Goal: Task Accomplishment & Management: Manage account settings

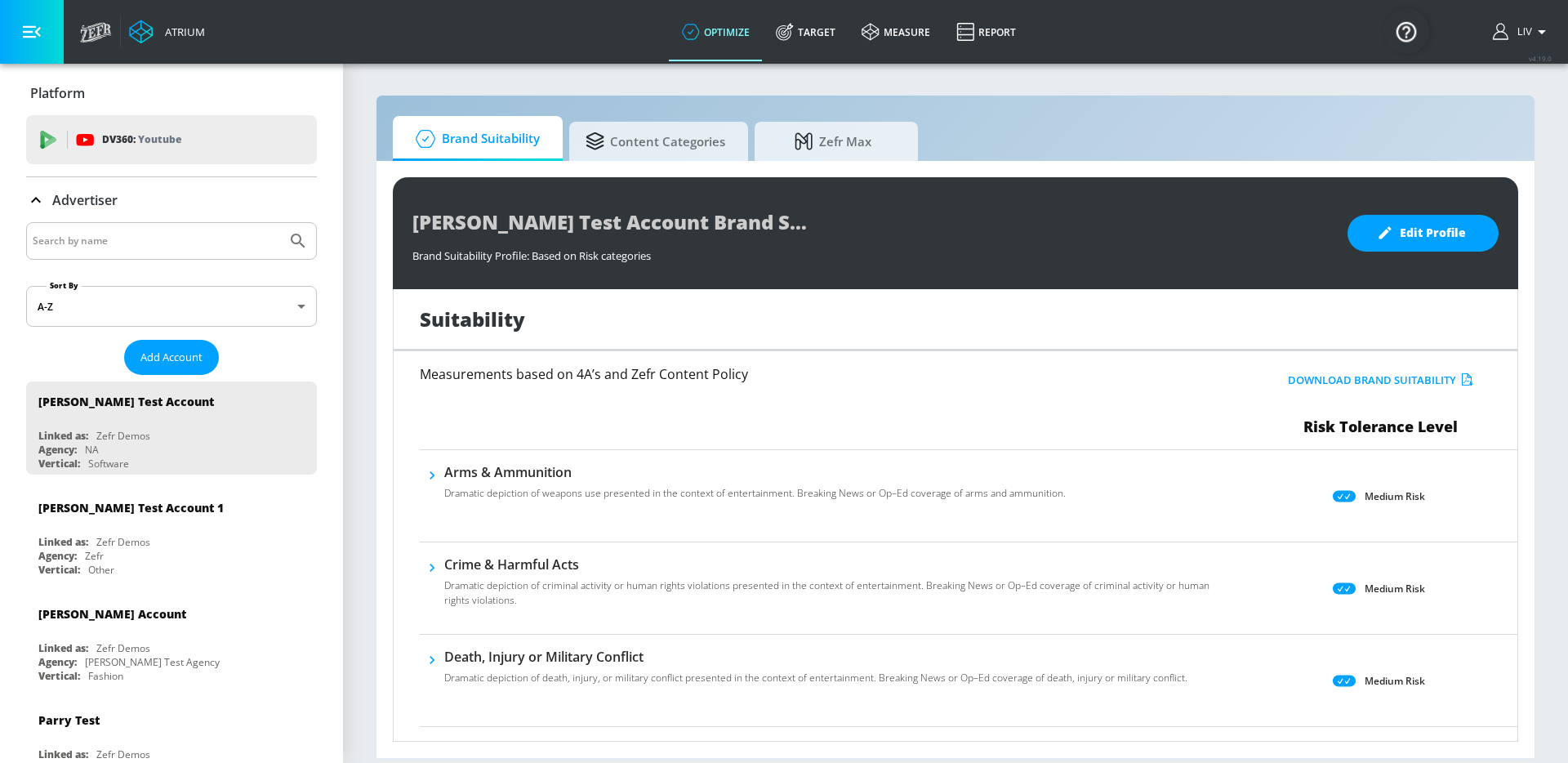
click at [178, 228] on div at bounding box center [171, 241] width 291 height 38
click at [176, 239] on input "Search by name" at bounding box center [156, 240] width 248 height 21
type input "o"
type input "pokemon"
click at [280, 223] on button "Submit Search" at bounding box center [298, 241] width 36 height 36
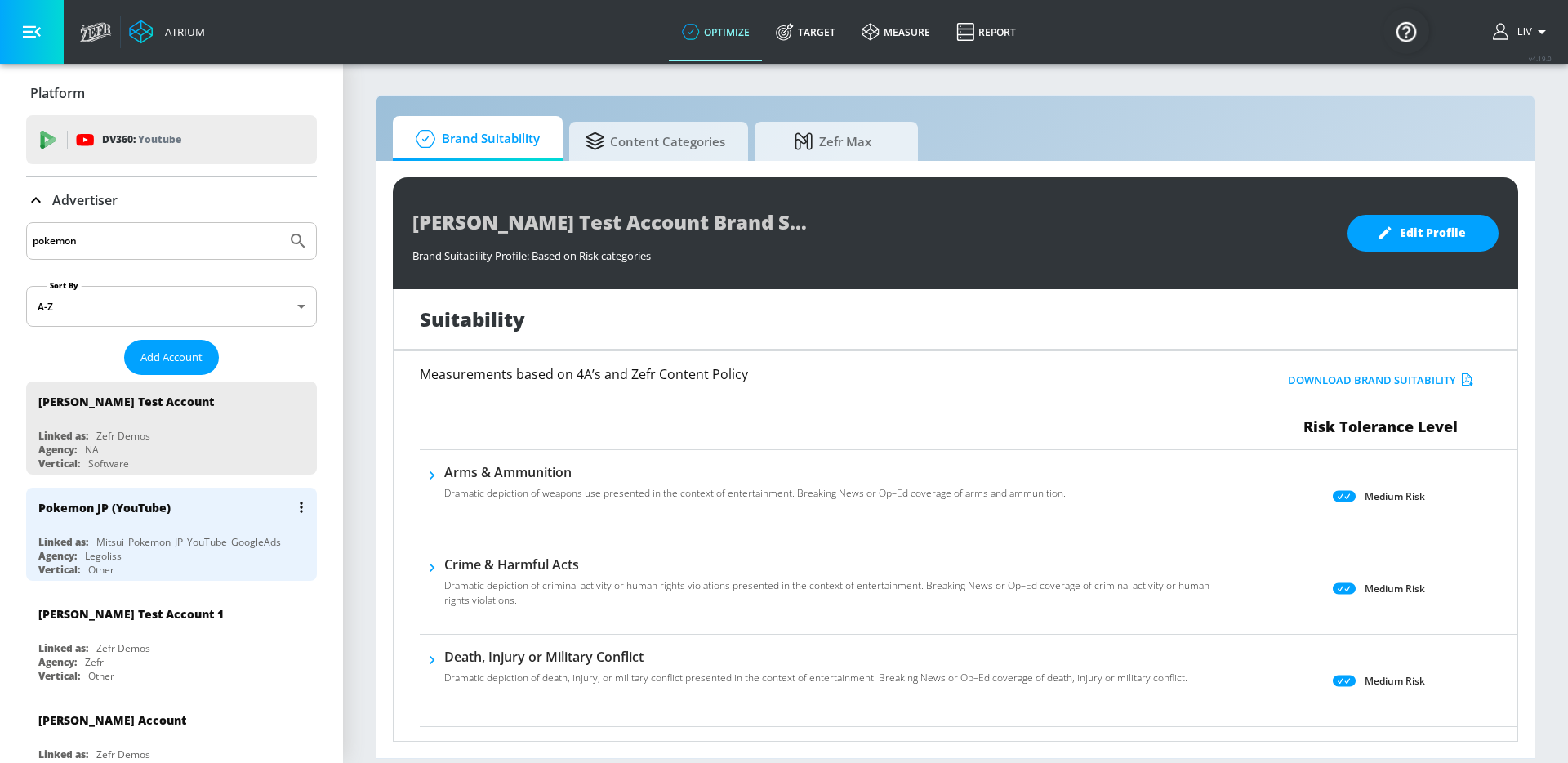
click at [158, 524] on div "Pokemon JP (YouTube)" at bounding box center [176, 507] width 274 height 39
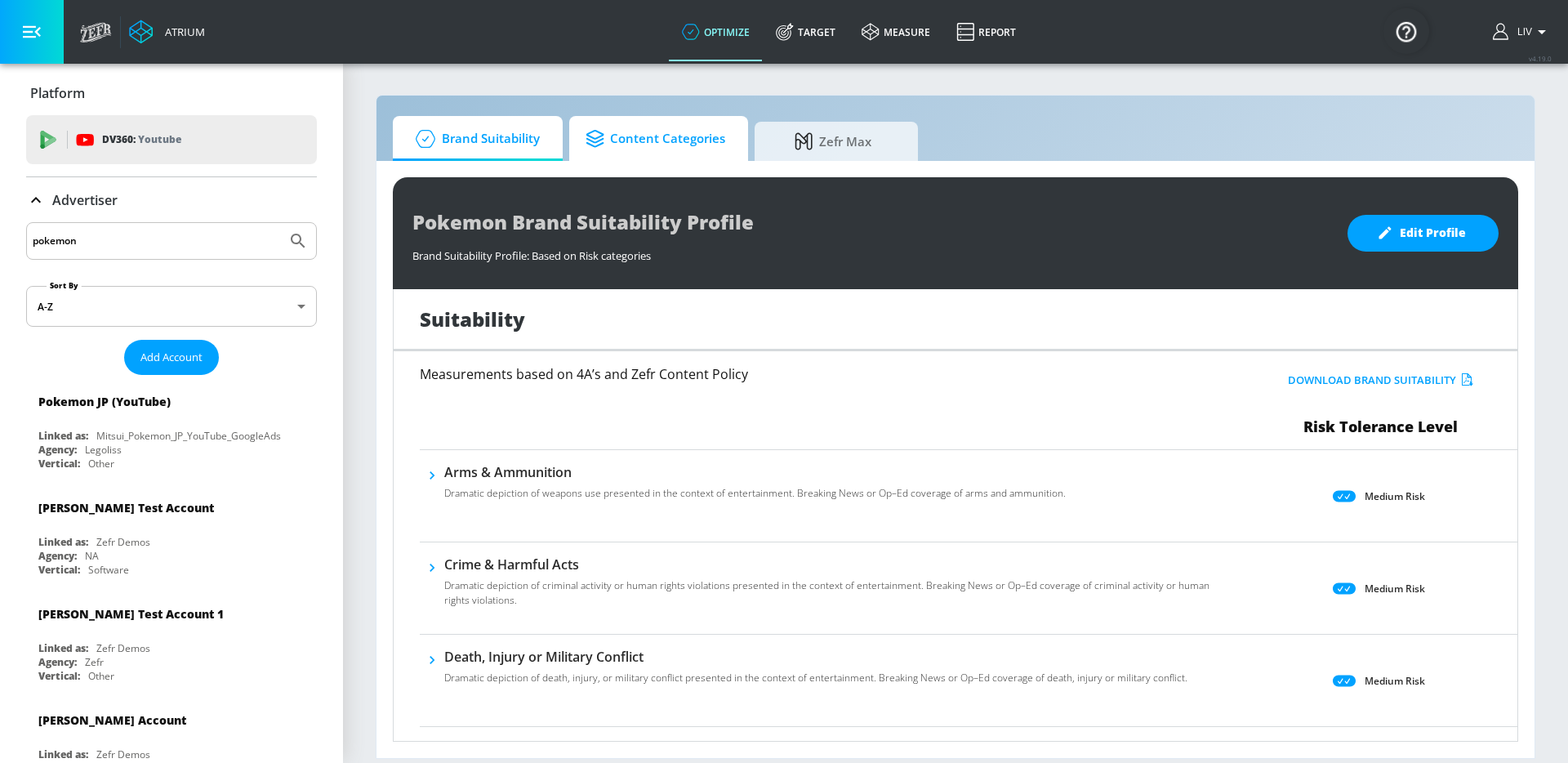
click at [710, 124] on span "Content Categories" at bounding box center [655, 139] width 140 height 39
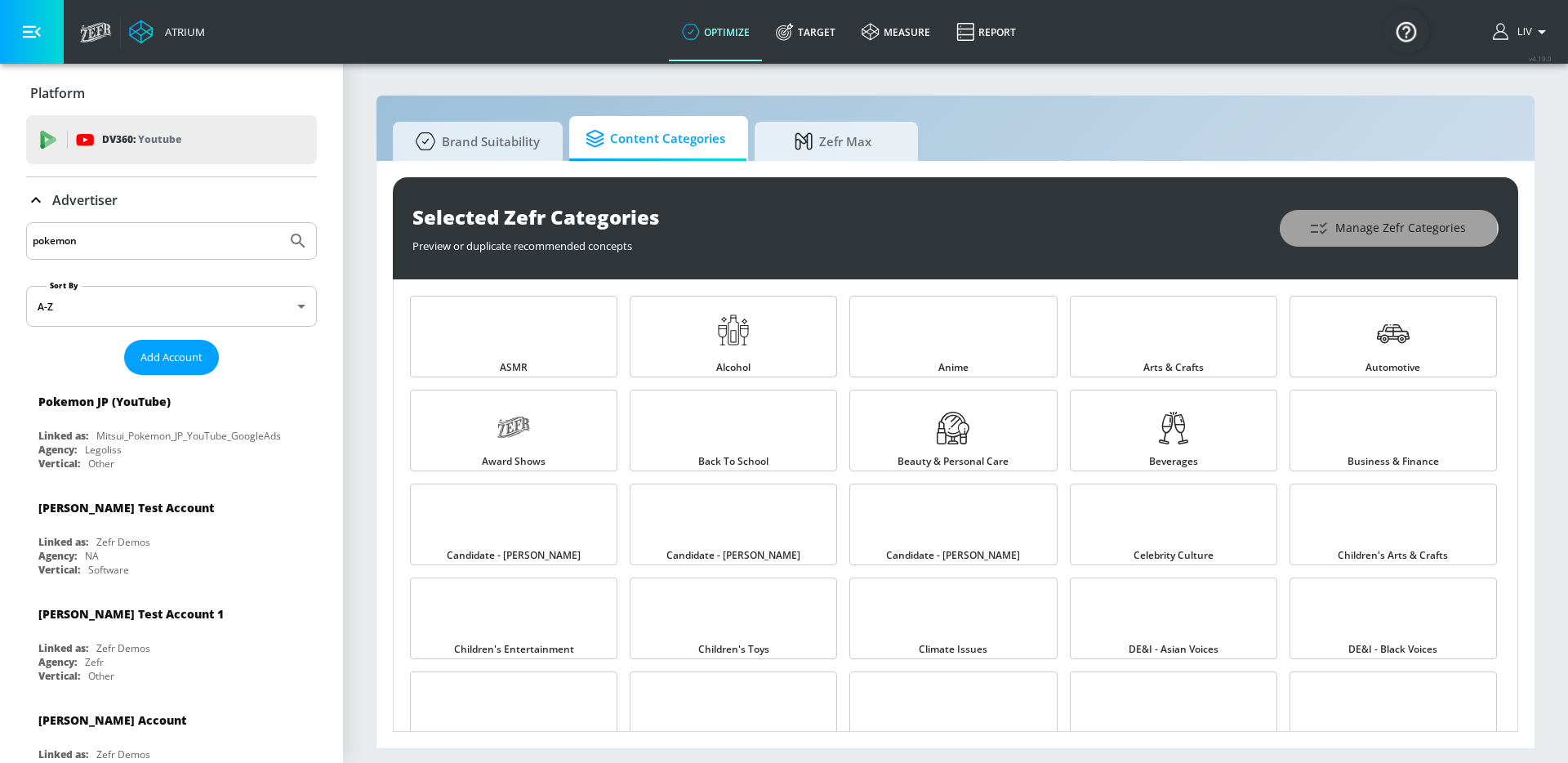
click at [1329, 228] on icon "button" at bounding box center [1318, 228] width 19 height 19
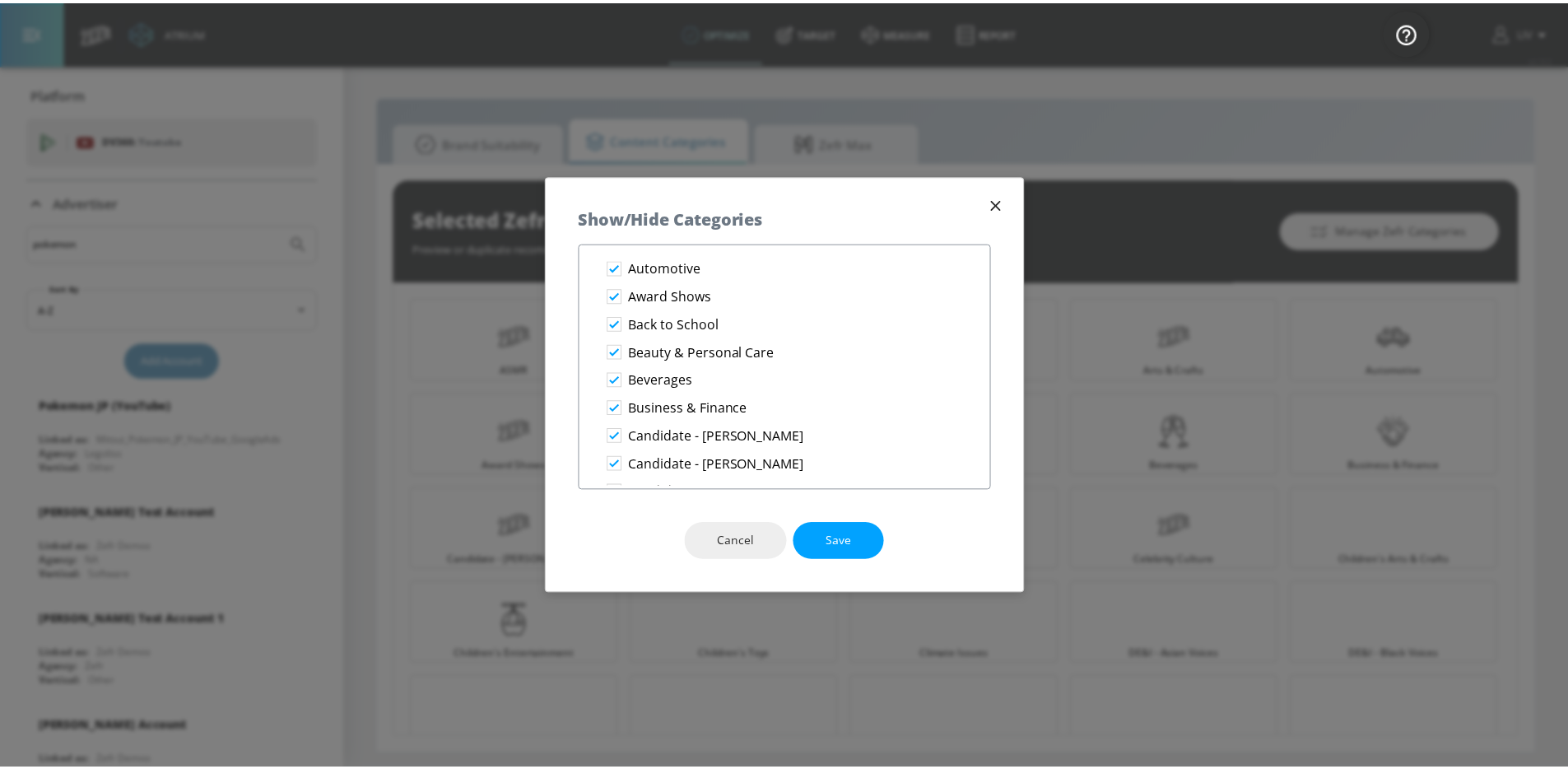
scroll to position [461, 0]
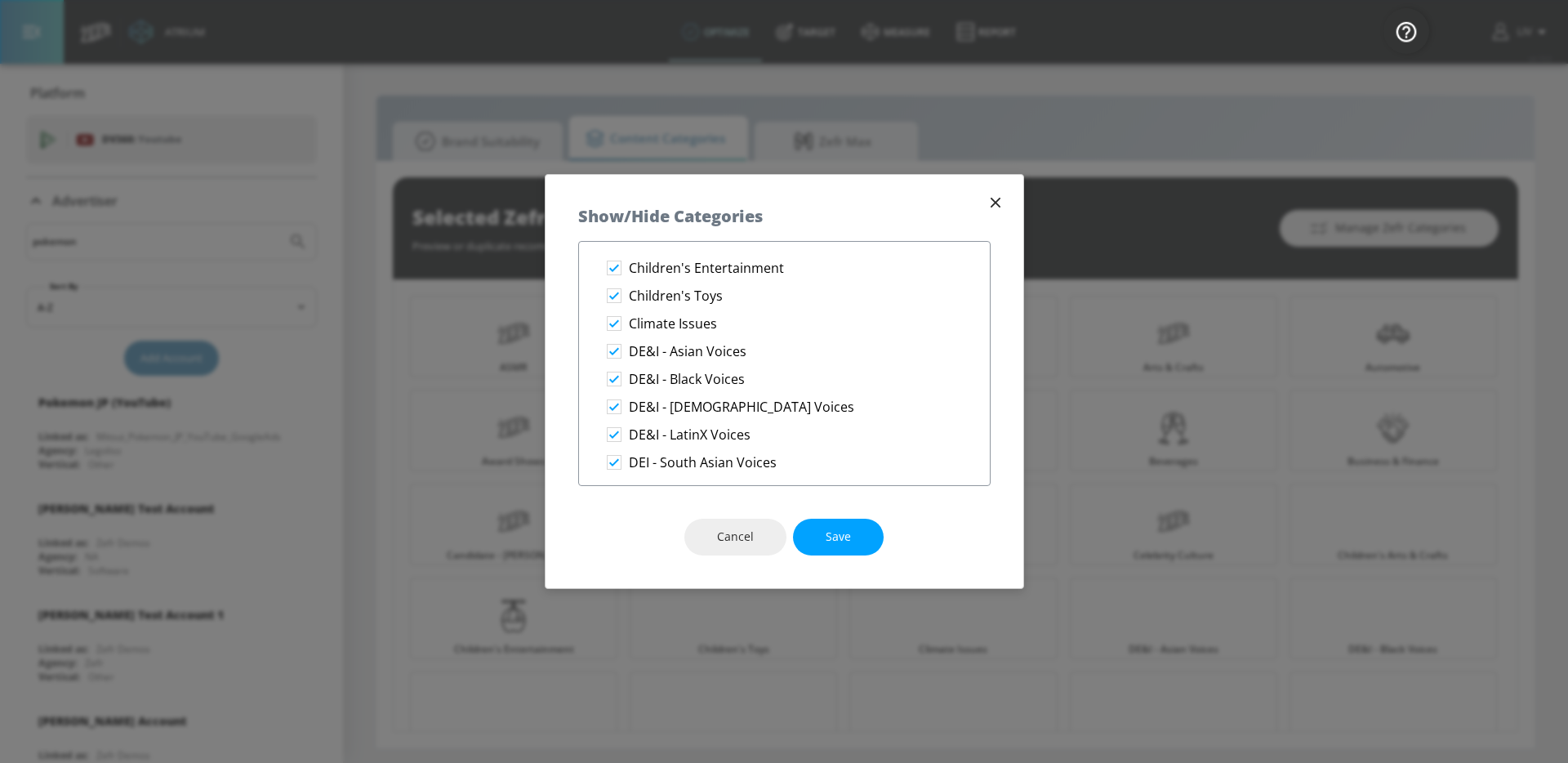
click at [990, 206] on icon "button" at bounding box center [995, 202] width 10 height 10
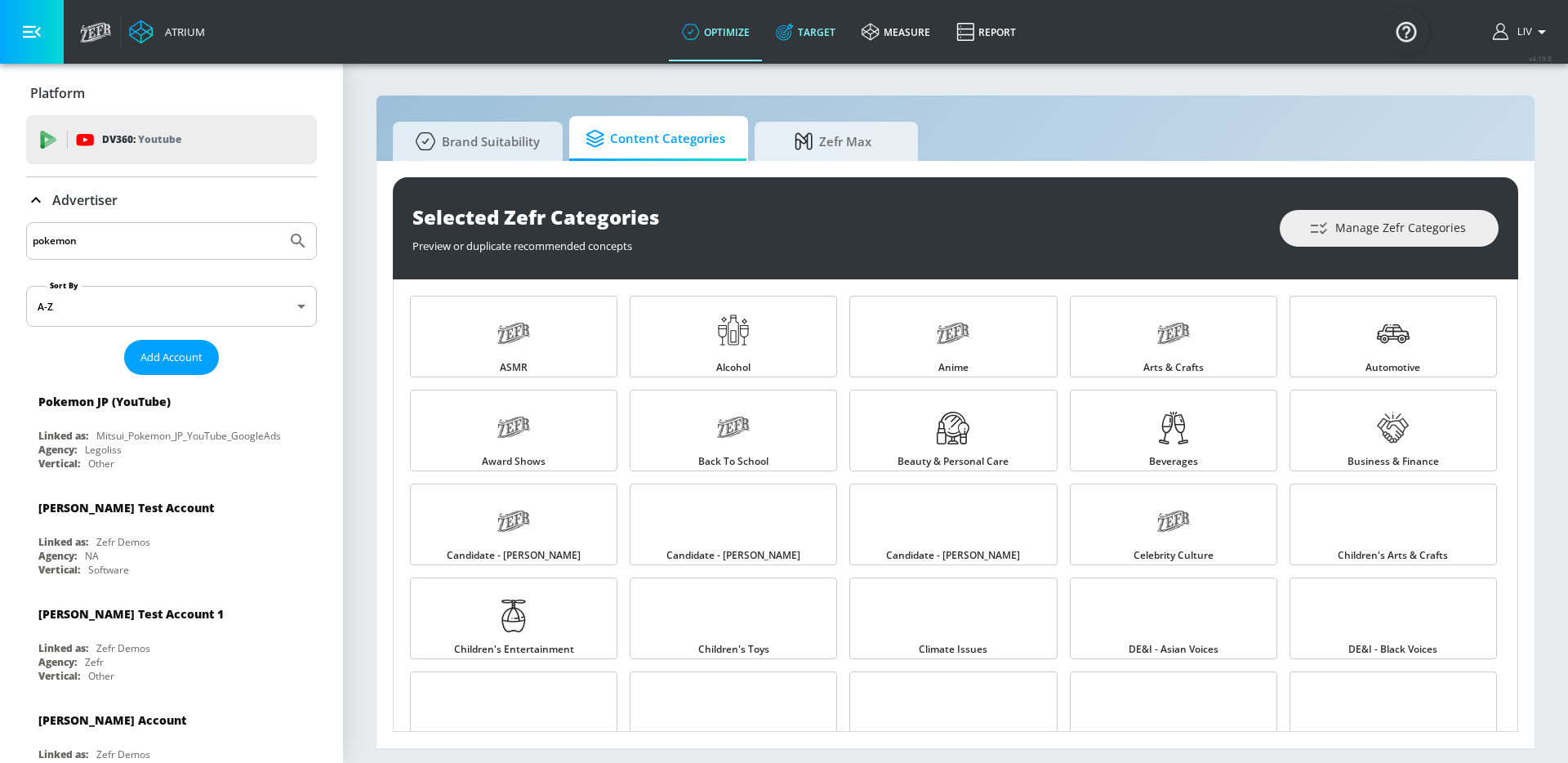
click at [811, 15] on link "Target" at bounding box center [805, 32] width 86 height 59
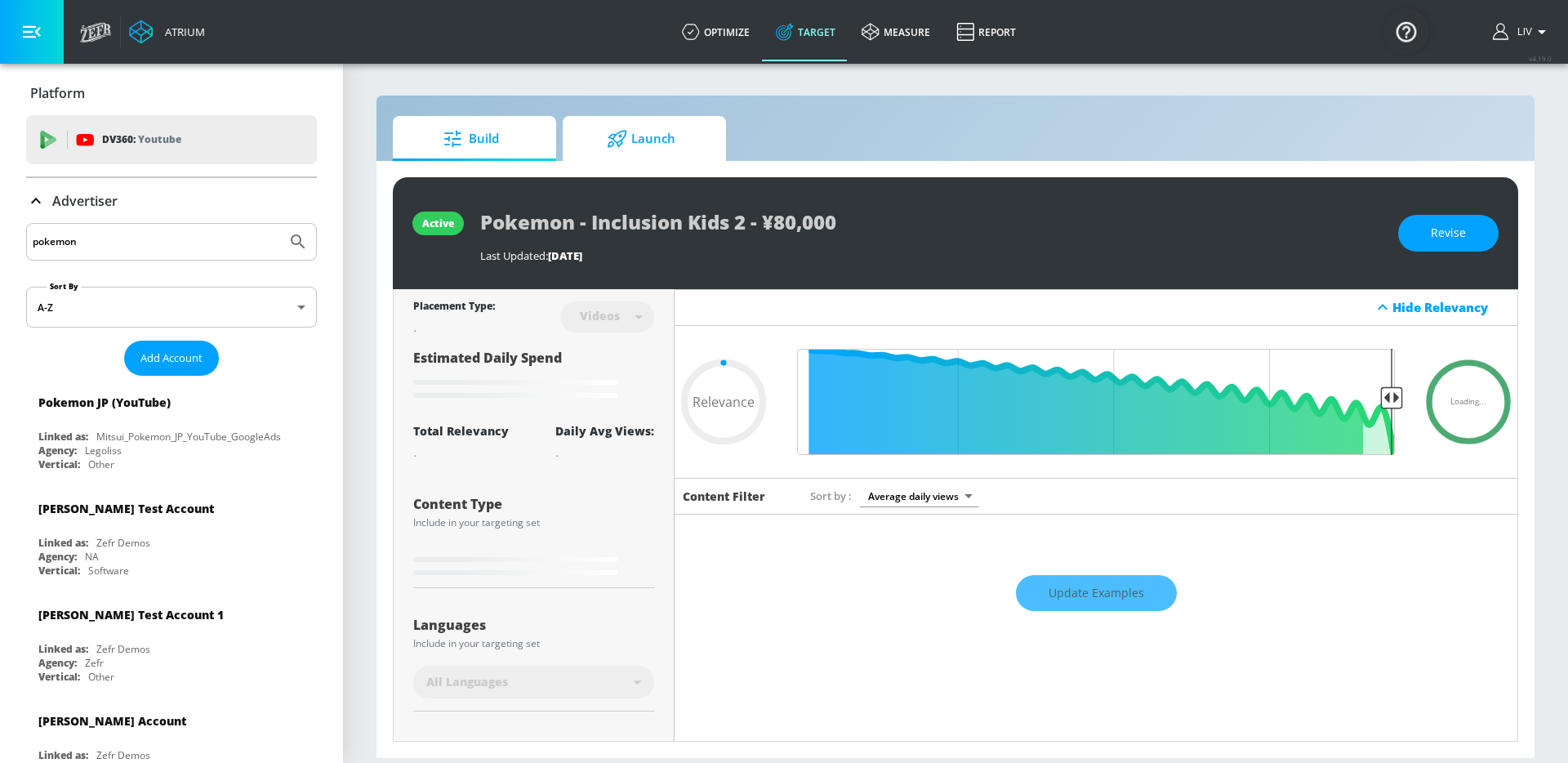
type input "0.05"
click at [651, 148] on span "Launch" at bounding box center [641, 139] width 124 height 39
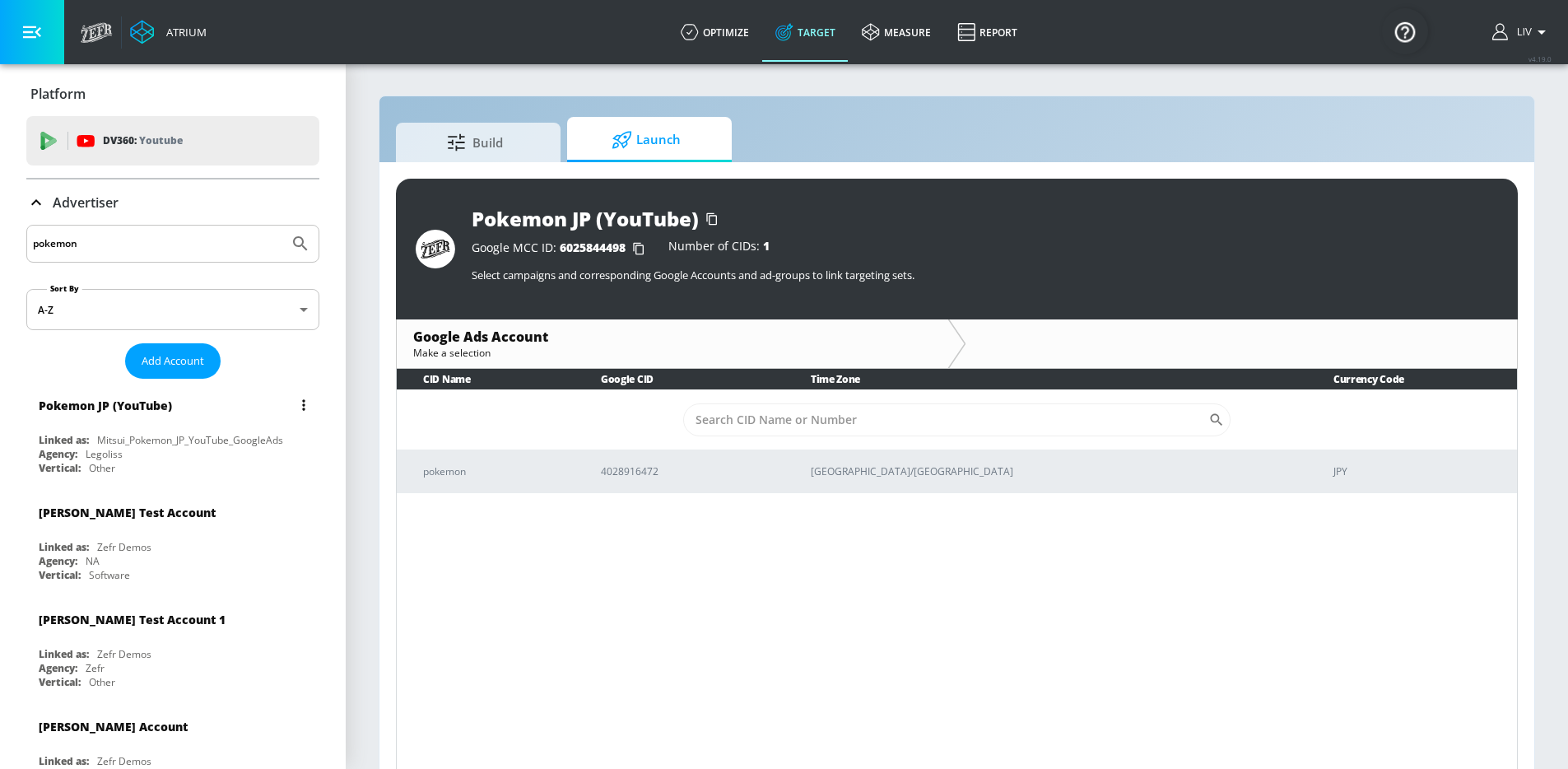
click at [230, 400] on div "Pokemon JP (YouTube)" at bounding box center [177, 405] width 277 height 40
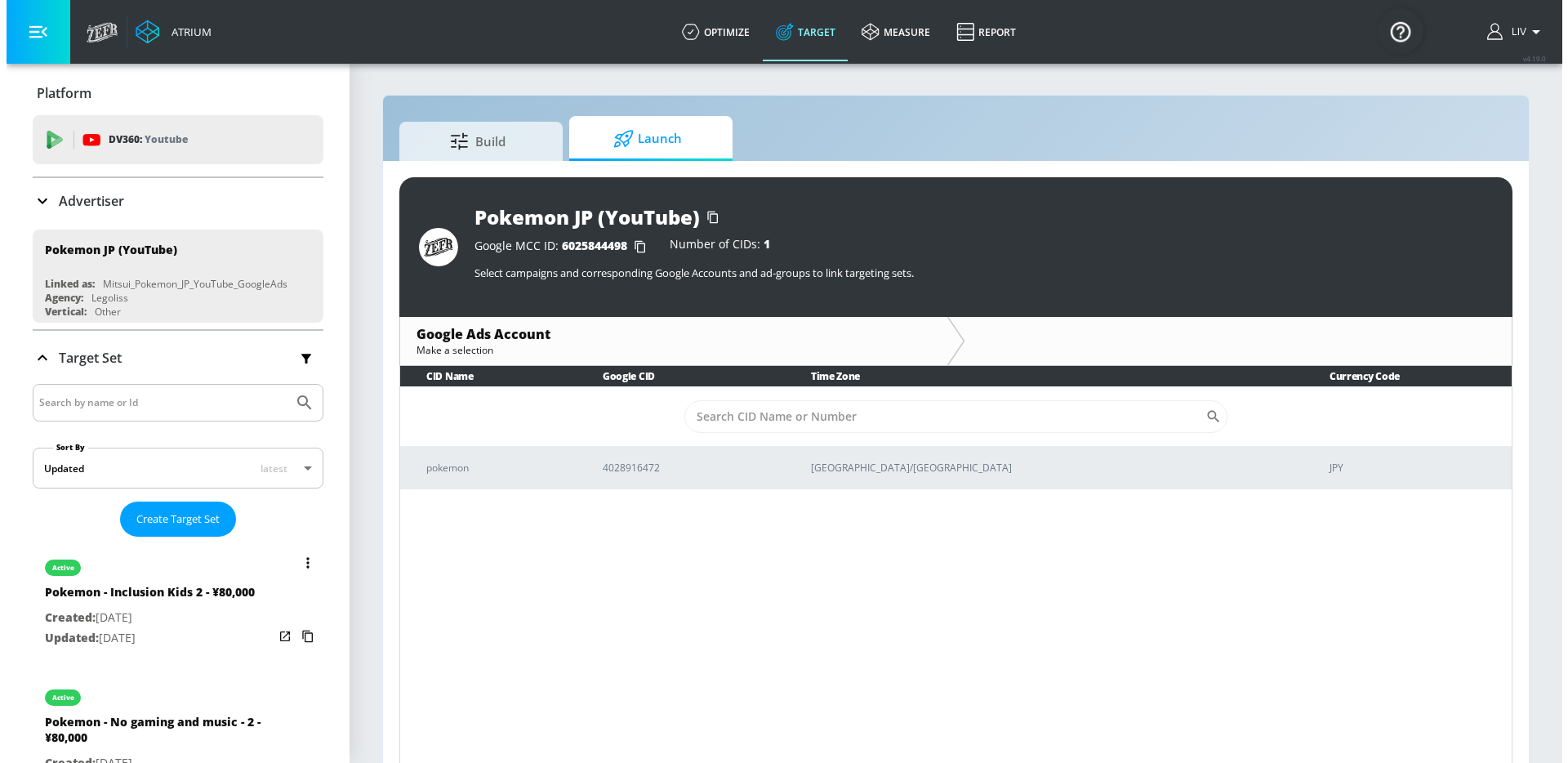
scroll to position [214, 0]
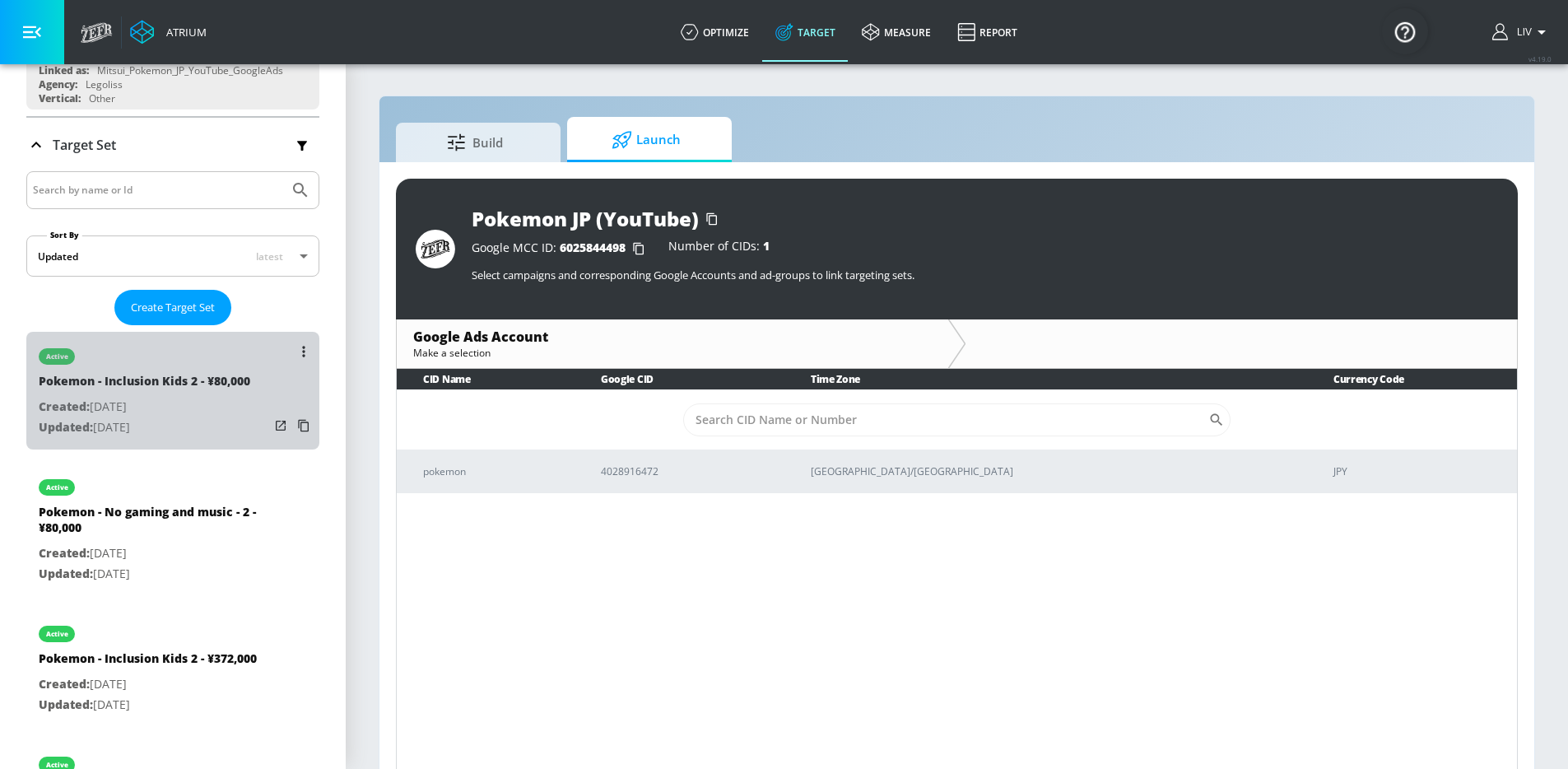
click at [243, 358] on div "active" at bounding box center [144, 352] width 212 height 41
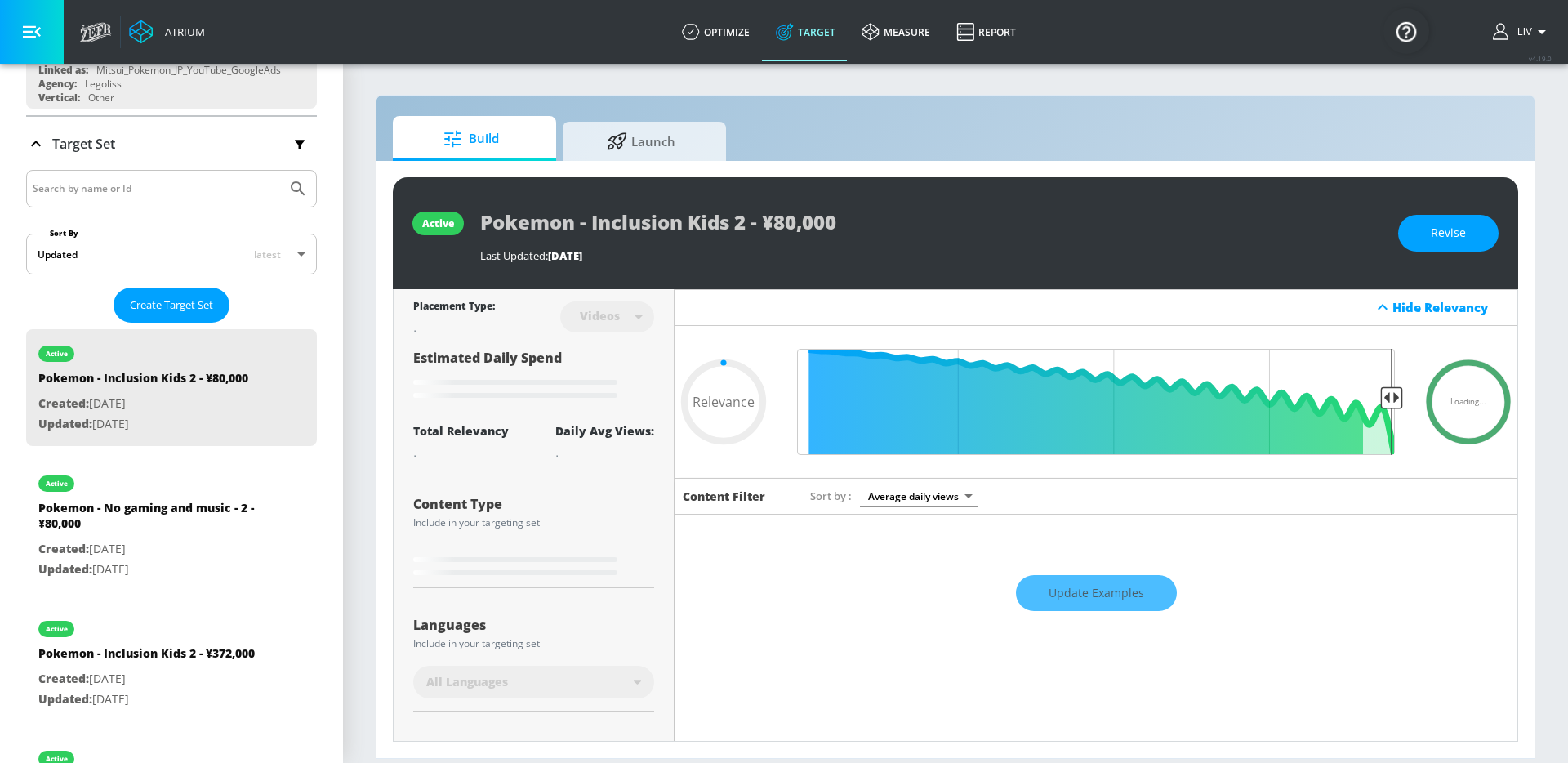
type input "0.69"
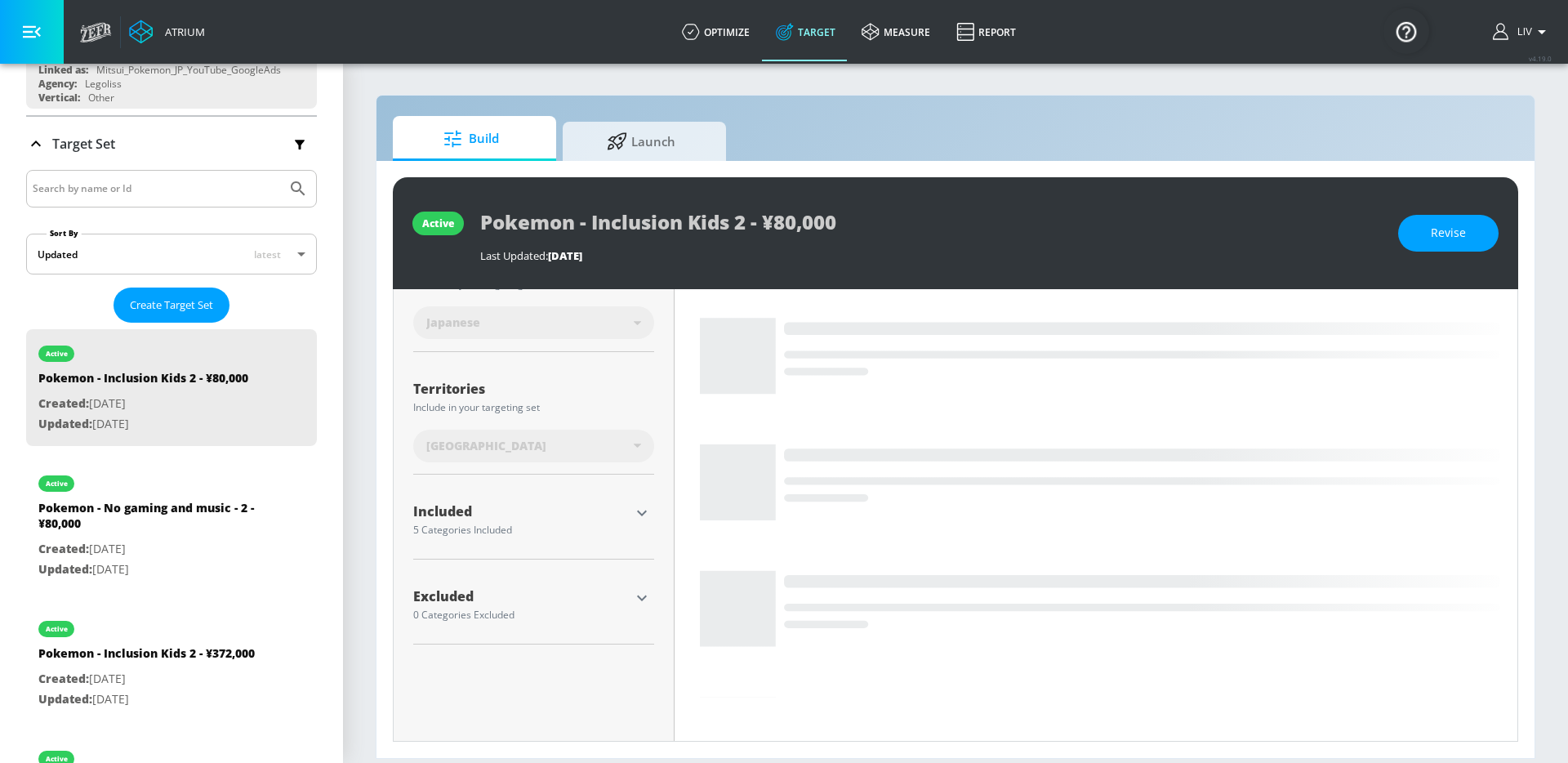
scroll to position [361, 0]
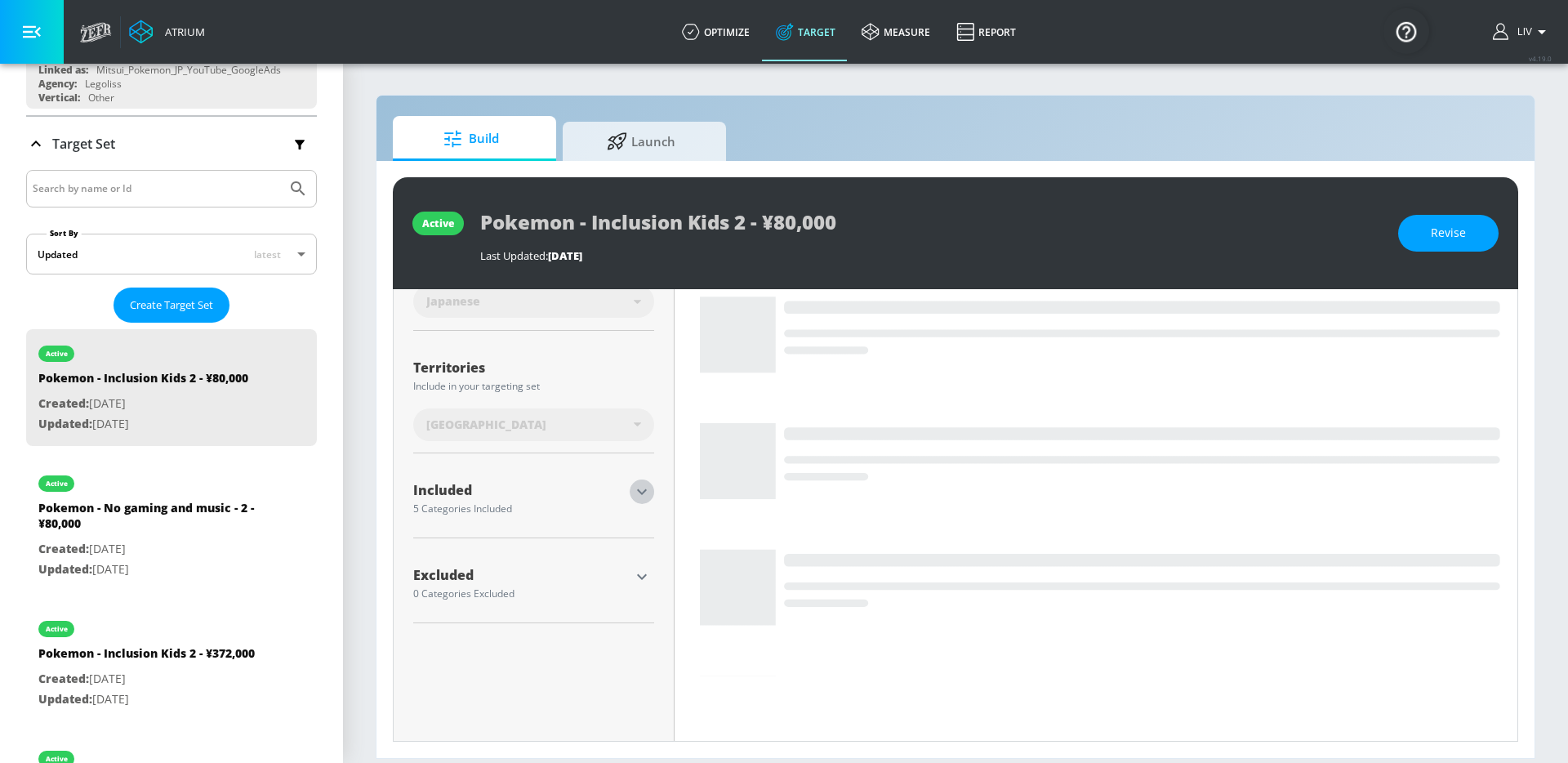
click at [636, 496] on icon "button" at bounding box center [641, 491] width 19 height 19
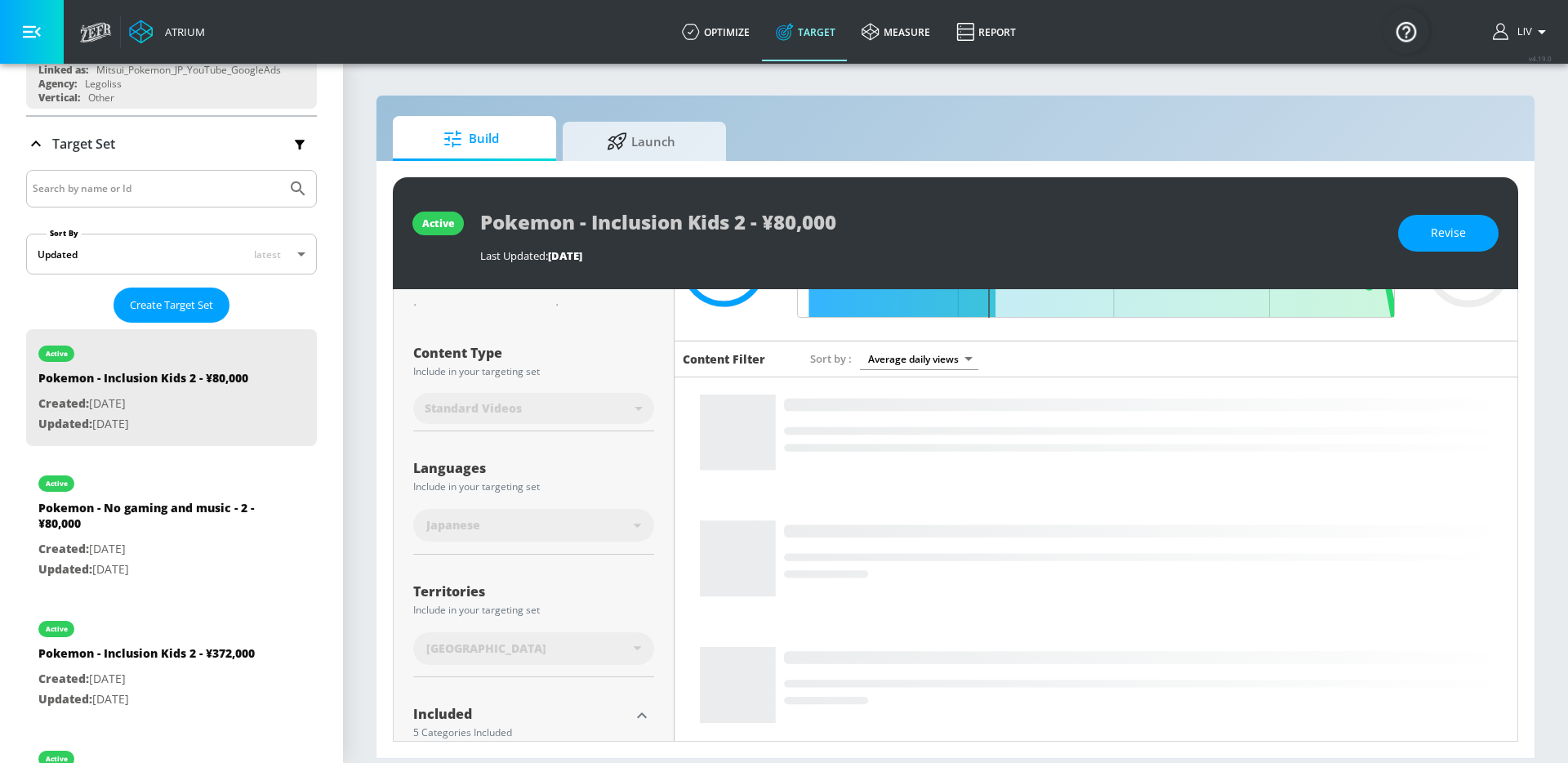
scroll to position [0, 0]
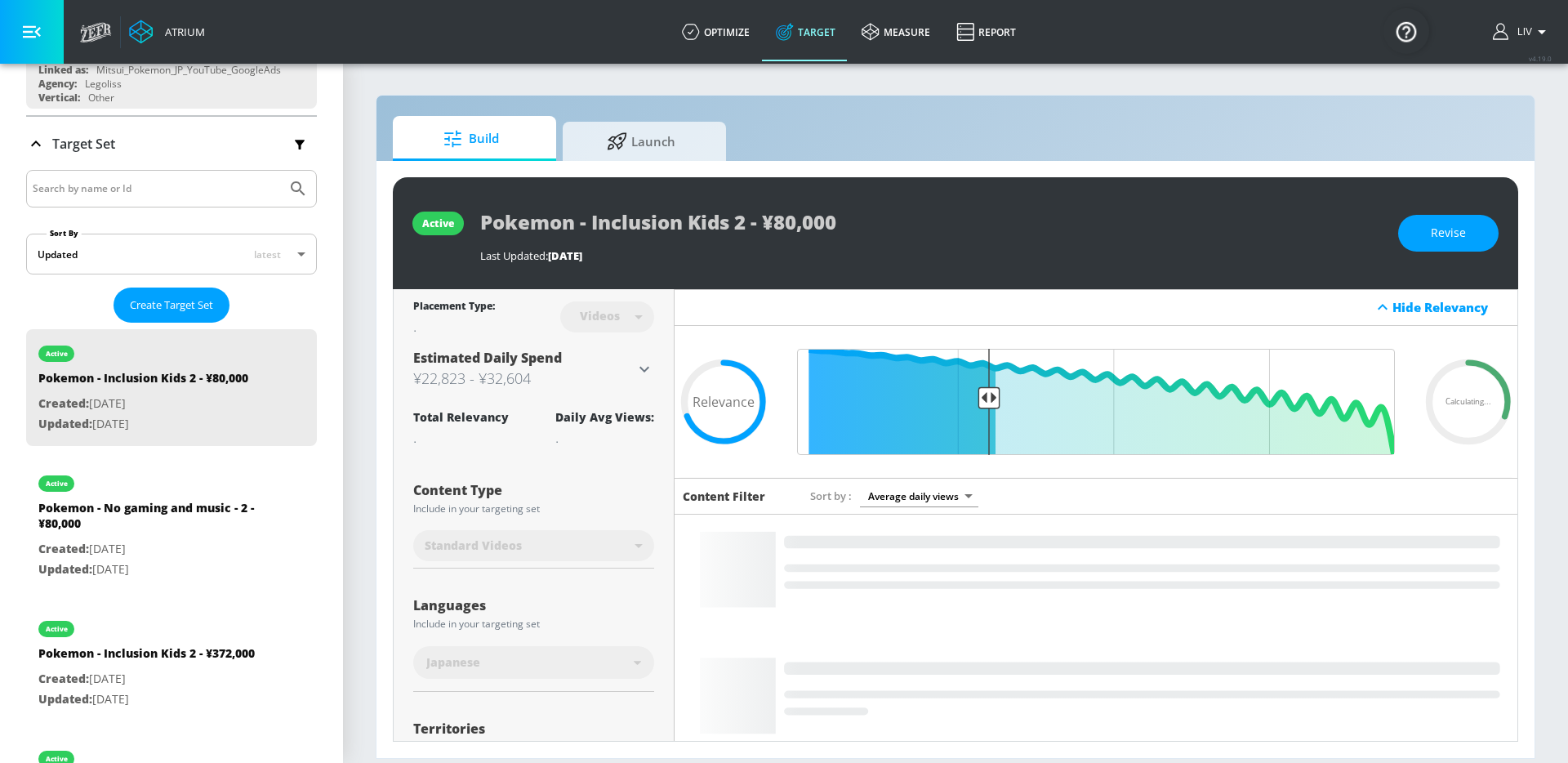
click at [978, 156] on div "Build Launch" at bounding box center [956, 139] width 1126 height 45
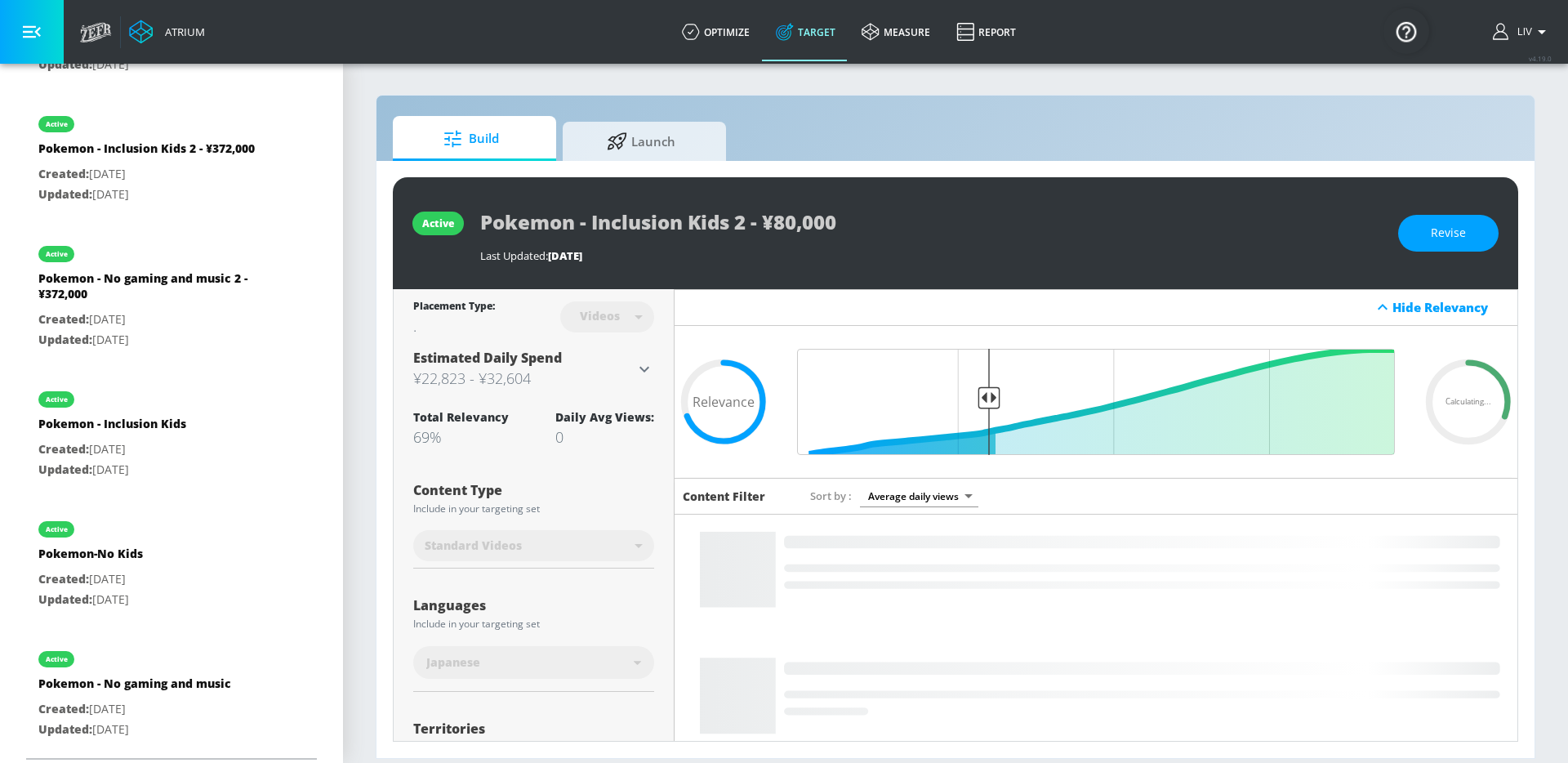
click at [957, 116] on div "Build Launch" at bounding box center [956, 139] width 1126 height 45
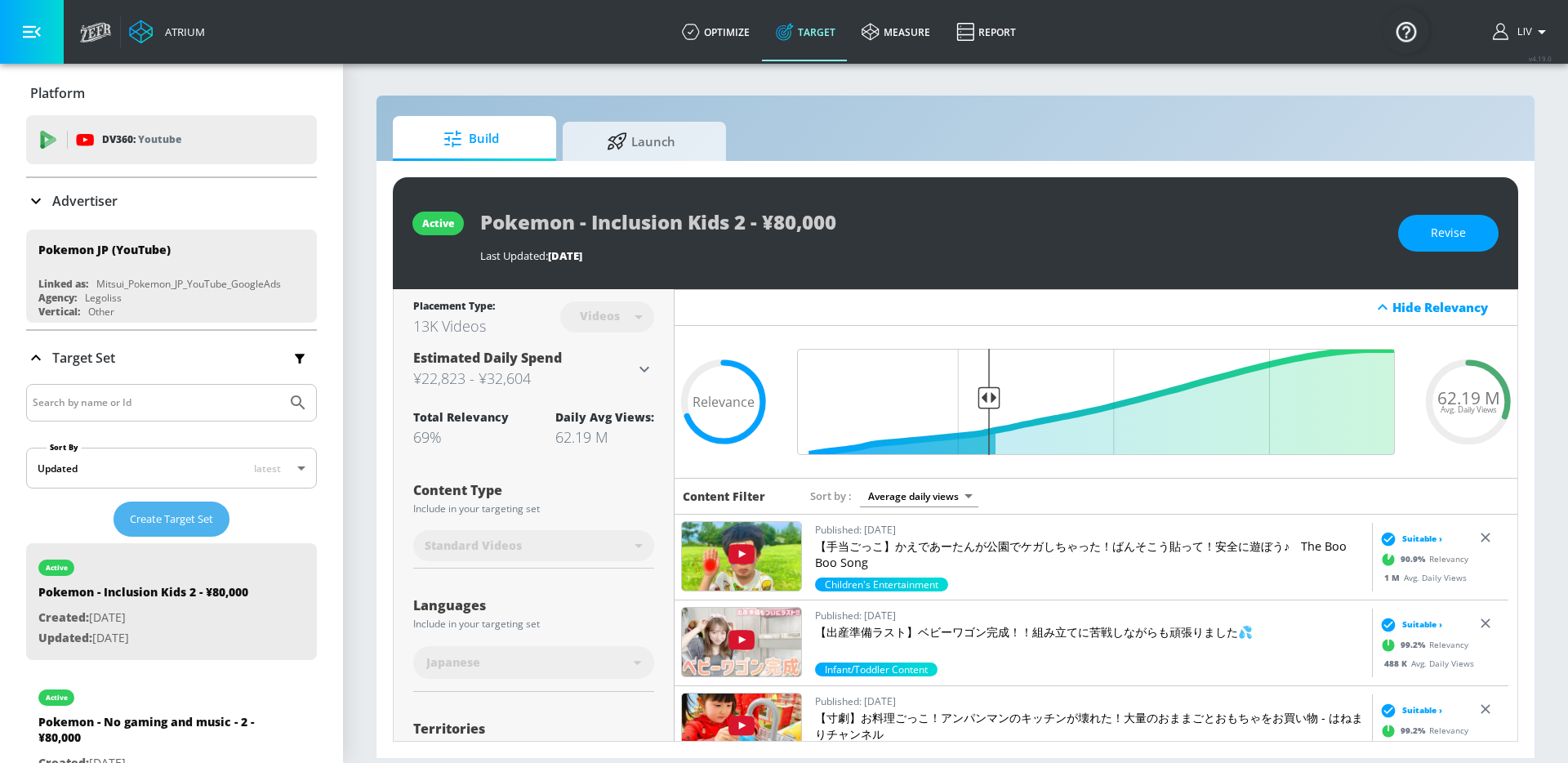
click at [212, 510] on button "Create Target Set" at bounding box center [171, 520] width 116 height 35
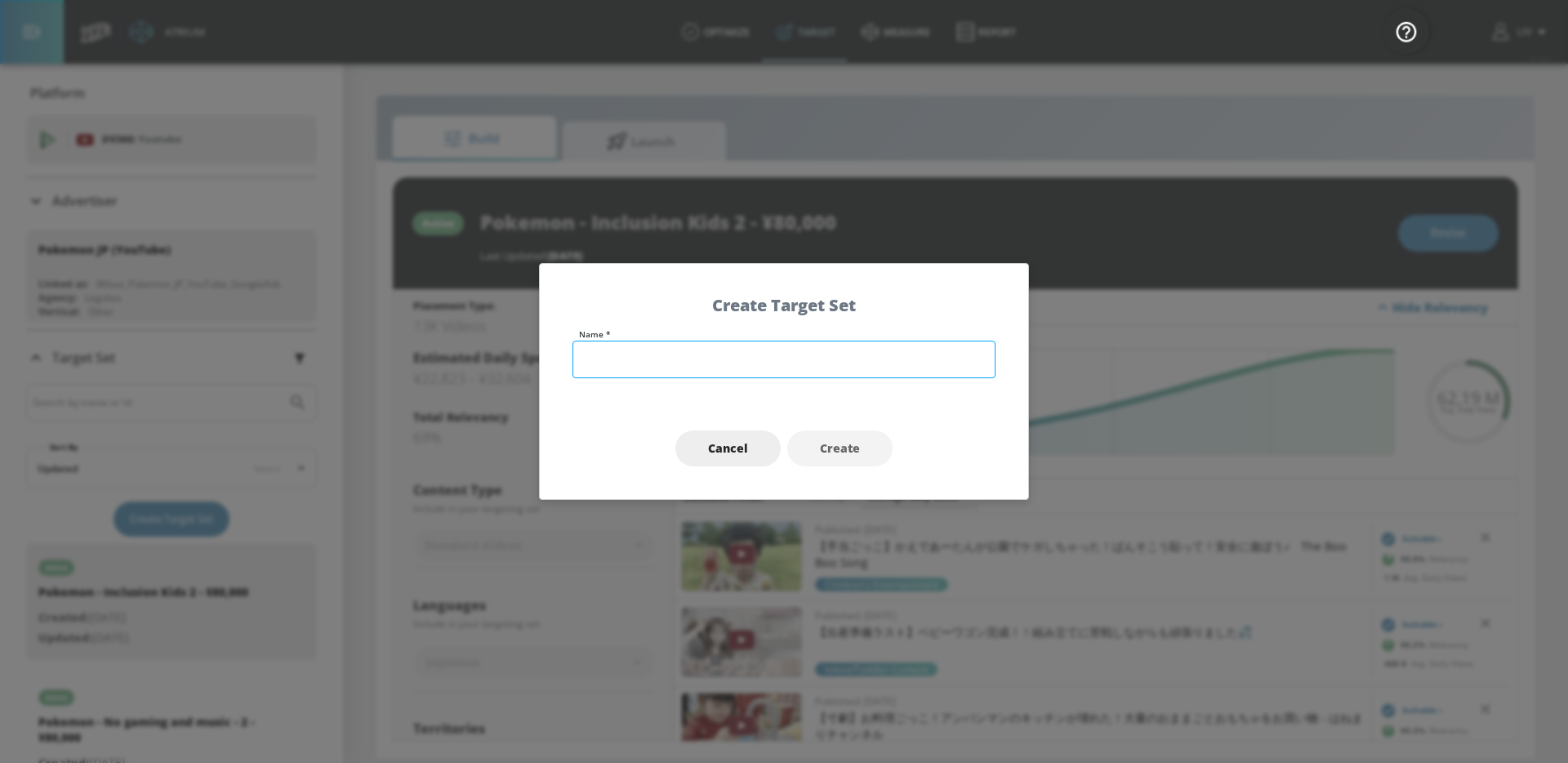
click at [850, 345] on input "text" at bounding box center [784, 359] width 423 height 38
type input "Pokemon Kids 2025"
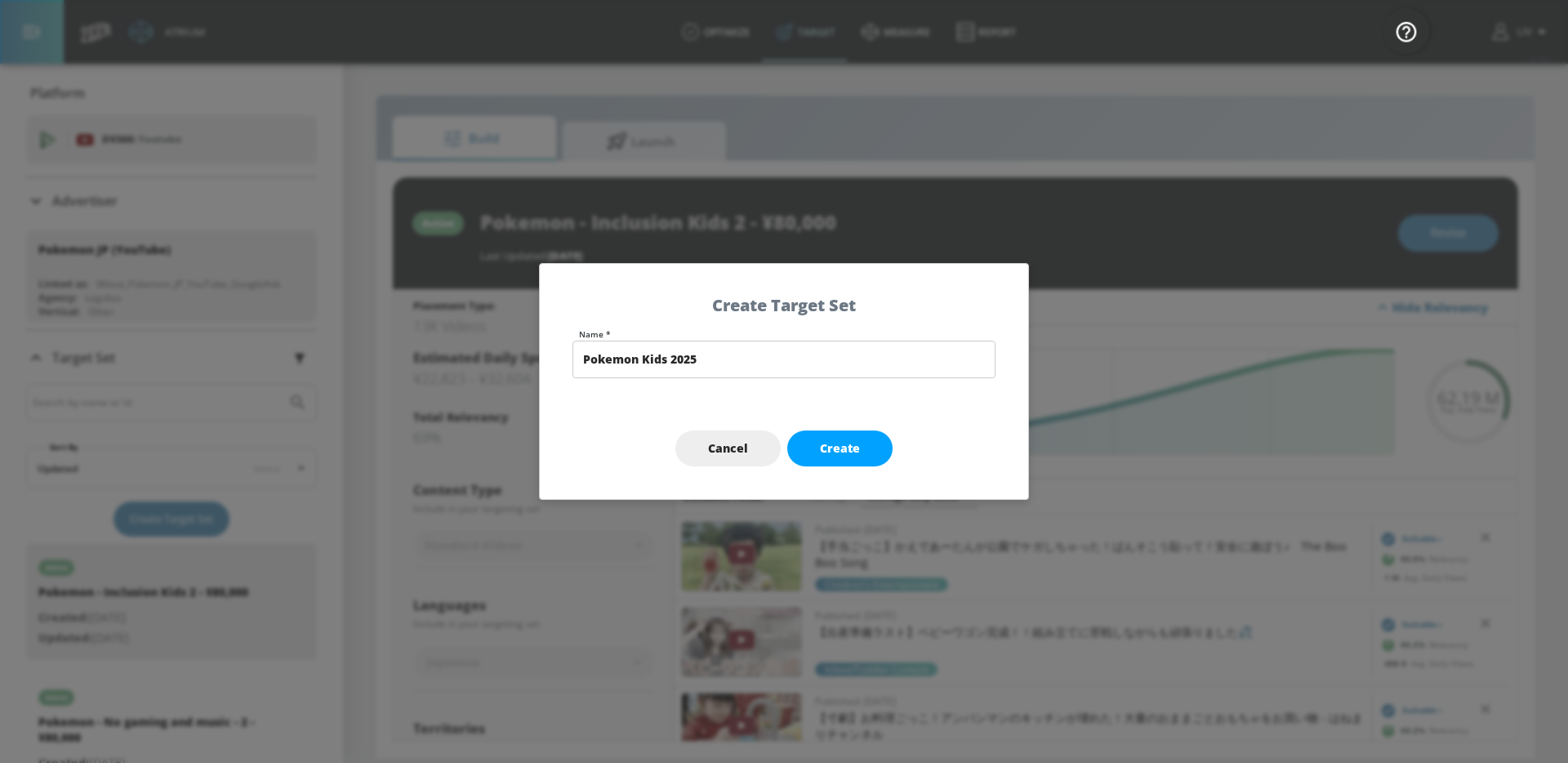
click at [896, 447] on div "Cancel Create" at bounding box center [784, 449] width 488 height 102
click at [883, 448] on button "Create" at bounding box center [840, 449] width 105 height 37
type input "Pokemon Kids 2025"
type input "channels"
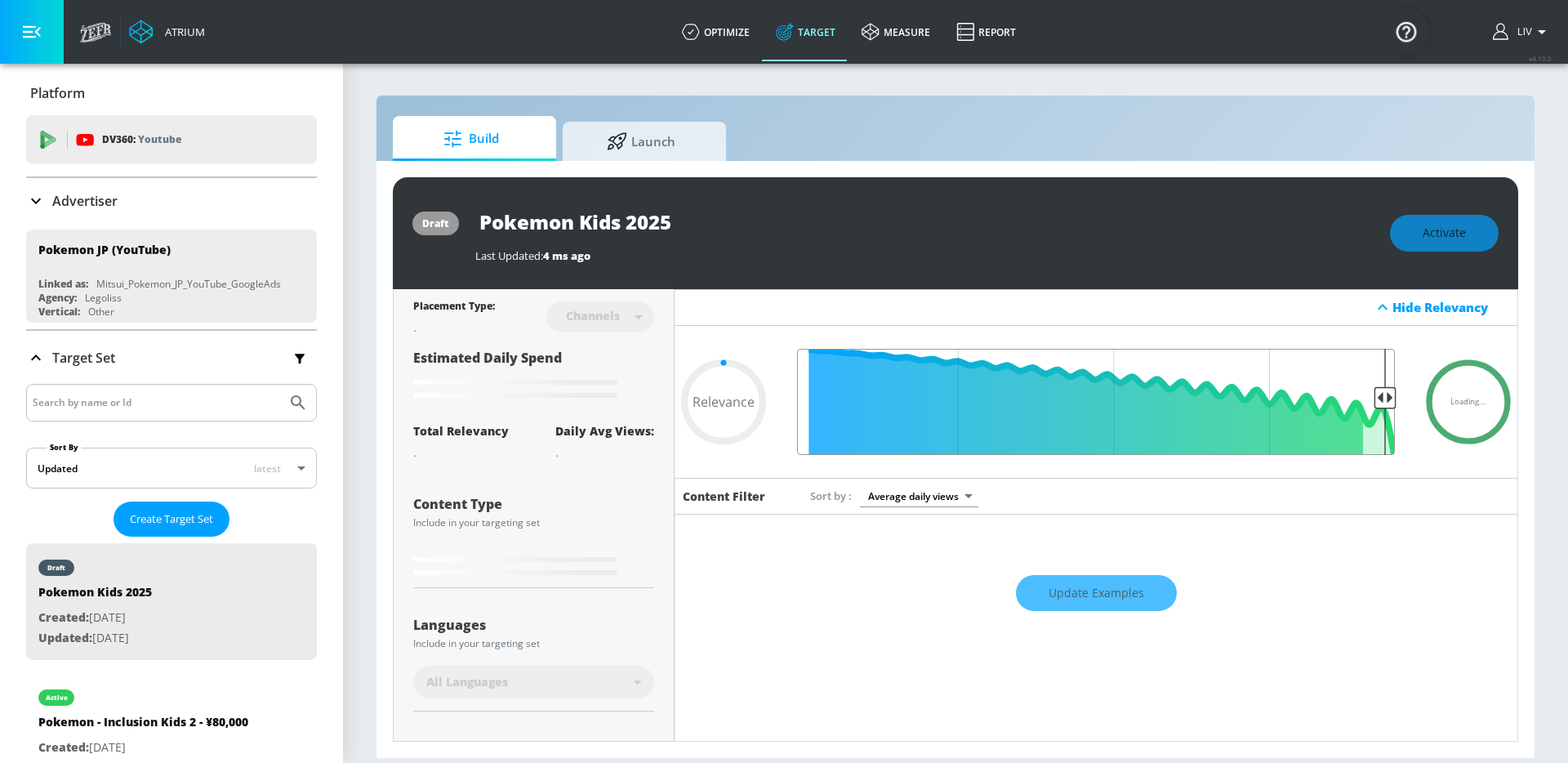
click at [1374, 396] on input "Final Threshold" at bounding box center [1096, 402] width 614 height 106
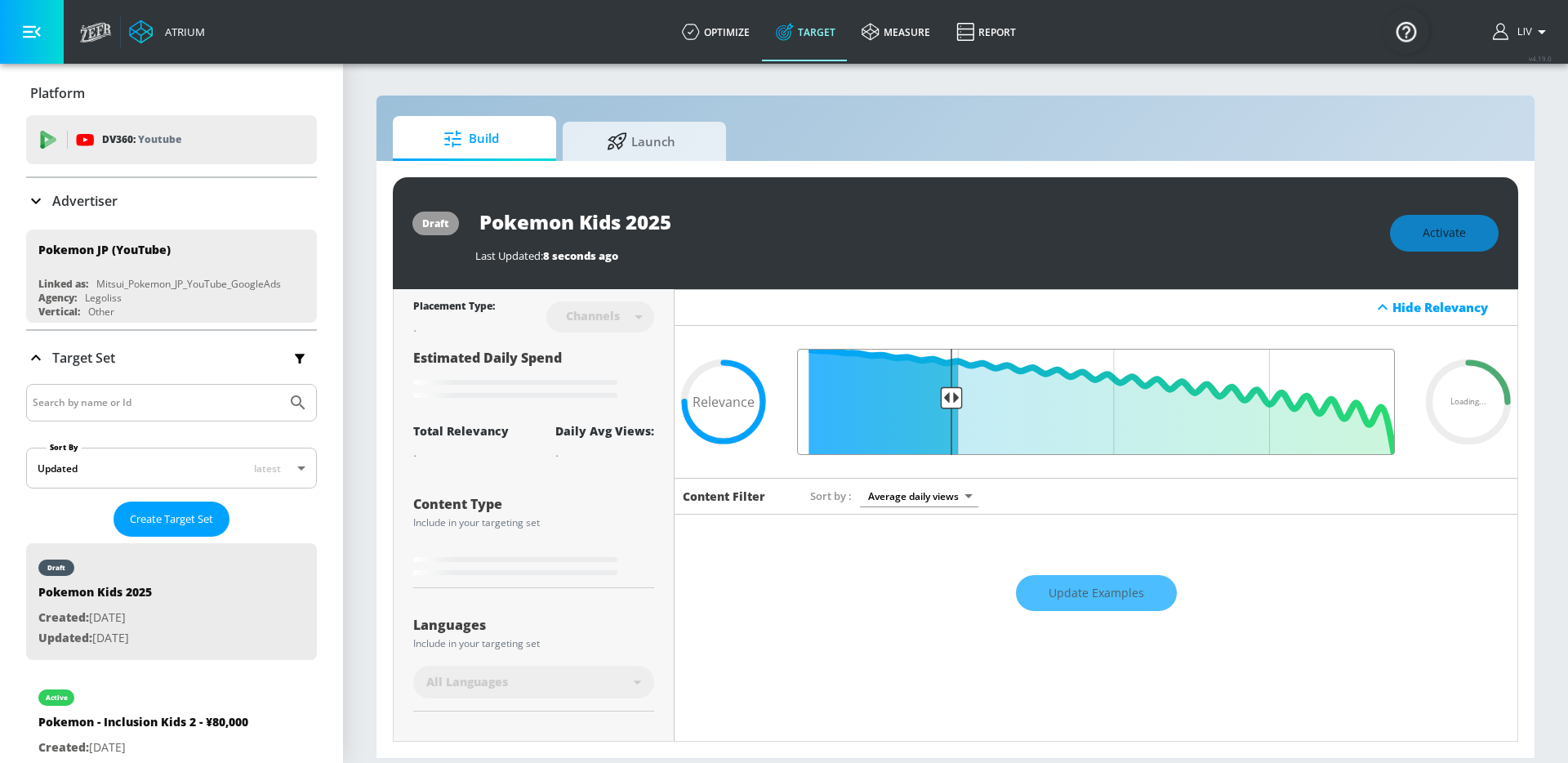
drag, startPoint x: 1336, startPoint y: 401, endPoint x: 943, endPoint y: 415, distance: 393.2
click at [943, 415] on input "Final Threshold" at bounding box center [1096, 402] width 614 height 106
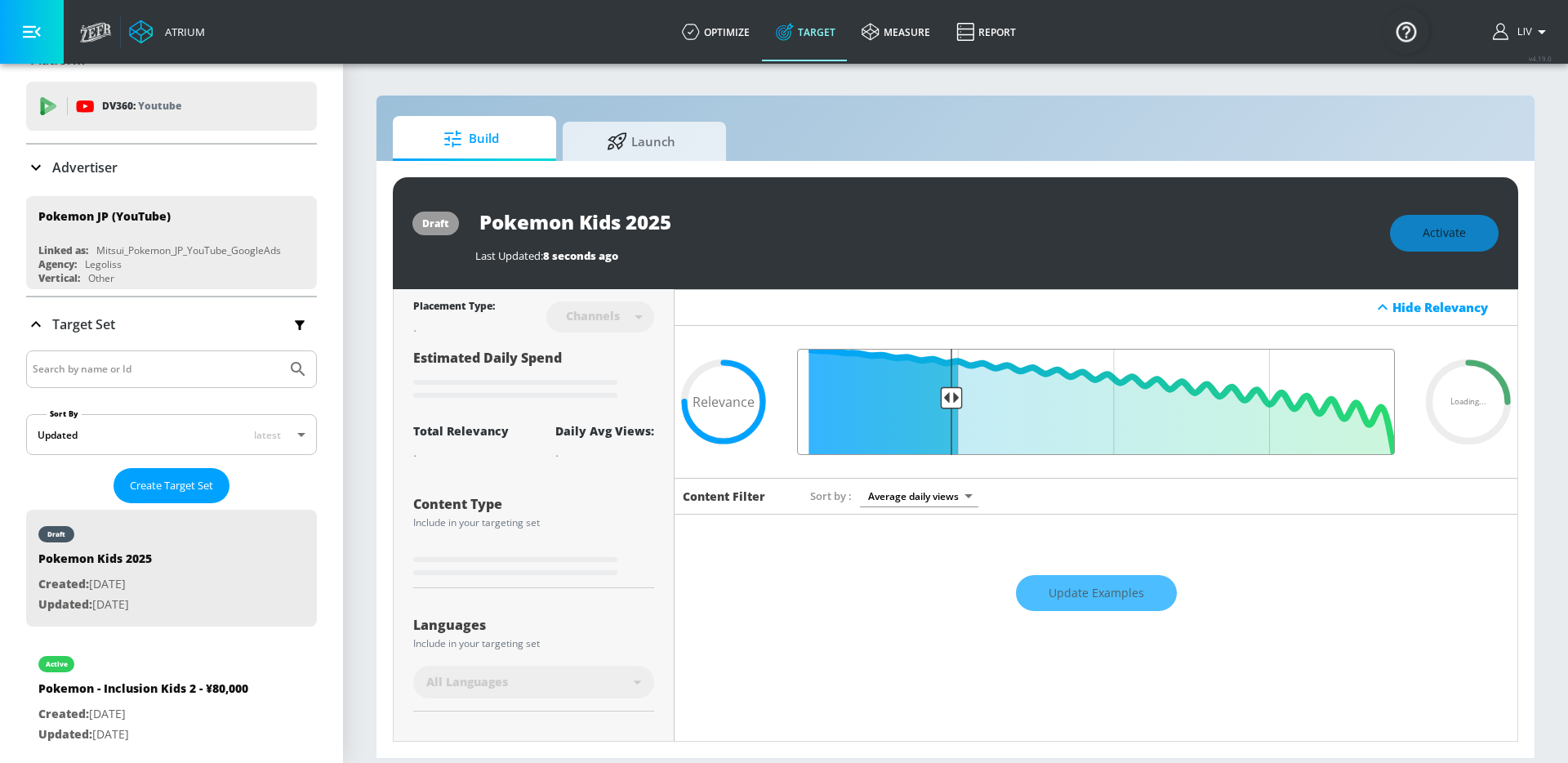
type input "0.6"
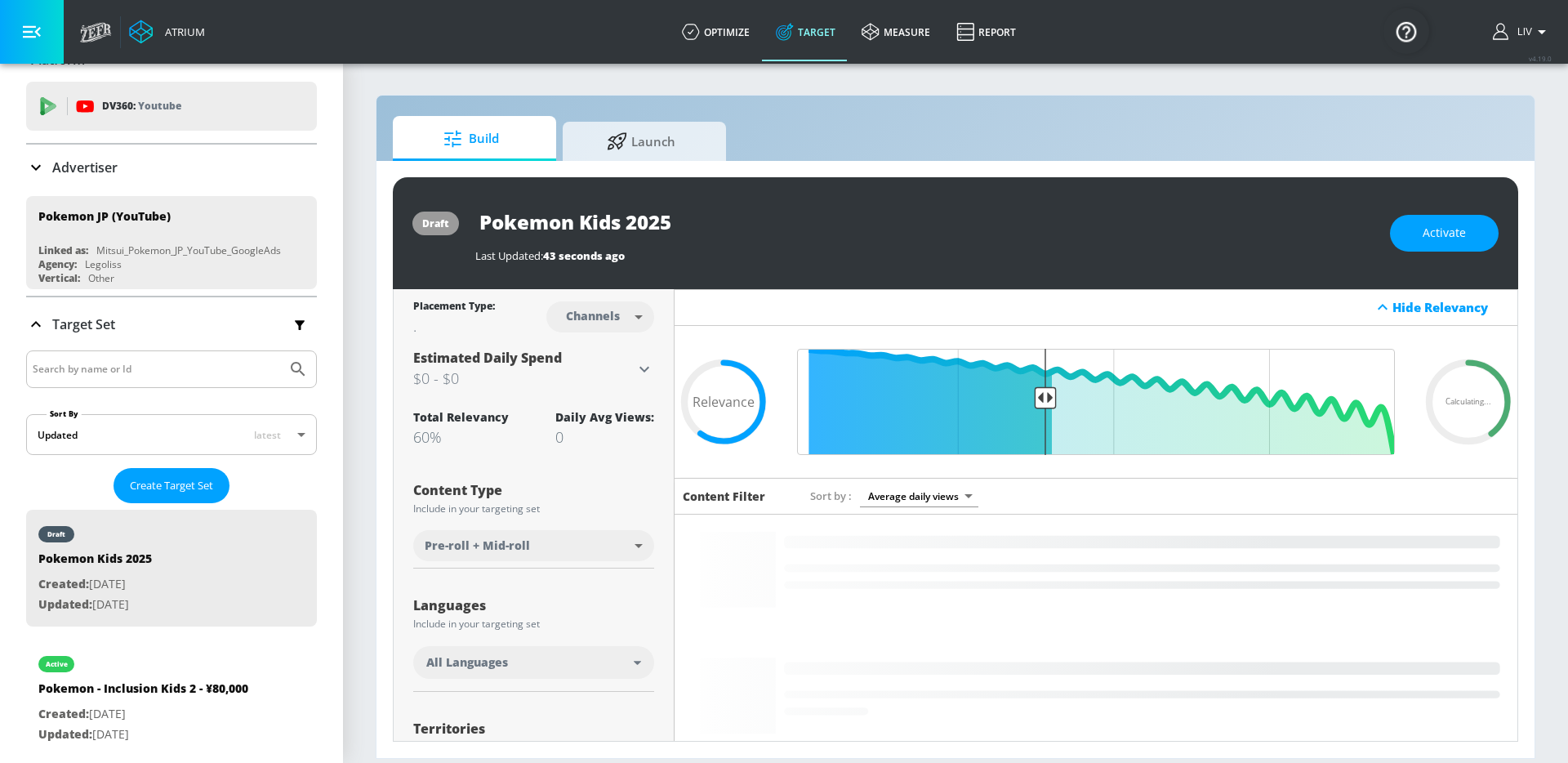
click at [635, 364] on icon at bounding box center [644, 369] width 19 height 19
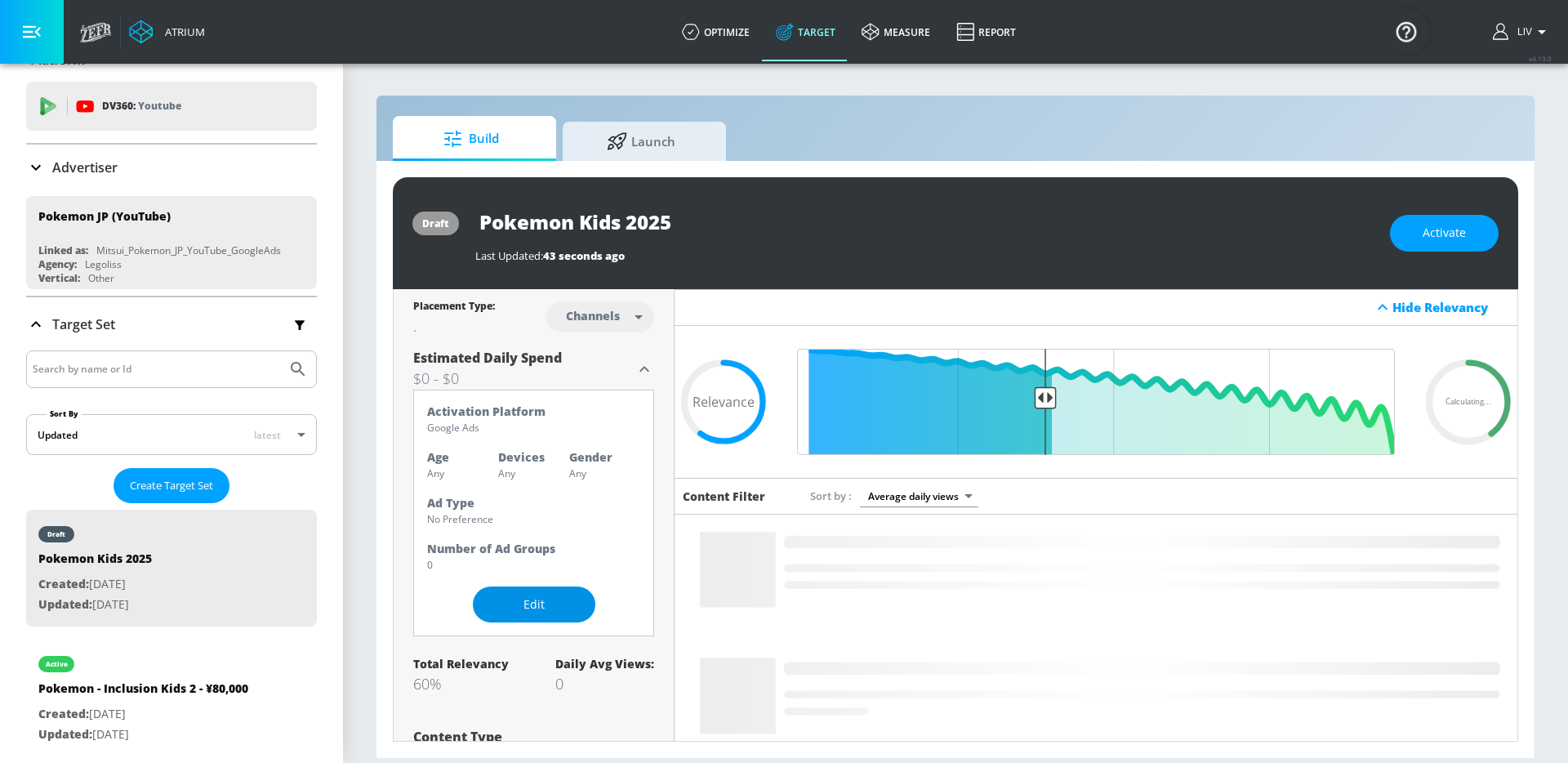
click at [553, 612] on span "Edit" at bounding box center [534, 605] width 57 height 20
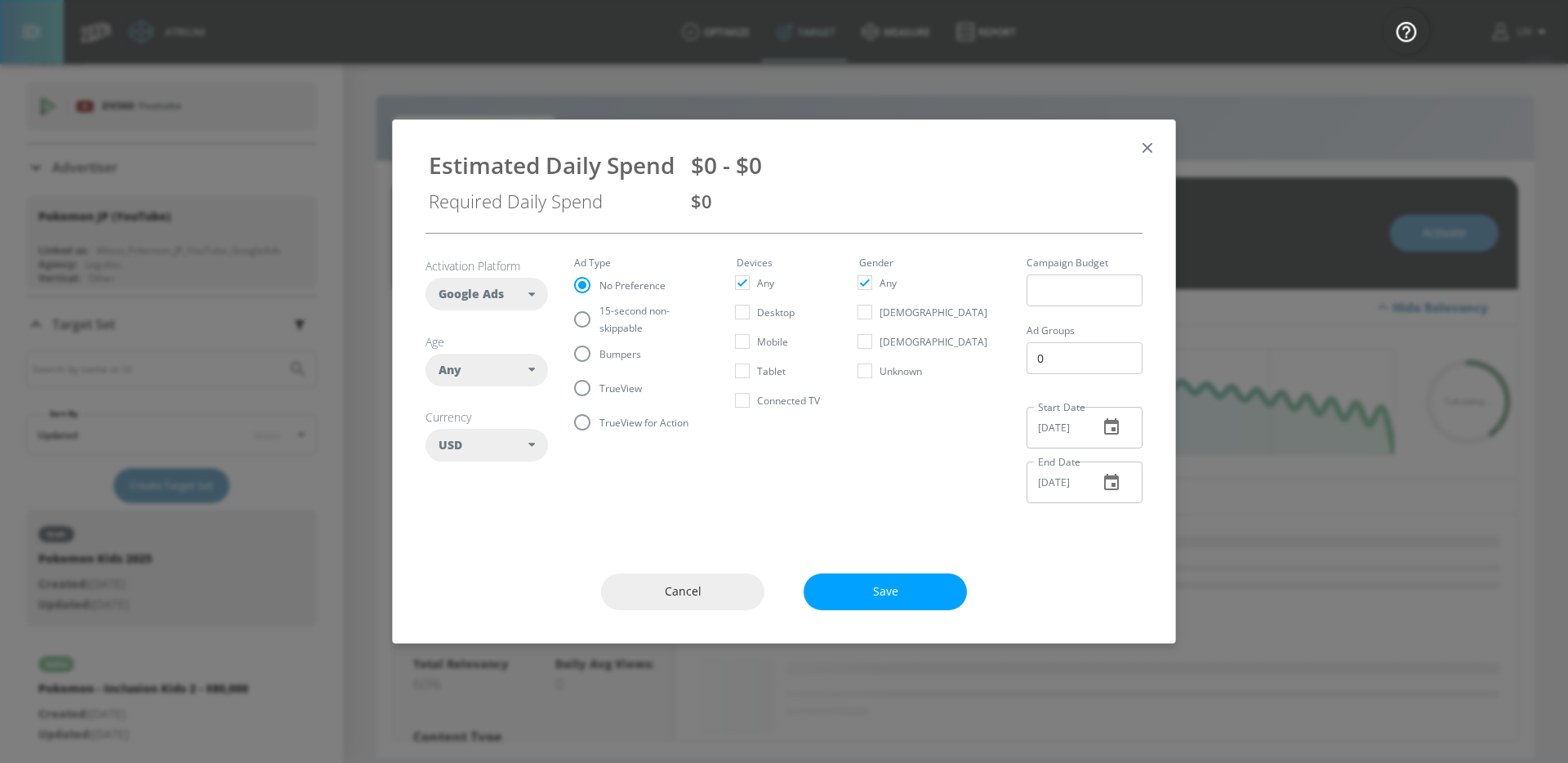
click at [525, 365] on div "Any" at bounding box center [483, 371] width 89 height 17
click at [520, 512] on button "25-34" at bounding box center [487, 505] width 121 height 29
checkbox input "false"
checkbox input "true"
click at [514, 524] on button "35-44" at bounding box center [487, 535] width 121 height 29
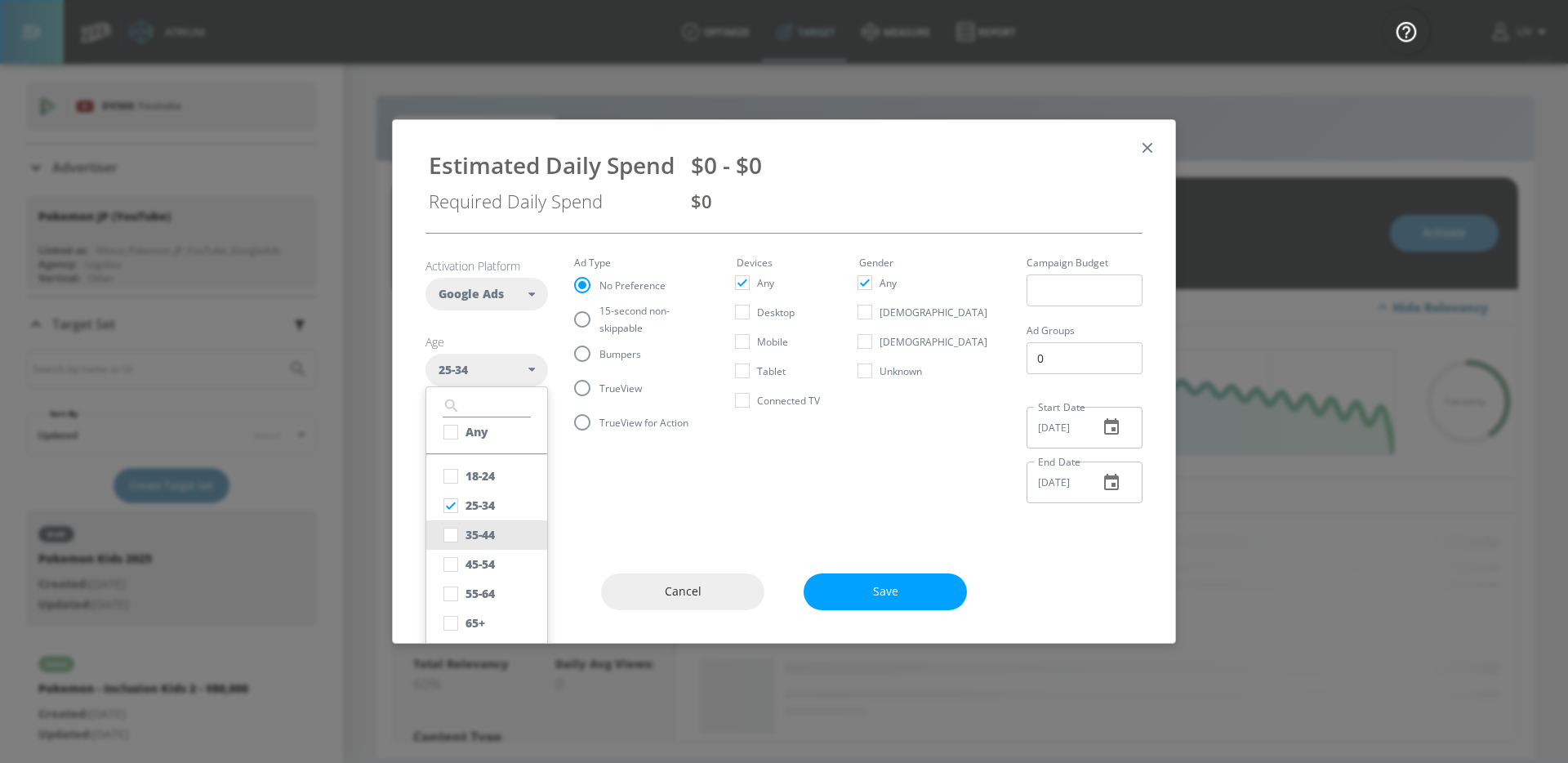
checkbox input "true"
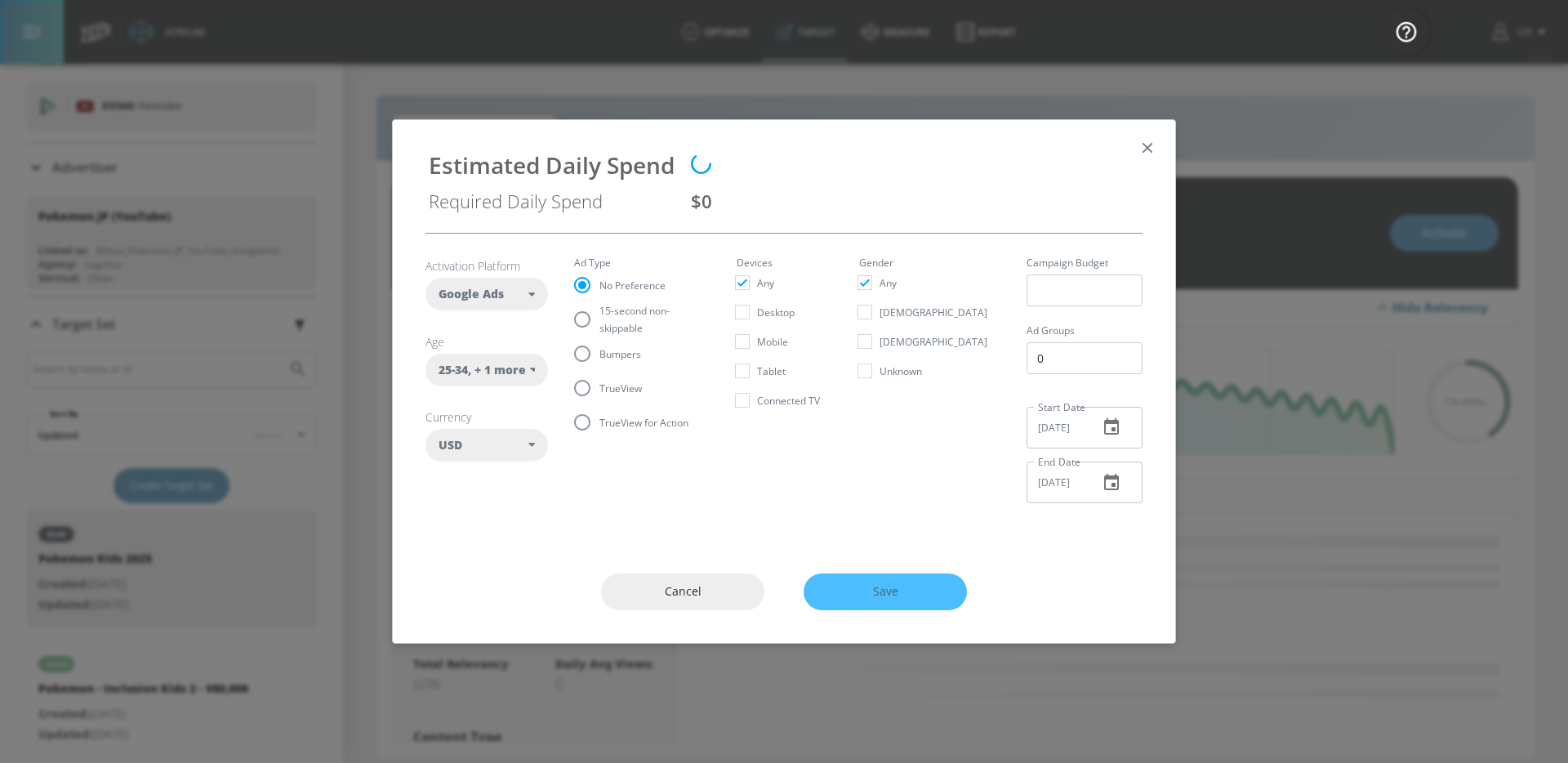
click at [782, 475] on section "Activation Platform Google Ads DV360 Google Ads Age [DEMOGRAPHIC_DATA] , + 1 mo…" at bounding box center [784, 375] width 717 height 283
click at [483, 447] on div "USD" at bounding box center [483, 445] width 89 height 17
click at [502, 559] on button "JPY" at bounding box center [487, 573] width 121 height 29
checkbox input "false"
checkbox input "true"
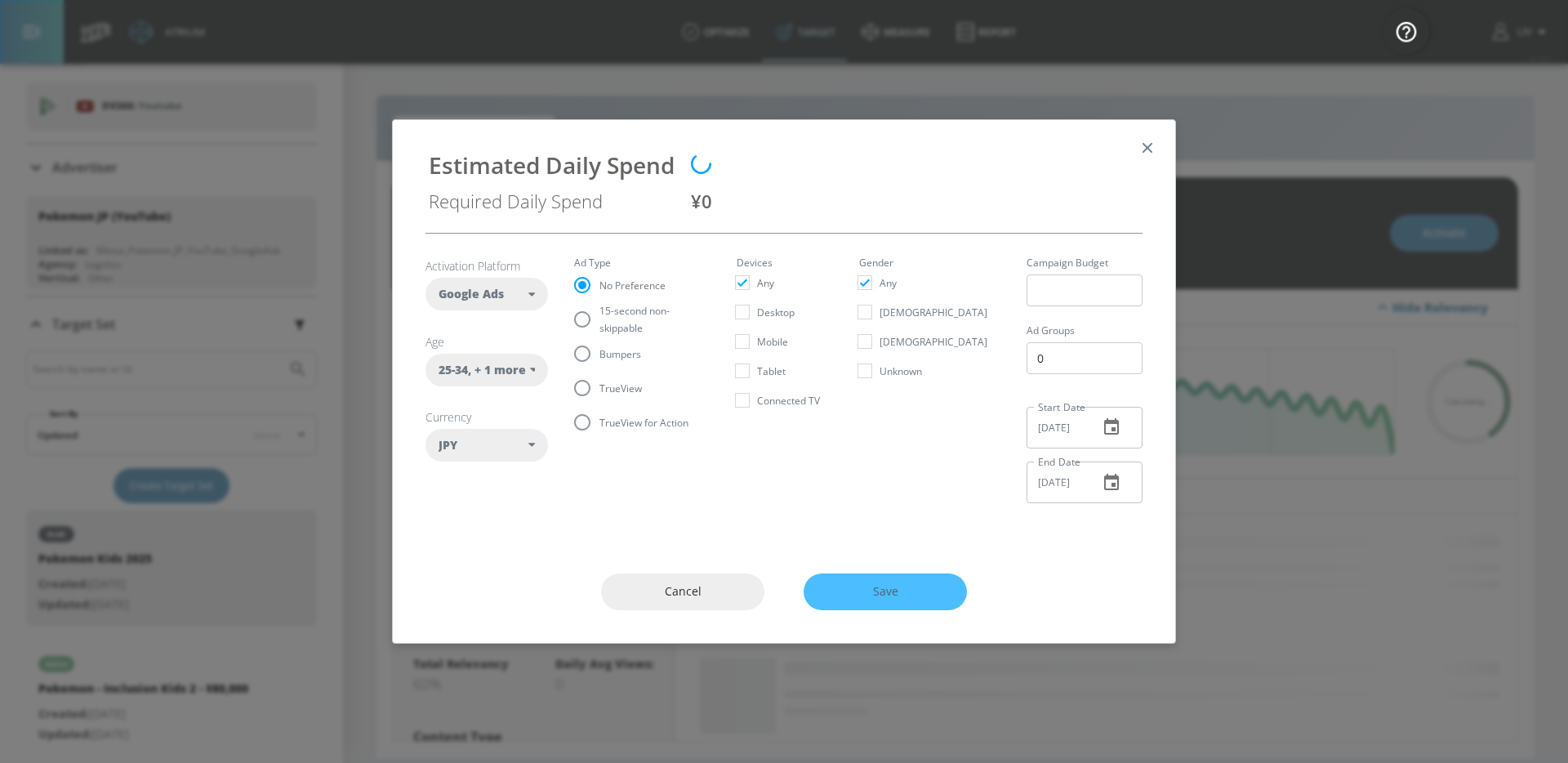
click at [765, 507] on section "Activation Platform Google Ads DV360 Google Ads Age [DEMOGRAPHIC_DATA] , + 1 mo…" at bounding box center [784, 375] width 717 height 283
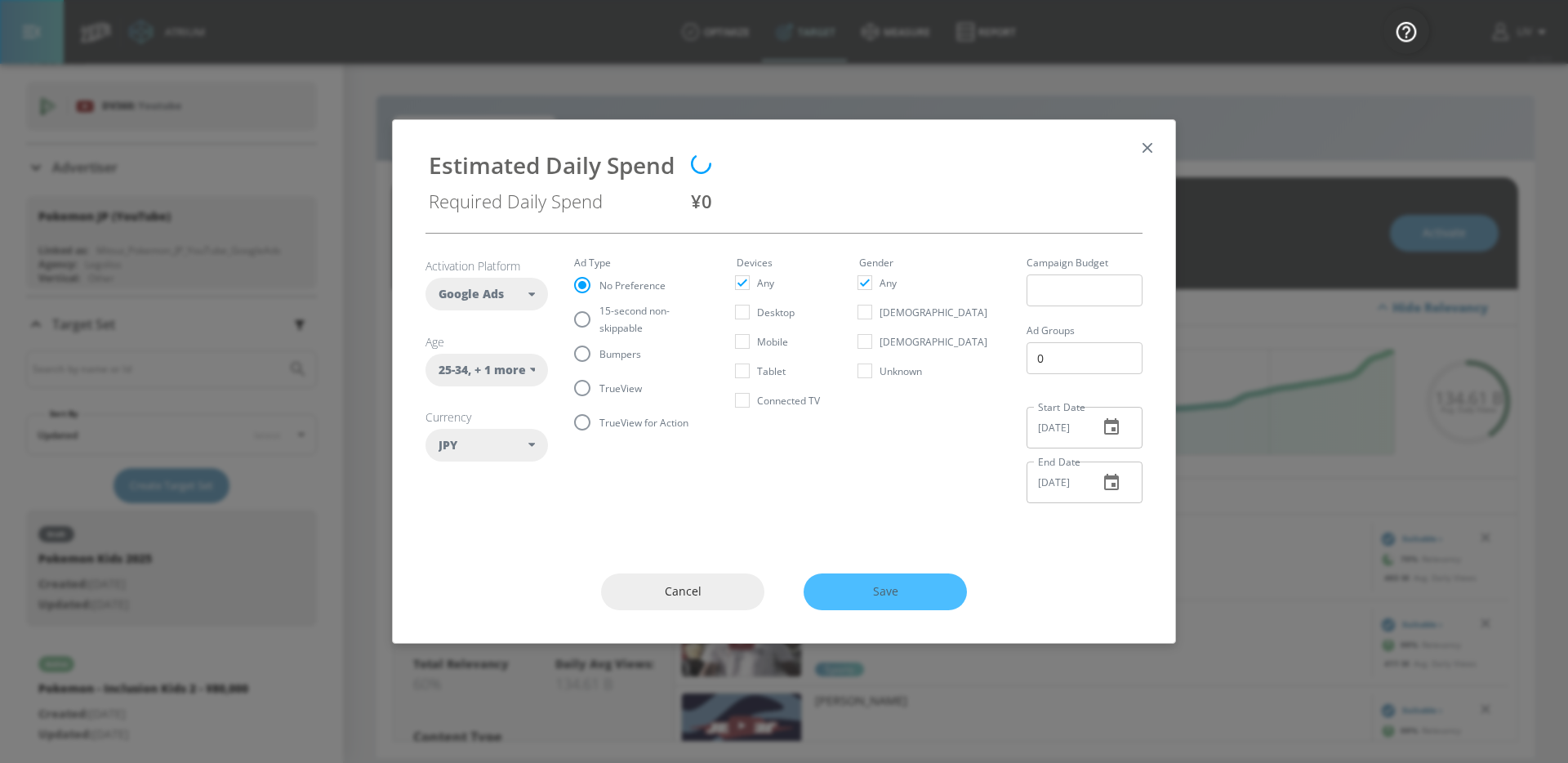
click at [1111, 426] on icon "button" at bounding box center [1111, 427] width 19 height 19
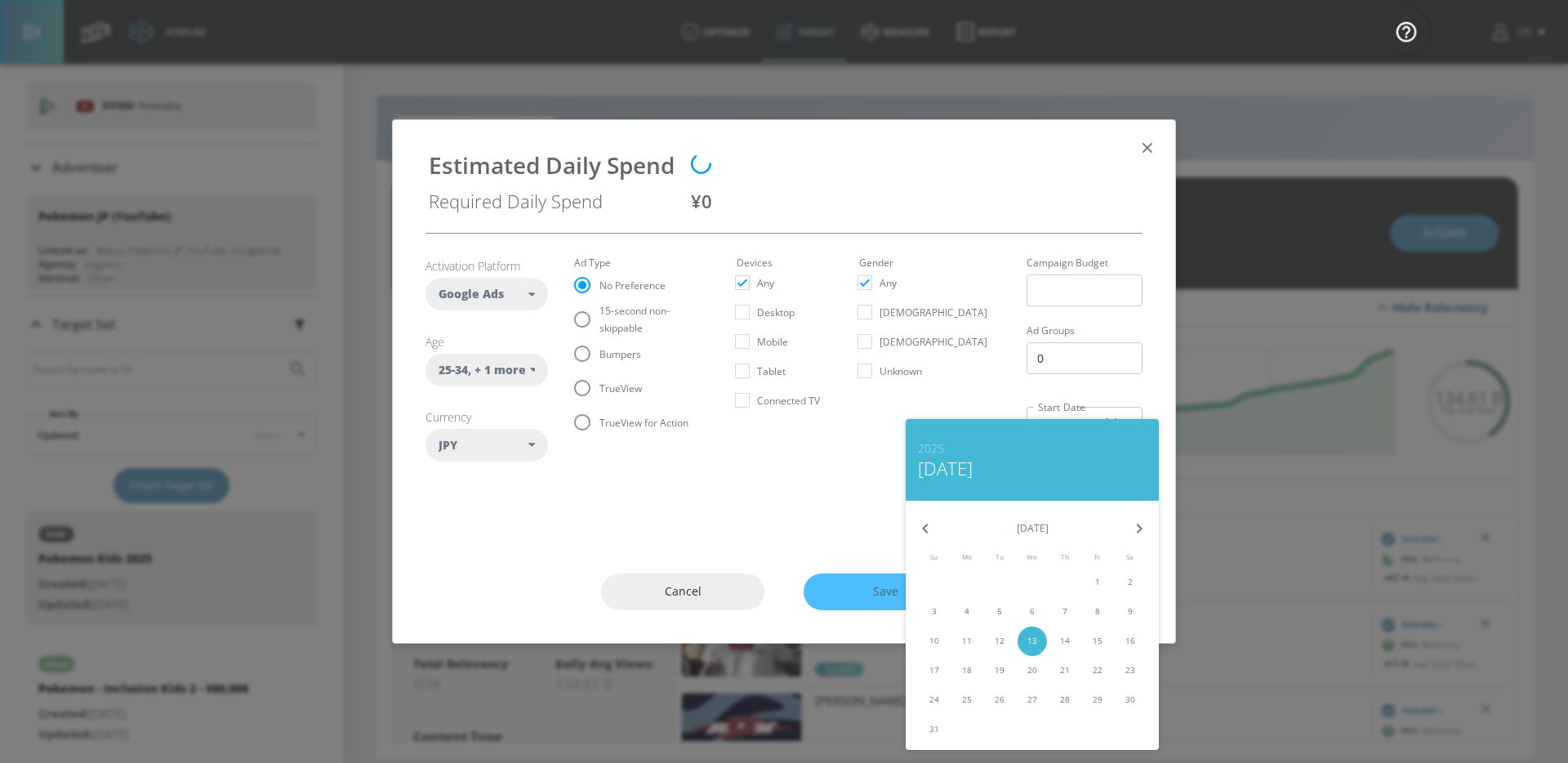
click at [1087, 638] on span "15" at bounding box center [1097, 641] width 29 height 13
type input "[DATE]"
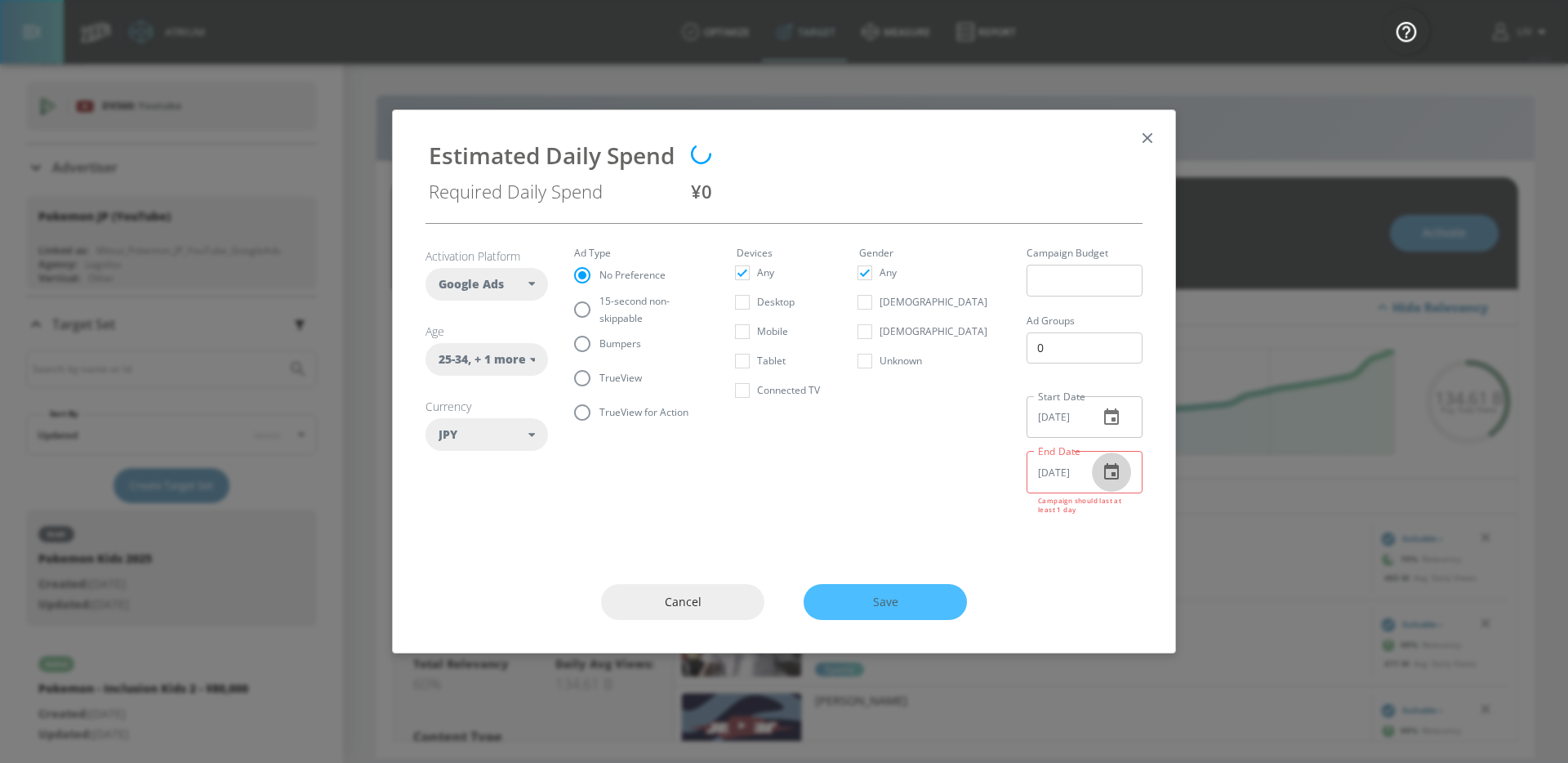
click at [1106, 472] on icon "button" at bounding box center [1111, 472] width 15 height 17
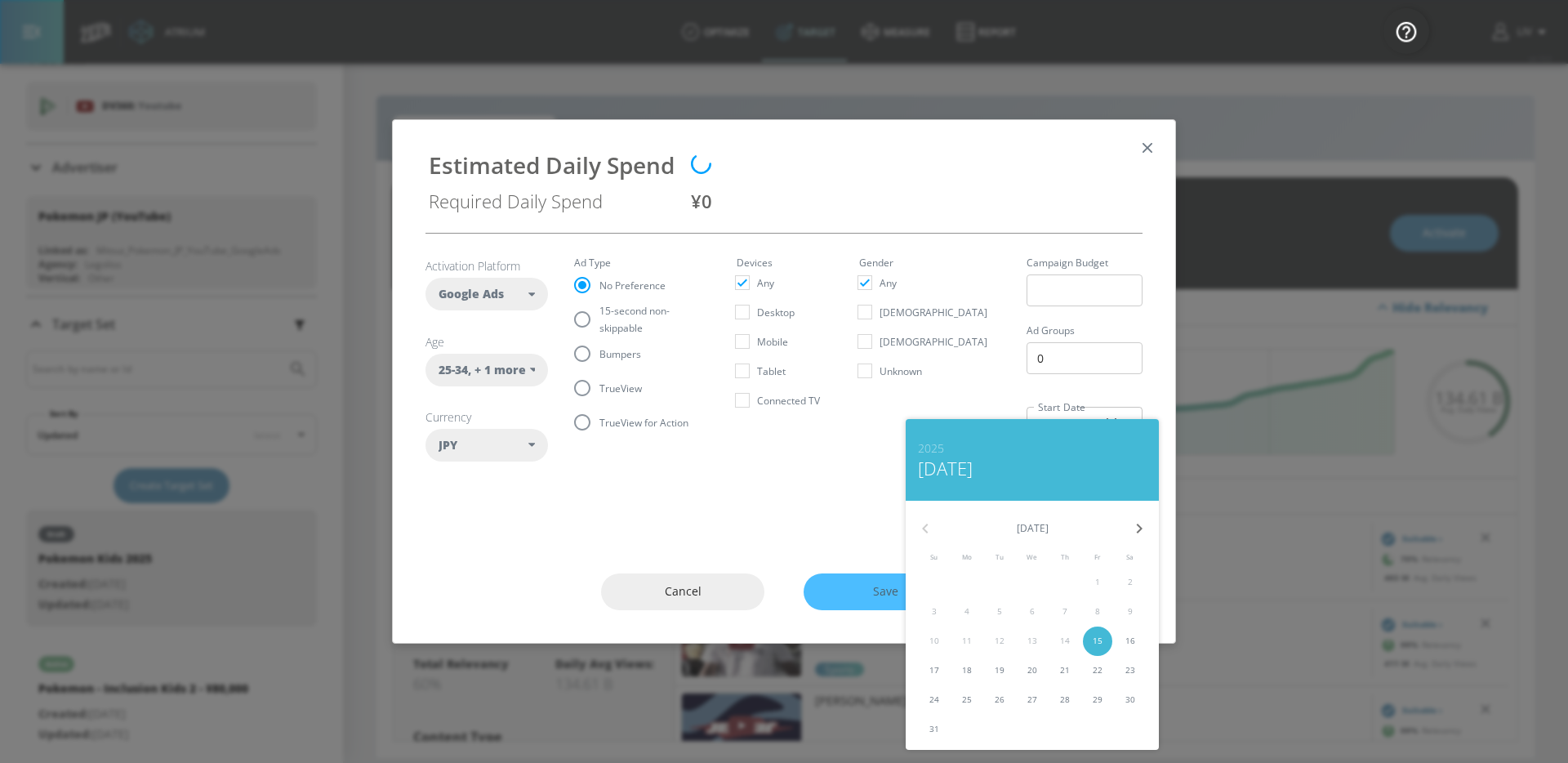
click at [1096, 670] on p "22" at bounding box center [1098, 670] width 10 height 13
type input "[DATE]"
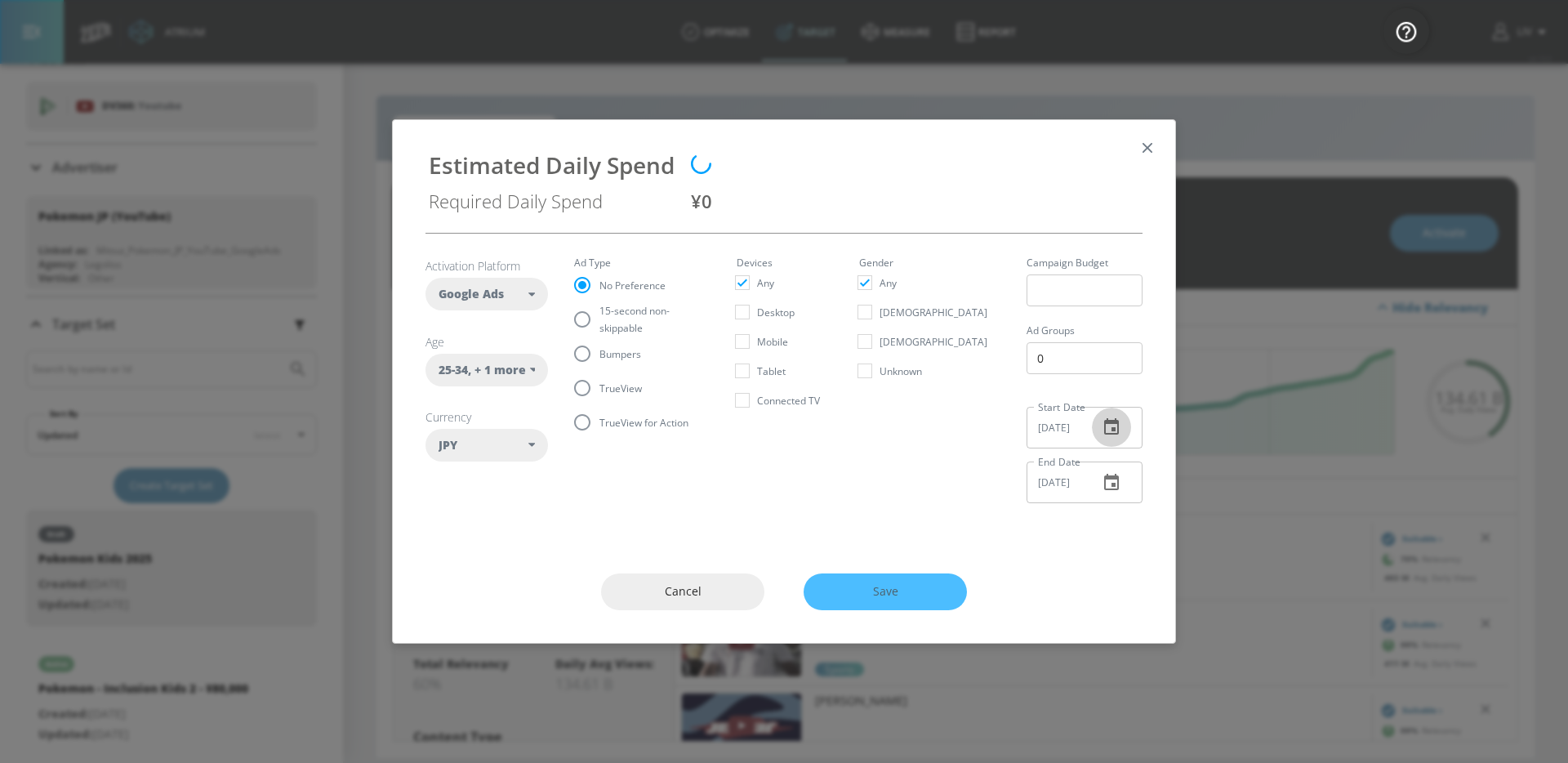
click at [1103, 437] on button "button" at bounding box center [1111, 427] width 39 height 39
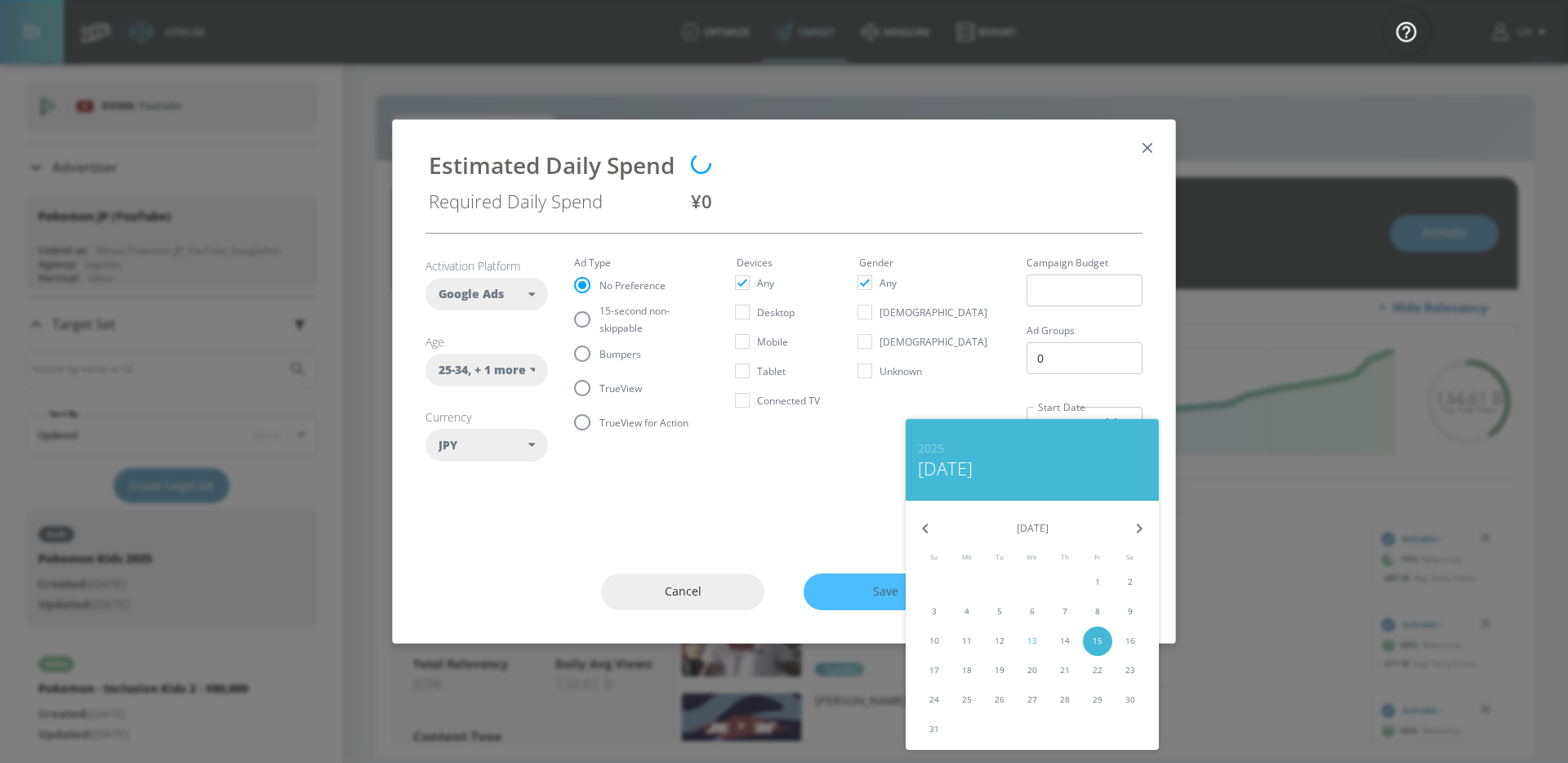
click at [1067, 633] on button "14" at bounding box center [1065, 641] width 29 height 29
type input "[DATE]"
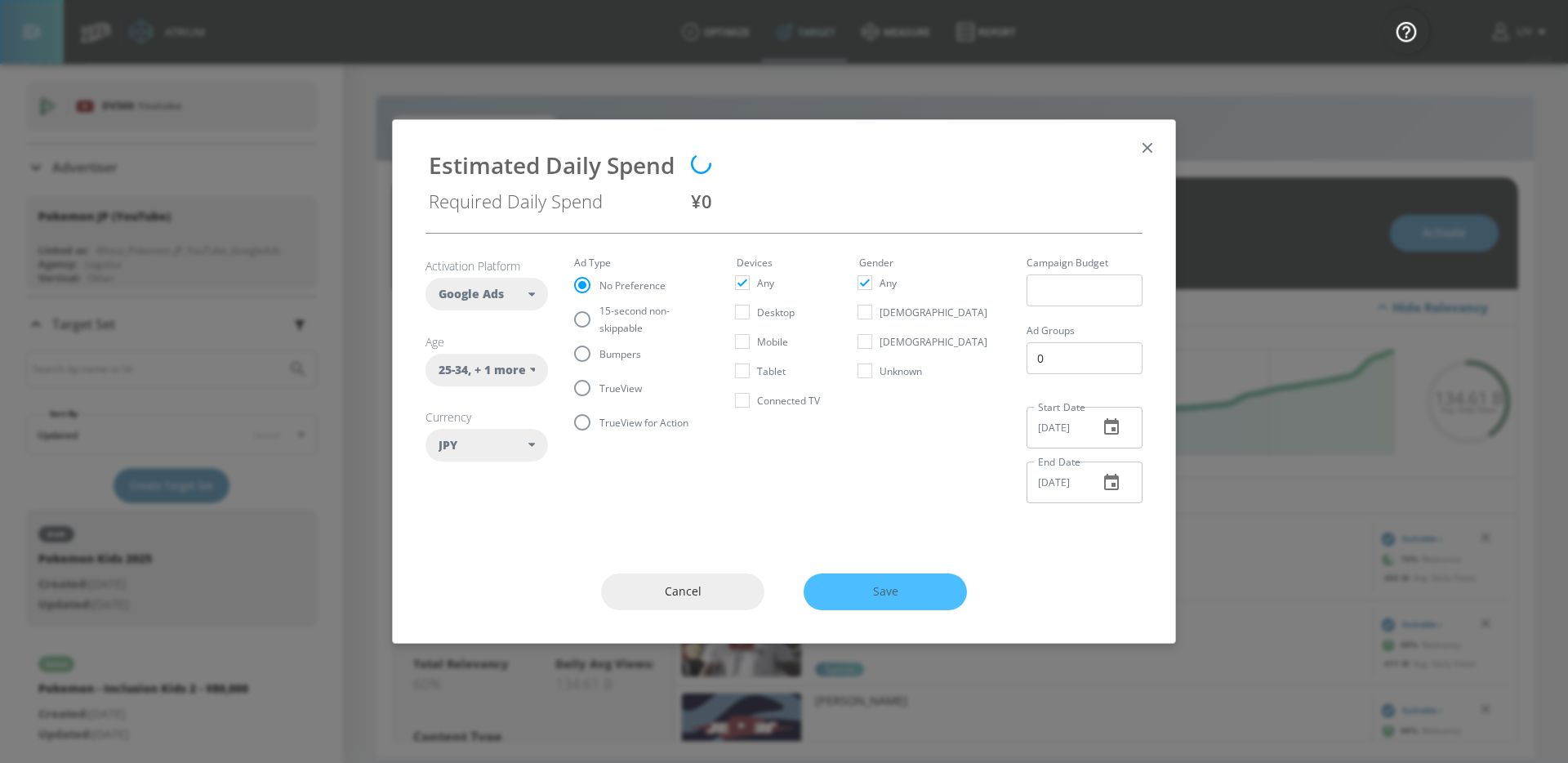
click at [1124, 488] on button "button" at bounding box center [1111, 483] width 39 height 39
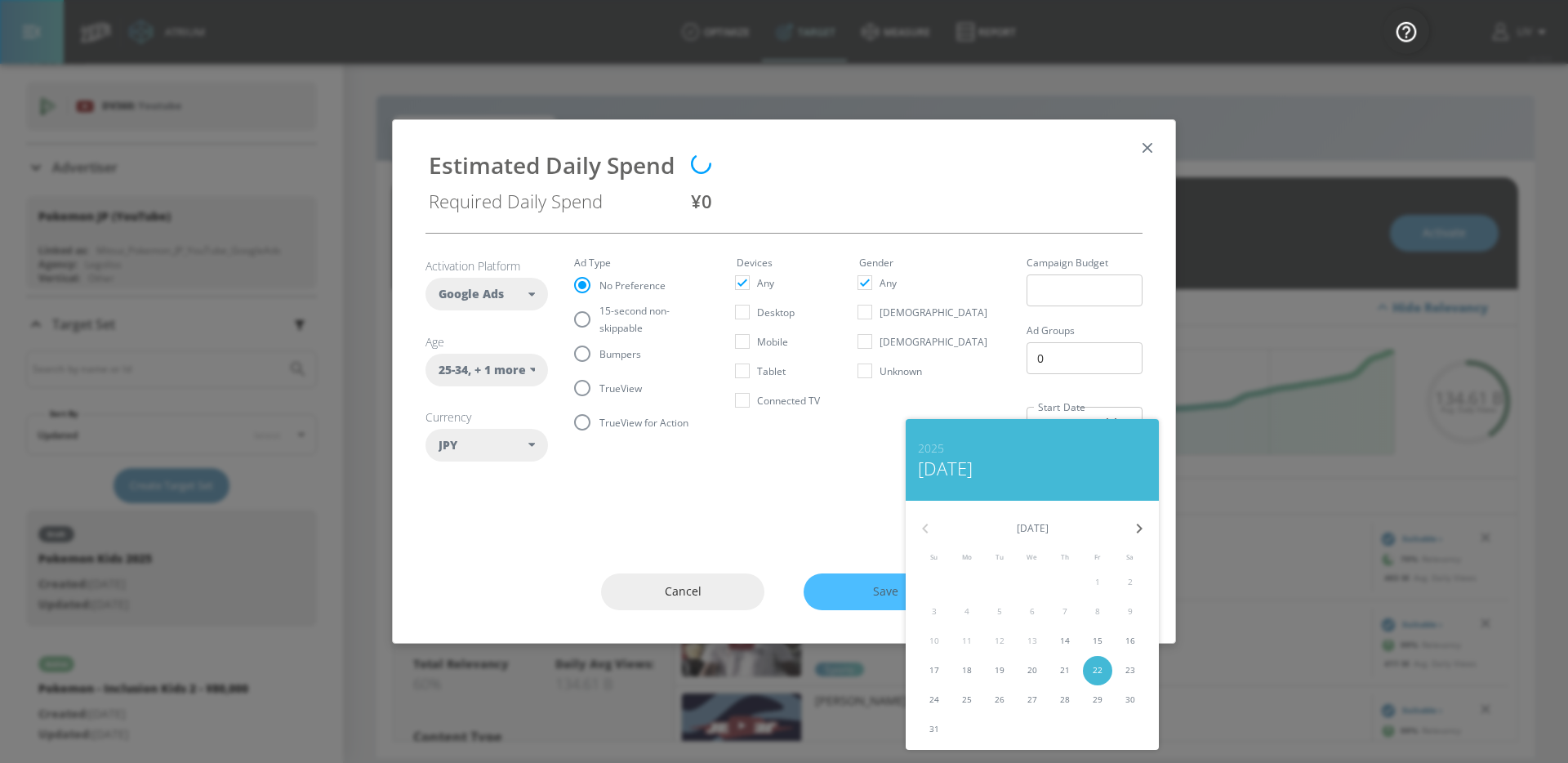
click at [1126, 665] on p "23" at bounding box center [1131, 670] width 10 height 13
type input "[DATE]"
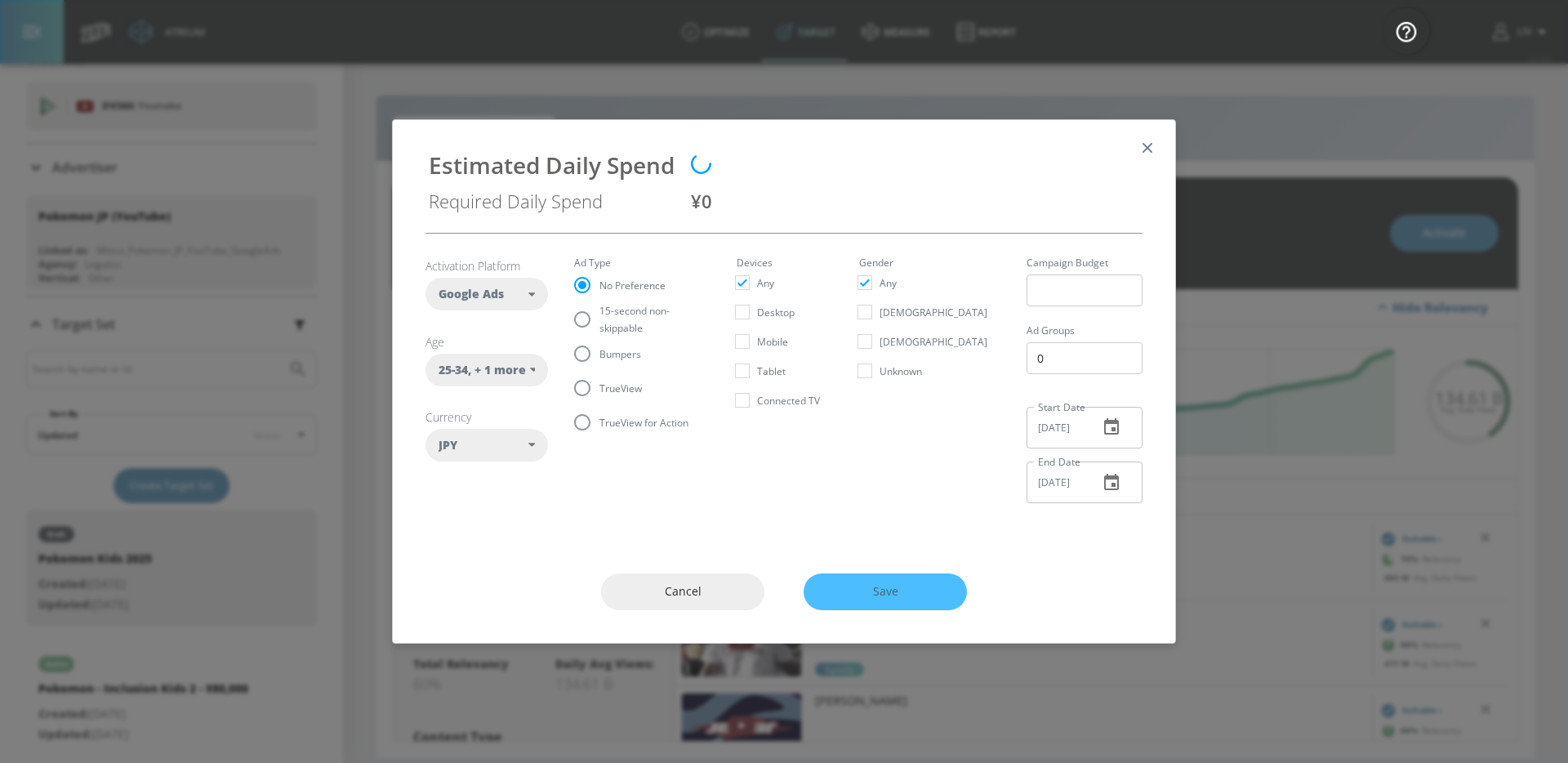
click at [915, 542] on div "Cancel Save" at bounding box center [784, 591] width 782 height 102
click at [1065, 567] on div "Cancel Save" at bounding box center [784, 591] width 782 height 102
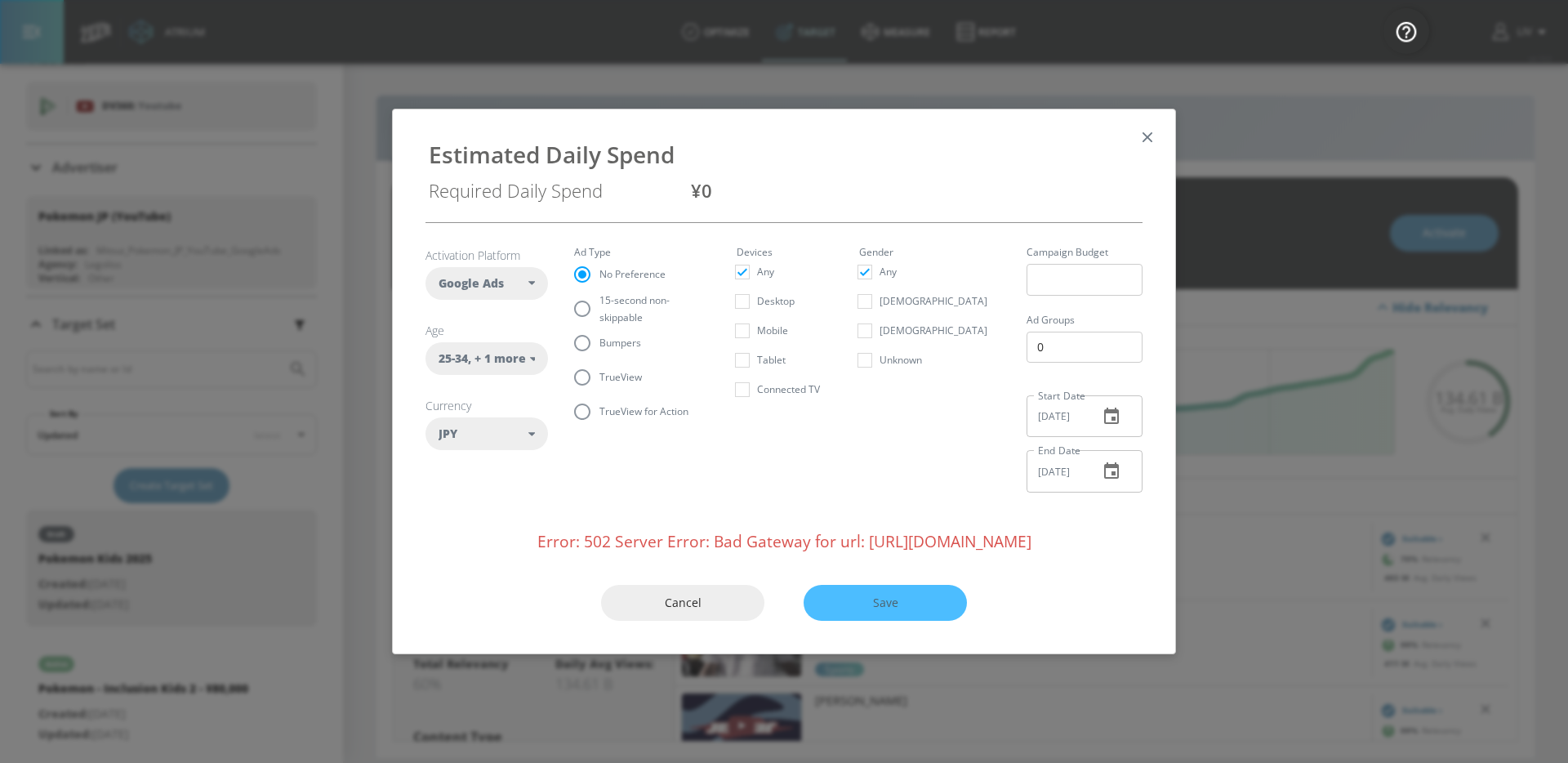
click at [931, 582] on div "Cancel Save" at bounding box center [784, 603] width 782 height 102
click at [827, 534] on div "Error: 502 Server Error: Bad Gateway for url: [URL][DOMAIN_NAME]" at bounding box center [784, 541] width 717 height 22
click at [841, 545] on div "Error: 502 Server Error: Bad Gateway for url: [URL][DOMAIN_NAME]" at bounding box center [784, 541] width 717 height 22
click at [493, 278] on span "Google Ads" at bounding box center [471, 284] width 65 height 17
click at [862, 504] on section "Activation Platform Google Ads DV360 Google Ads Age [DEMOGRAPHIC_DATA] , + 1 mo…" at bounding box center [784, 365] width 717 height 283
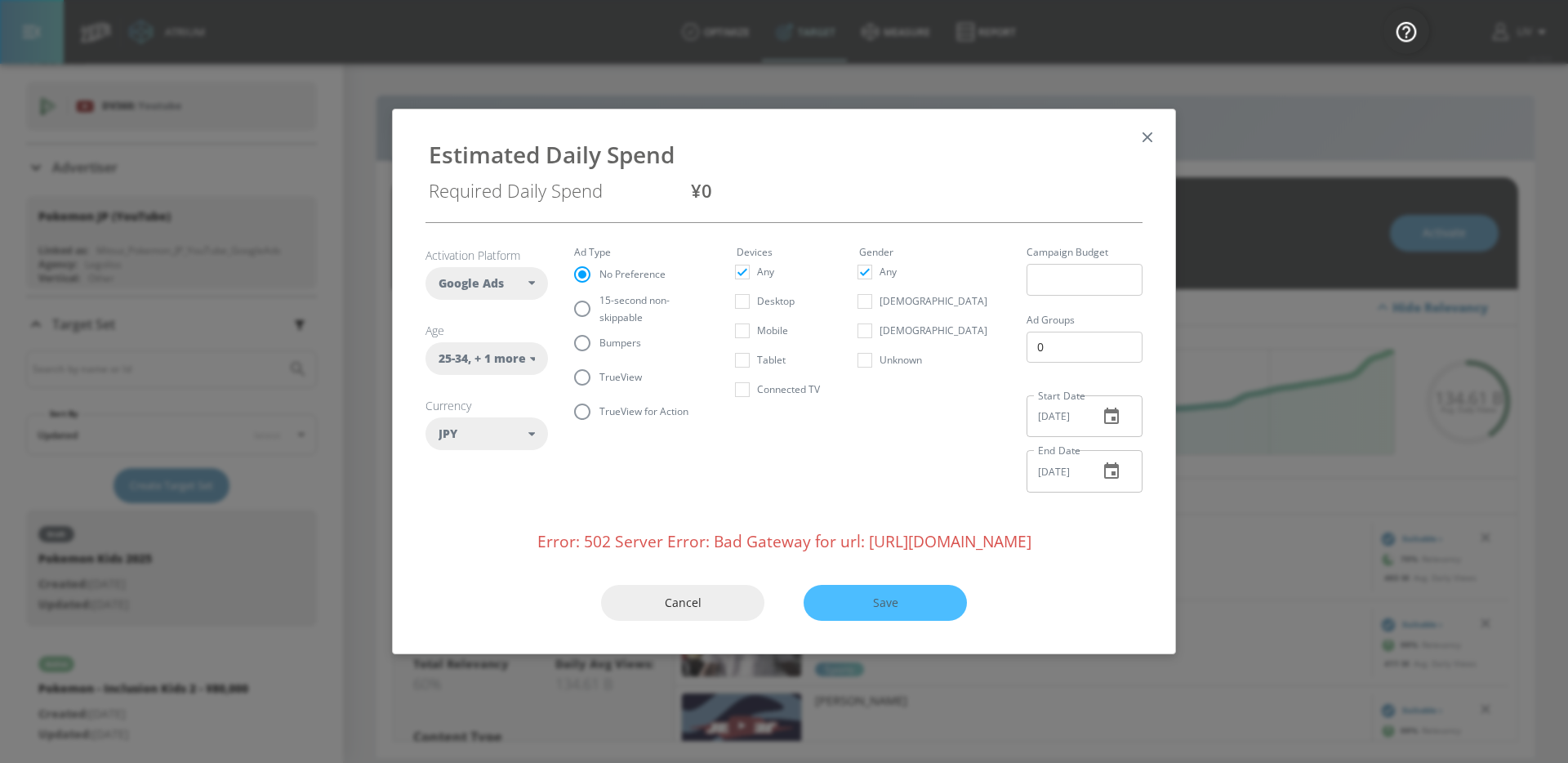
click at [1110, 419] on icon "button" at bounding box center [1111, 416] width 19 height 19
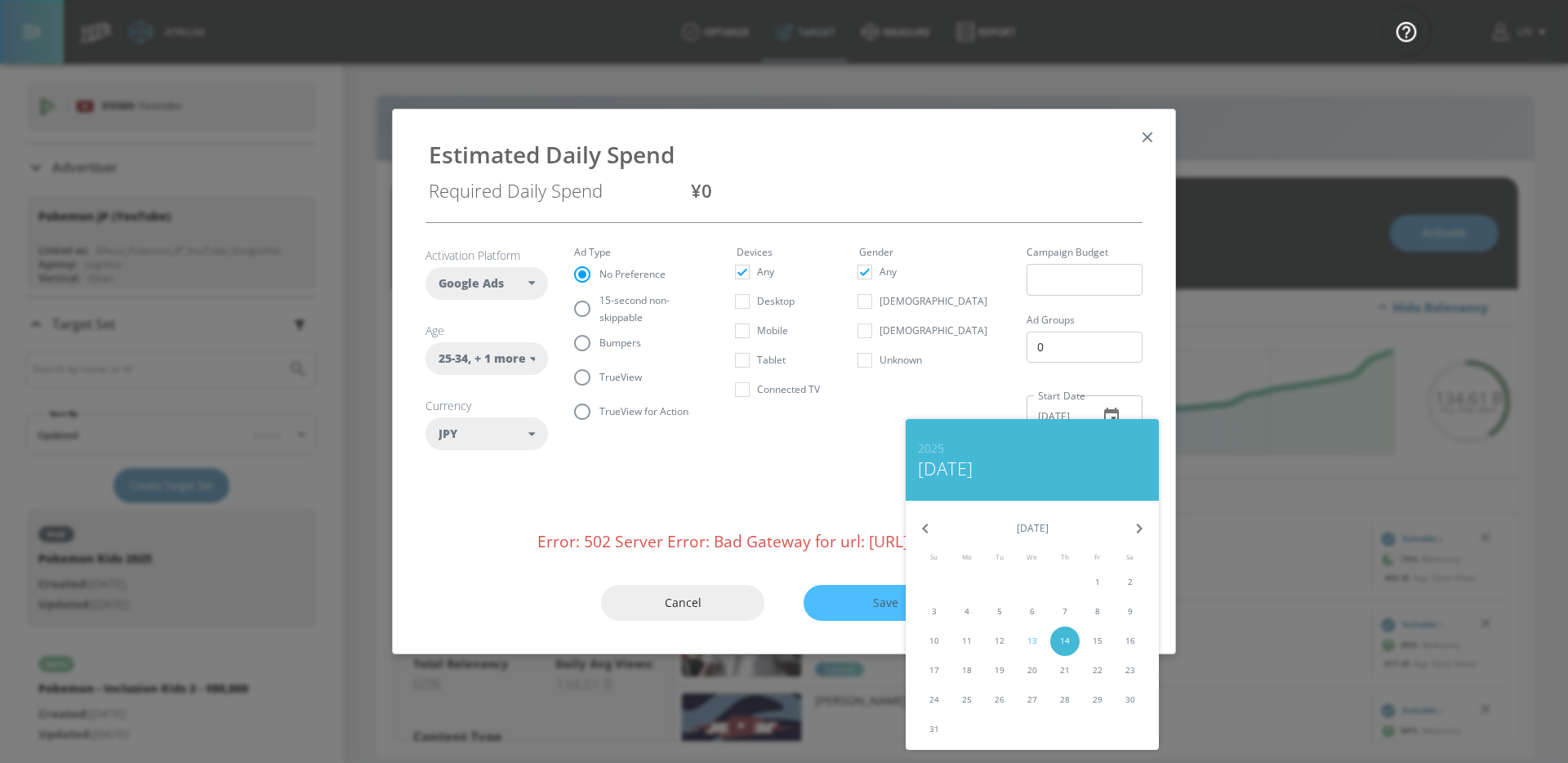
drag, startPoint x: 1100, startPoint y: 647, endPoint x: 1101, endPoint y: 623, distance: 24.0
click at [1101, 647] on button "15" at bounding box center [1097, 641] width 29 height 29
type input "[DATE]"
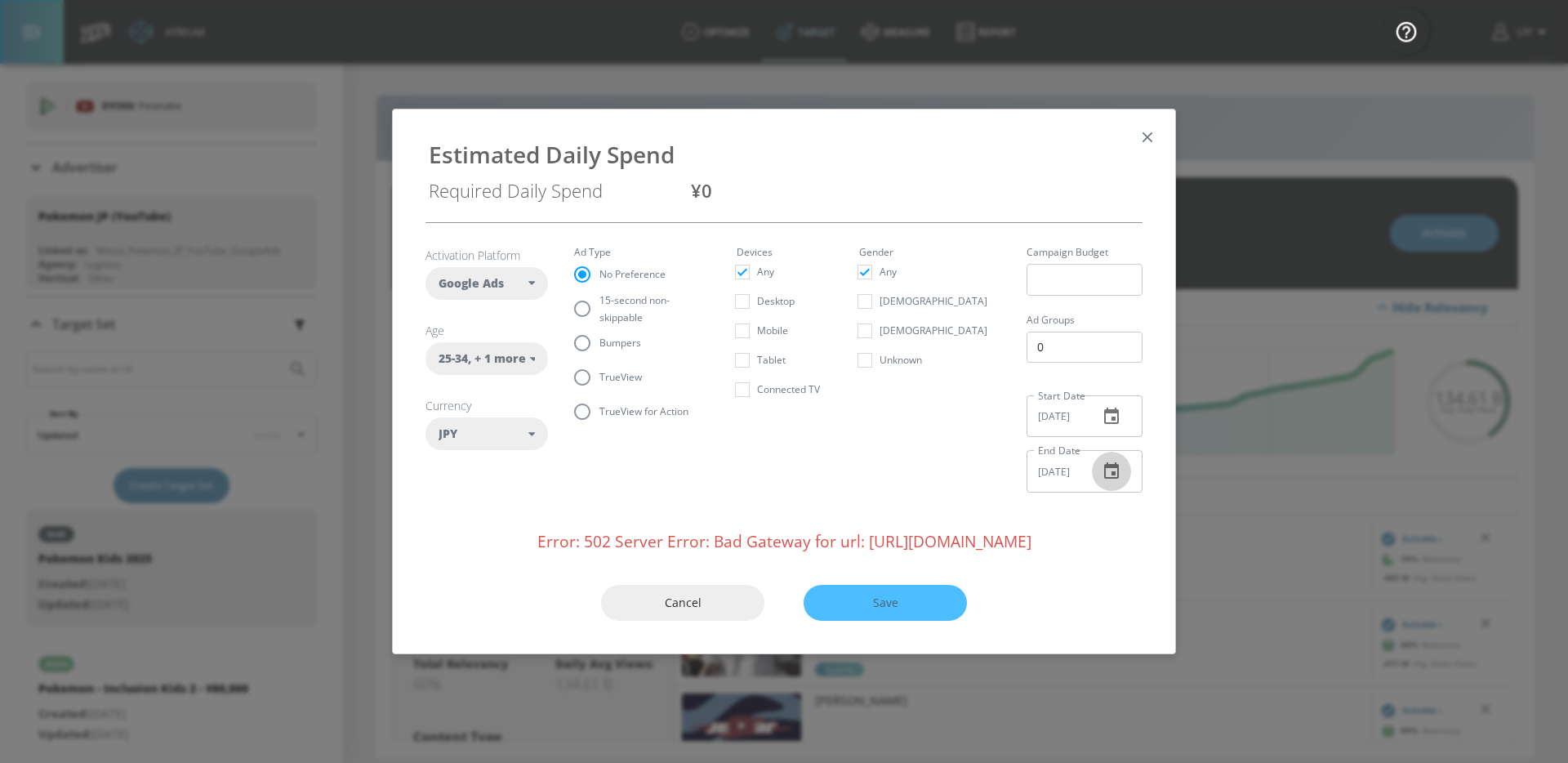
click at [1117, 458] on button "button" at bounding box center [1111, 471] width 39 height 39
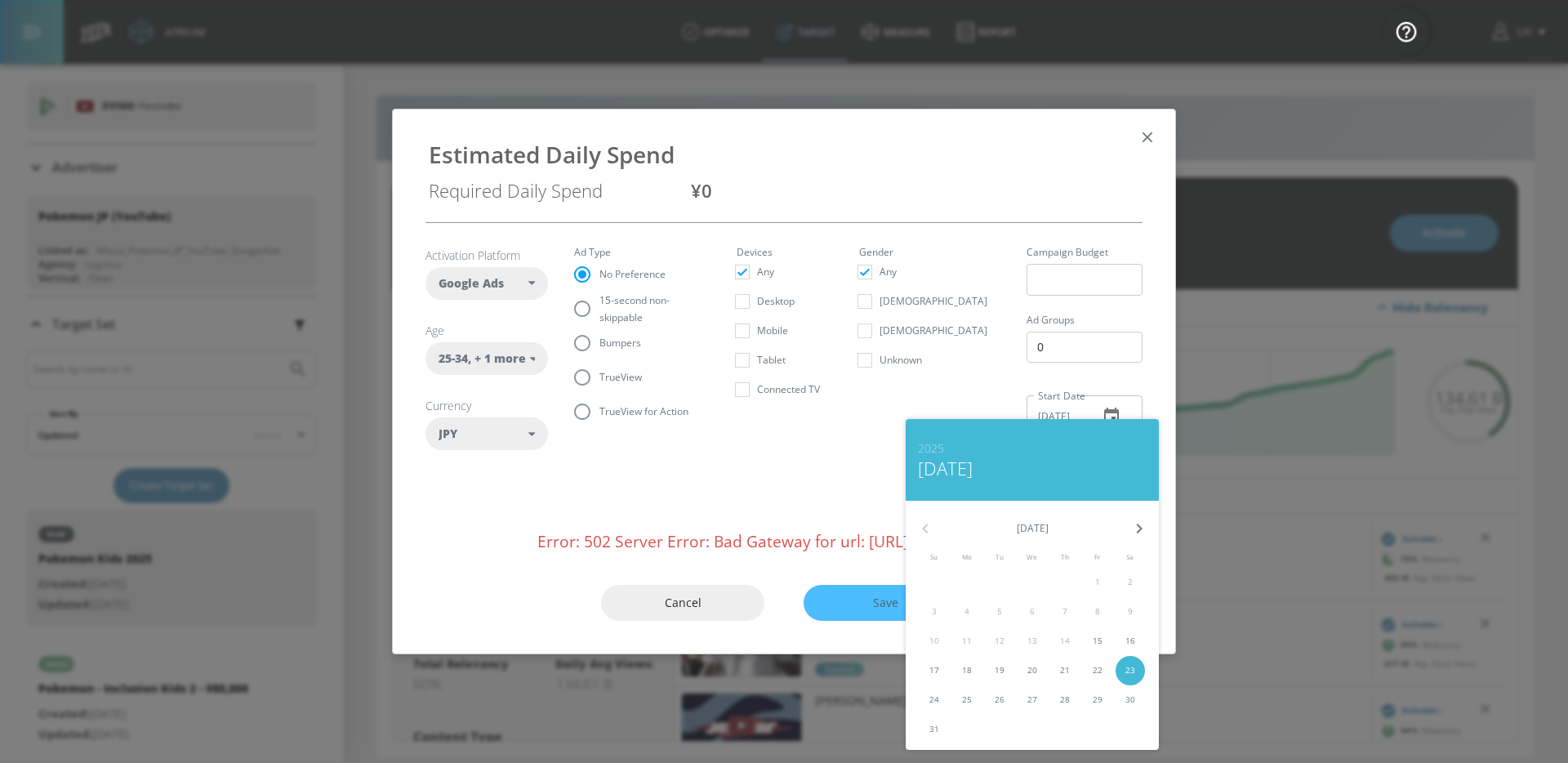
click at [1087, 675] on span "22" at bounding box center [1097, 670] width 29 height 13
type input "[DATE]"
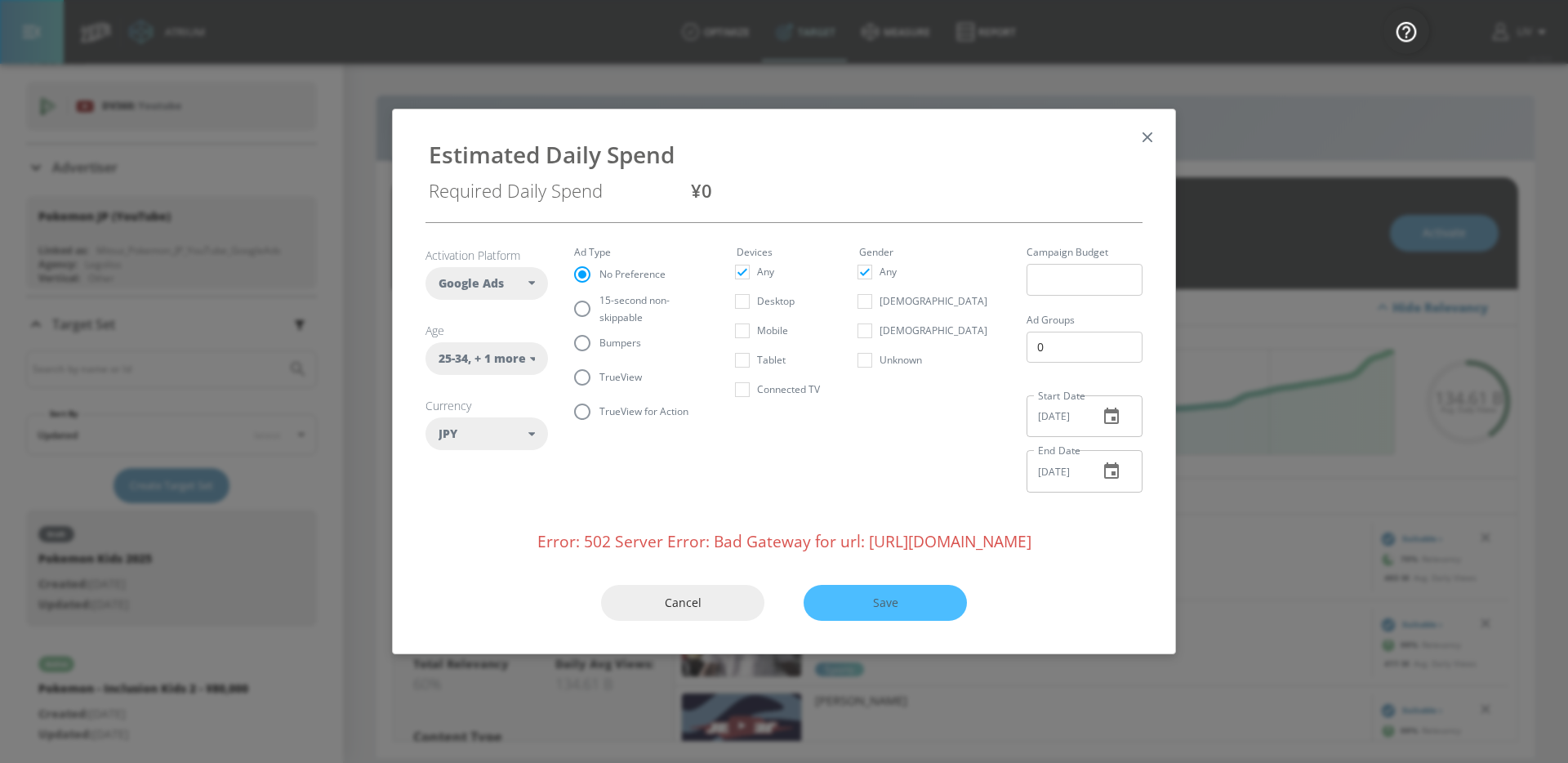
click at [1101, 465] on icon "button" at bounding box center [1111, 471] width 19 height 19
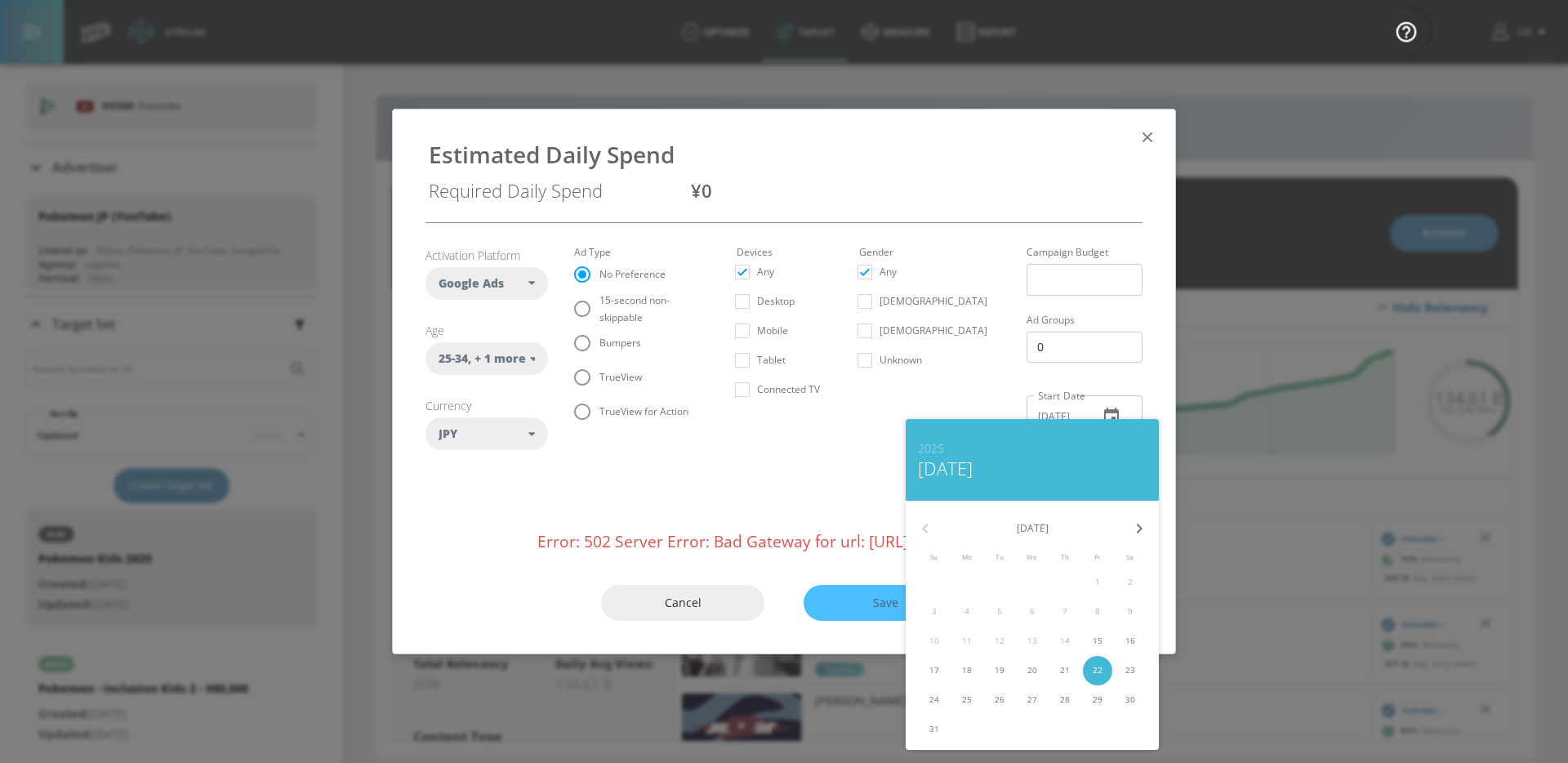
click at [1106, 664] on span "22" at bounding box center [1097, 670] width 29 height 13
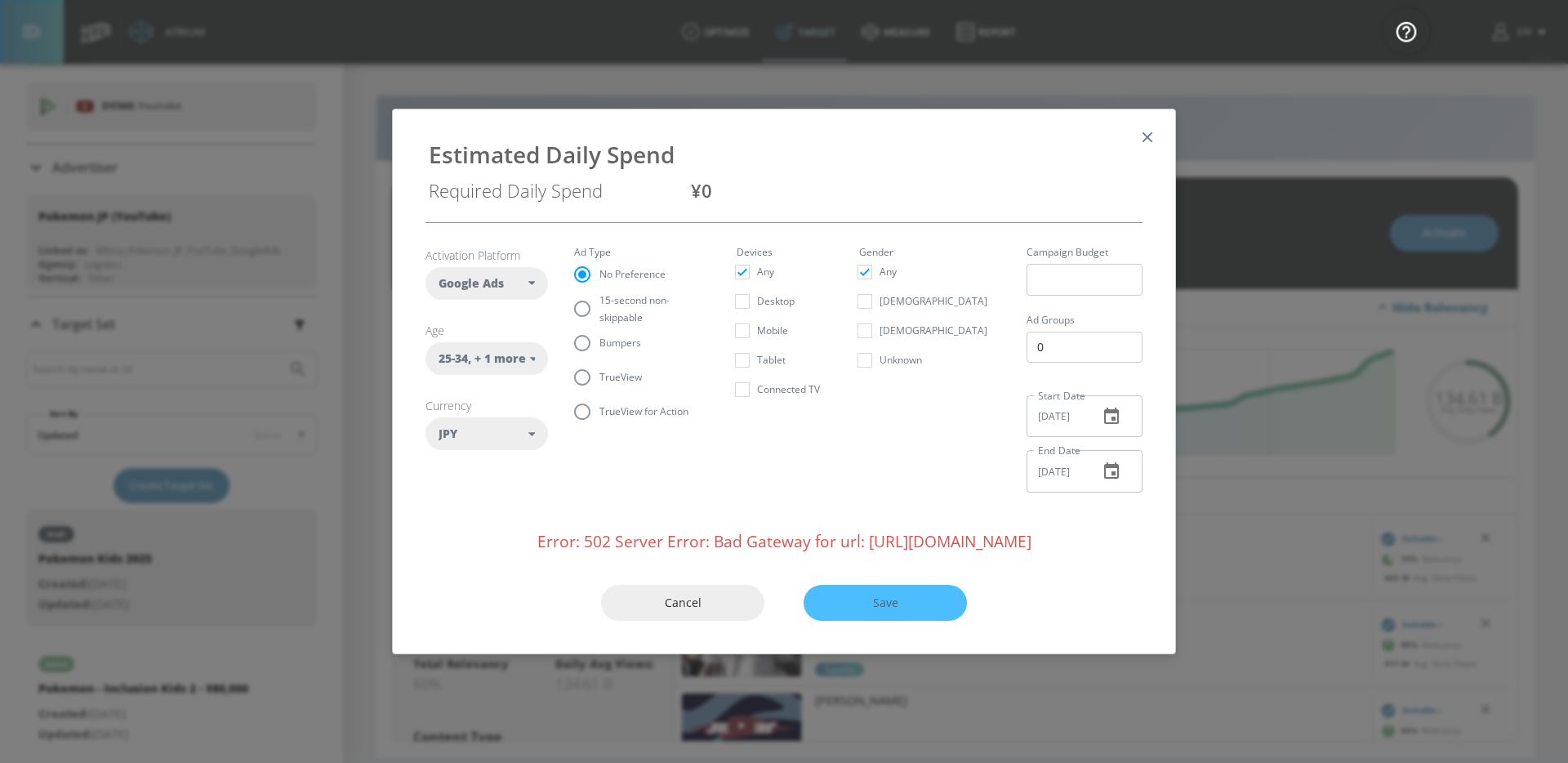
click at [886, 607] on div "Cancel Save" at bounding box center [784, 603] width 782 height 102
click at [791, 521] on div "Activation Platform Google Ads DV360 Google Ads Age [DEMOGRAPHIC_DATA] , + 1 mo…" at bounding box center [784, 387] width 782 height 330
click at [1136, 136] on button "button" at bounding box center [1147, 136] width 23 height 23
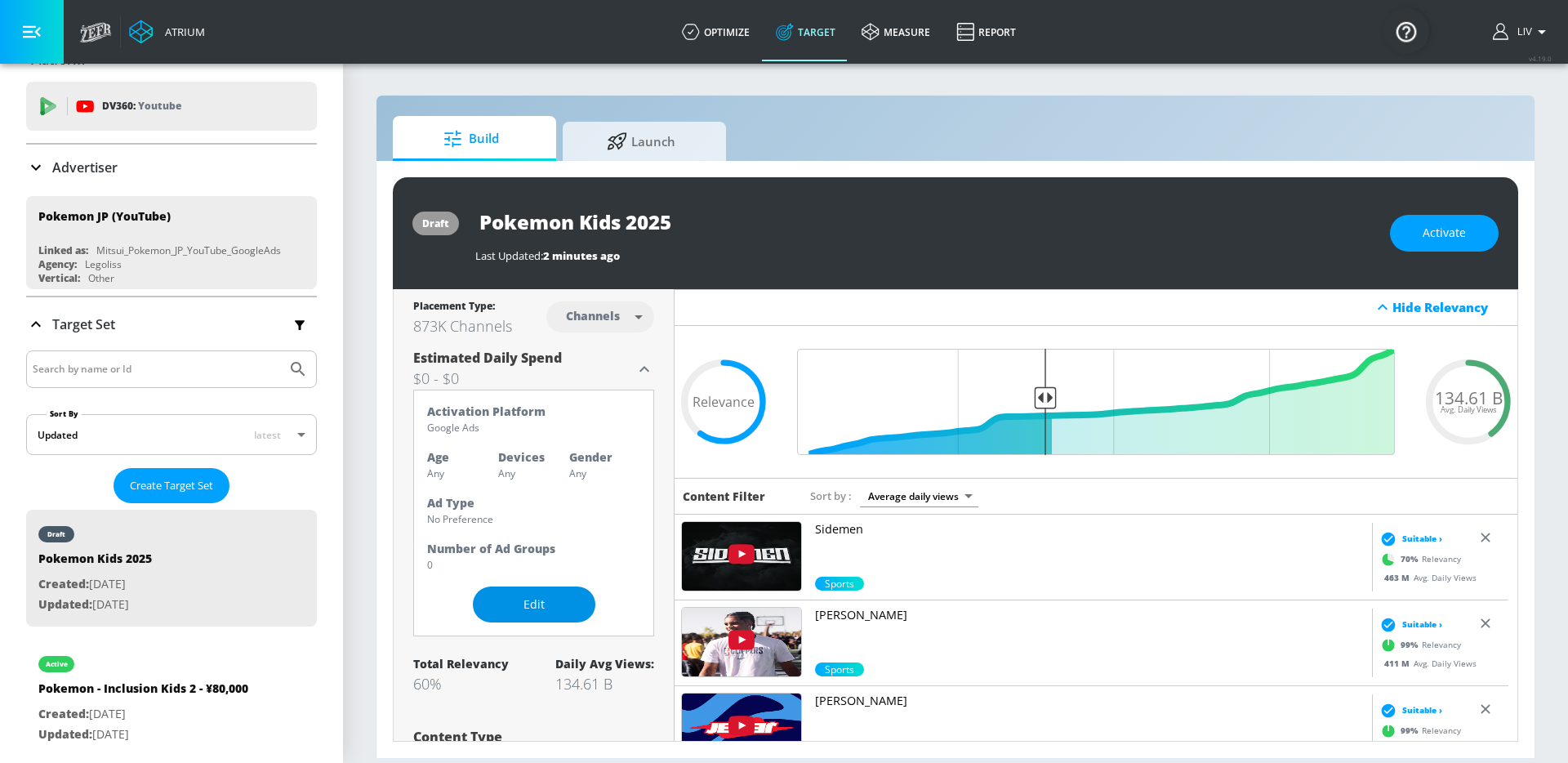
click at [552, 601] on span "Edit" at bounding box center [534, 605] width 57 height 20
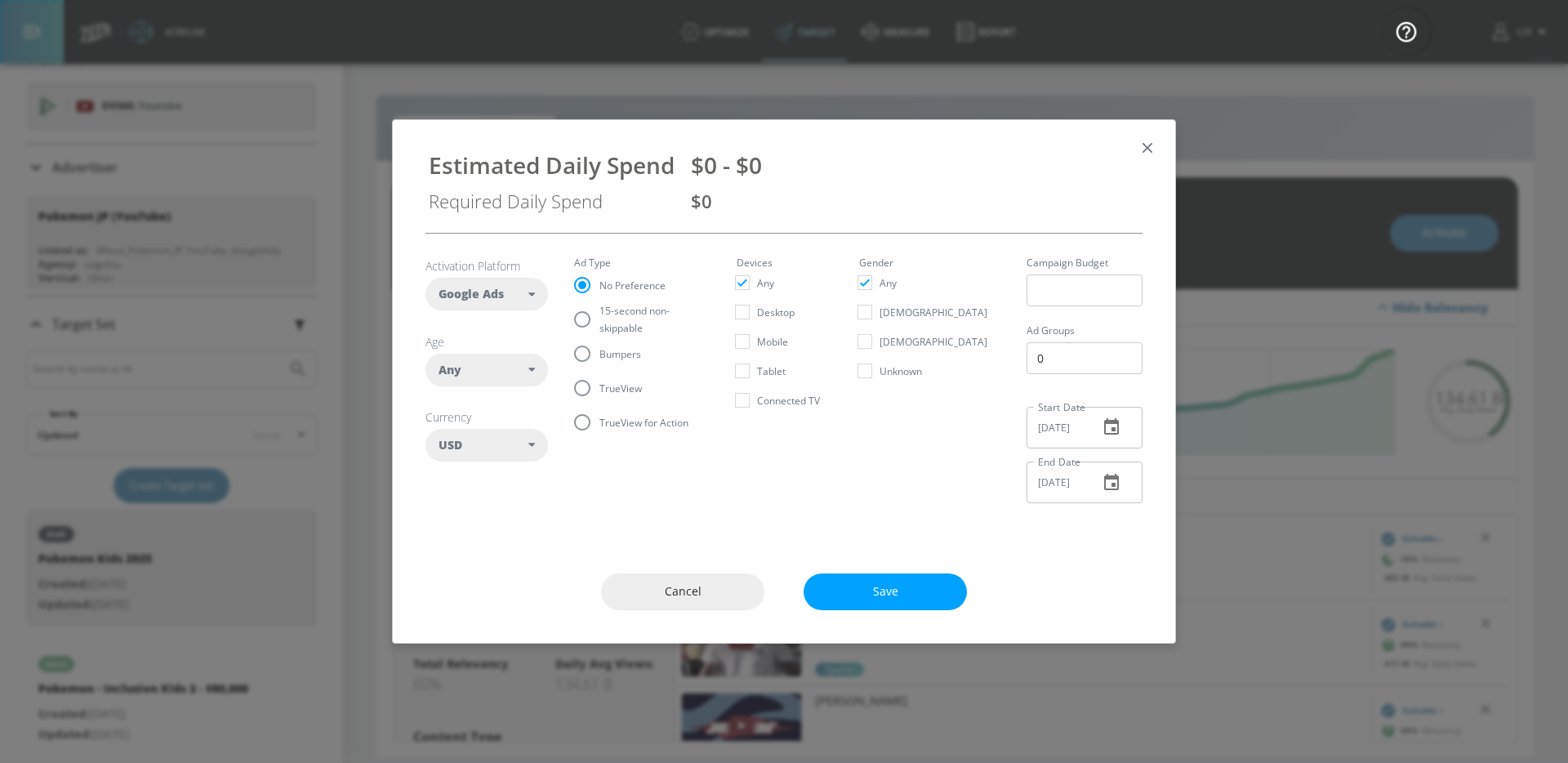
click at [470, 376] on div "Any" at bounding box center [483, 371] width 89 height 17
click at [503, 515] on button "25-34" at bounding box center [487, 505] width 121 height 29
checkbox input "false"
checkbox input "true"
click at [504, 530] on button "35-44" at bounding box center [487, 535] width 121 height 29
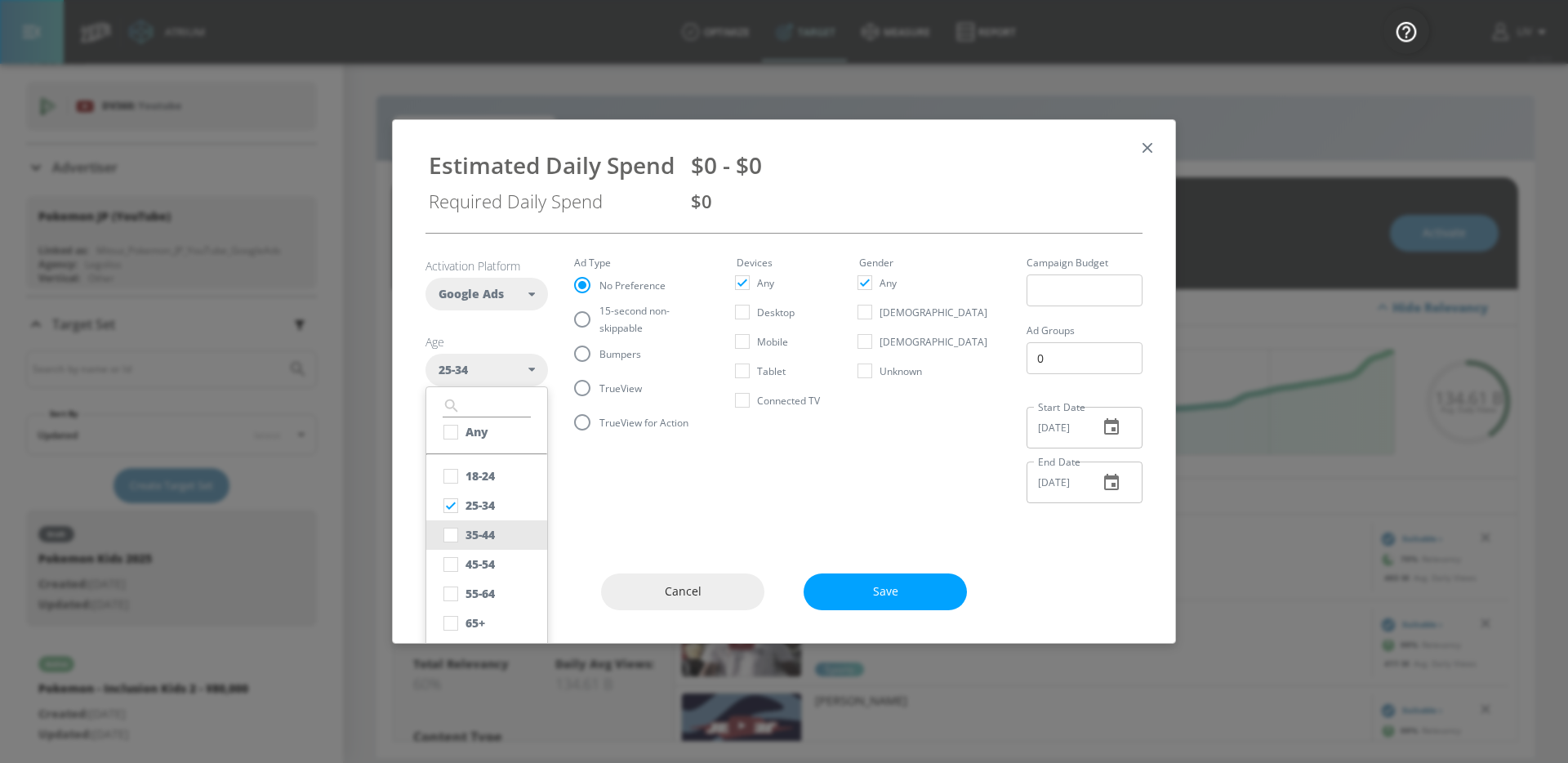
checkbox input "true"
click at [656, 524] on div "Activation Platform Google Ads DV360 Google Ads Age [DEMOGRAPHIC_DATA] , + 1 mo…" at bounding box center [784, 387] width 782 height 308
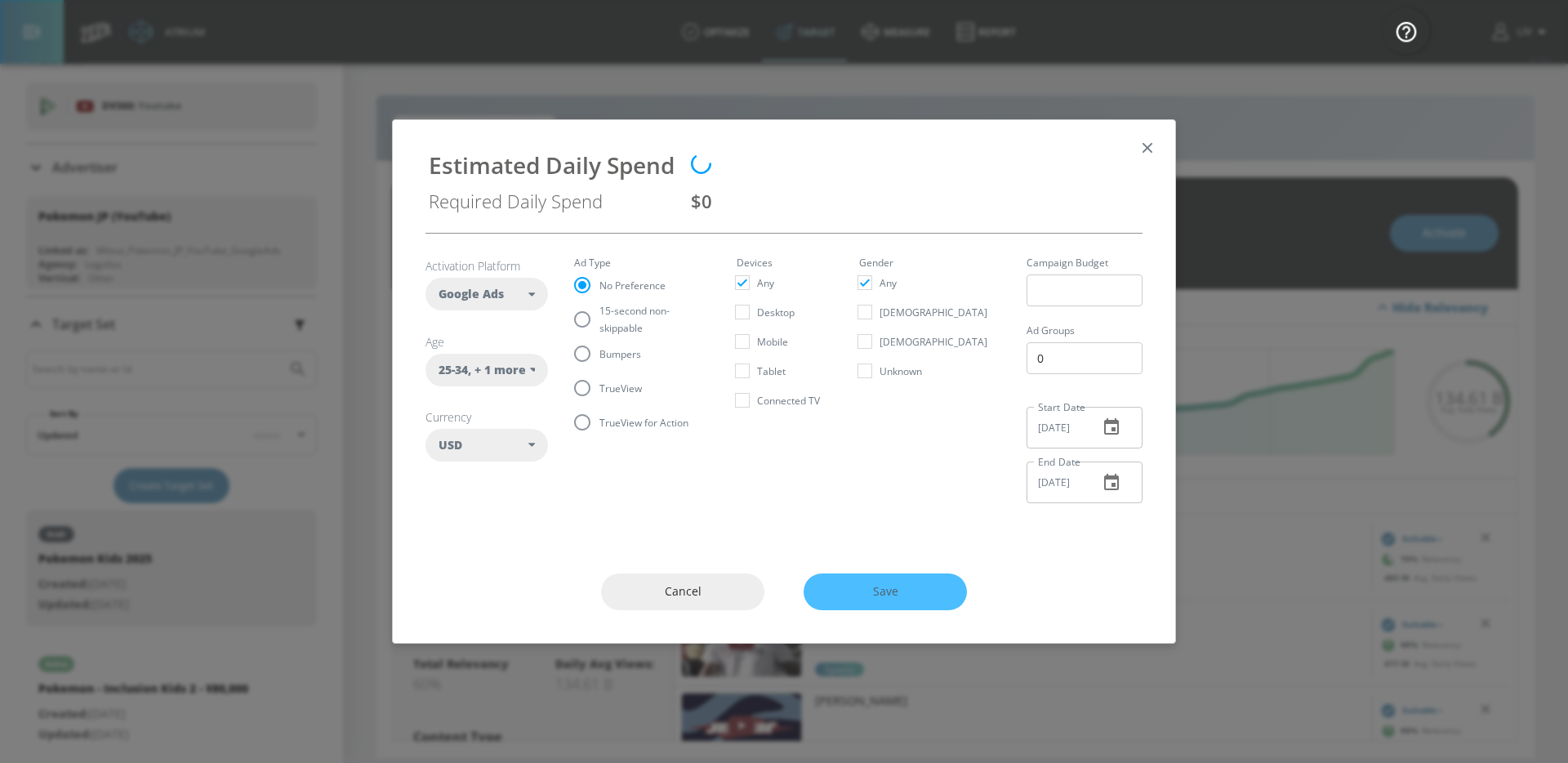
click at [513, 365] on span ", + 1 more" at bounding box center [497, 371] width 58 height 17
click at [631, 494] on section "Activation Platform Google Ads DV360 Google Ads Age [DEMOGRAPHIC_DATA] , + 1 mo…" at bounding box center [784, 375] width 717 height 283
click at [492, 448] on div "USD" at bounding box center [483, 445] width 89 height 17
click at [493, 579] on button "JPY" at bounding box center [487, 573] width 121 height 29
checkbox input "false"
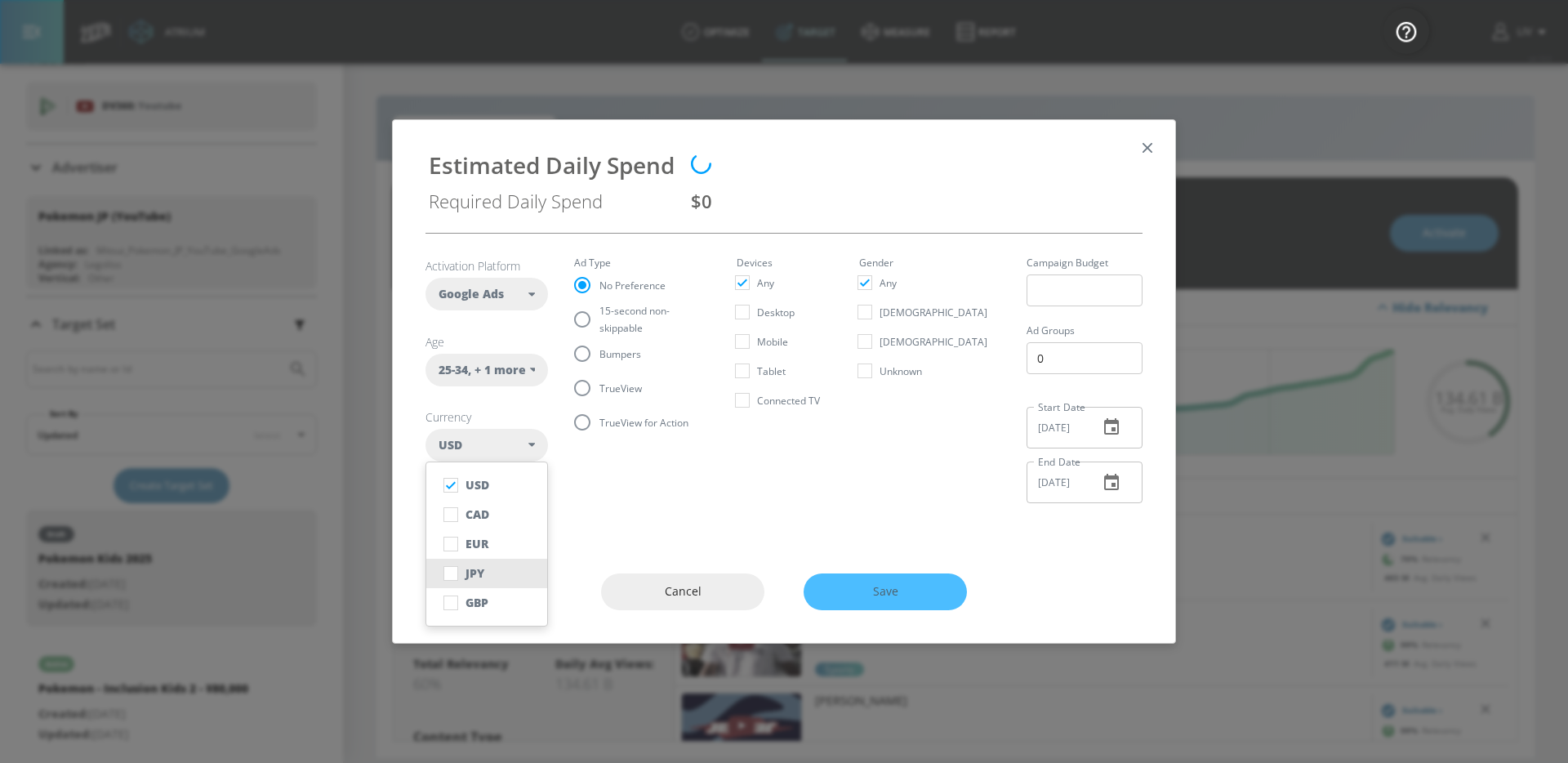
checkbox input "true"
click at [528, 382] on div "25-34 , + 1 more" at bounding box center [487, 370] width 122 height 33
click at [503, 515] on button "25-34" at bounding box center [487, 505] width 121 height 29
checkbox input "false"
click at [504, 545] on button "35-44" at bounding box center [487, 535] width 121 height 29
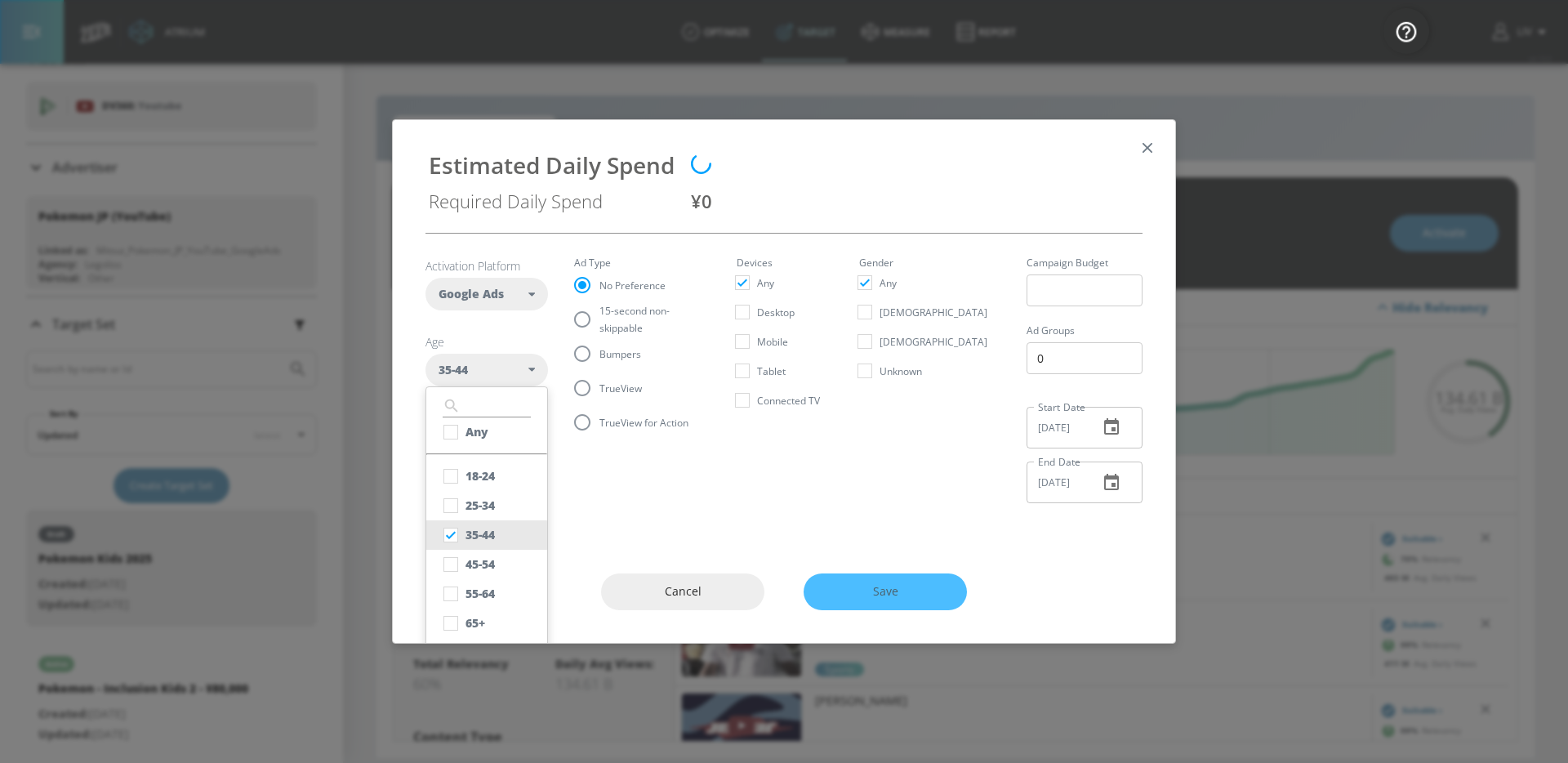
checkbox input "true"
checkbox input "false"
click at [657, 506] on section "Activation Platform Google Ads DV360 Google Ads Age Any ​ Any [PHONE_NUMBER] [P…" at bounding box center [784, 375] width 717 height 283
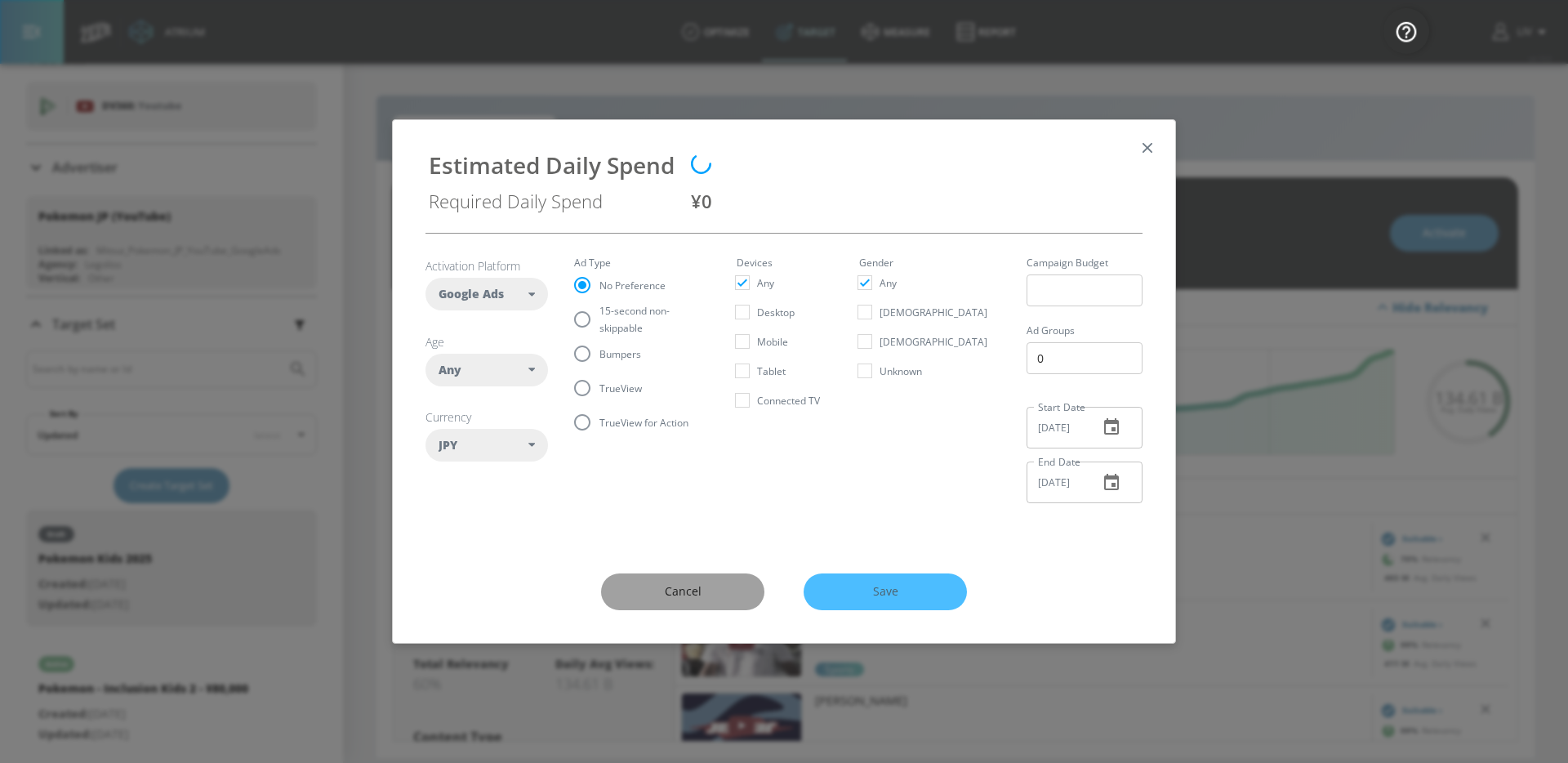
click at [734, 587] on button "Cancel" at bounding box center [682, 591] width 163 height 37
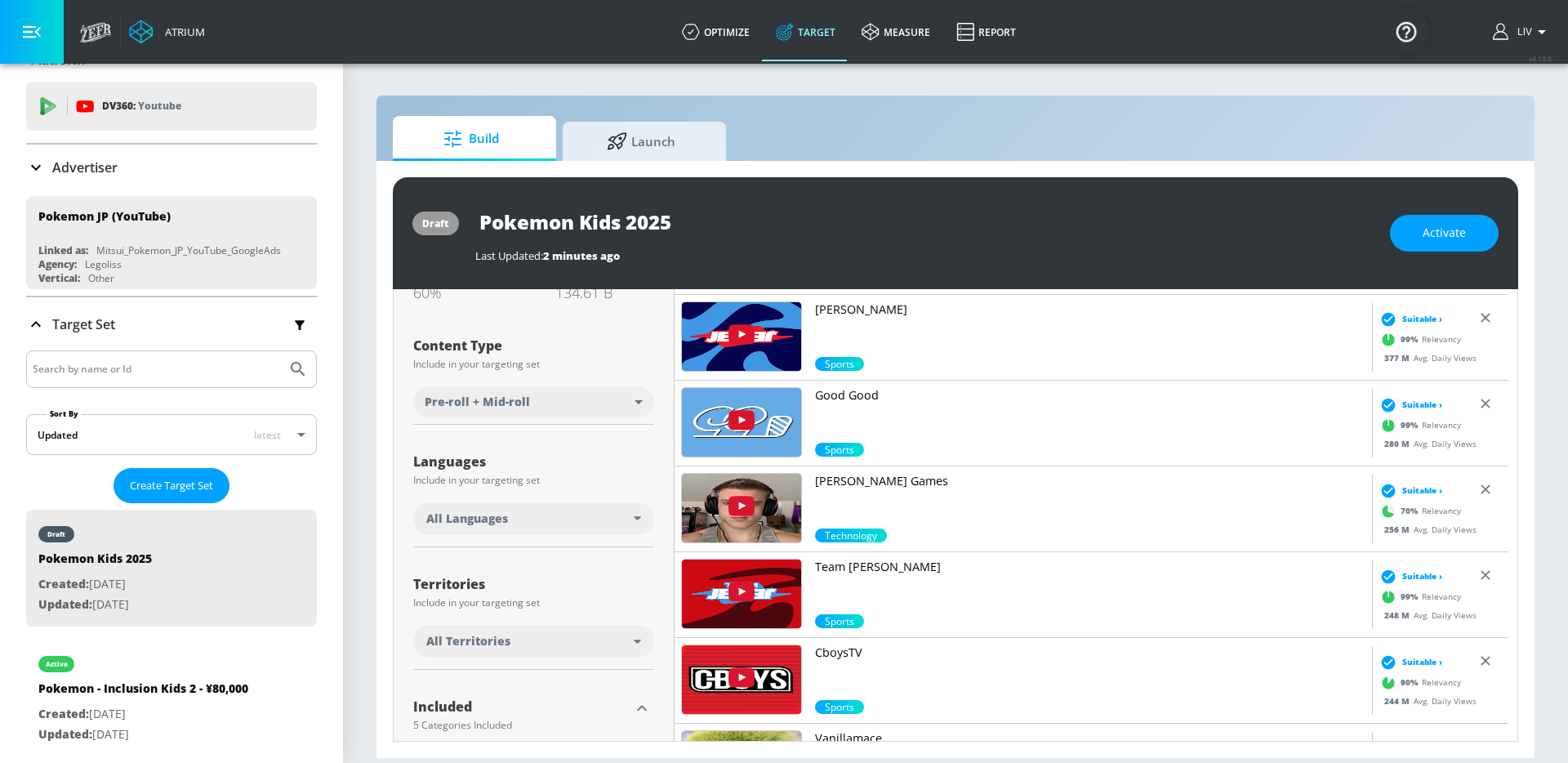
scroll to position [401, 0]
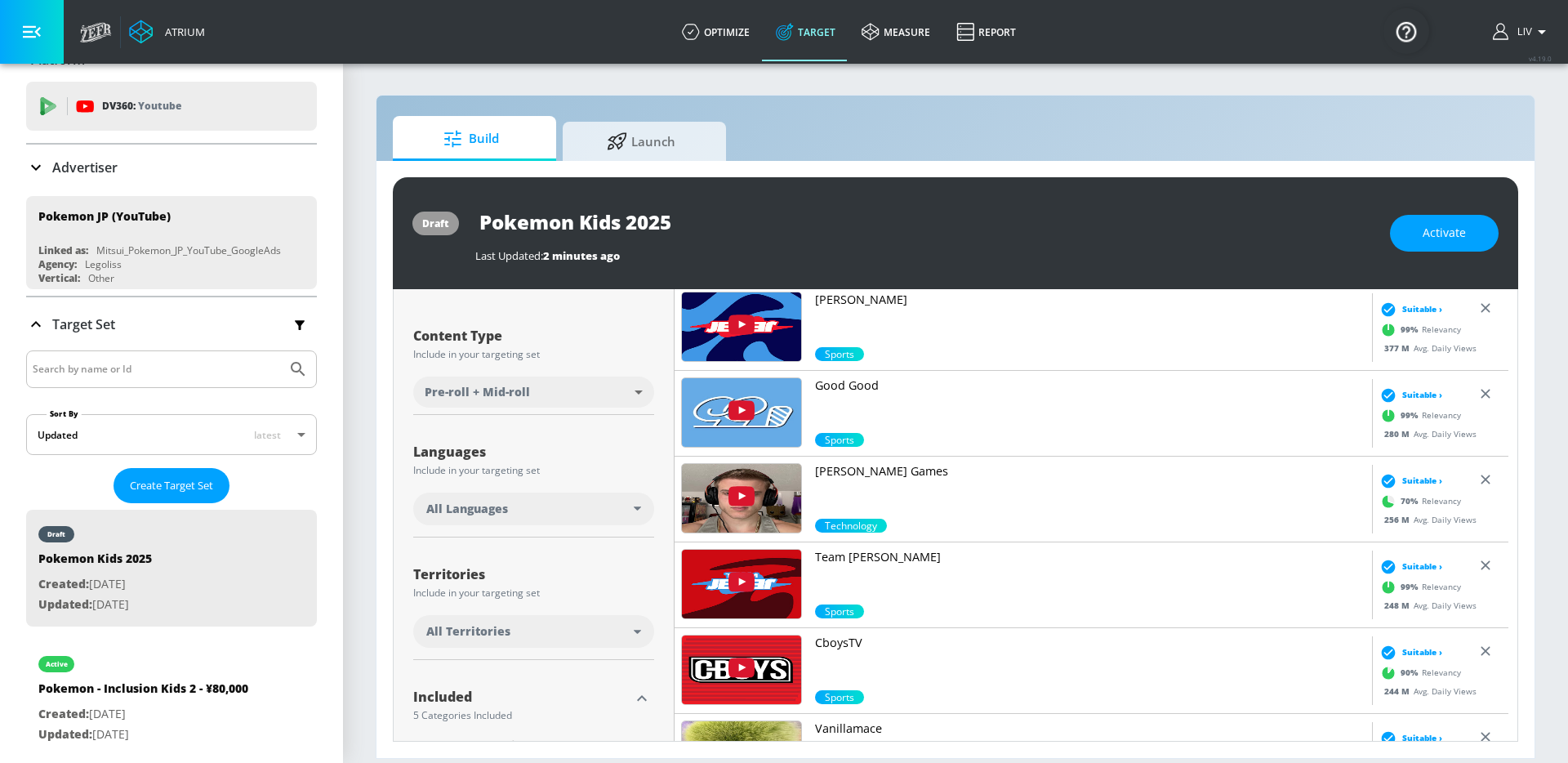
click at [511, 510] on div "All Languages" at bounding box center [530, 510] width 207 height 17
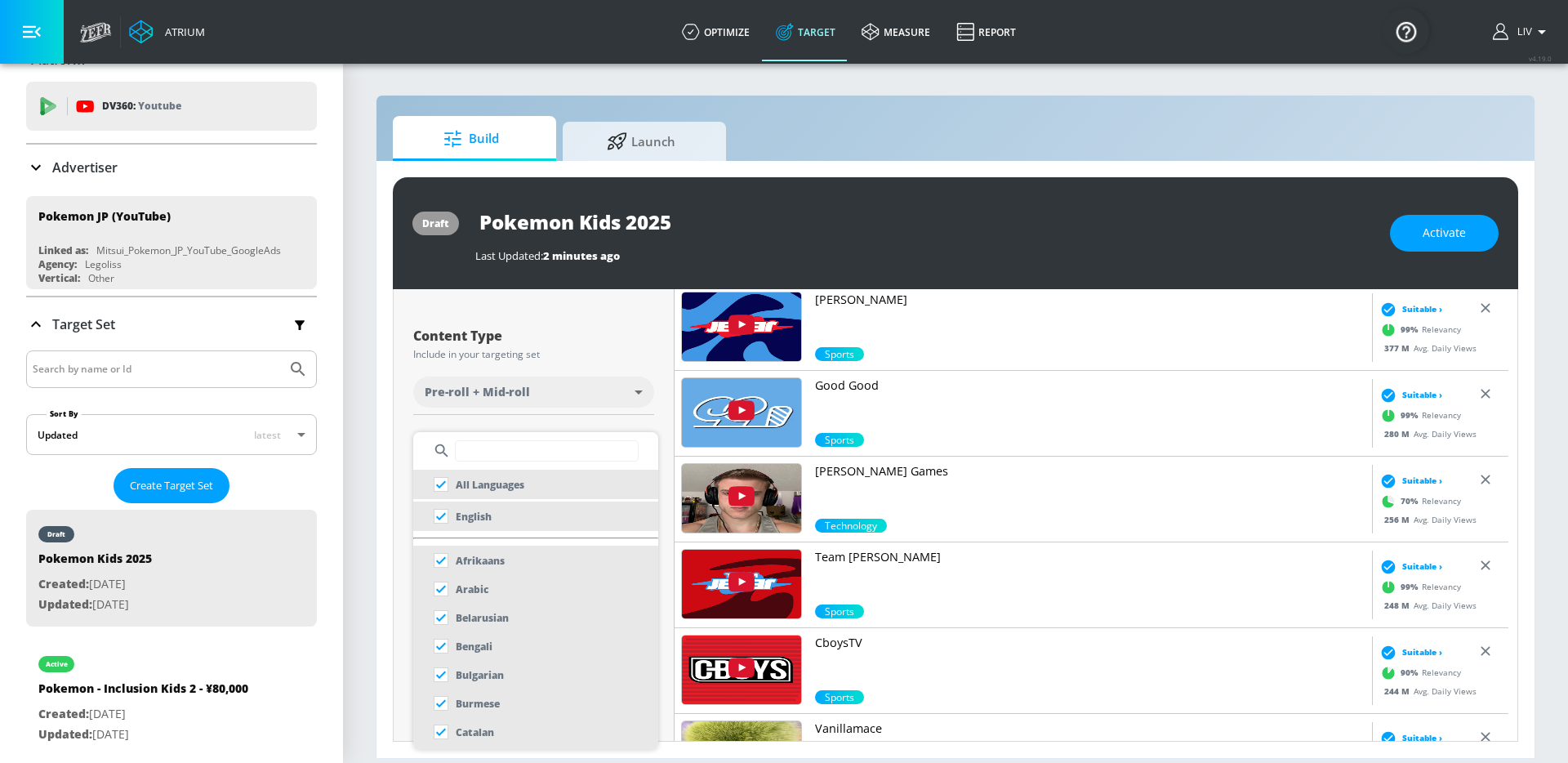
click at [534, 445] on input "text" at bounding box center [547, 450] width 184 height 21
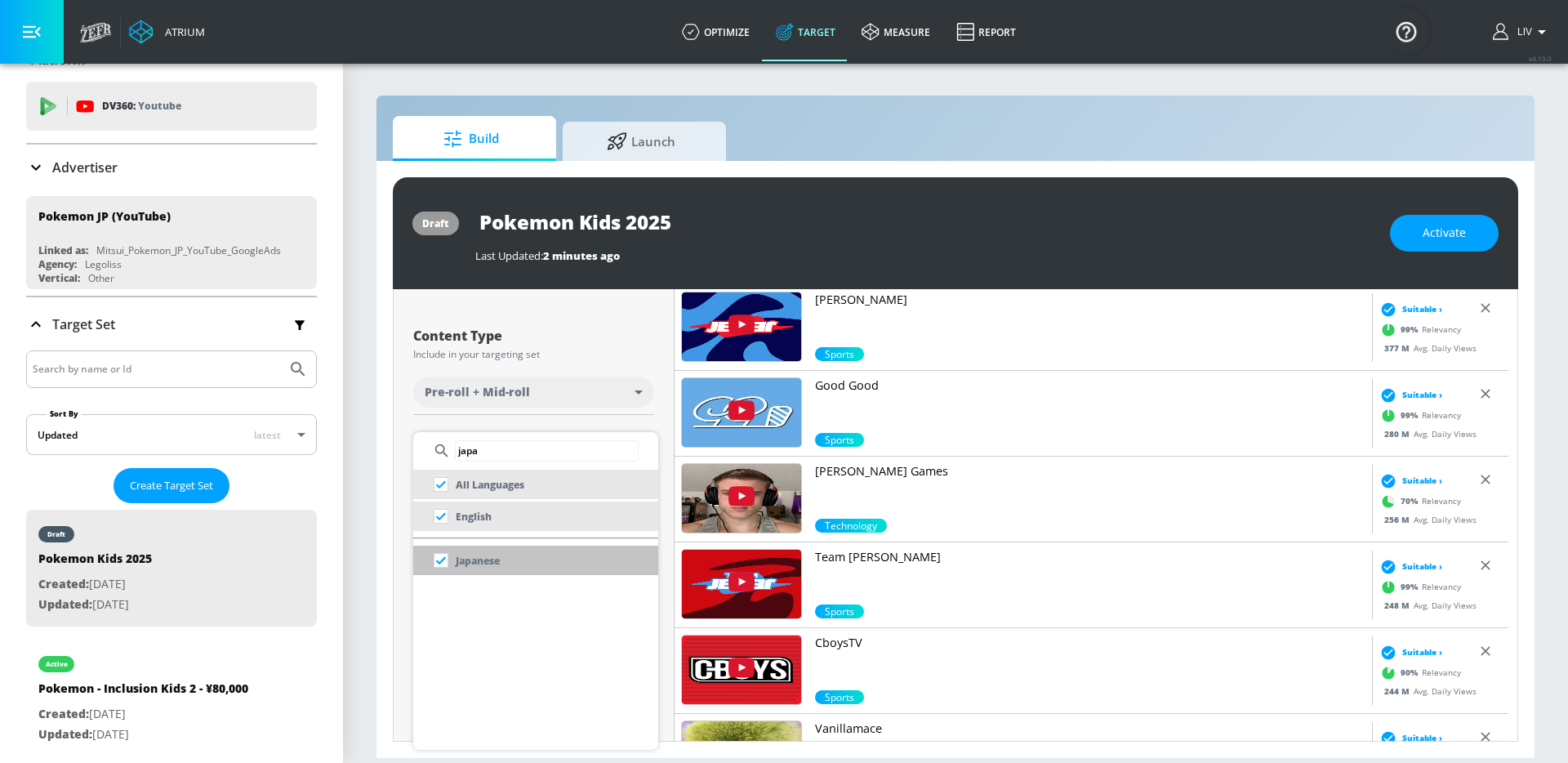
type input "japa"
click at [478, 560] on p "Japanese" at bounding box center [478, 561] width 44 height 18
checkbox input "false"
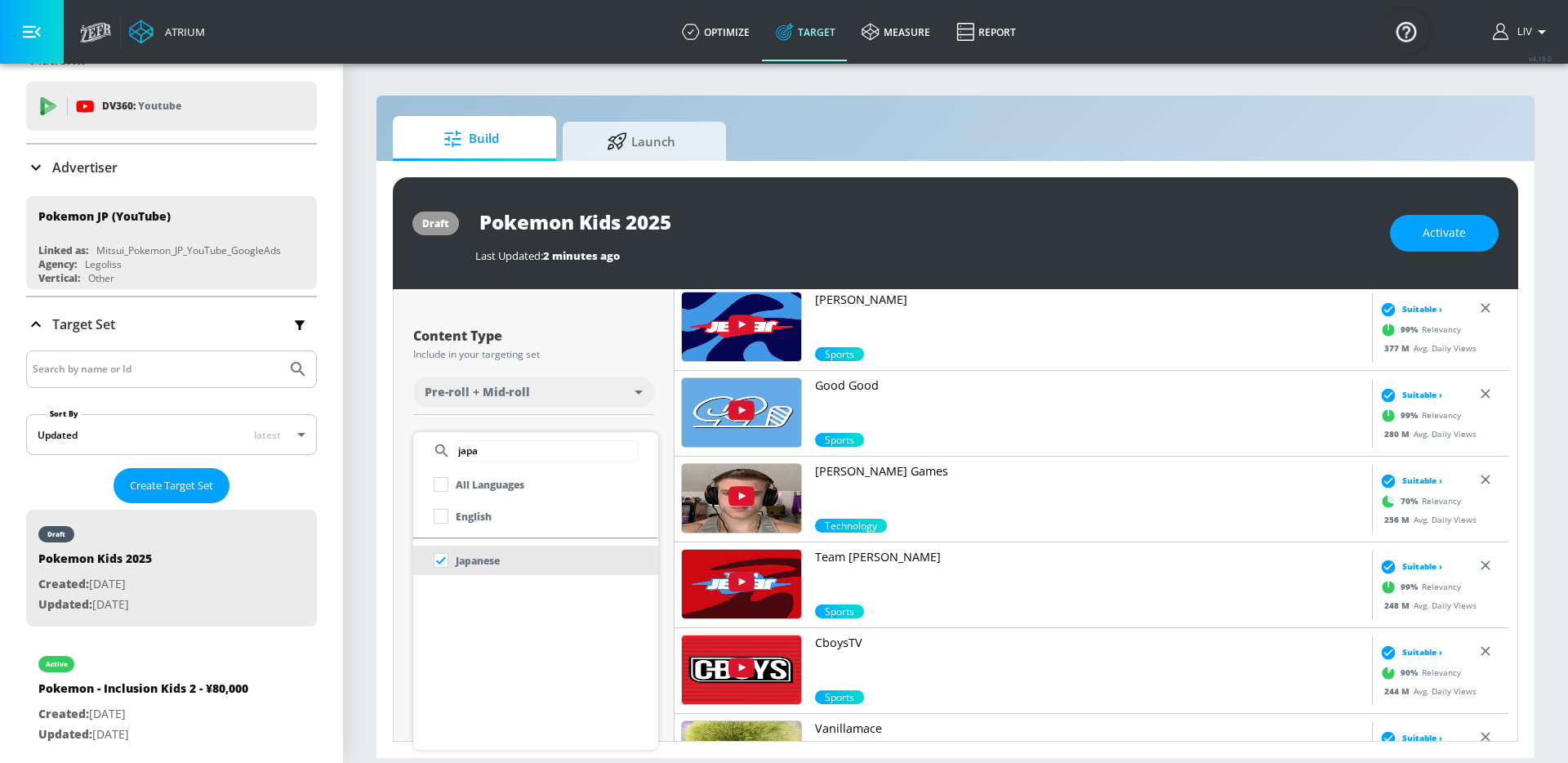
click at [617, 412] on div at bounding box center [784, 382] width 1568 height 763
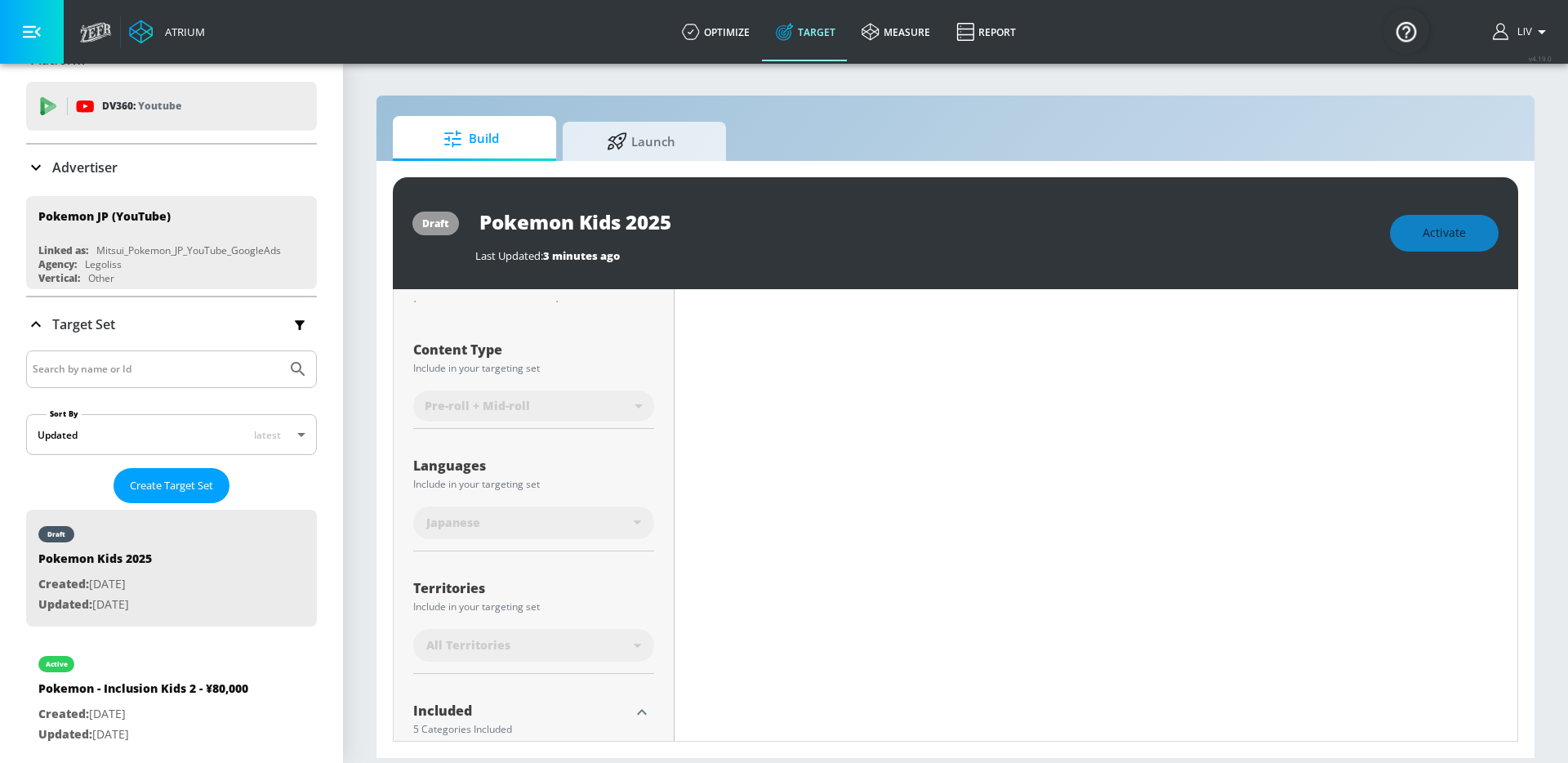
scroll to position [415, 0]
click at [582, 625] on div "All Territories" at bounding box center [530, 632] width 207 height 17
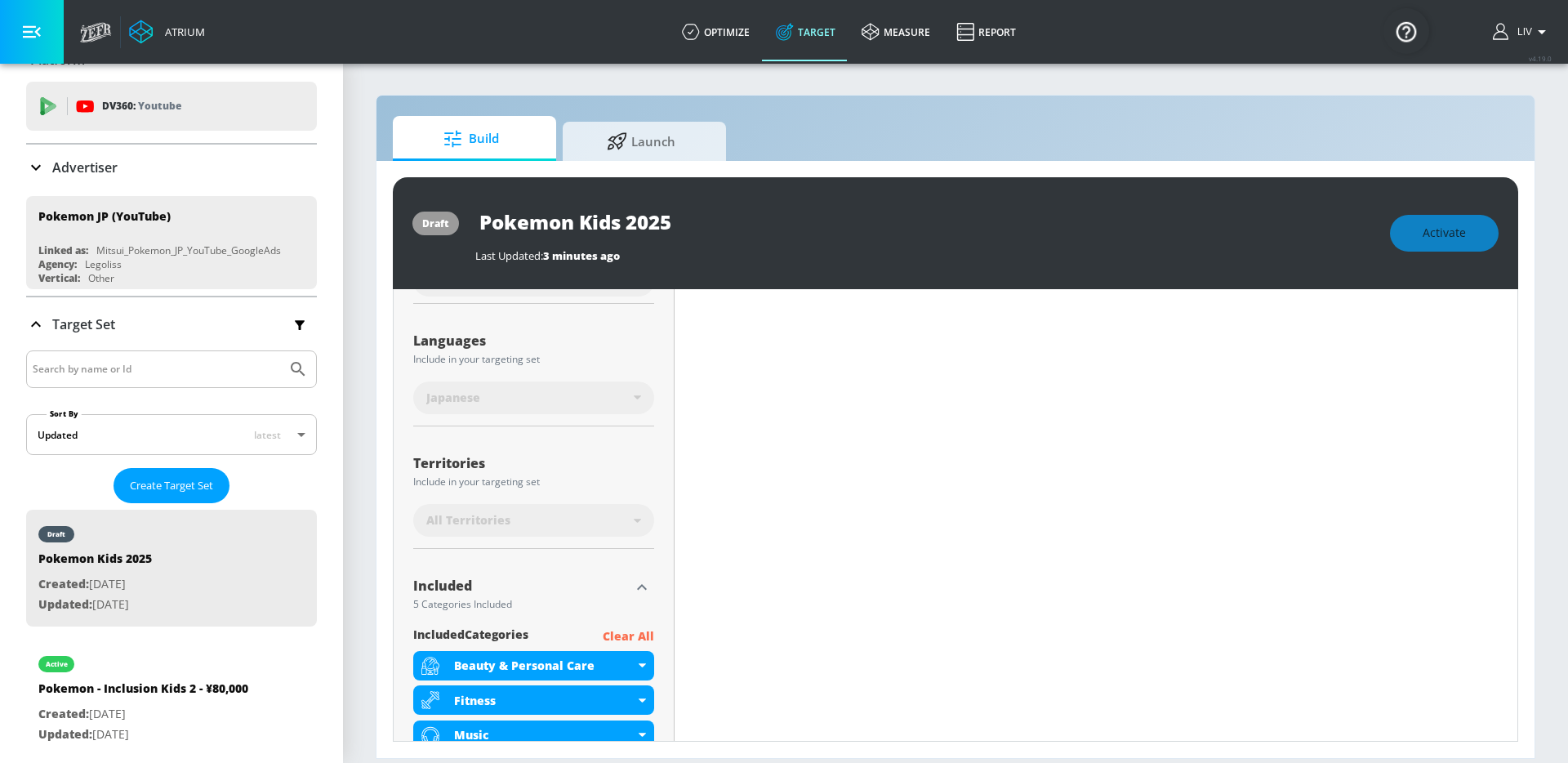
scroll to position [535, 0]
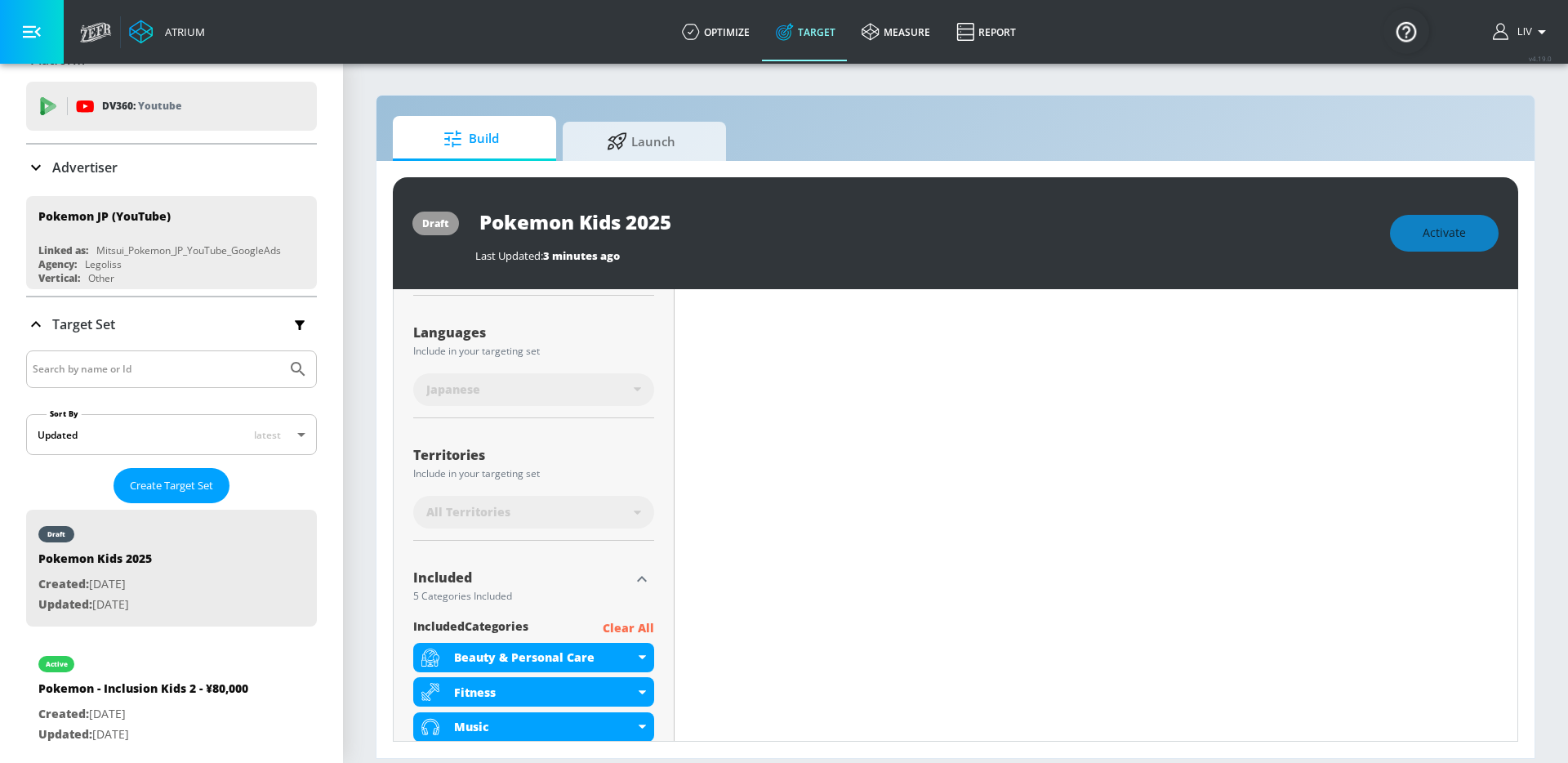
click at [644, 515] on div "All Territories" at bounding box center [534, 512] width 241 height 33
click at [642, 513] on div "All Territories" at bounding box center [534, 512] width 241 height 33
click at [634, 513] on icon at bounding box center [637, 512] width 8 height 4
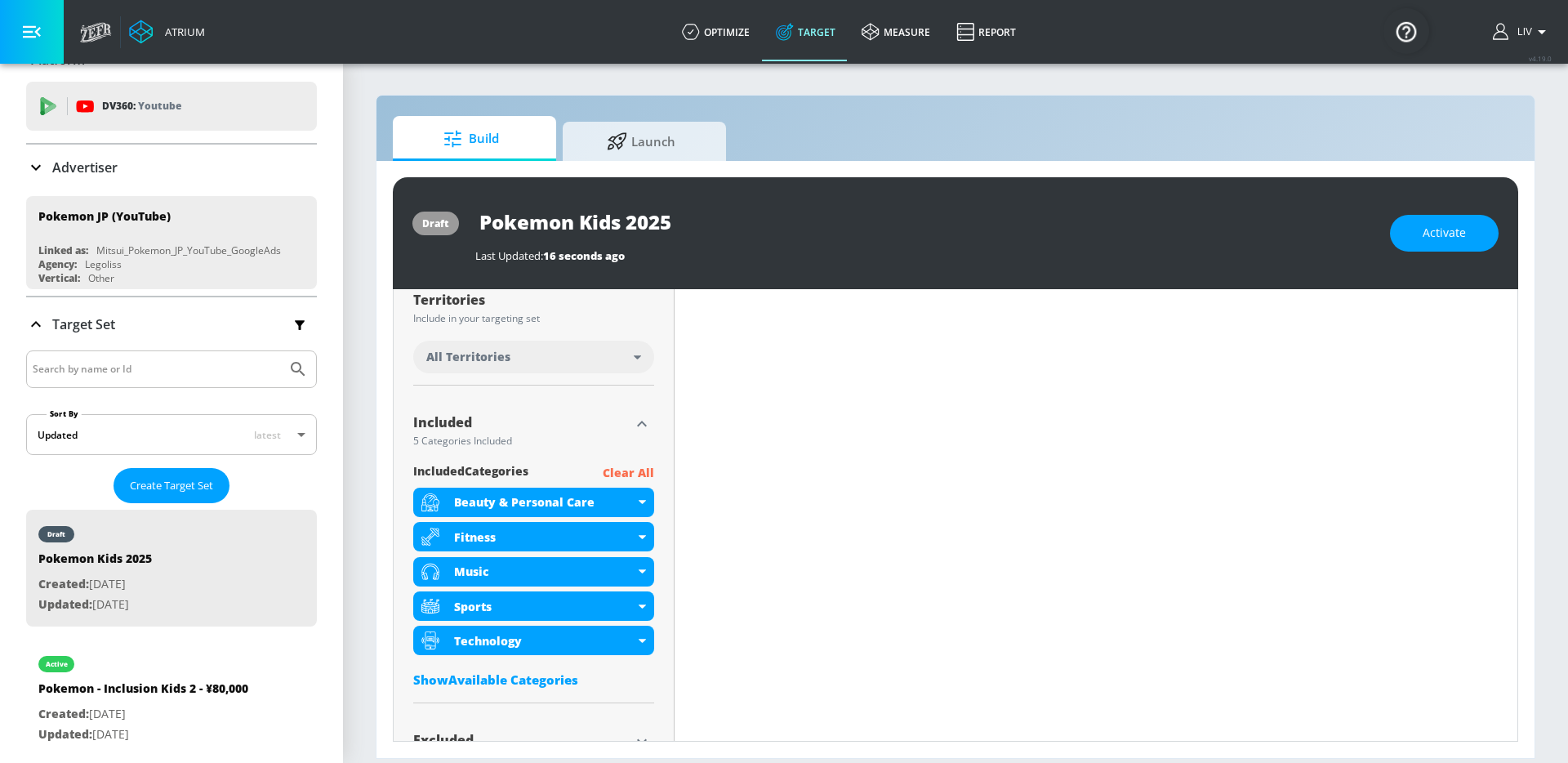
scroll to position [662, 0]
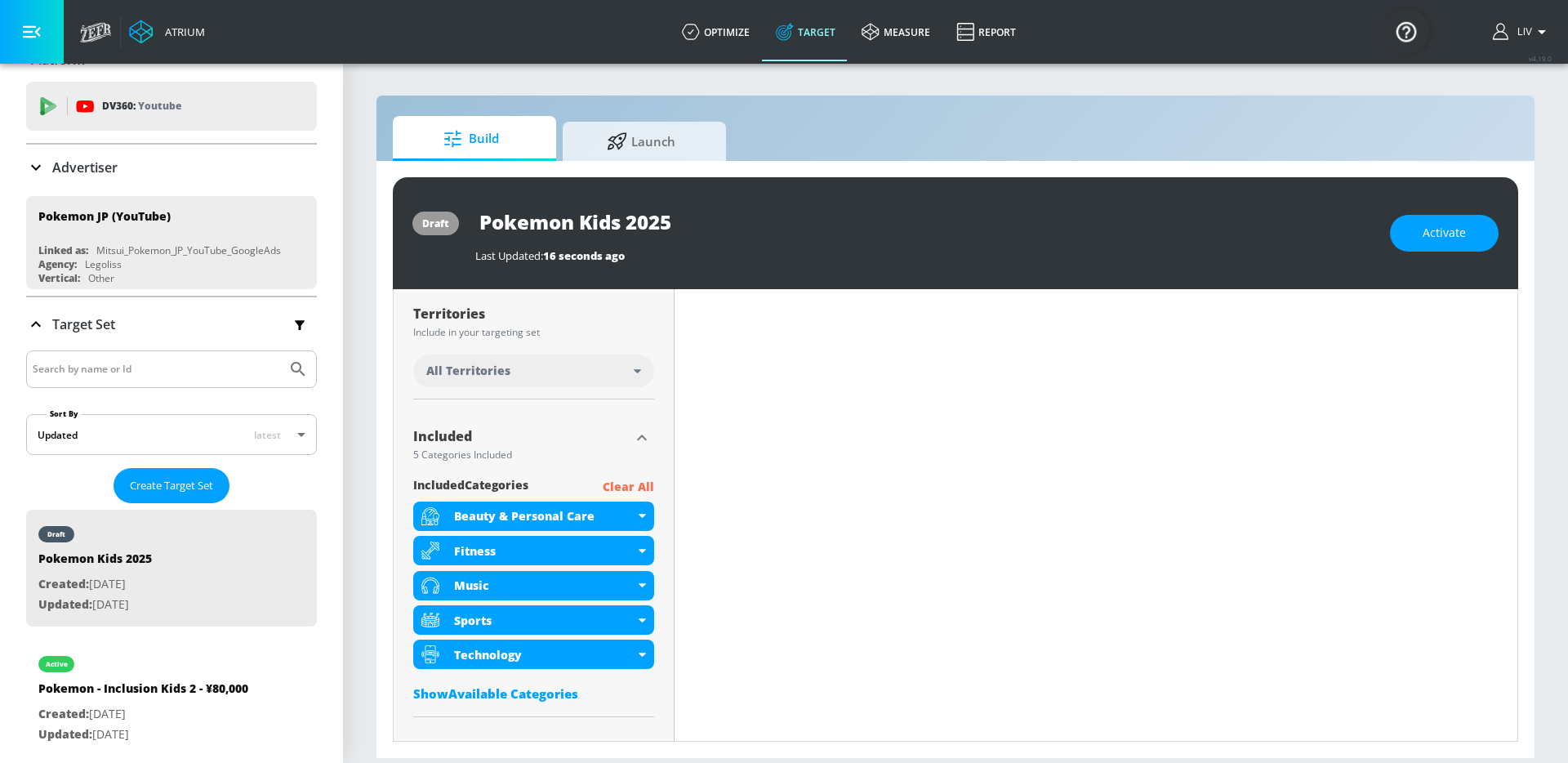
click at [631, 379] on div "All Territories" at bounding box center [534, 371] width 241 height 33
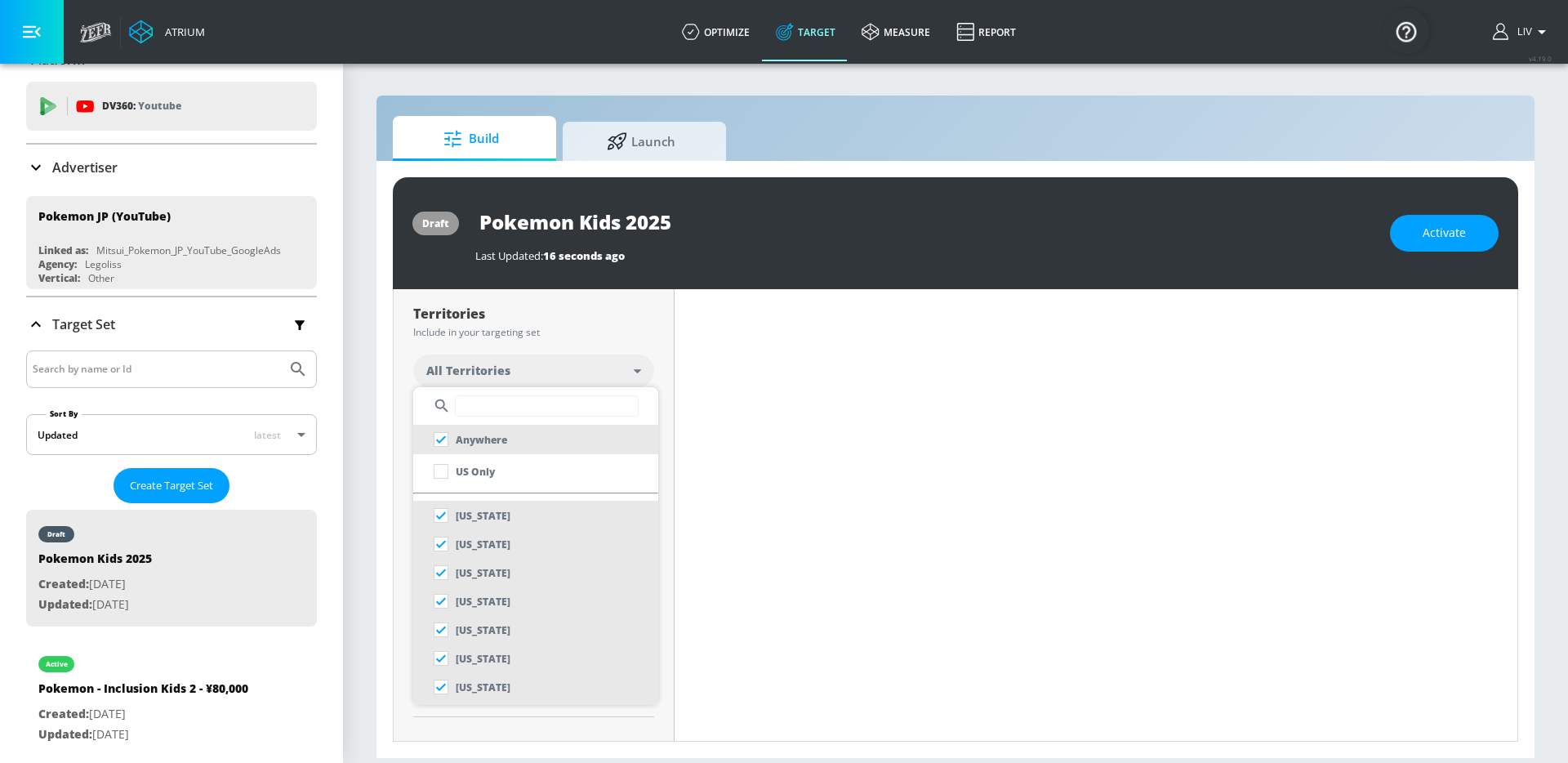
click at [618, 402] on input "text" at bounding box center [547, 406] width 184 height 21
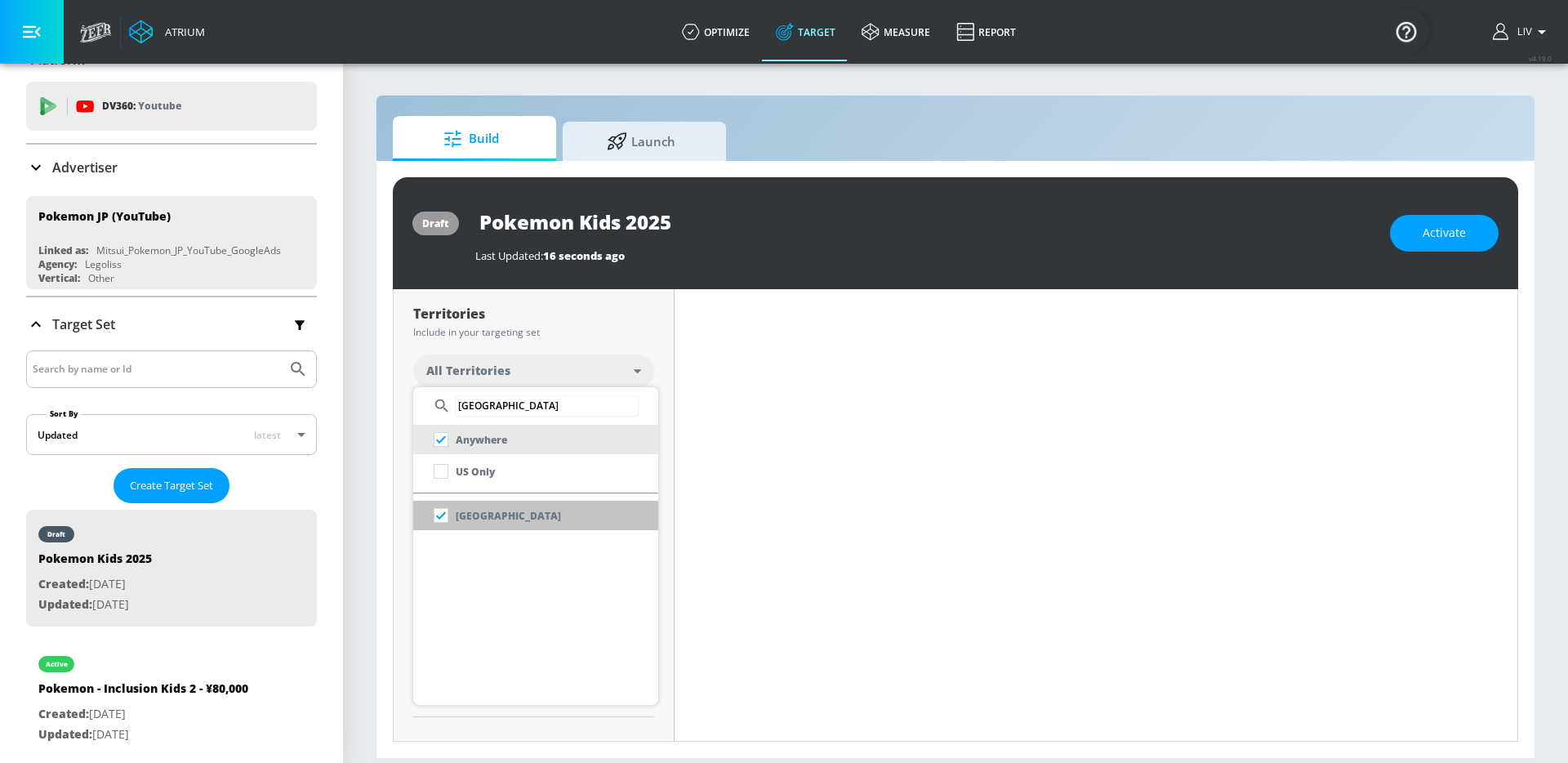
type input "[GEOGRAPHIC_DATA]"
click at [597, 518] on li "[GEOGRAPHIC_DATA]" at bounding box center [535, 515] width 245 height 29
checkbox input "false"
click at [647, 327] on div at bounding box center [784, 382] width 1568 height 763
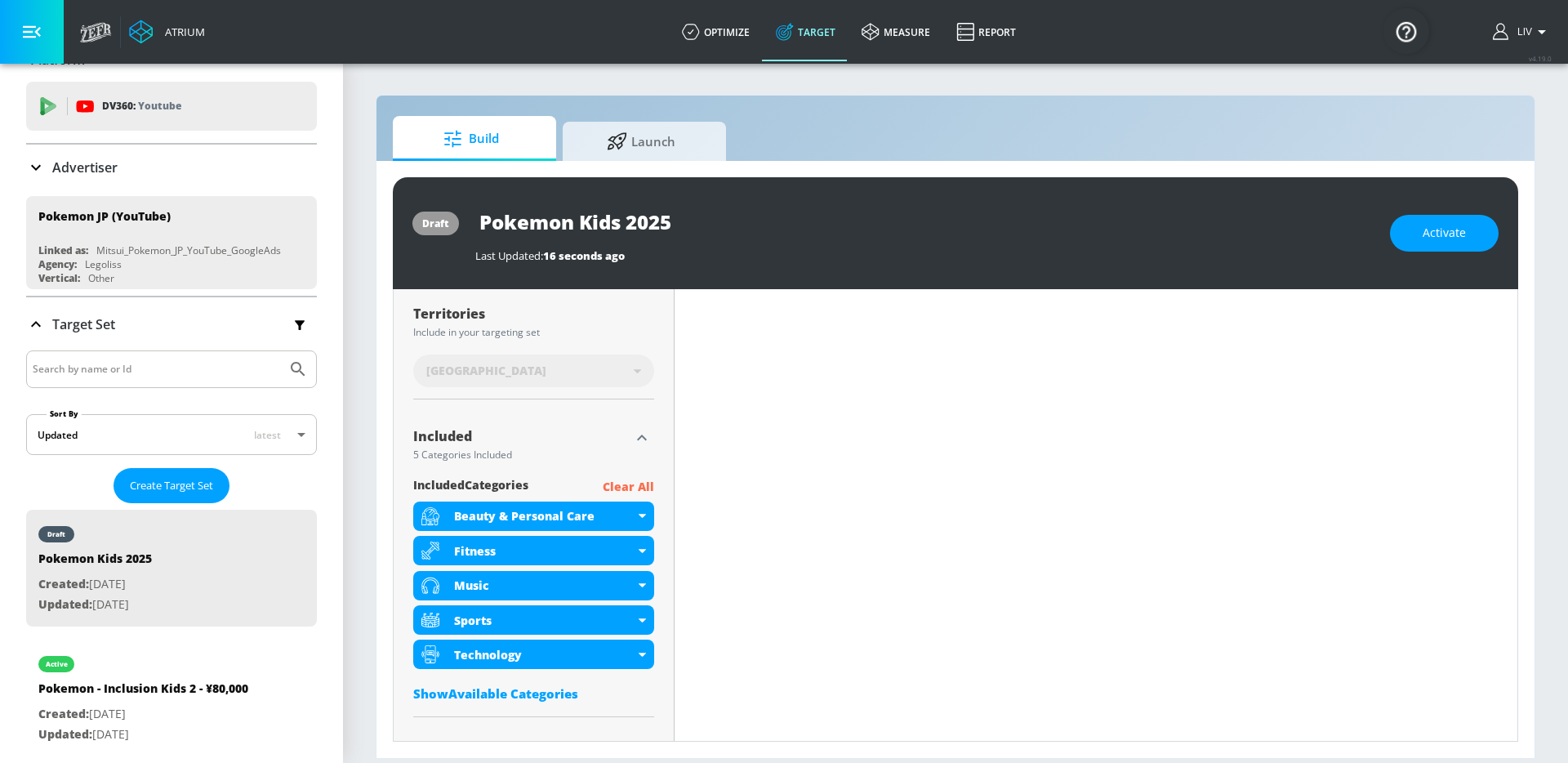
click at [625, 480] on p "Clear All" at bounding box center [629, 487] width 52 height 20
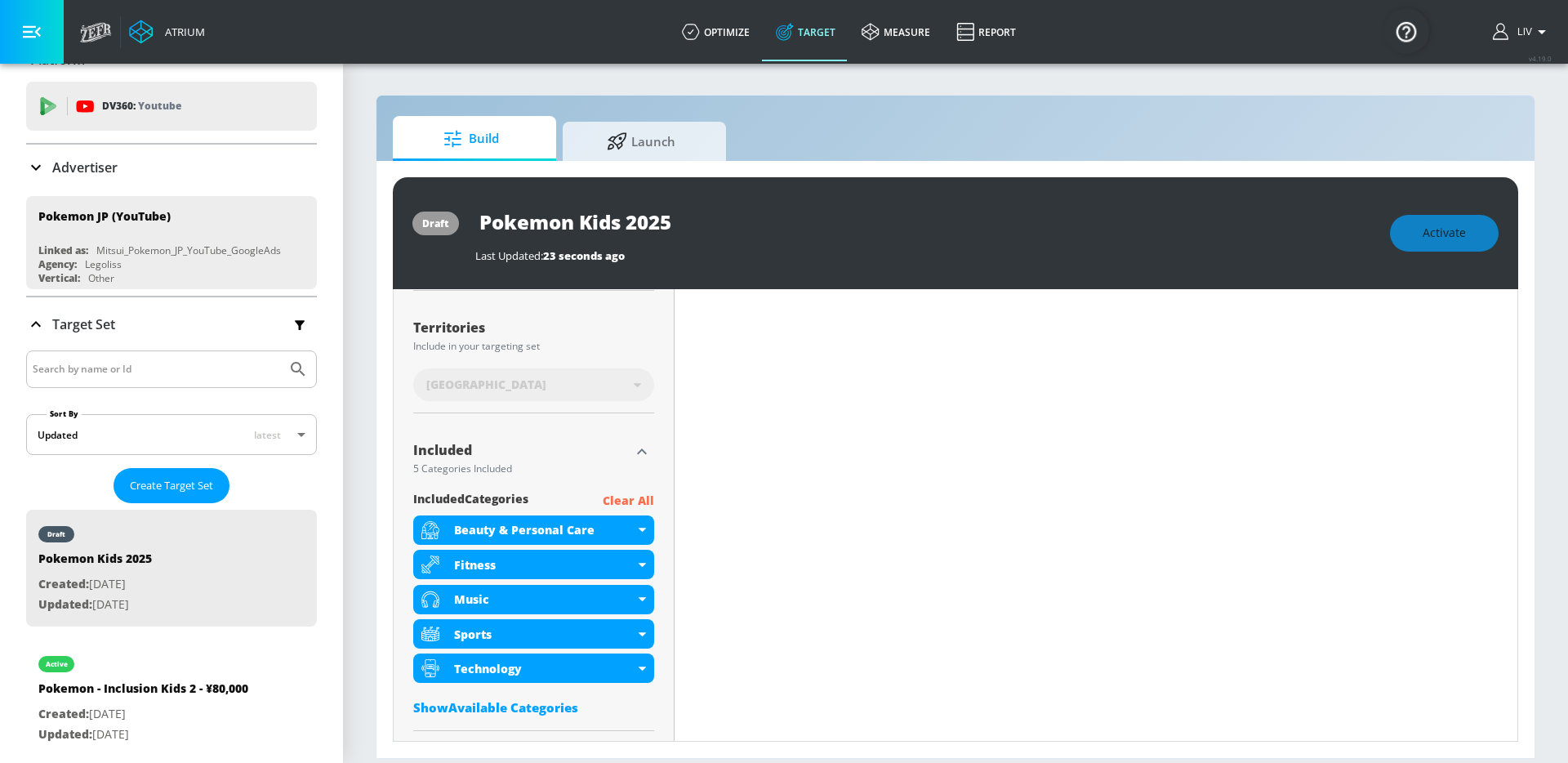
scroll to position [676, 0]
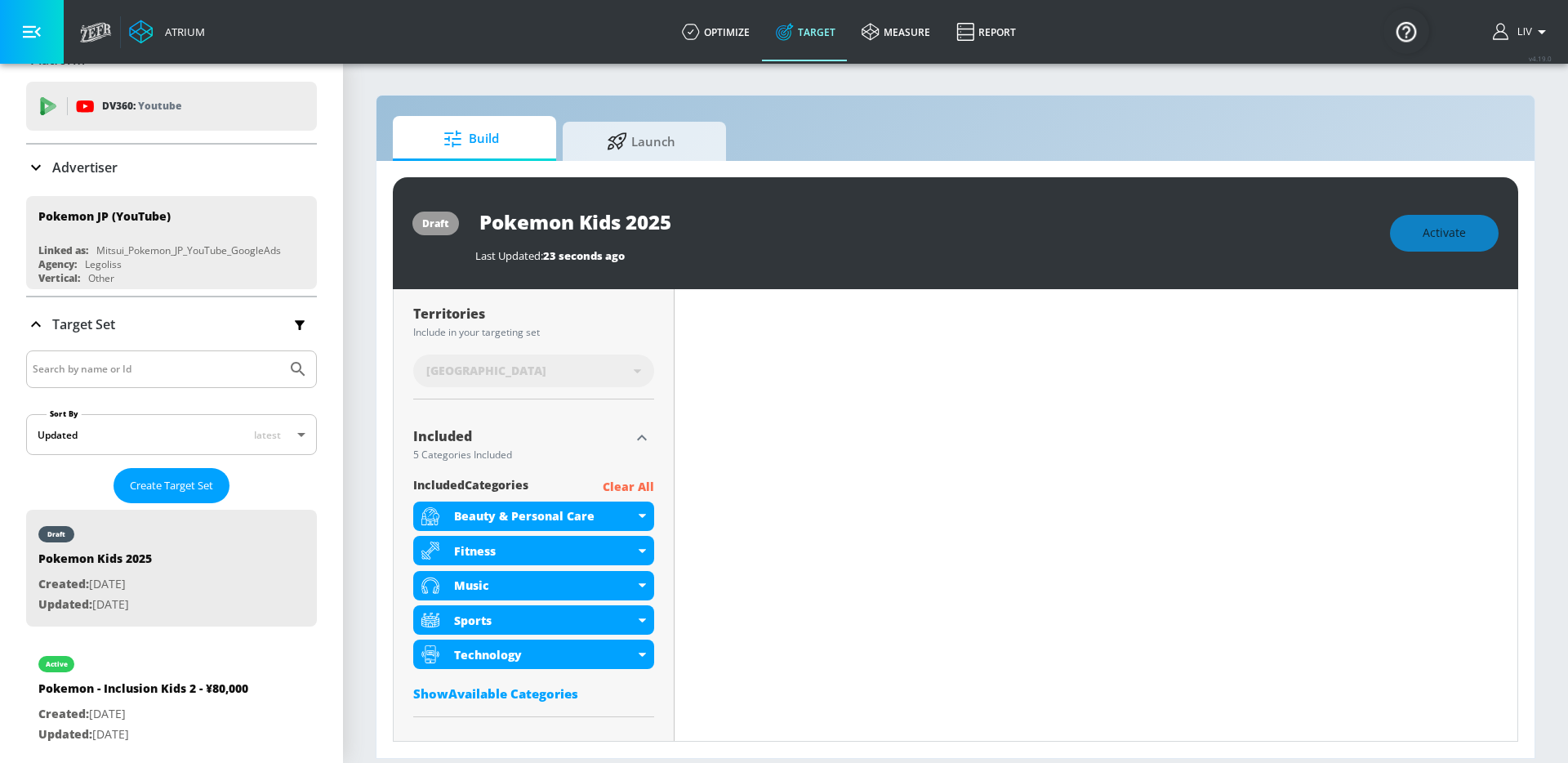
click at [646, 490] on p "Clear All" at bounding box center [629, 487] width 52 height 20
click at [541, 692] on div "Show Available Categories" at bounding box center [534, 694] width 241 height 17
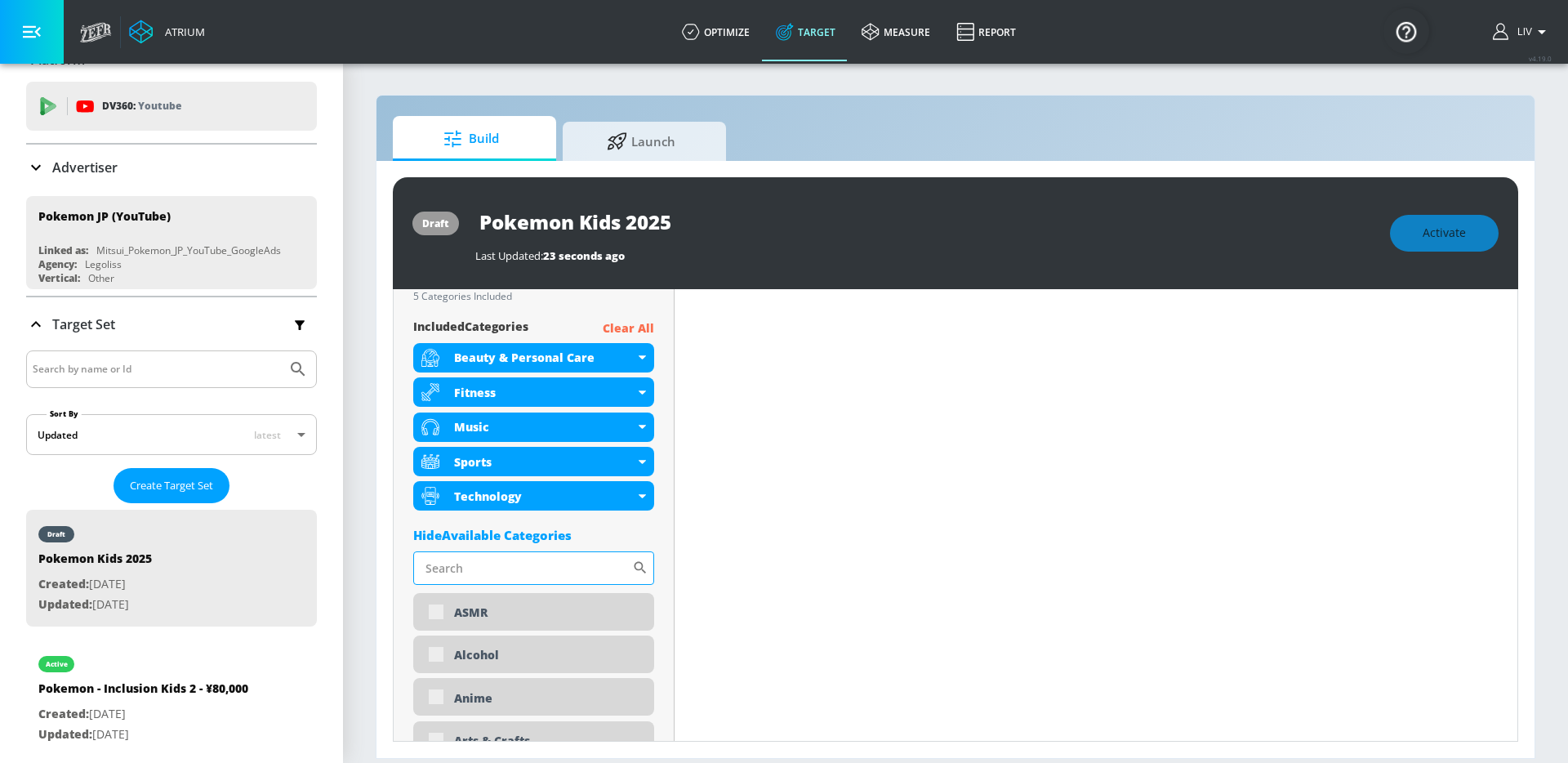
scroll to position [840, 0]
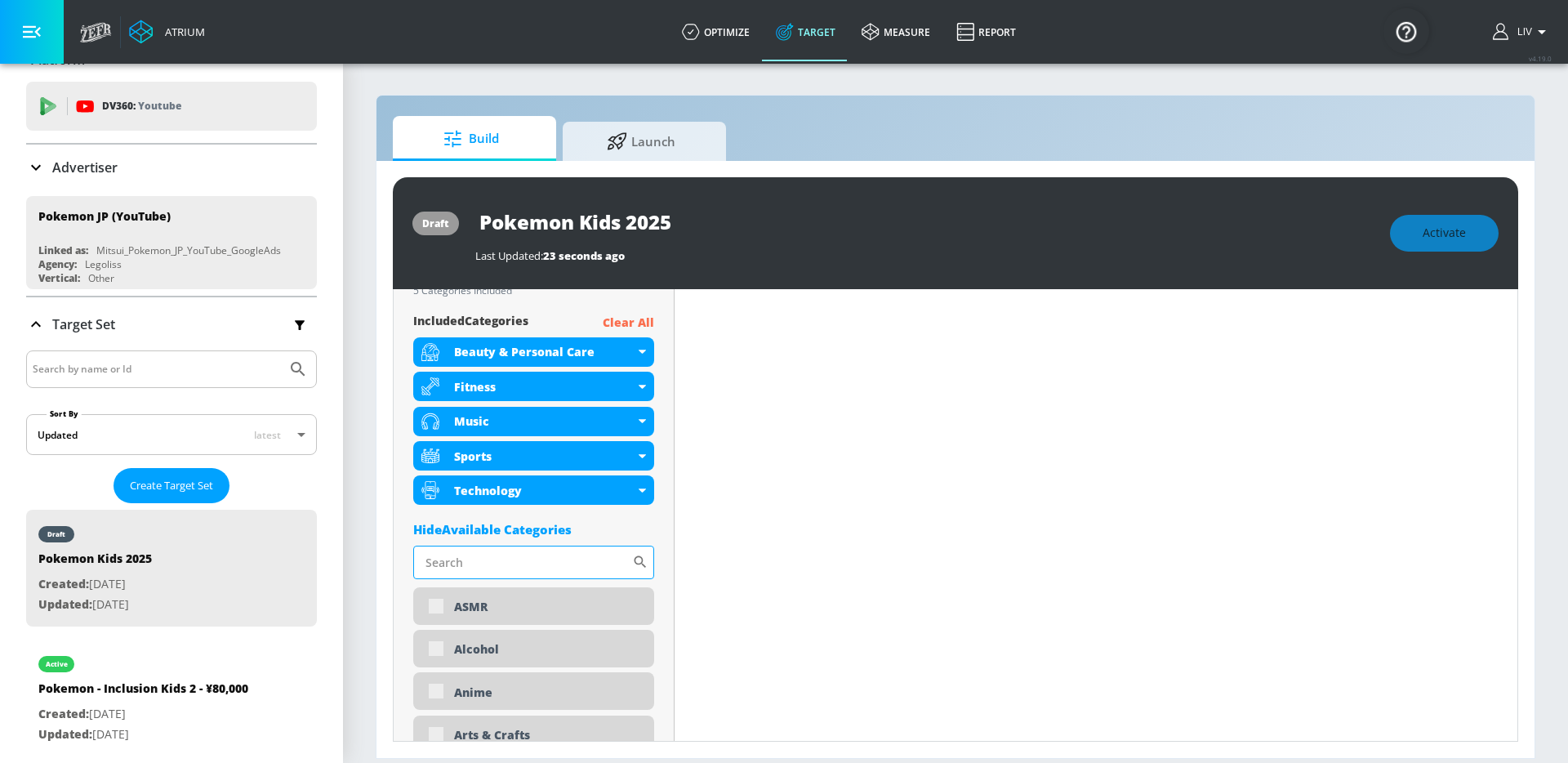
click at [533, 554] on input "Sort By" at bounding box center [523, 561] width 219 height 33
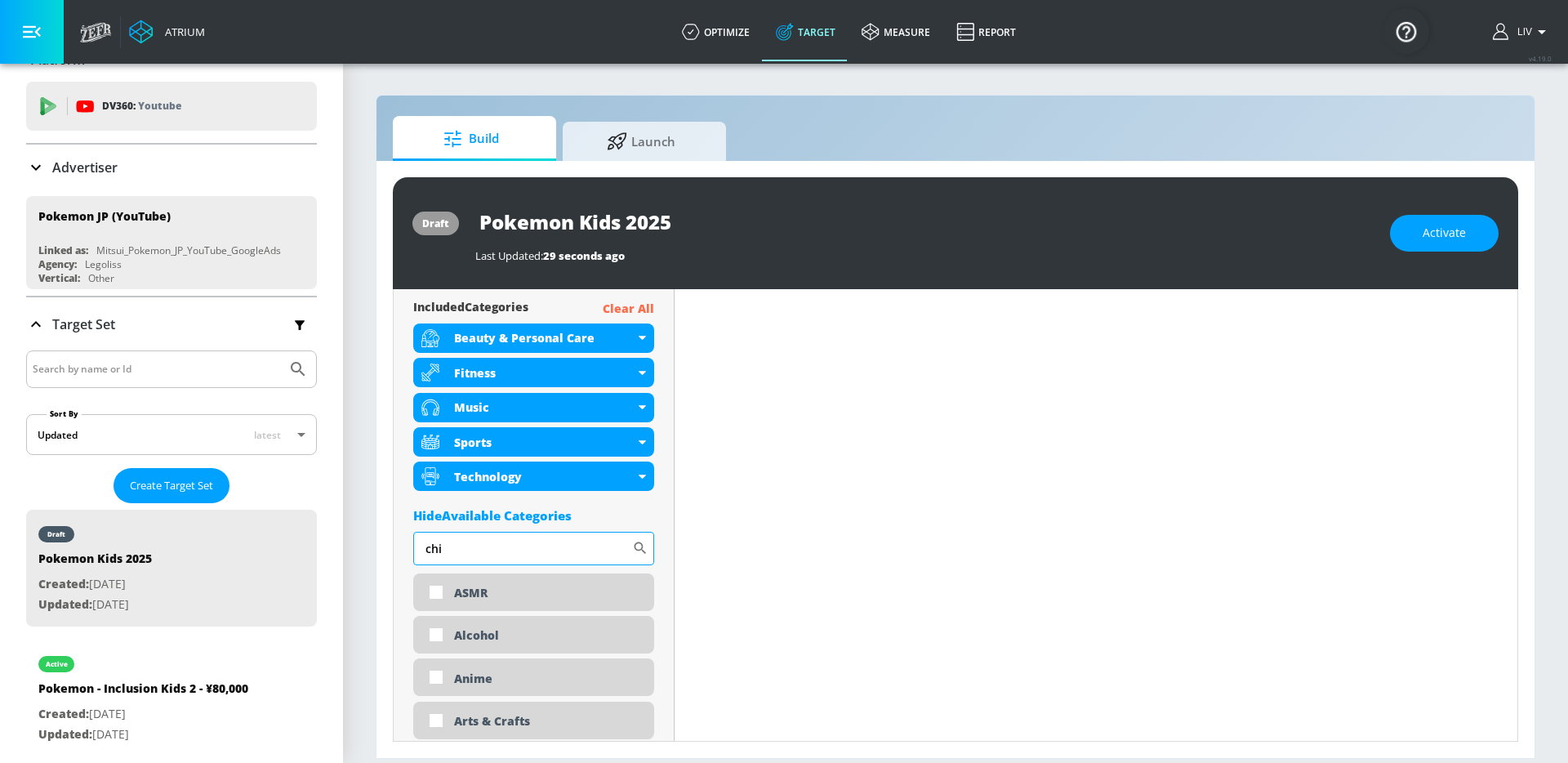
scroll to position [826, 0]
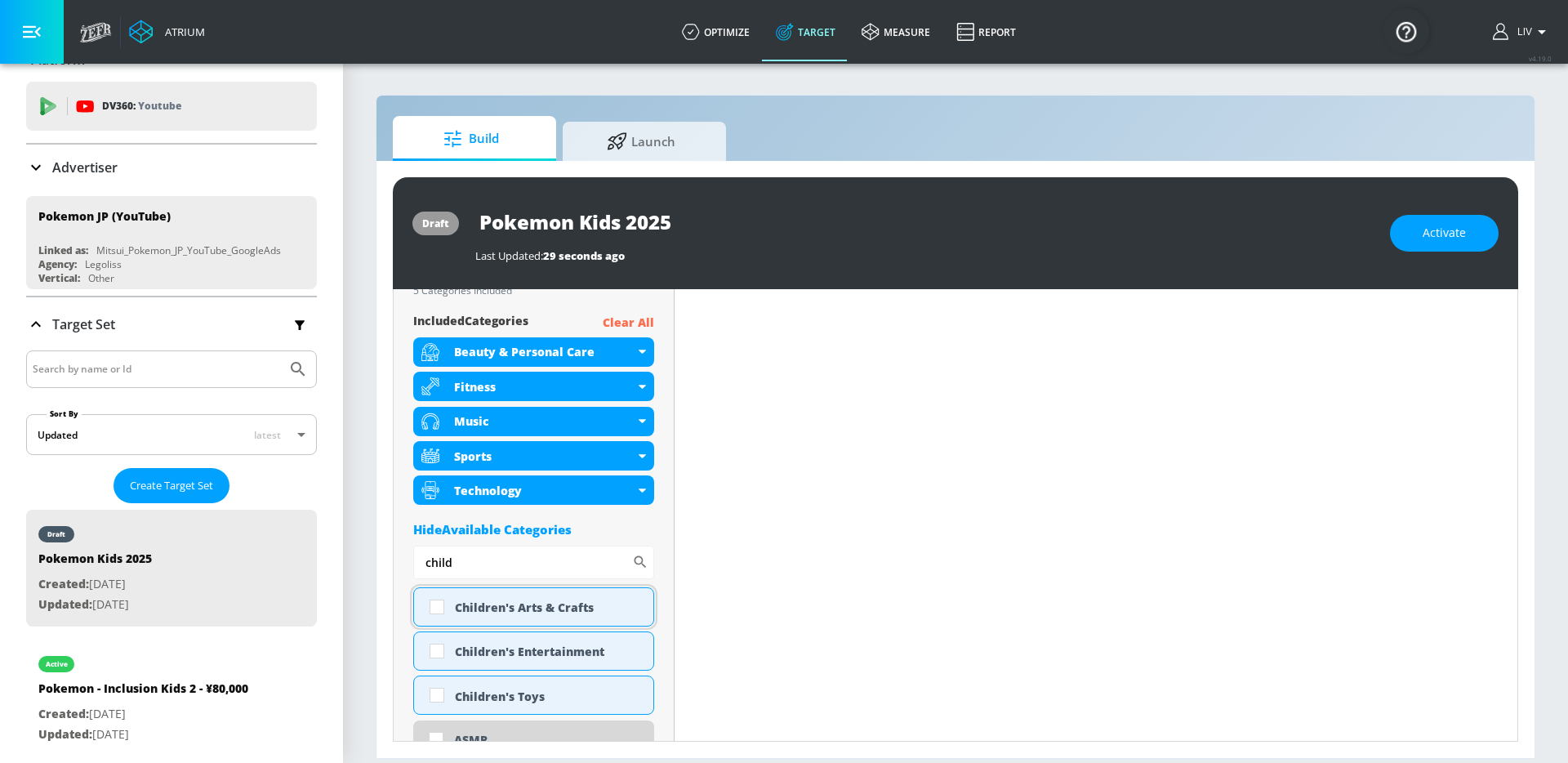
type input "child"
click at [529, 612] on div "Children's Arts & Crafts" at bounding box center [548, 607] width 186 height 16
checkbox input "true"
click at [523, 643] on div "Children's Entertainment" at bounding box center [548, 651] width 186 height 16
checkbox input "true"
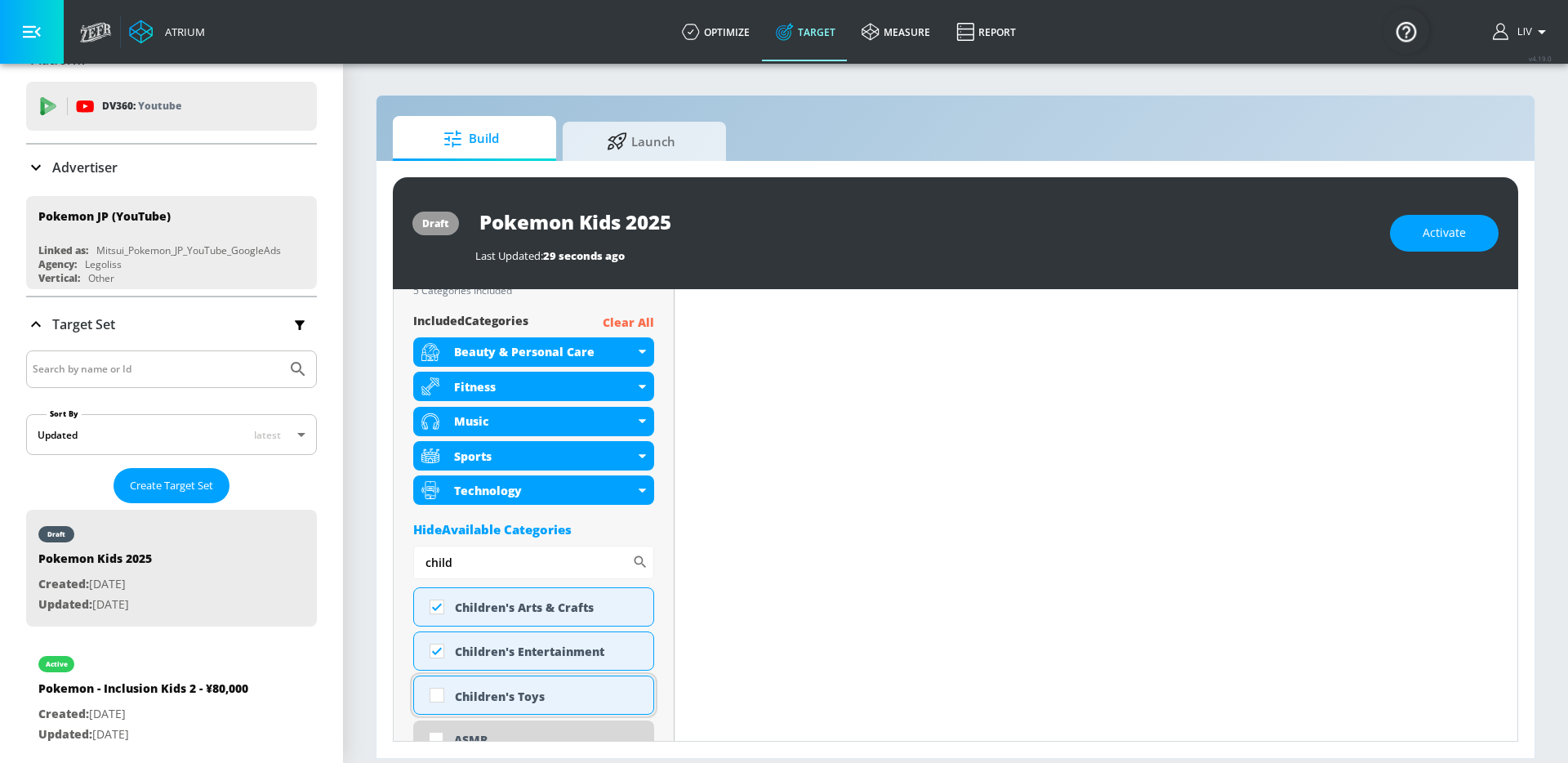
click at [514, 694] on div "Children's Toys" at bounding box center [548, 696] width 186 height 16
checkbox input "true"
click at [522, 576] on input "child" at bounding box center [523, 561] width 219 height 33
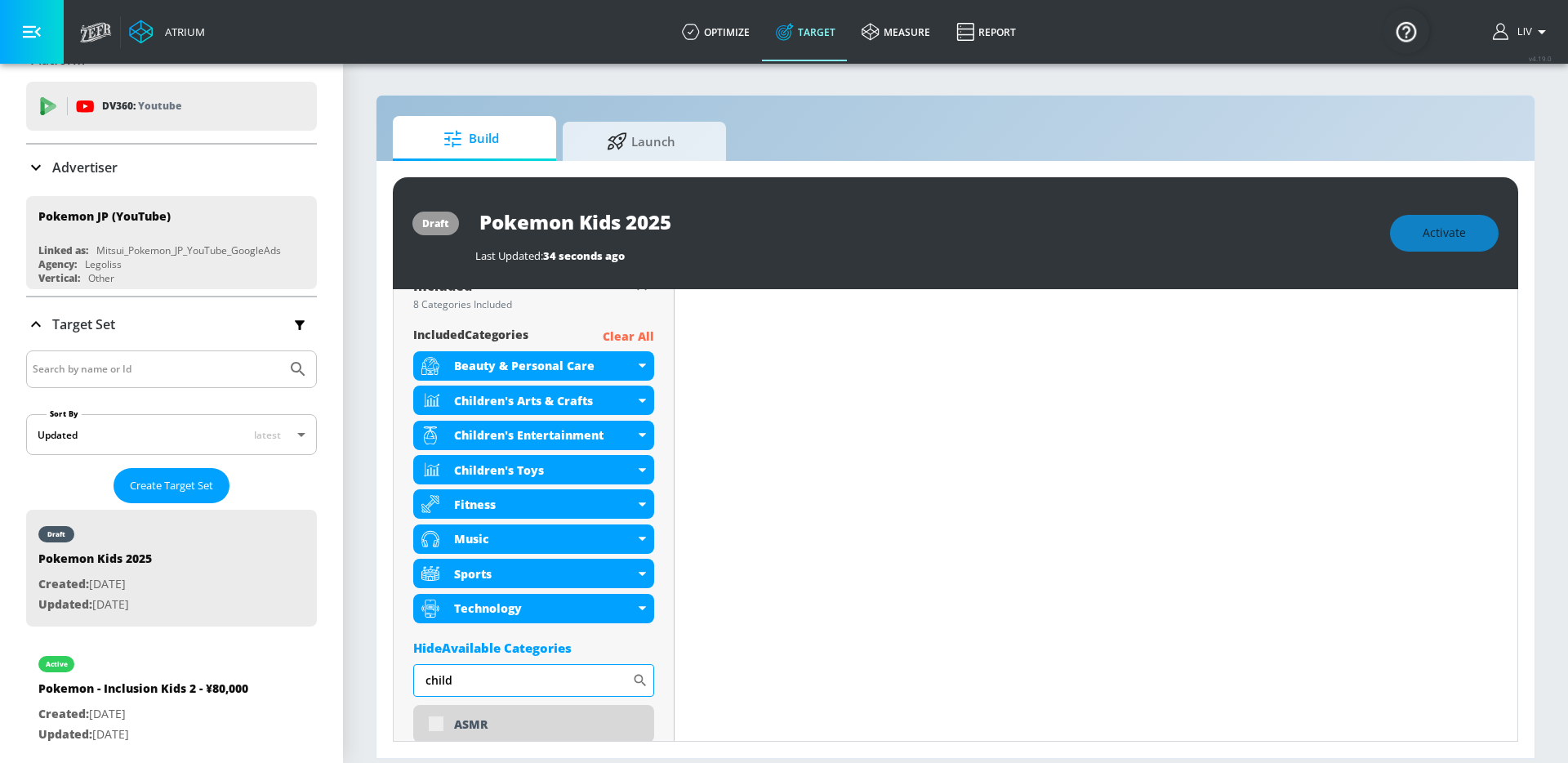
scroll to position [840, 0]
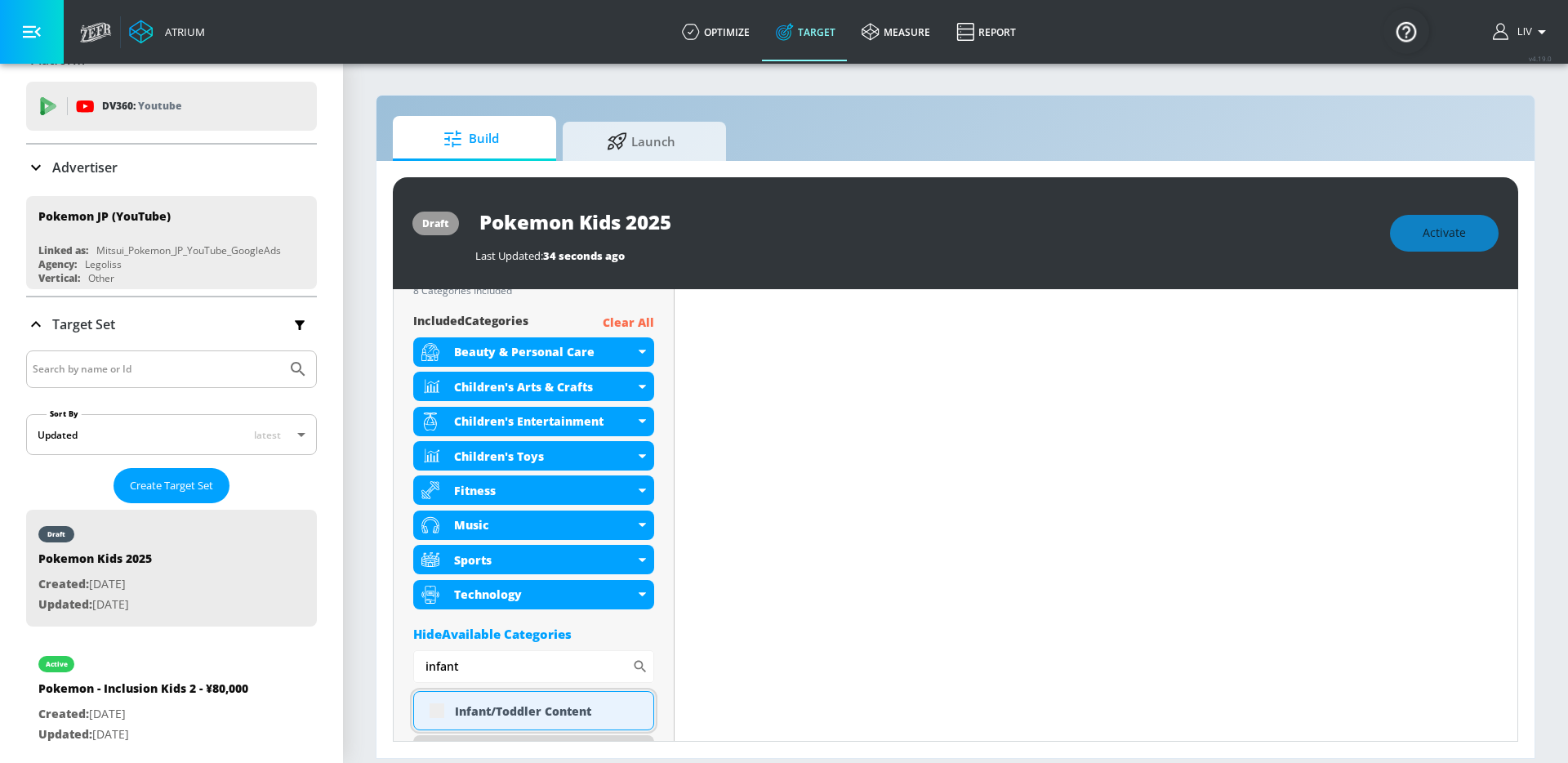
click at [494, 707] on div "Infant/Toddler Content" at bounding box center [548, 711] width 186 height 16
click at [432, 710] on div "Infant/Toddler Content" at bounding box center [534, 710] width 241 height 39
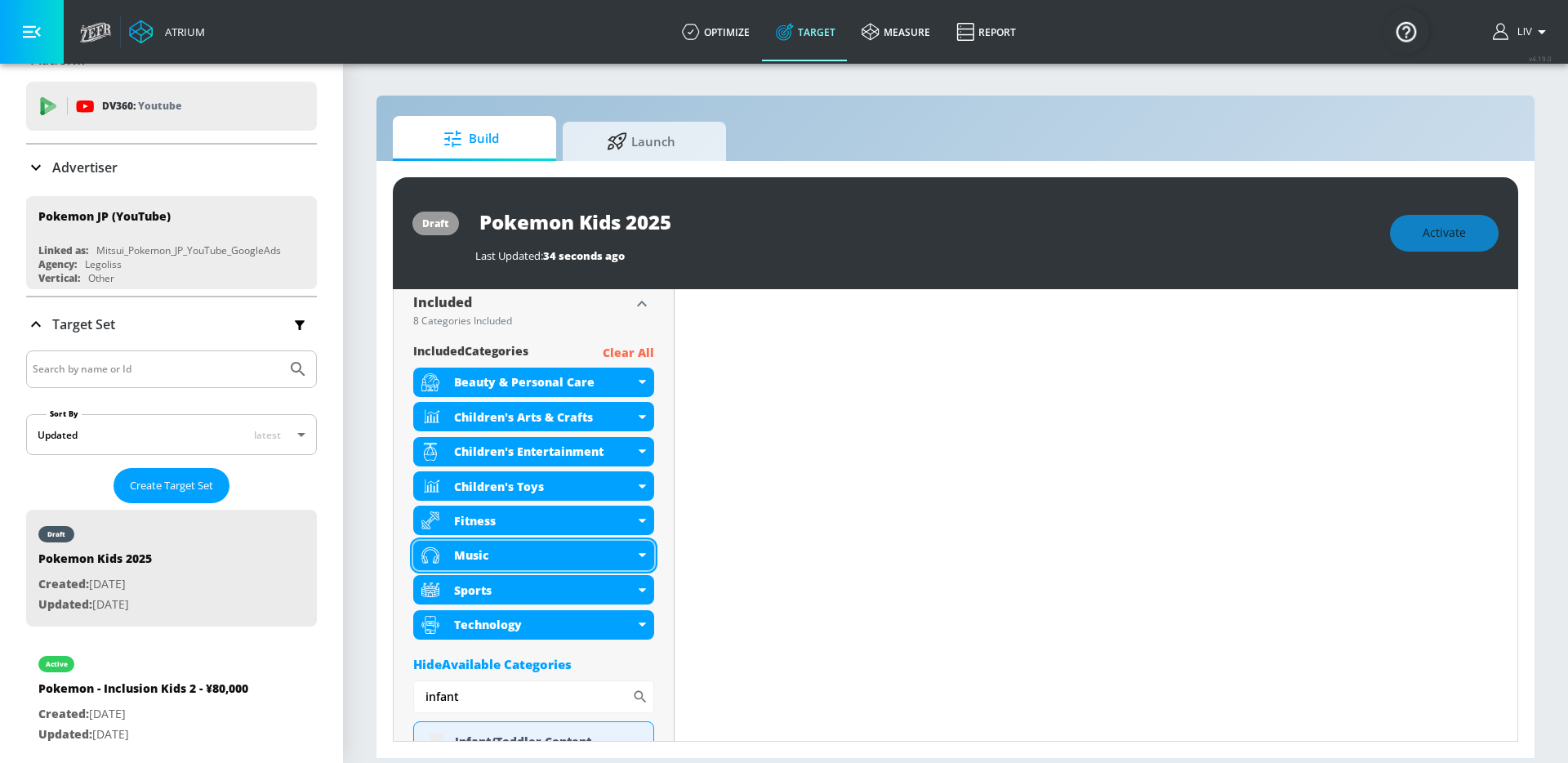
scroll to position [733, 0]
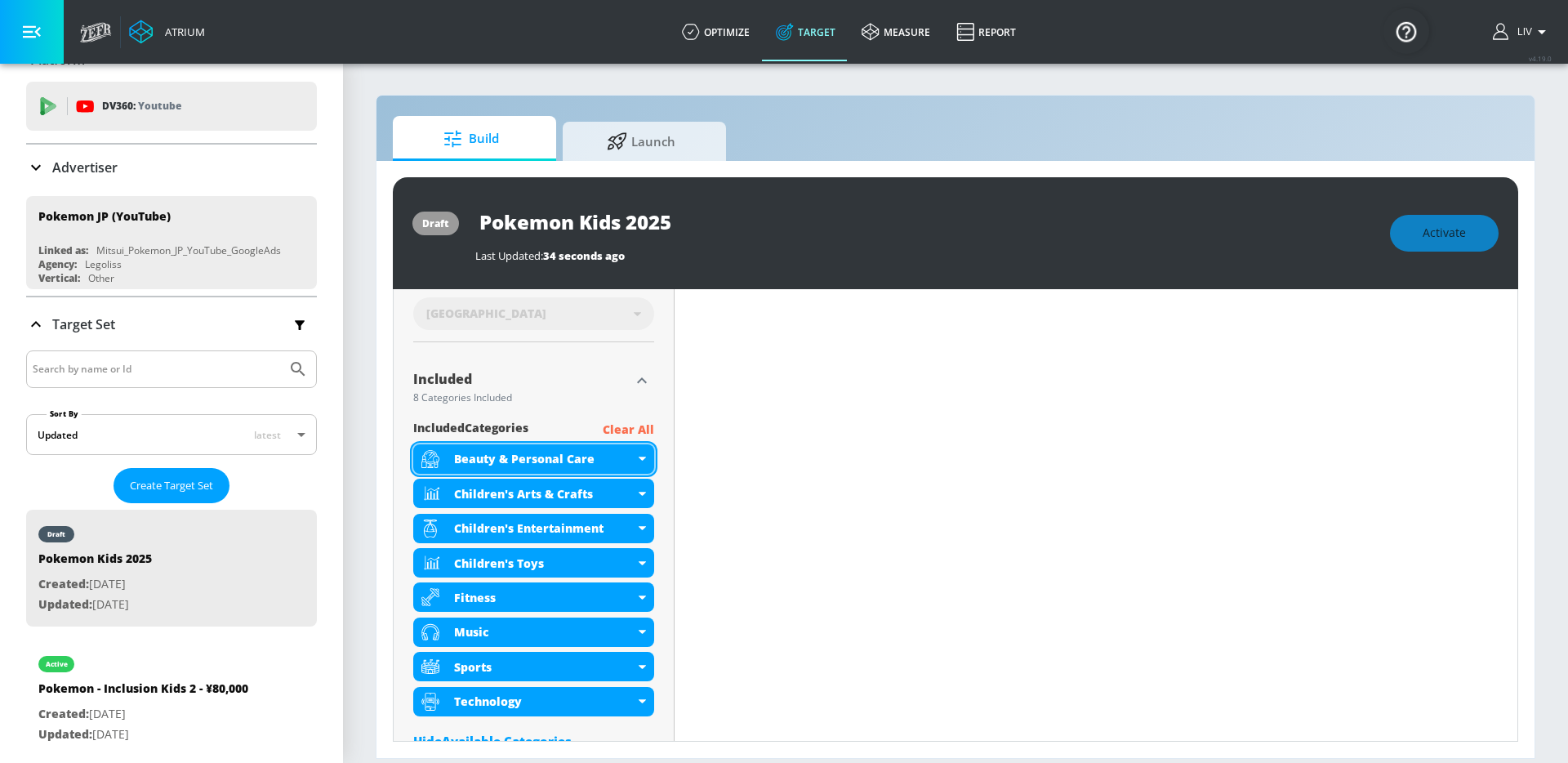
click at [615, 460] on div "Beauty & Personal Care" at bounding box center [544, 458] width 181 height 16
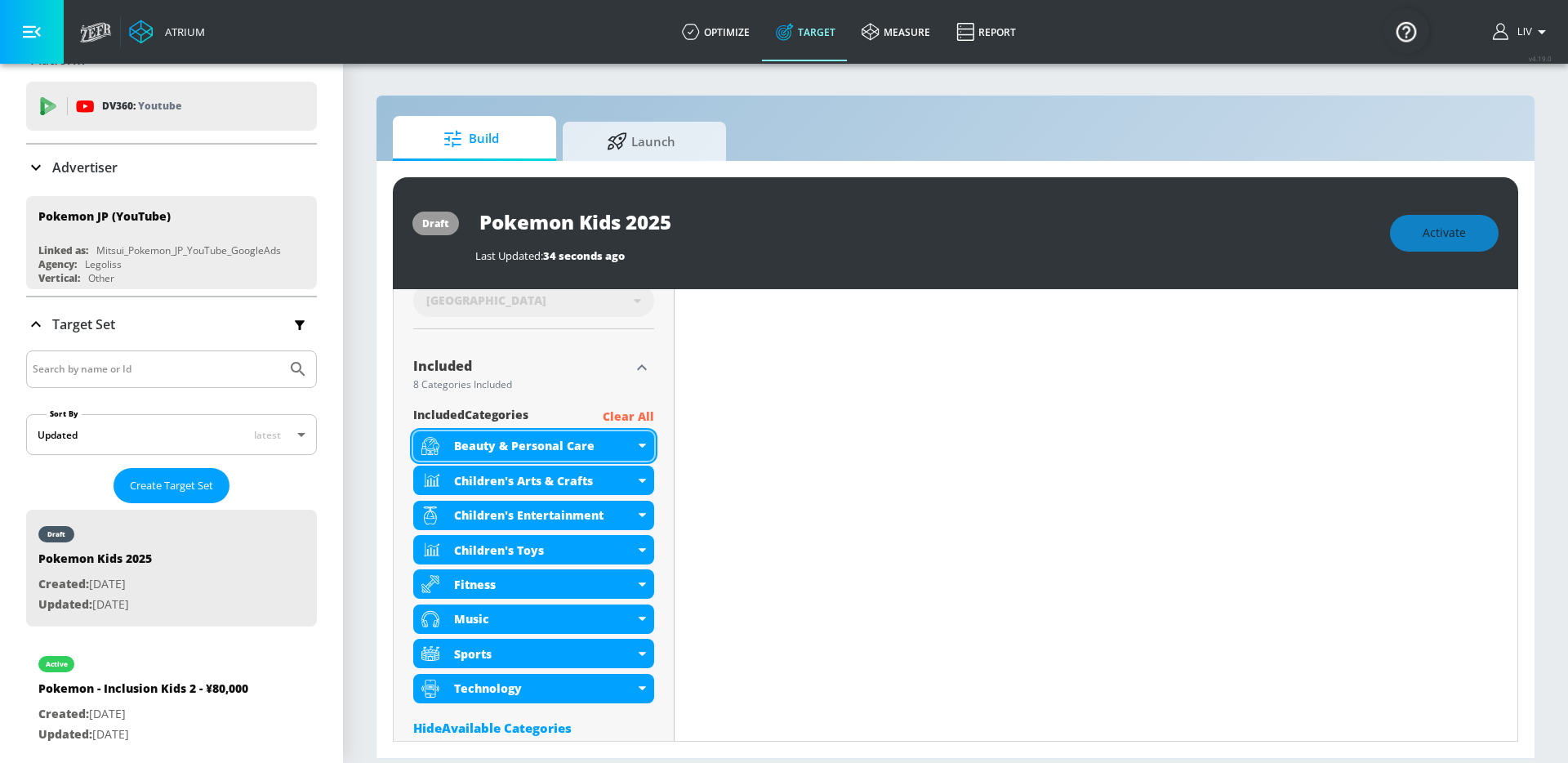
scroll to position [767, 0]
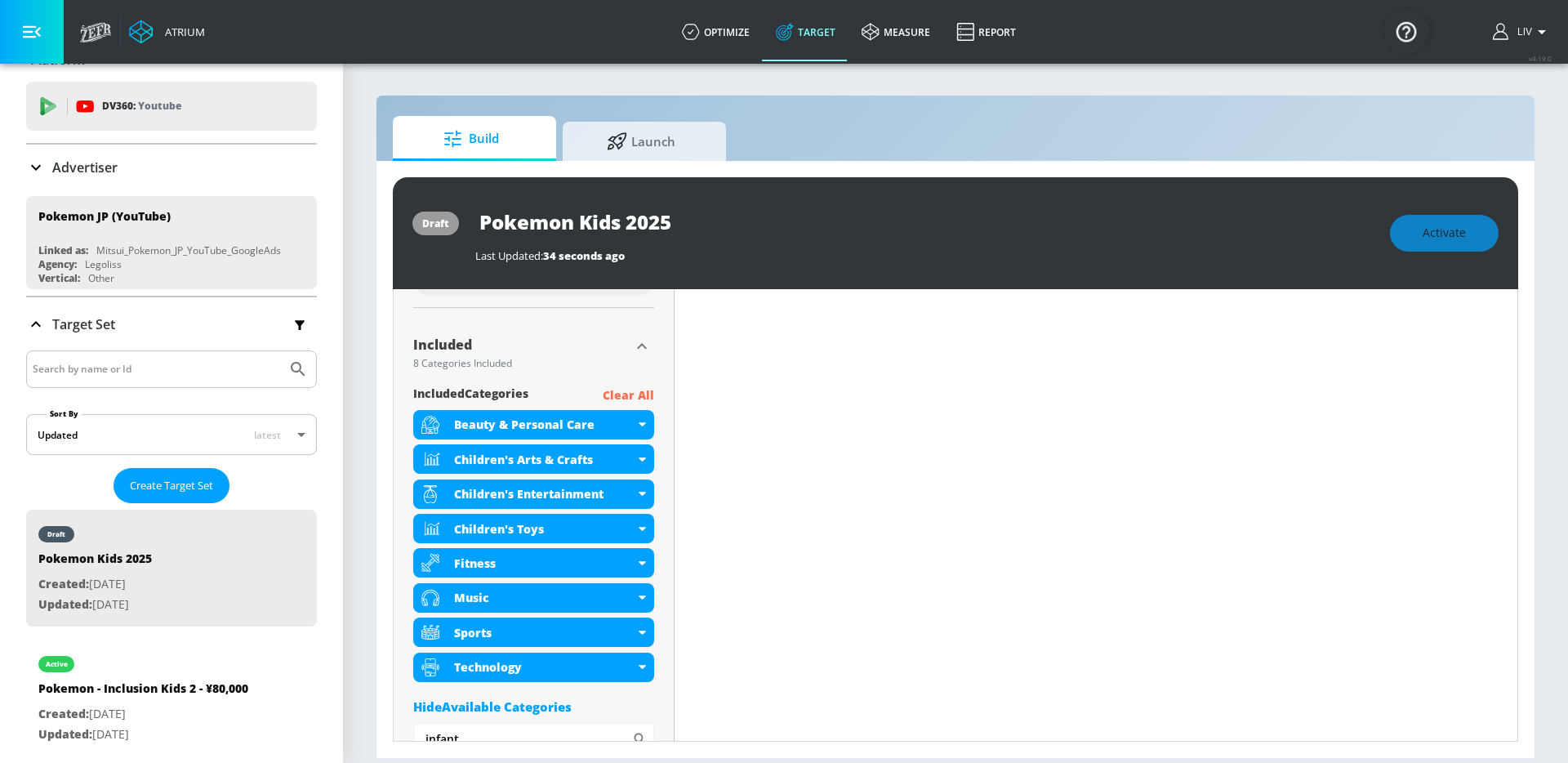
click at [646, 393] on p "Clear All" at bounding box center [629, 396] width 52 height 20
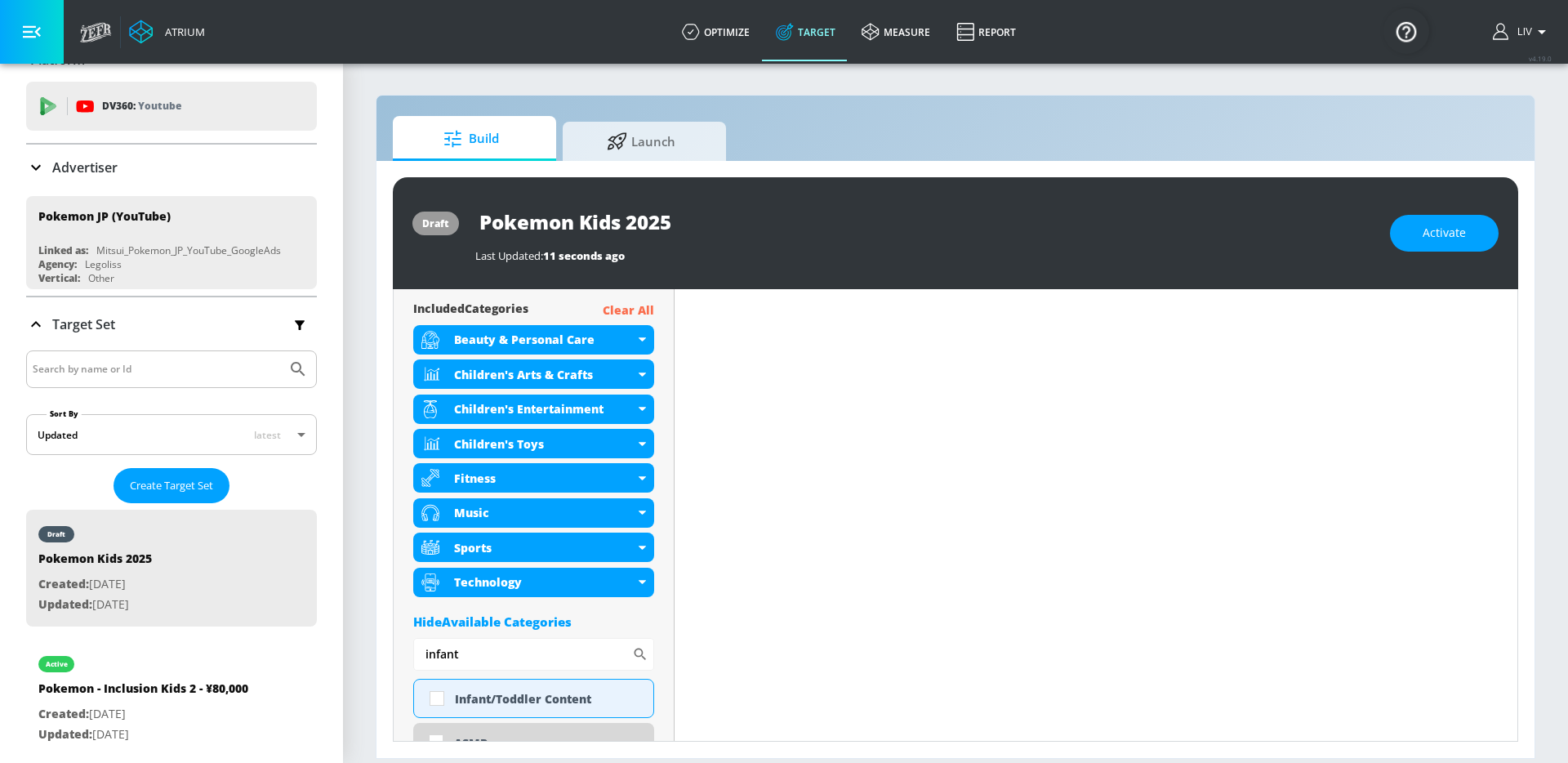
scroll to position [832, 0]
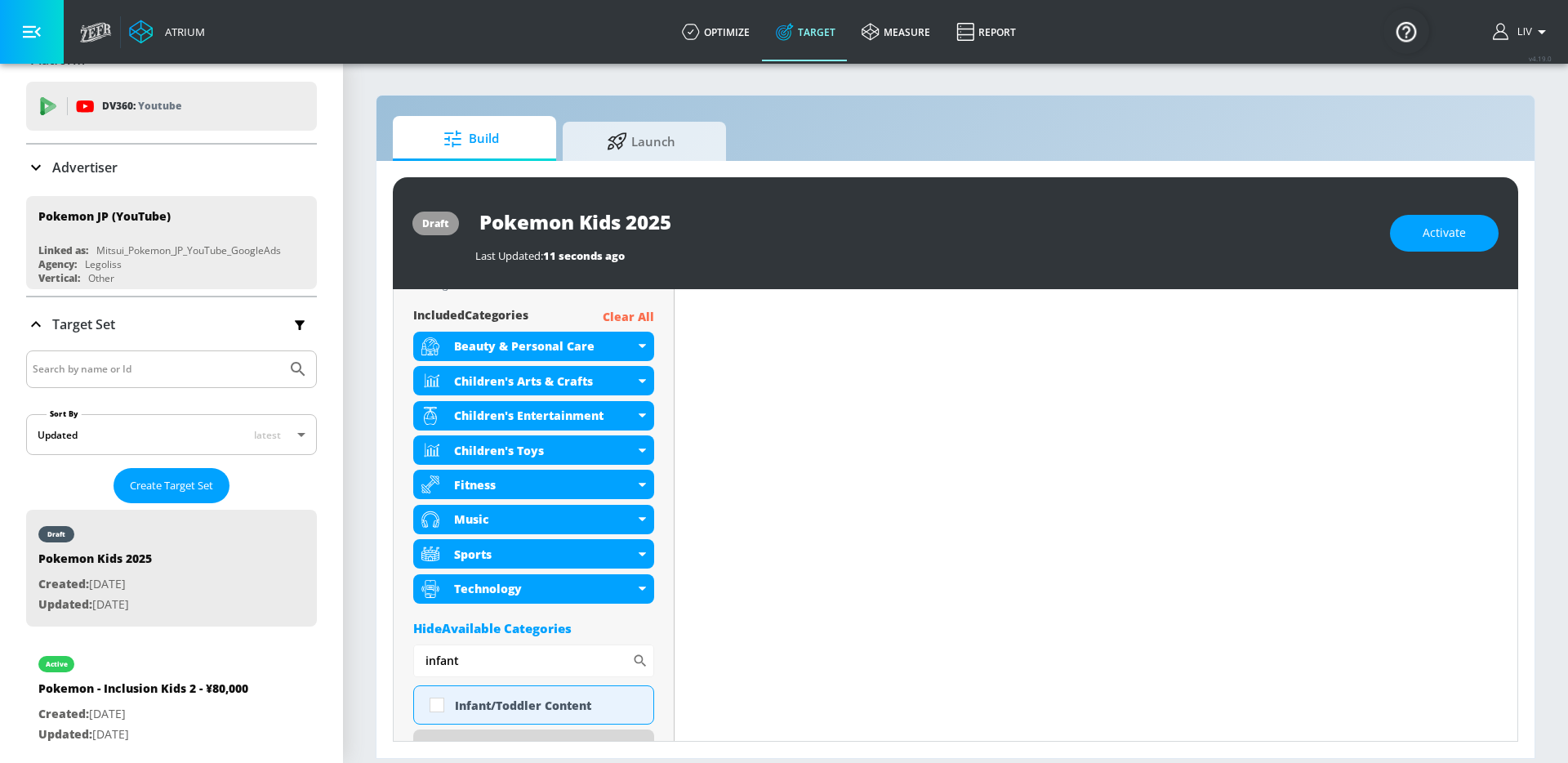
click at [650, 314] on p "Clear All" at bounding box center [629, 317] width 52 height 20
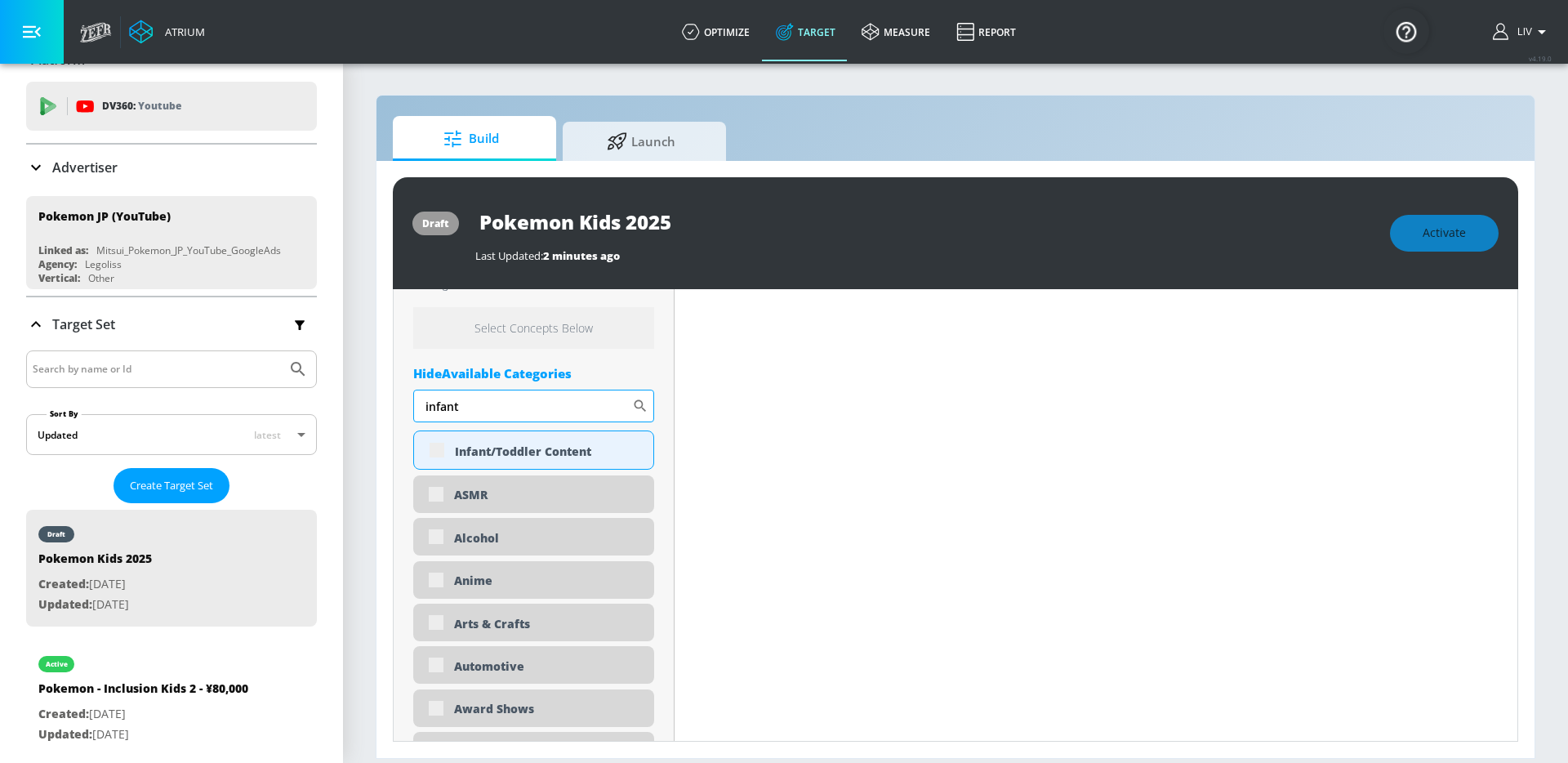
click at [497, 402] on input "infant" at bounding box center [523, 406] width 219 height 33
click at [523, 444] on div "Infant/Toddler Content" at bounding box center [548, 451] width 186 height 16
click at [432, 453] on div "Infant/Toddler Content" at bounding box center [534, 450] width 241 height 39
click at [437, 449] on div "Infant/Toddler Content" at bounding box center [534, 450] width 241 height 39
click at [469, 455] on div "Infant/Toddler Content" at bounding box center [548, 451] width 186 height 16
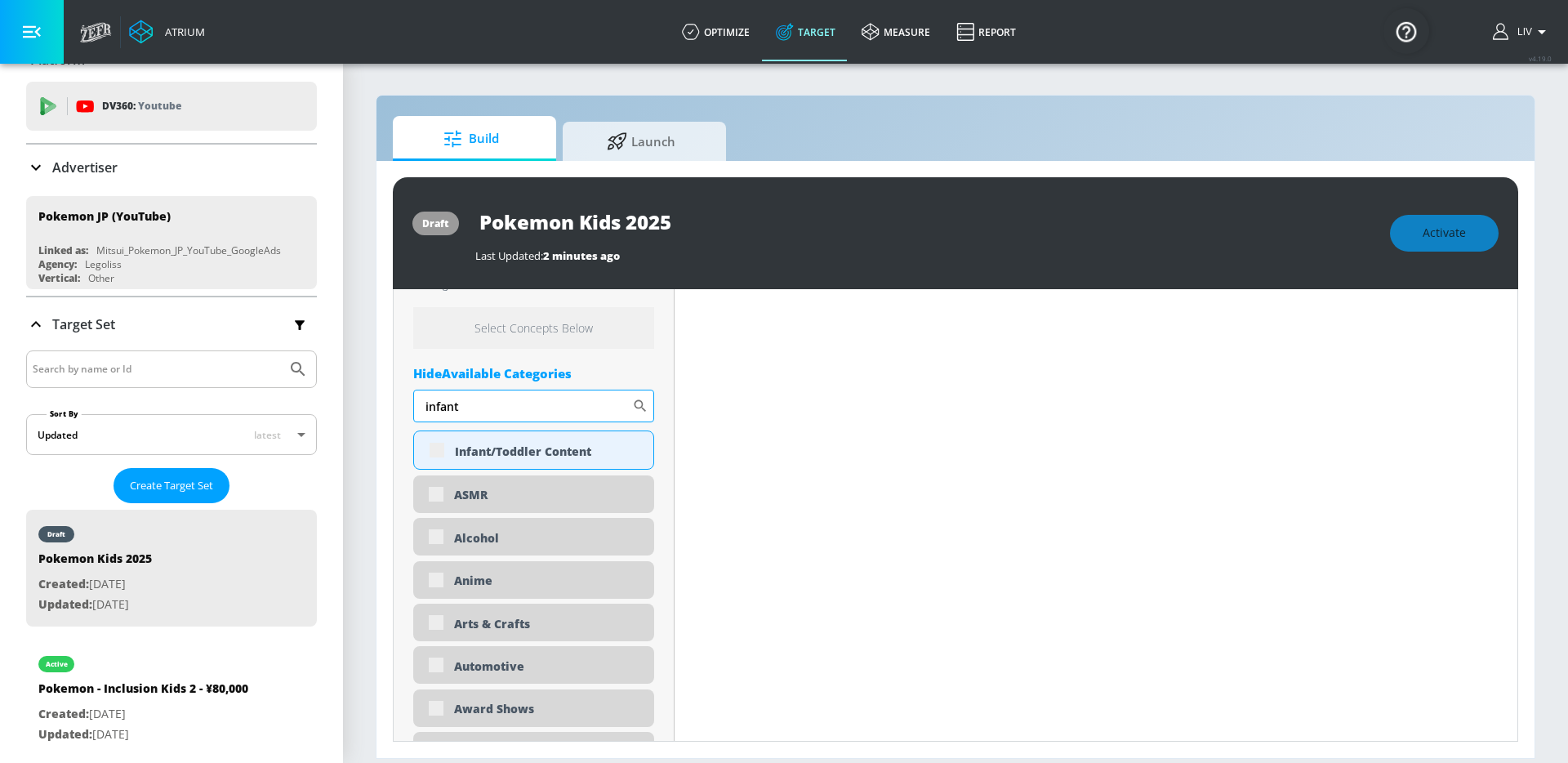
click at [490, 415] on input "infant" at bounding box center [523, 406] width 219 height 33
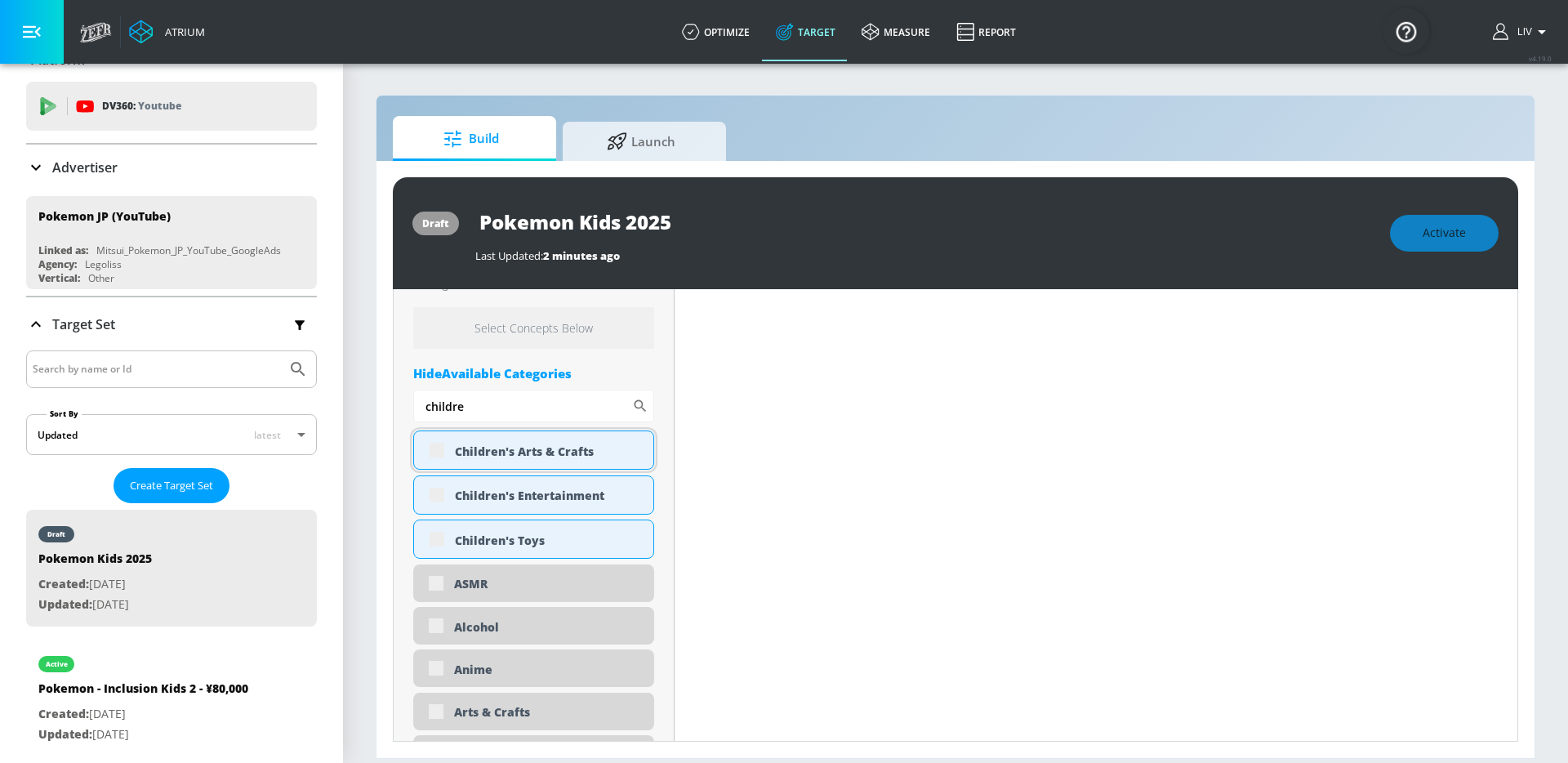
type input "childre"
click at [468, 453] on div "Children's Arts & Crafts" at bounding box center [548, 451] width 186 height 16
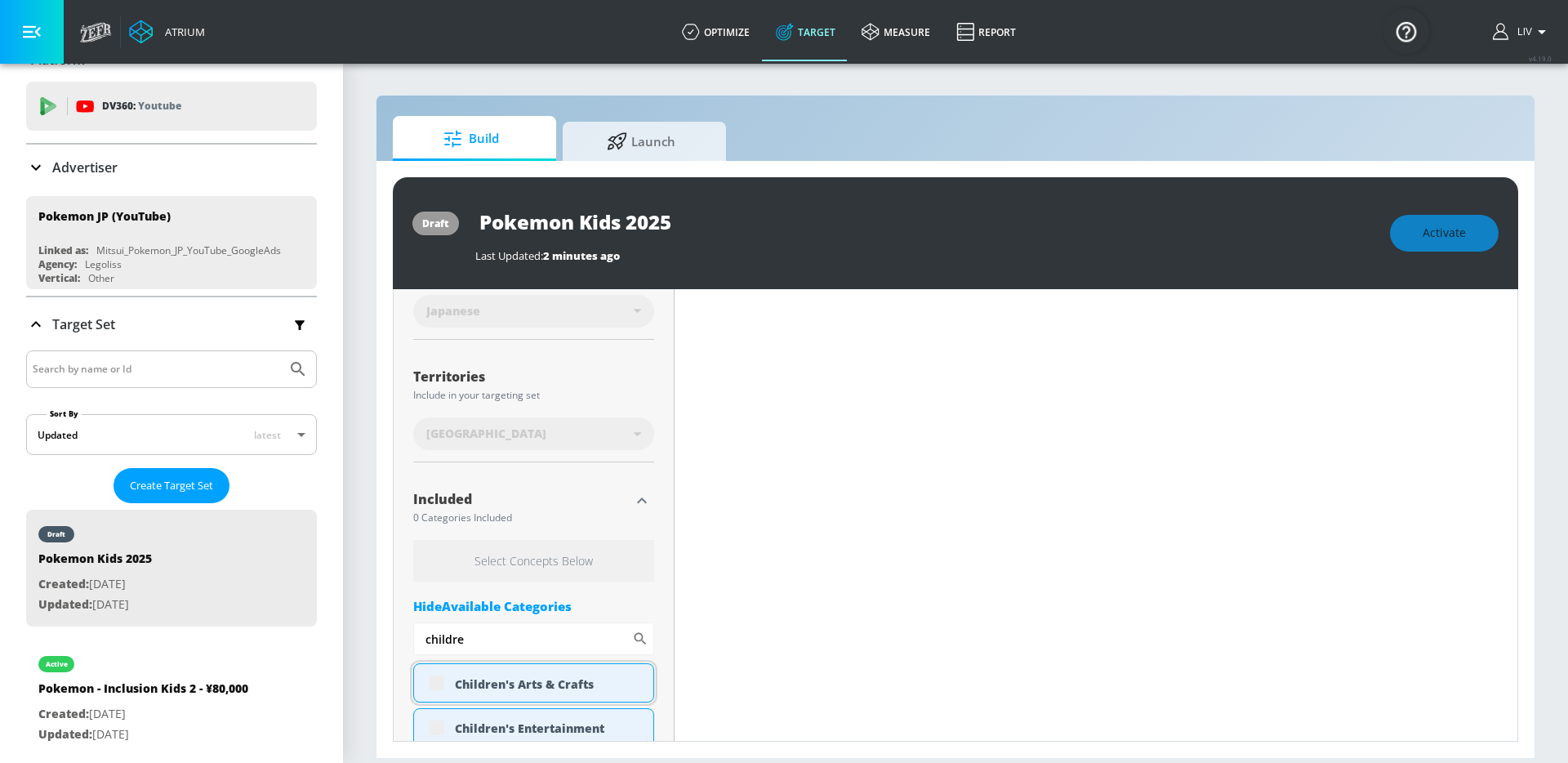
scroll to position [711, 0]
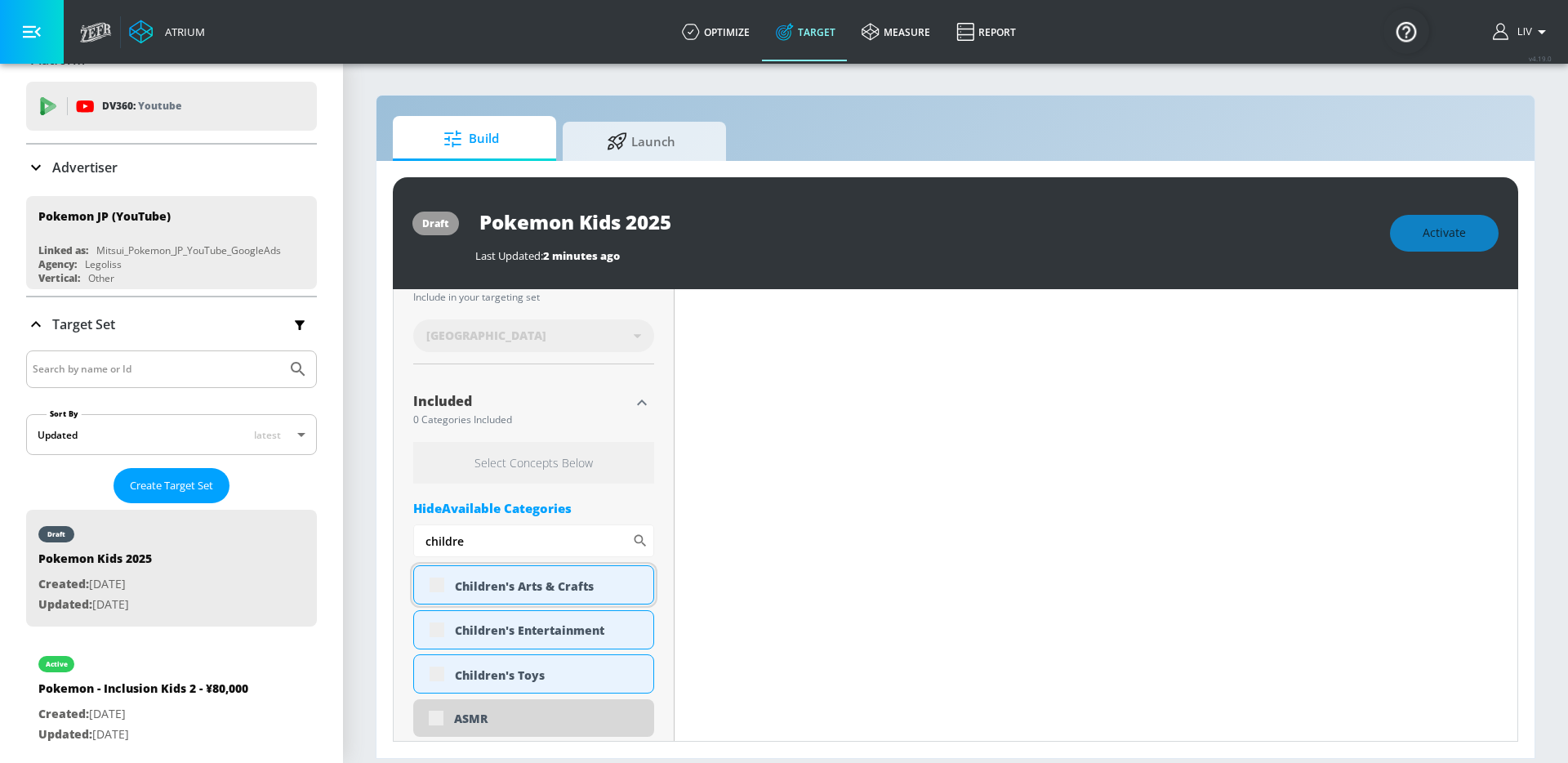
click at [437, 587] on div "Children's Arts & Crafts" at bounding box center [534, 585] width 241 height 39
click at [436, 613] on div "Children's Entertainment" at bounding box center [534, 629] width 241 height 39
click at [439, 655] on div "Children's Toys" at bounding box center [534, 673] width 241 height 39
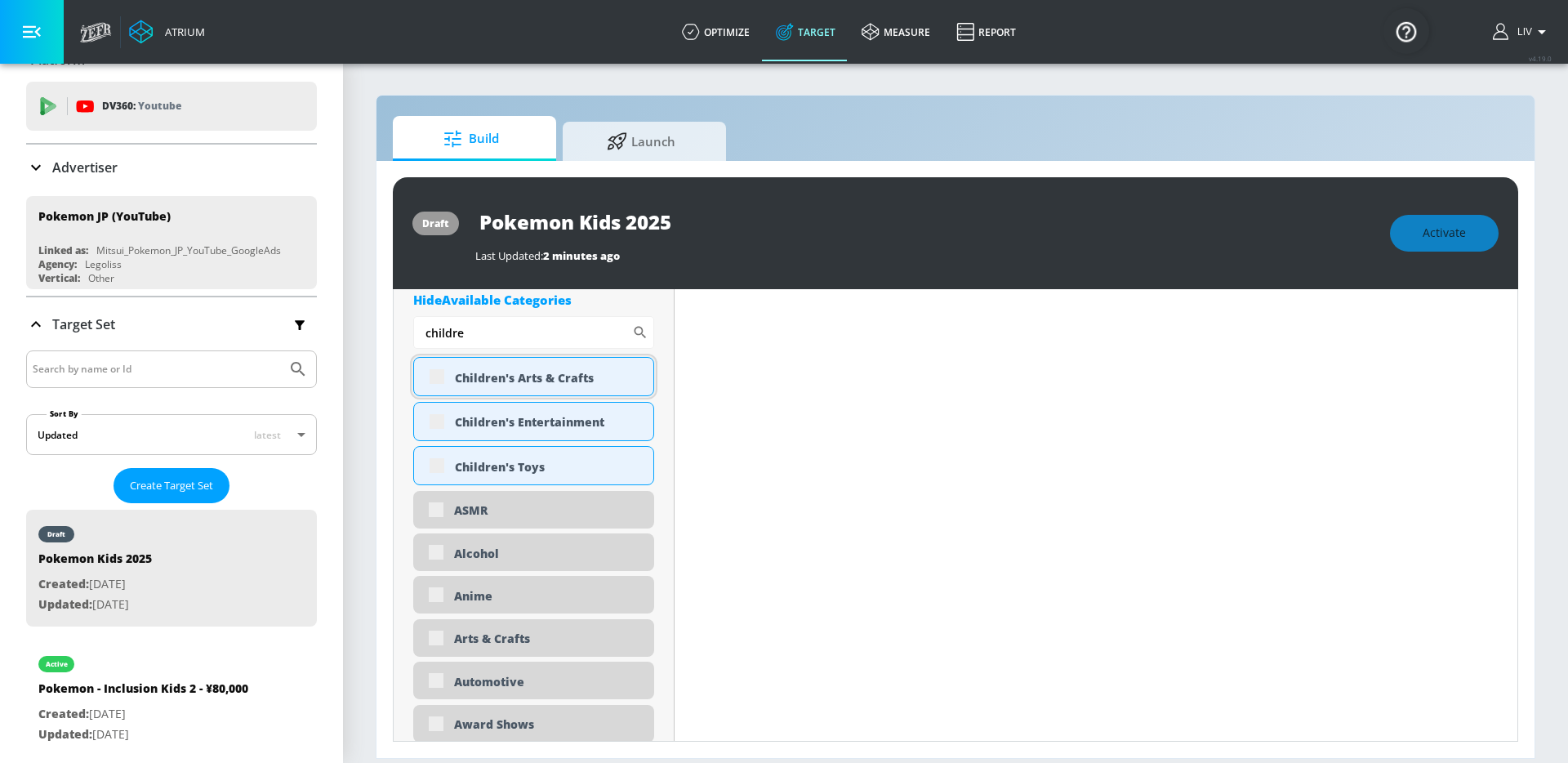
scroll to position [770, 0]
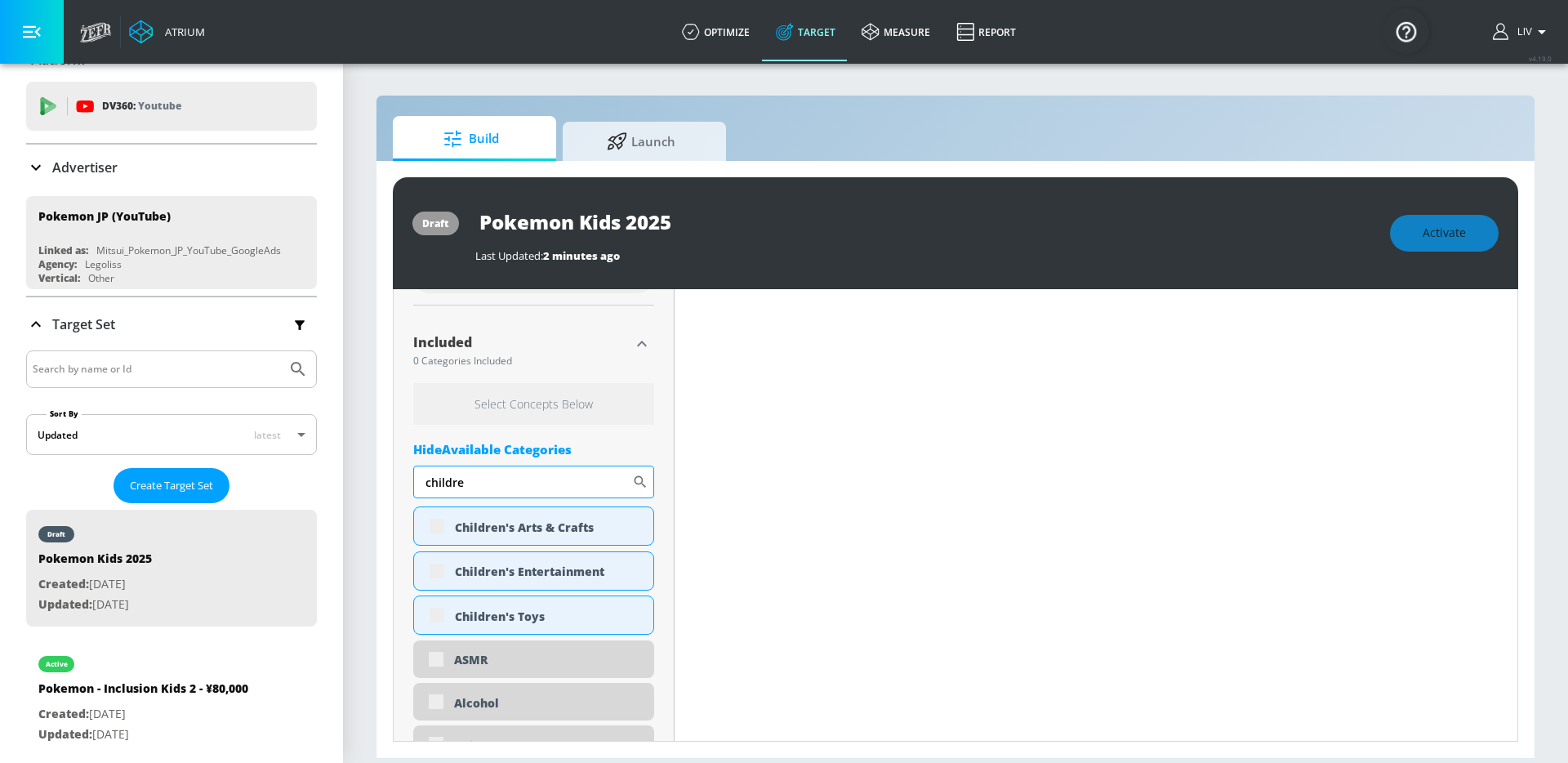
click at [596, 492] on input "childre" at bounding box center [523, 482] width 219 height 33
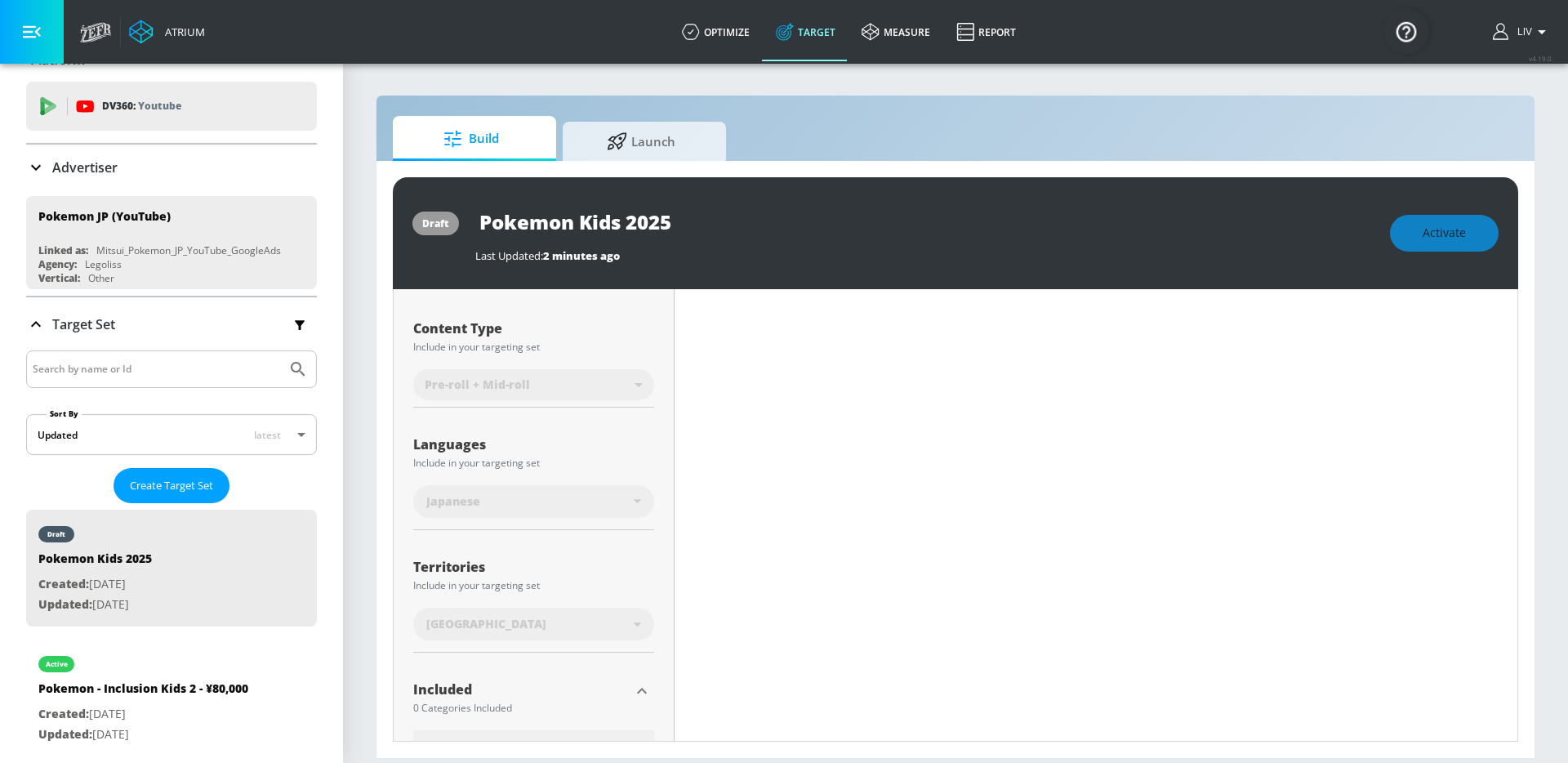
scroll to position [0, 0]
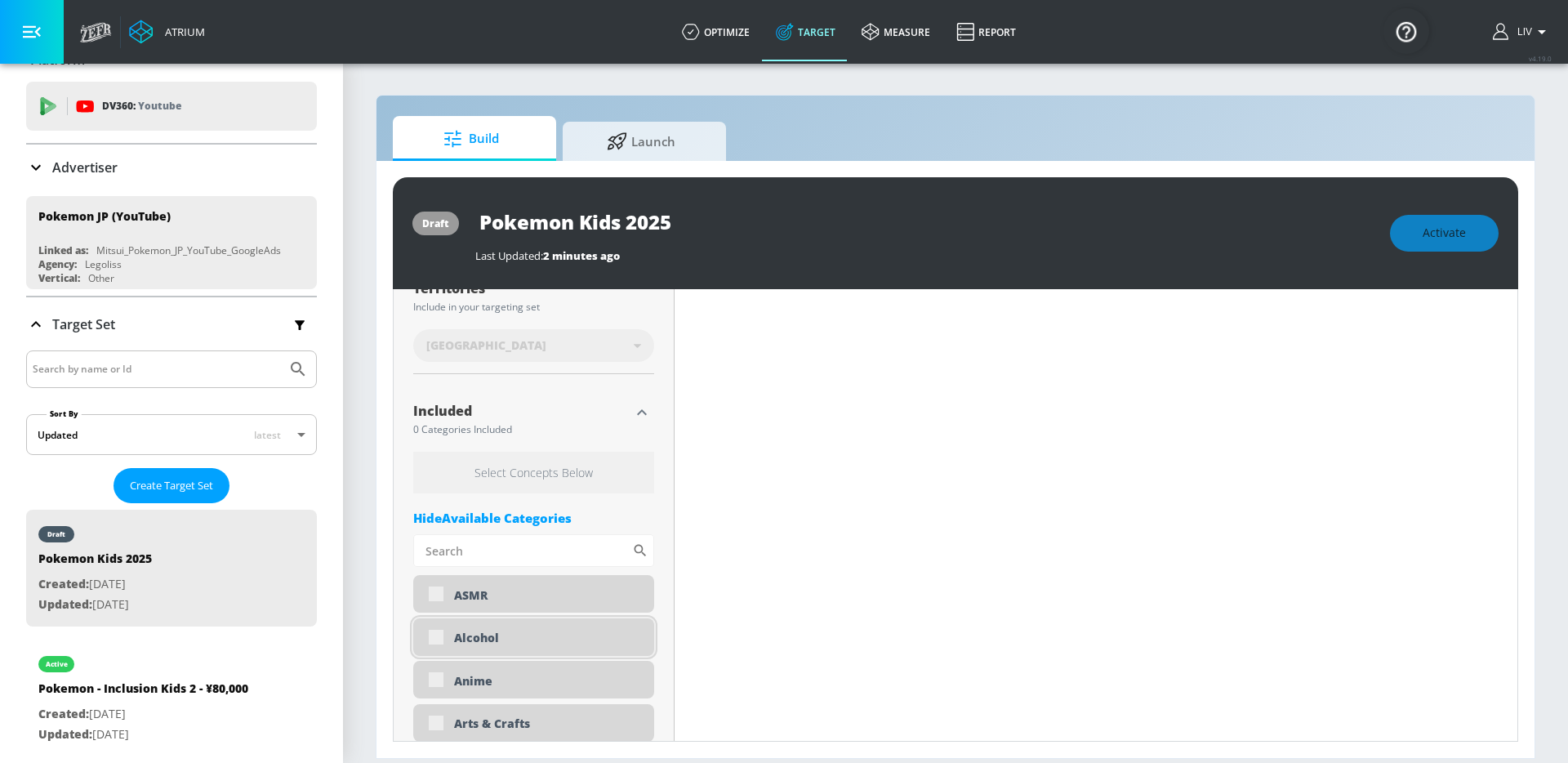
scroll to position [784, 0]
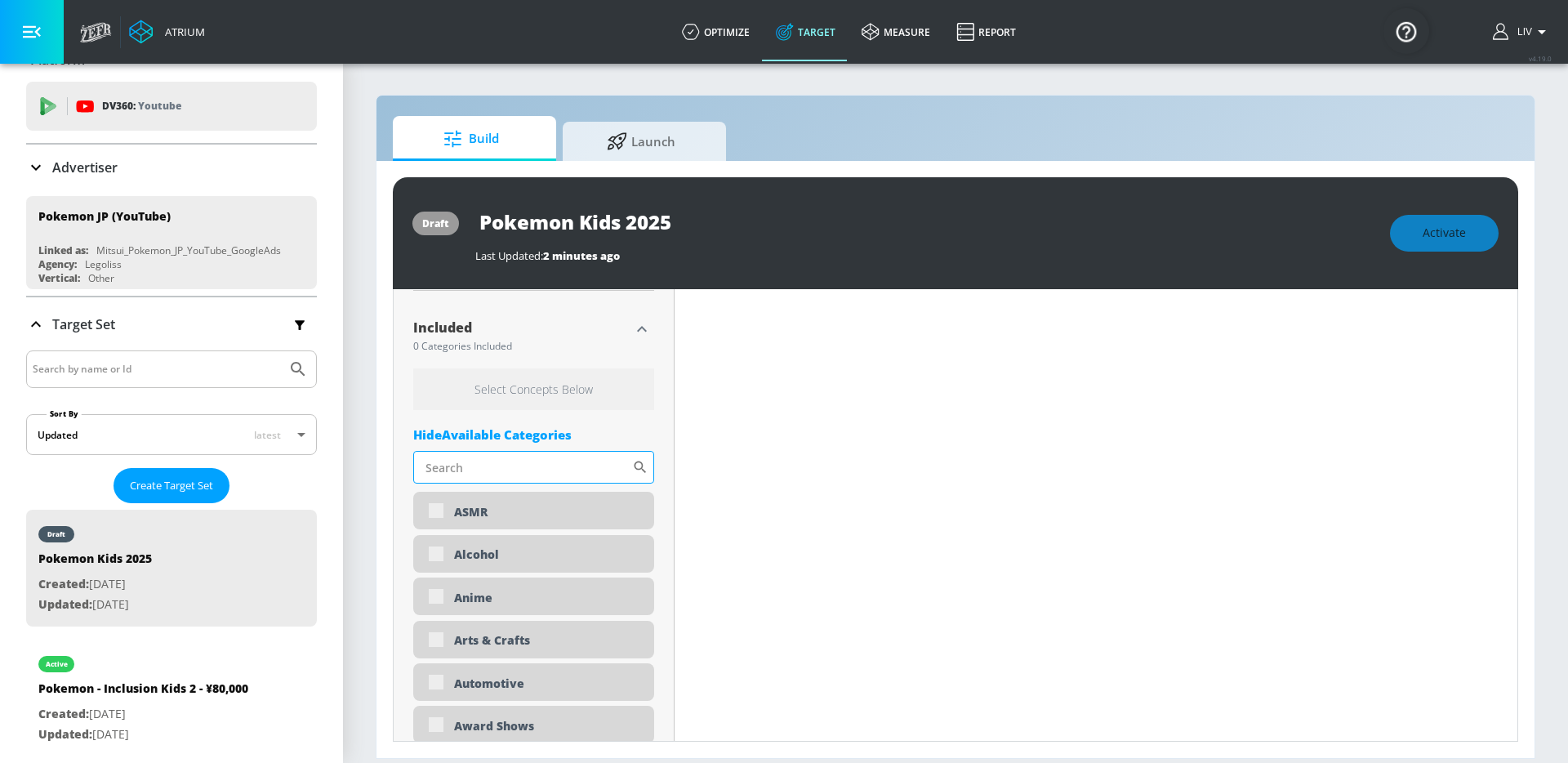
click at [481, 474] on input "Sort By" at bounding box center [523, 467] width 219 height 33
click at [495, 431] on div "Hide Available Categories" at bounding box center [534, 435] width 241 height 17
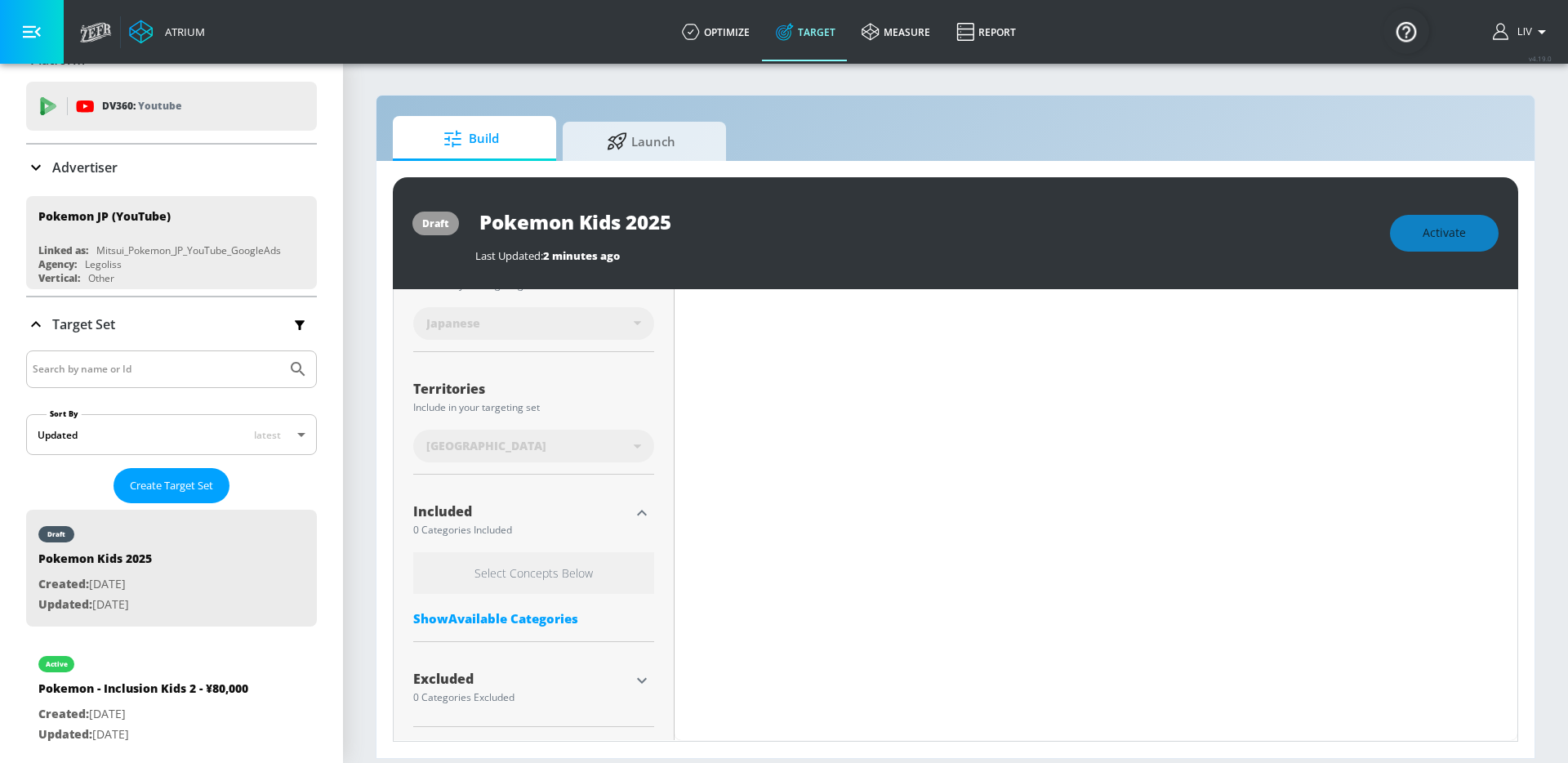
scroll to position [600, 0]
click at [534, 628] on div "Select Concepts Below Show Available Categories" at bounding box center [534, 594] width 241 height 83
click at [537, 619] on div "Show Available Categories" at bounding box center [534, 619] width 241 height 17
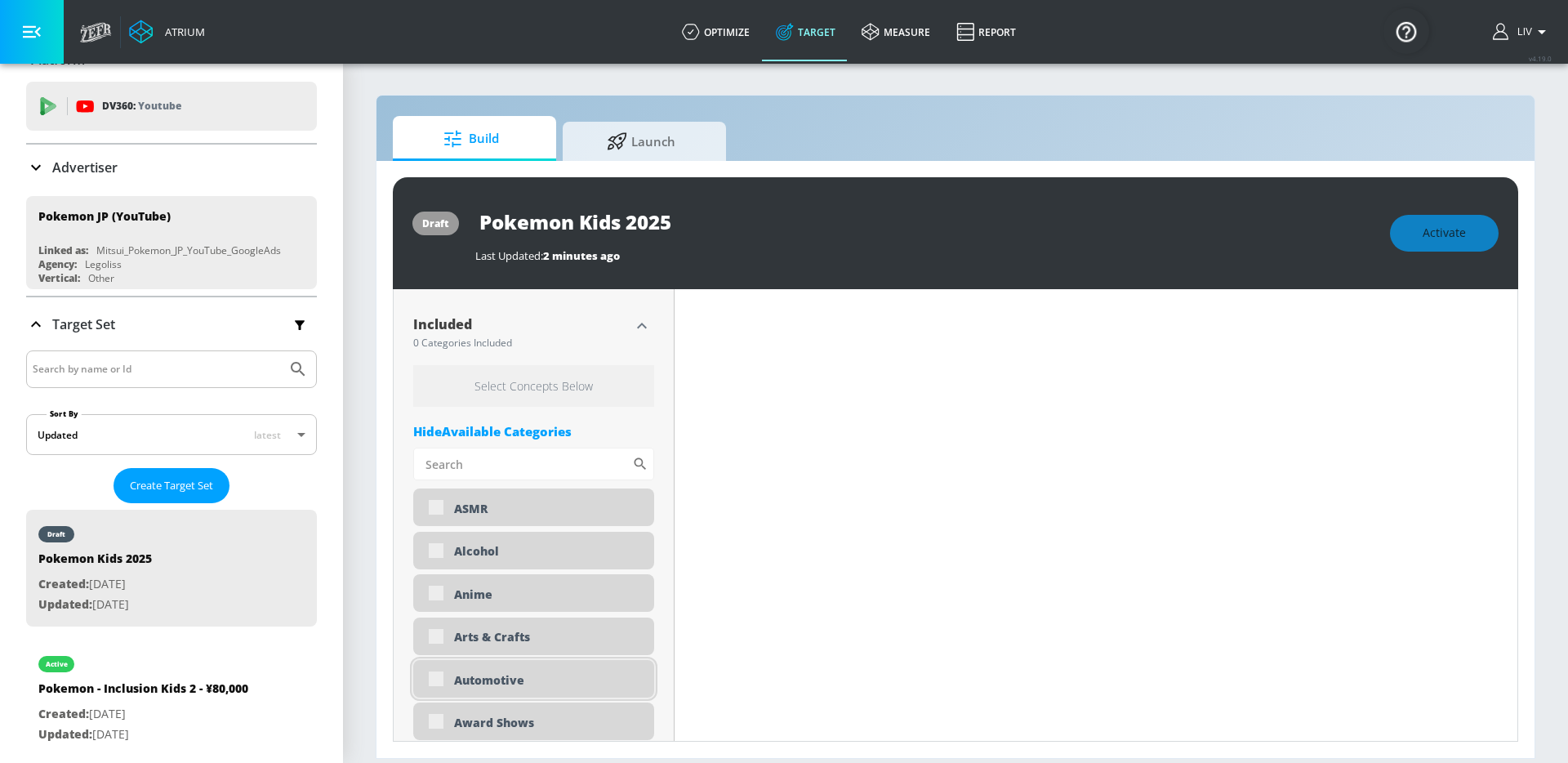
scroll to position [922, 0]
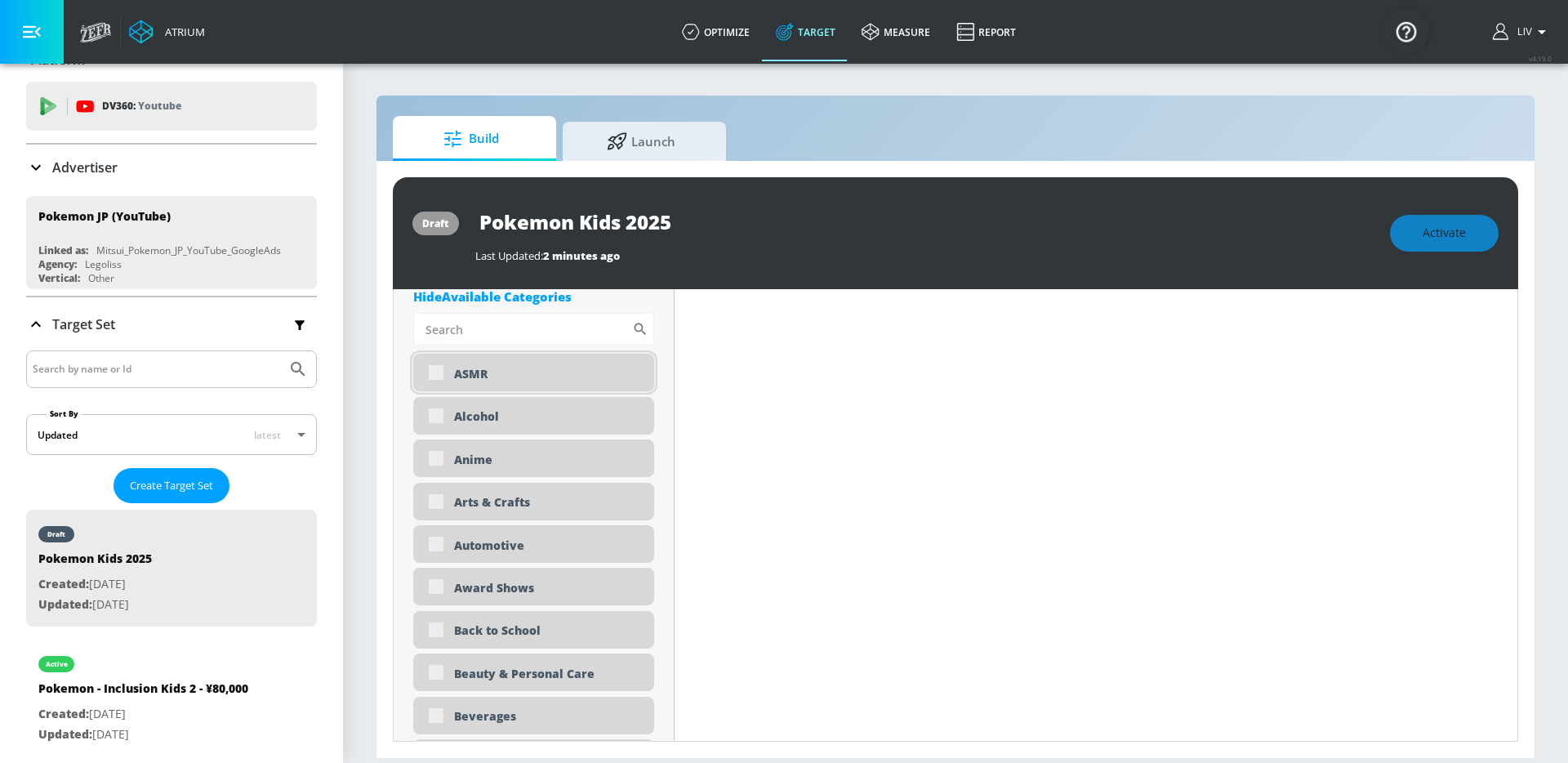
click at [435, 371] on div "ASMR" at bounding box center [534, 372] width 241 height 38
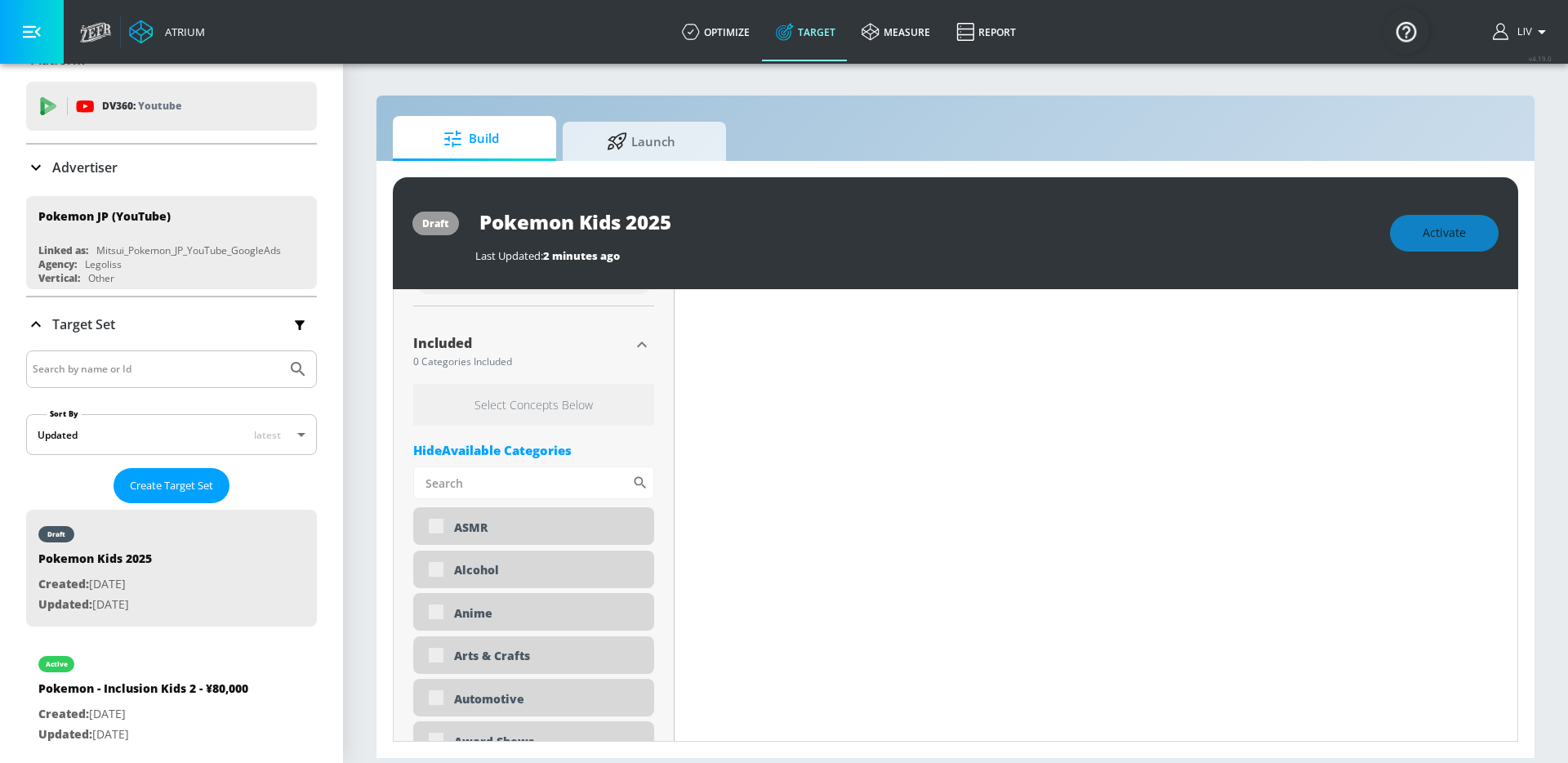
scroll to position [738, 0]
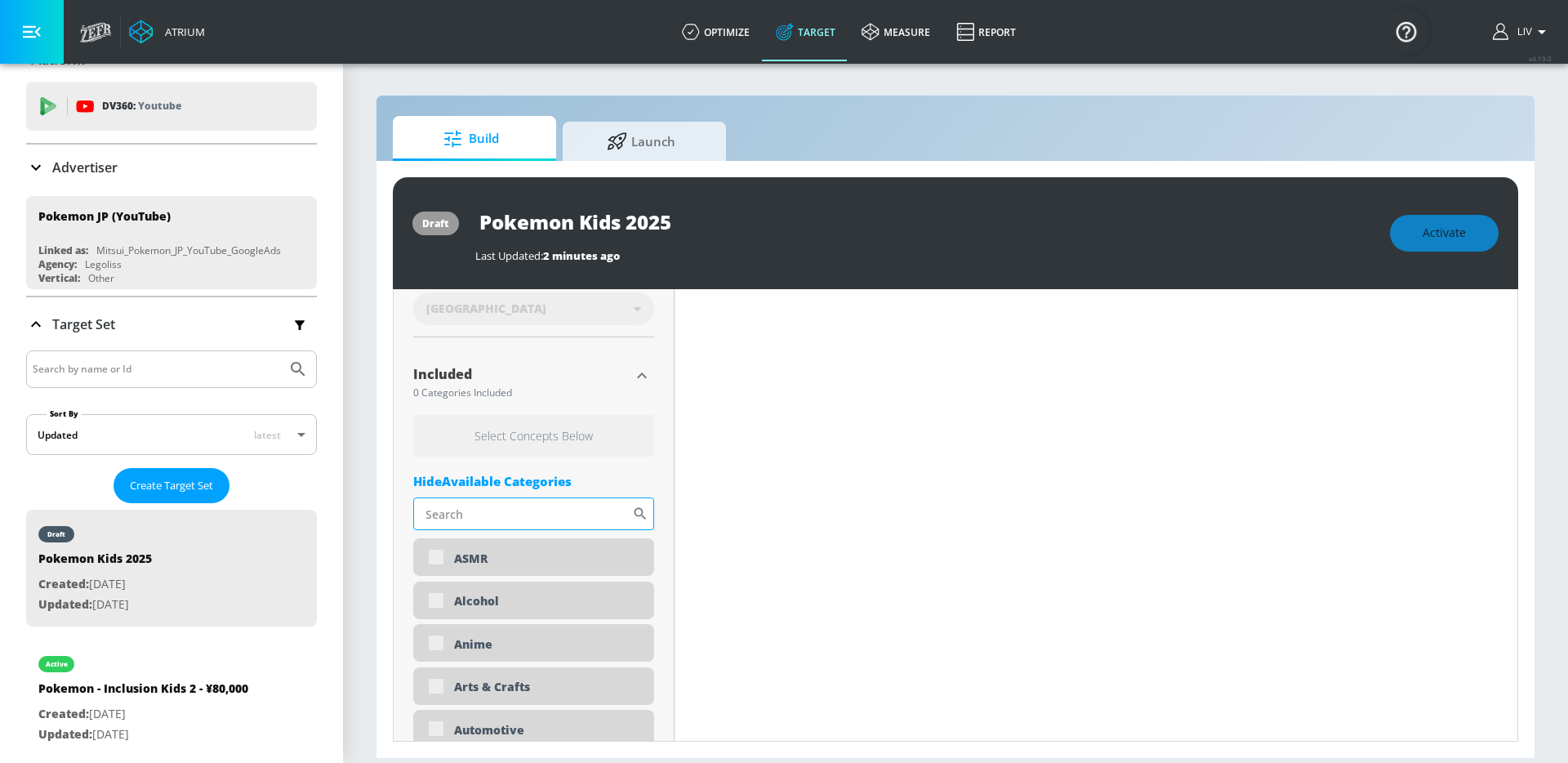
click at [521, 508] on input "Sort By" at bounding box center [523, 514] width 219 height 33
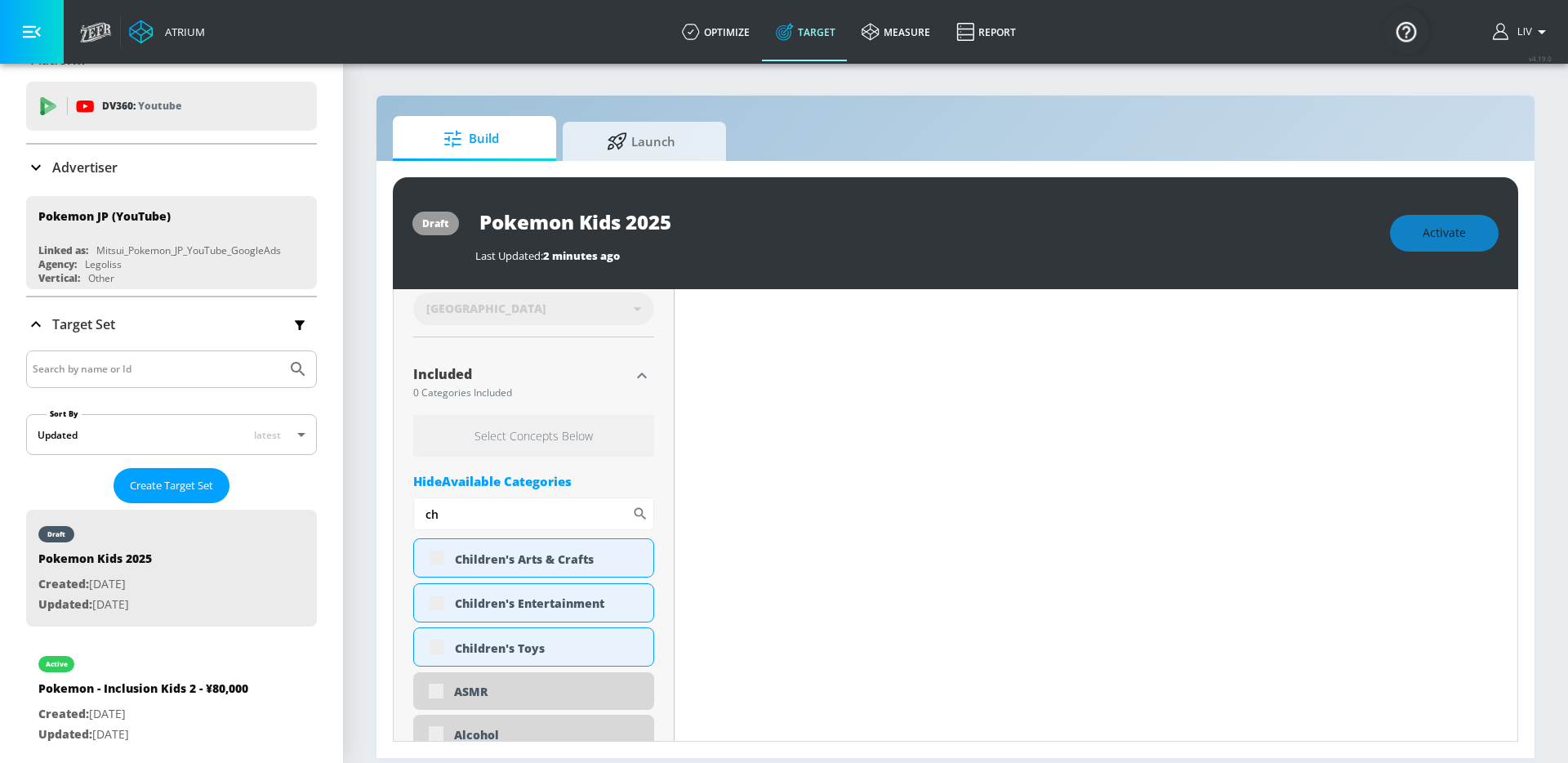
type input "c"
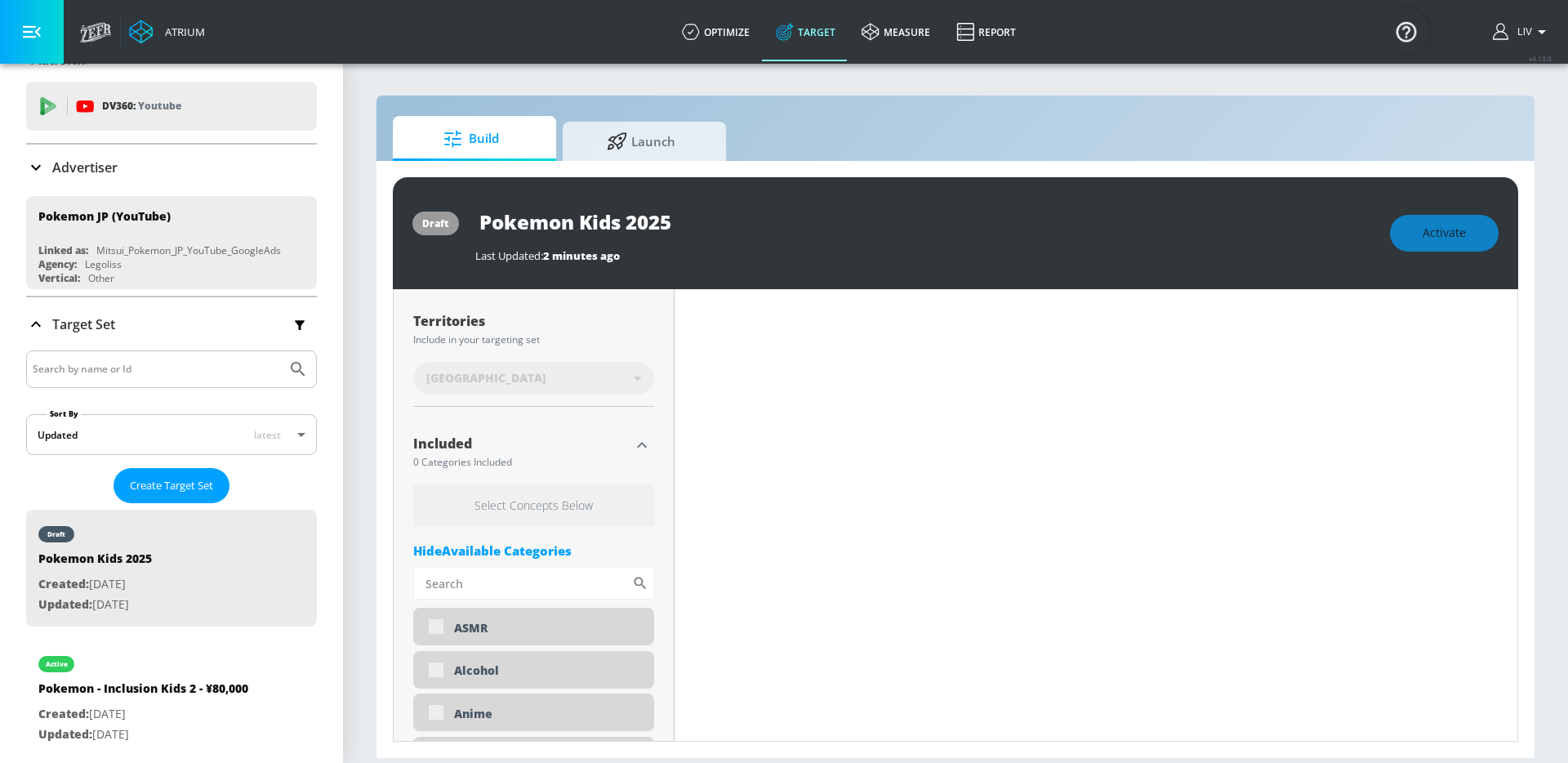
click at [560, 544] on div "Hide Available Categories" at bounding box center [534, 550] width 241 height 17
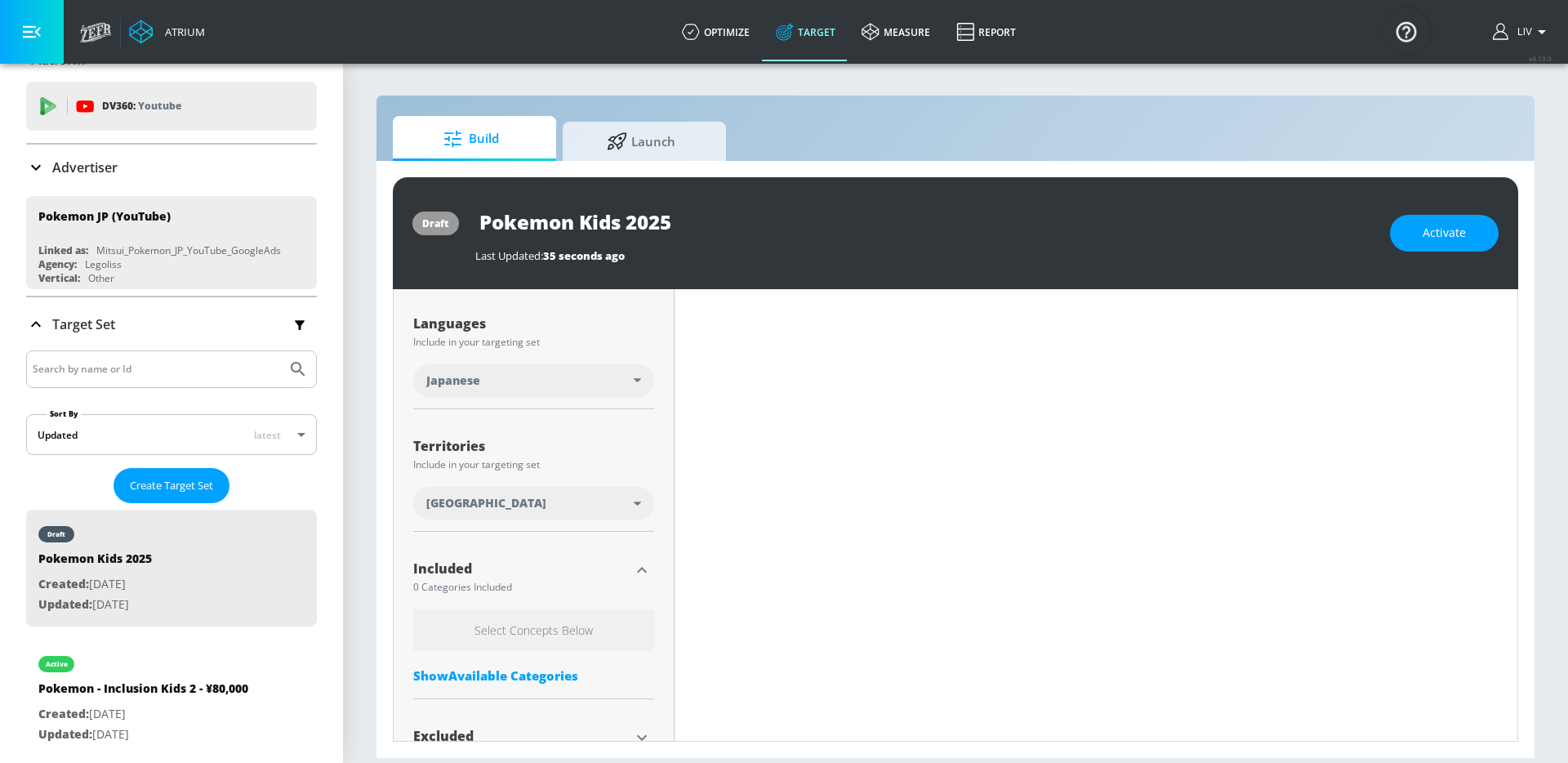
scroll to position [586, 0]
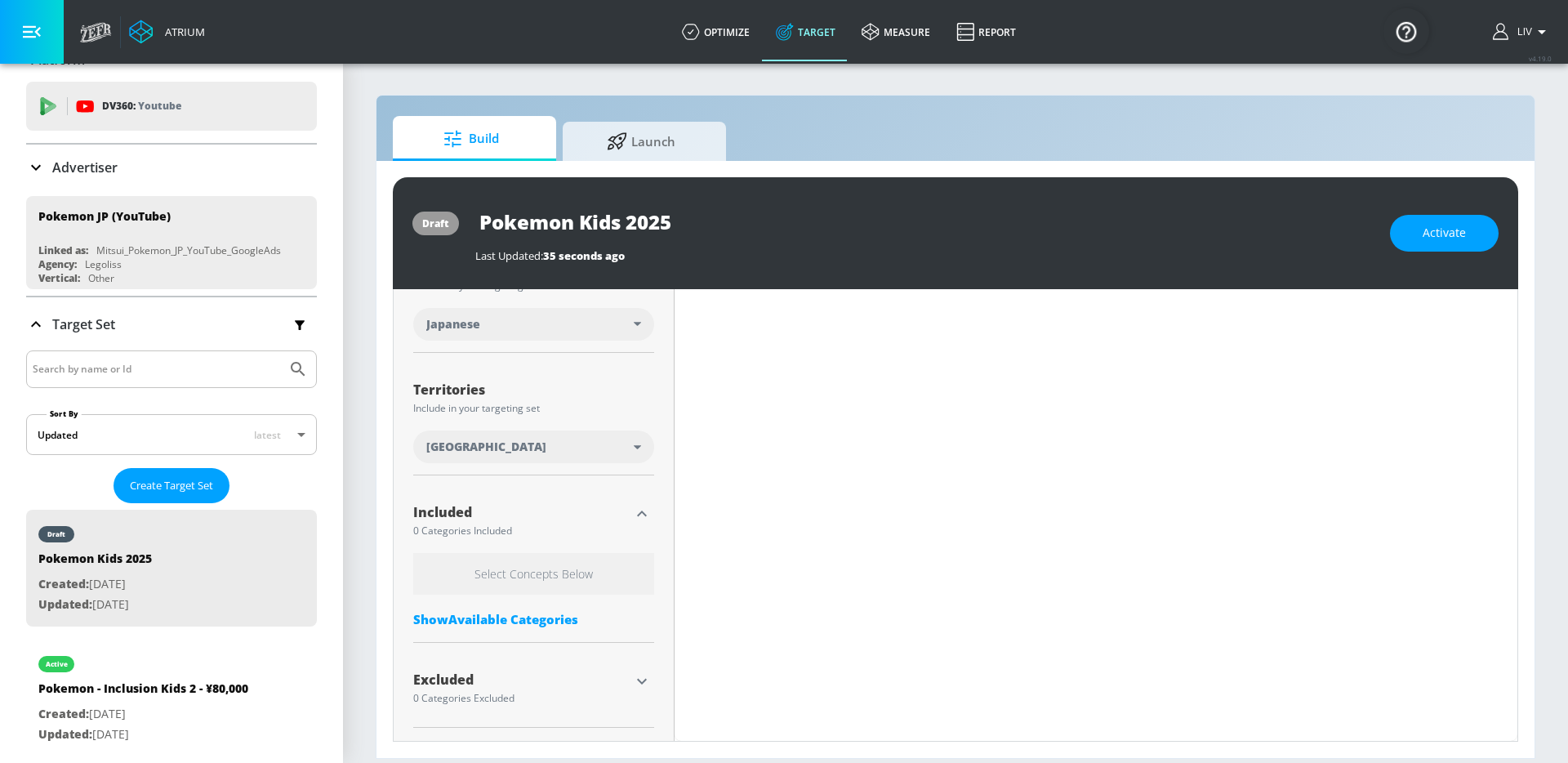
click at [475, 619] on div "Show Available Categories" at bounding box center [534, 619] width 241 height 17
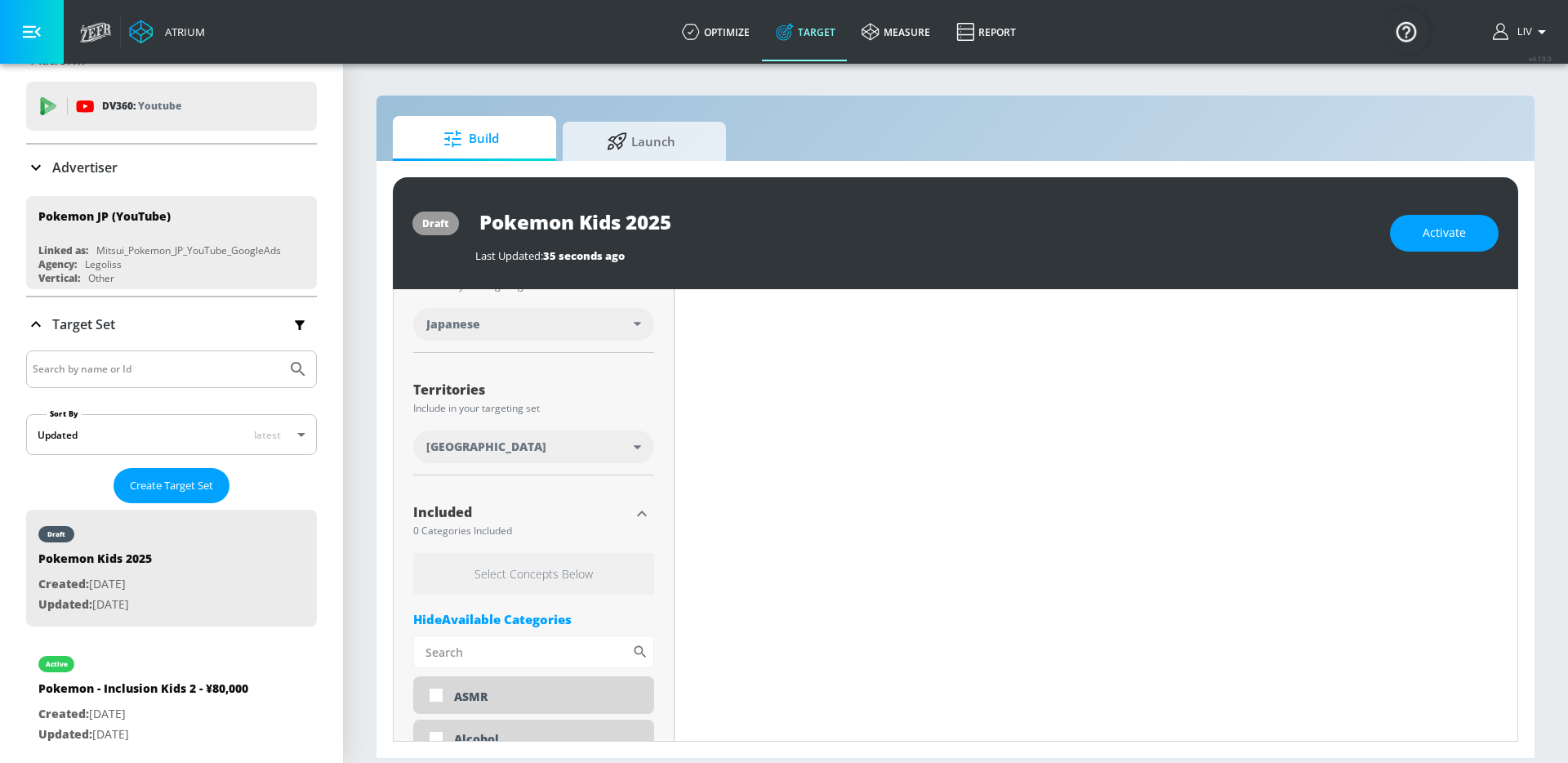
scroll to position [844, 0]
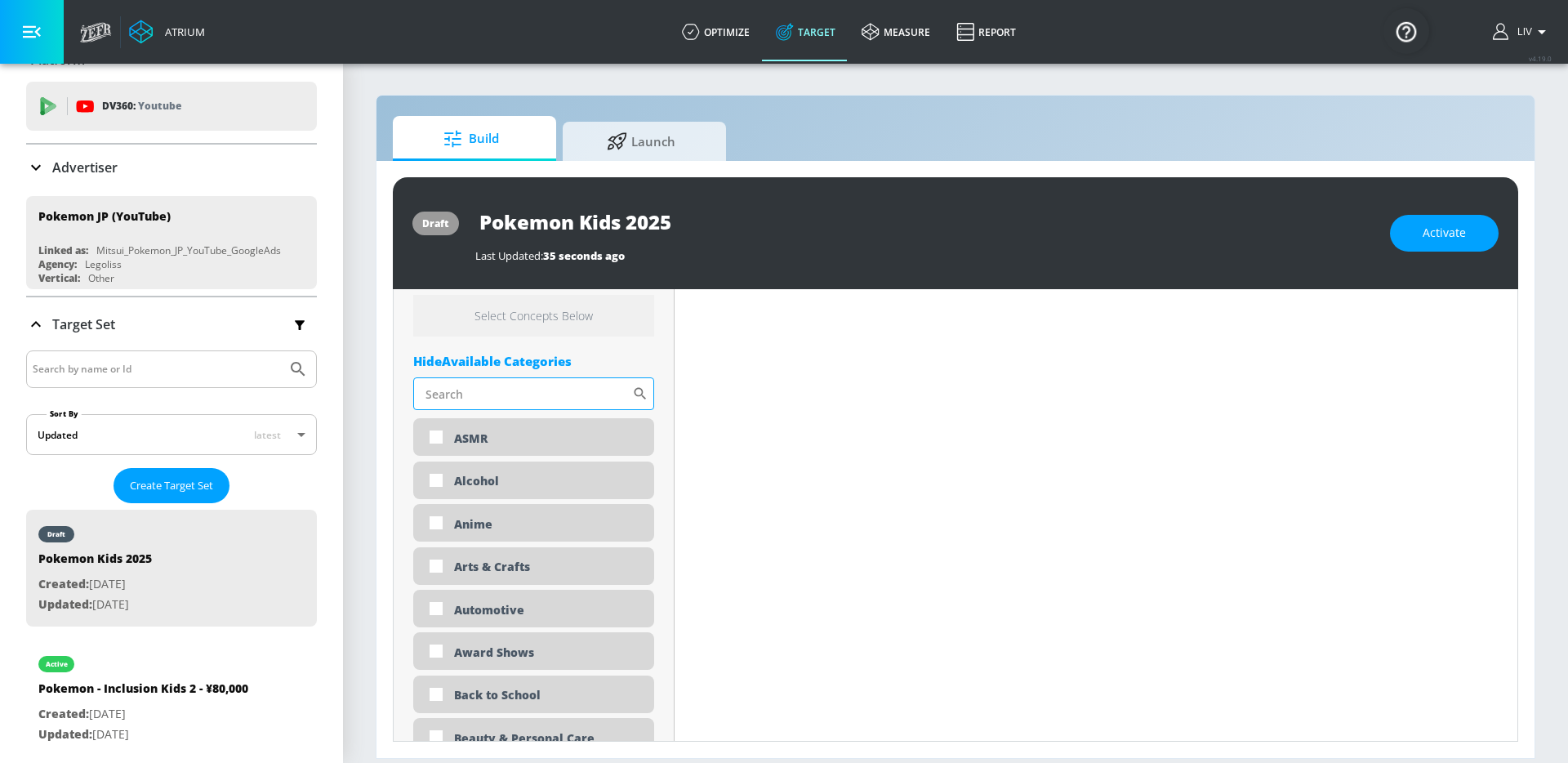
click at [497, 382] on input "Sort By" at bounding box center [523, 393] width 219 height 33
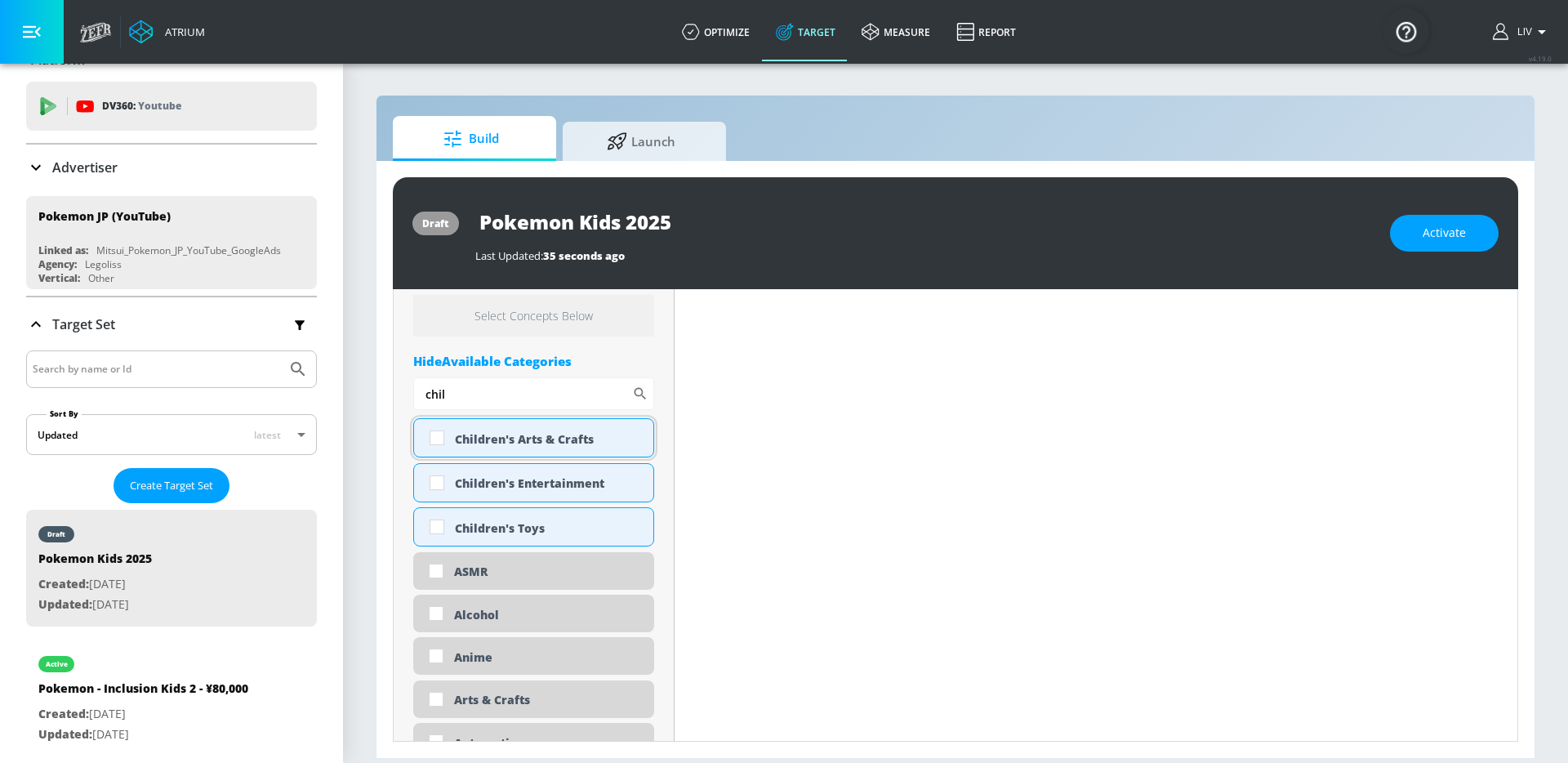
type input "chil"
click at [488, 438] on div "Children's Arts & Crafts" at bounding box center [548, 439] width 186 height 16
checkbox input "true"
click at [499, 469] on div "Children's Entertainment" at bounding box center [534, 483] width 241 height 39
checkbox input "true"
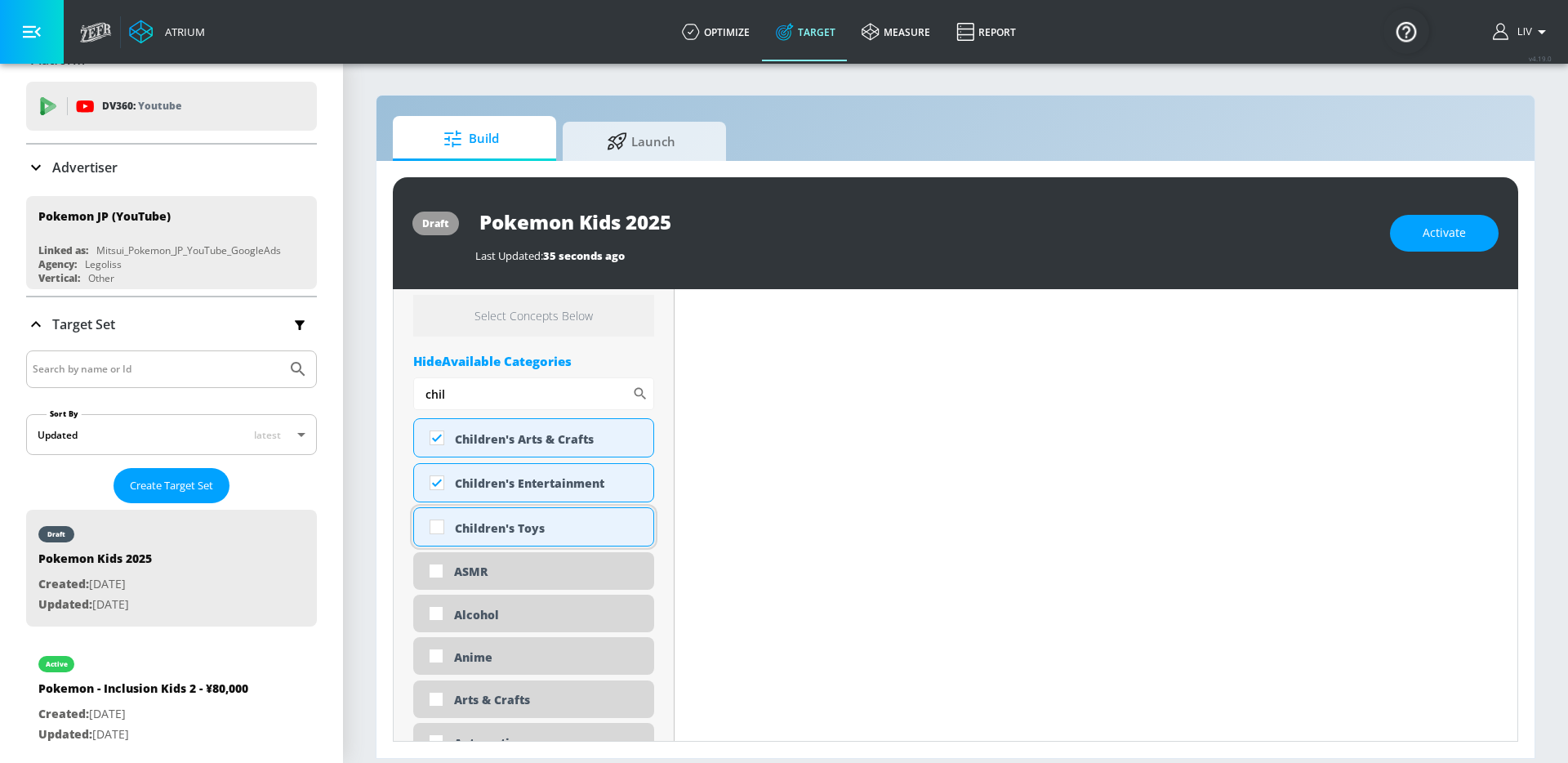
click at [508, 525] on div "Children's Toys" at bounding box center [548, 528] width 186 height 16
checkbox input "true"
click at [450, 404] on input "chil" at bounding box center [523, 393] width 219 height 33
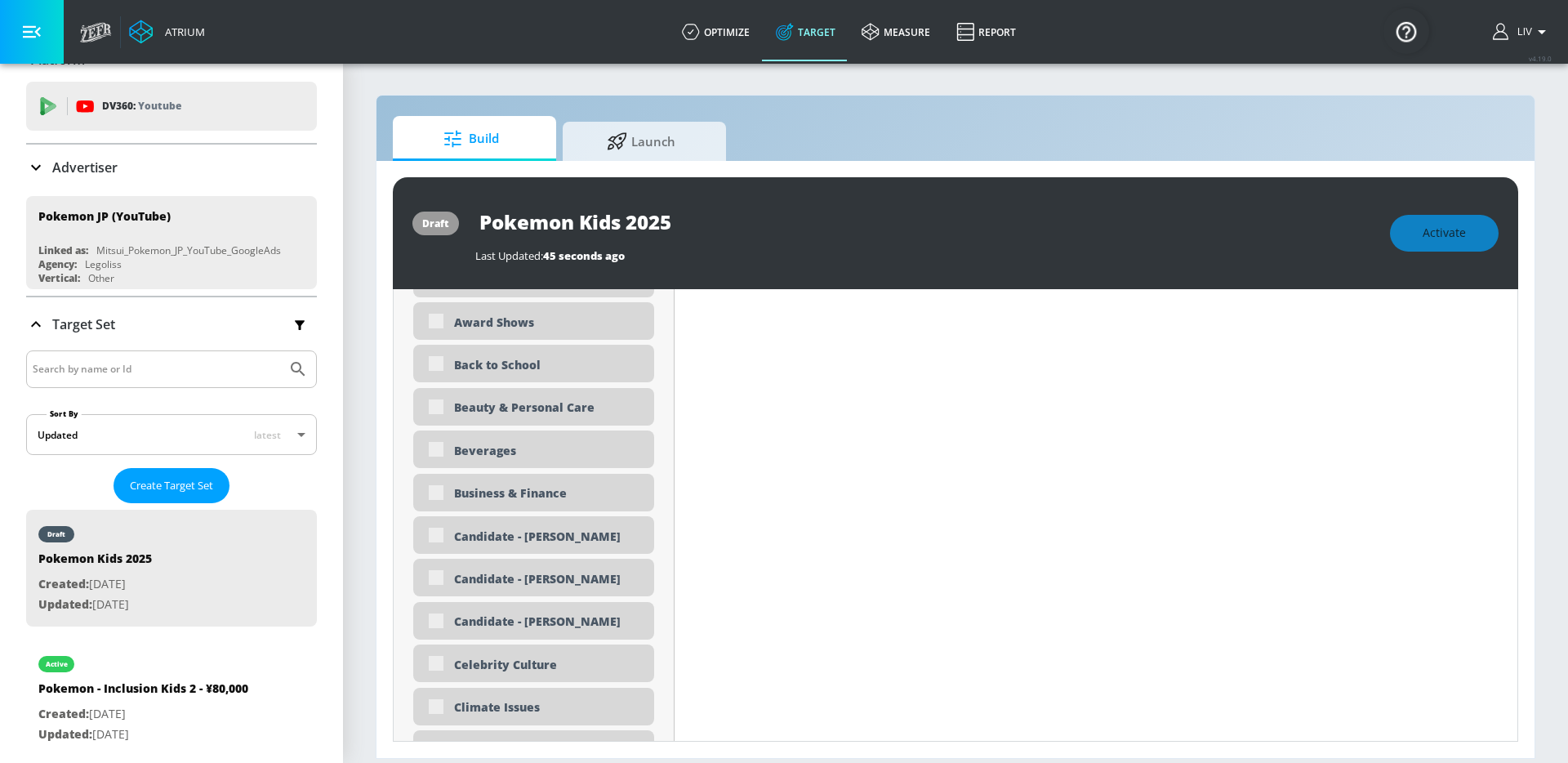
scroll to position [798, 0]
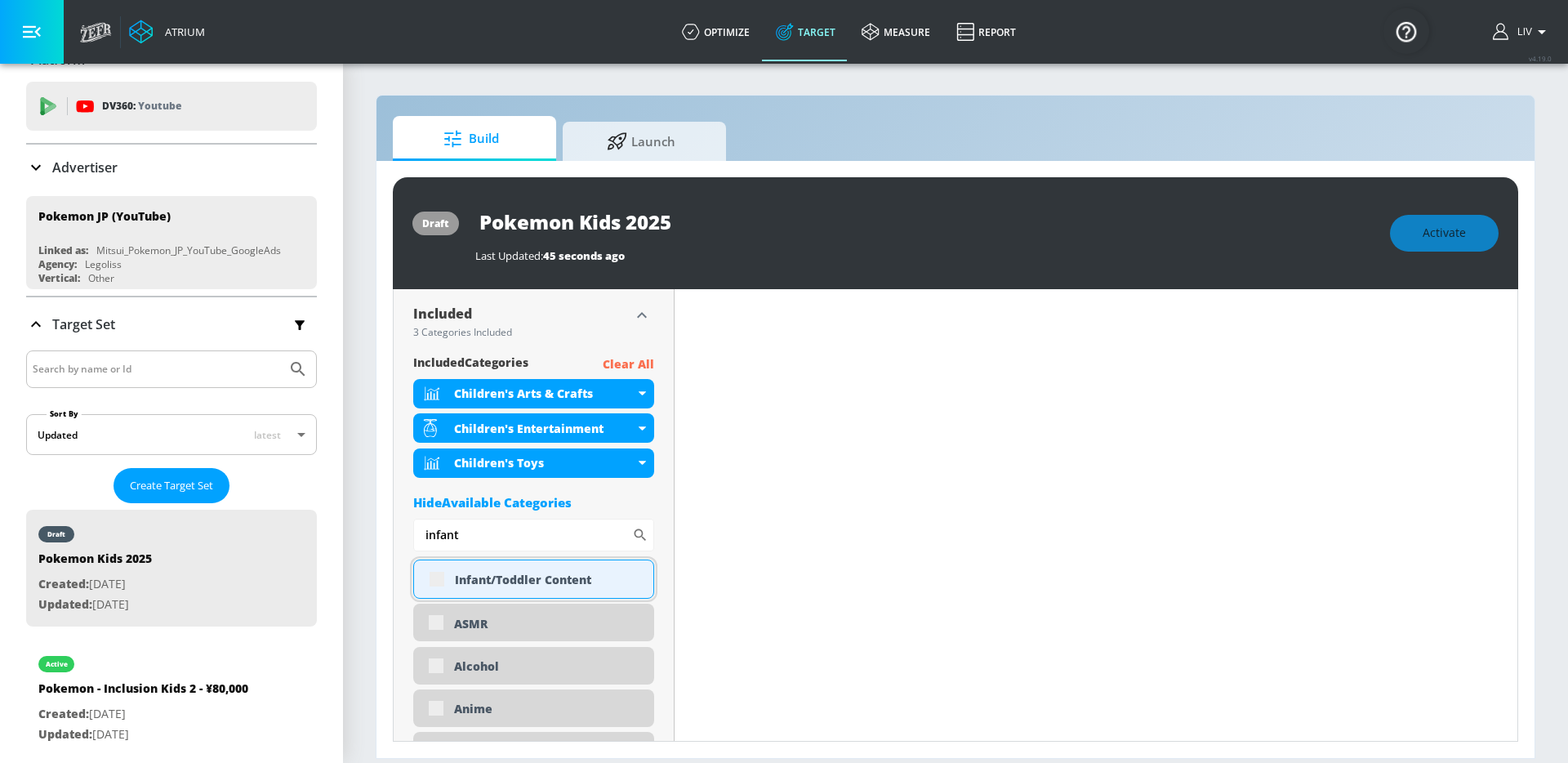
click at [438, 573] on div "Infant/Toddler Content" at bounding box center [534, 579] width 241 height 39
click at [524, 538] on input "infant" at bounding box center [523, 535] width 219 height 33
type input "k"
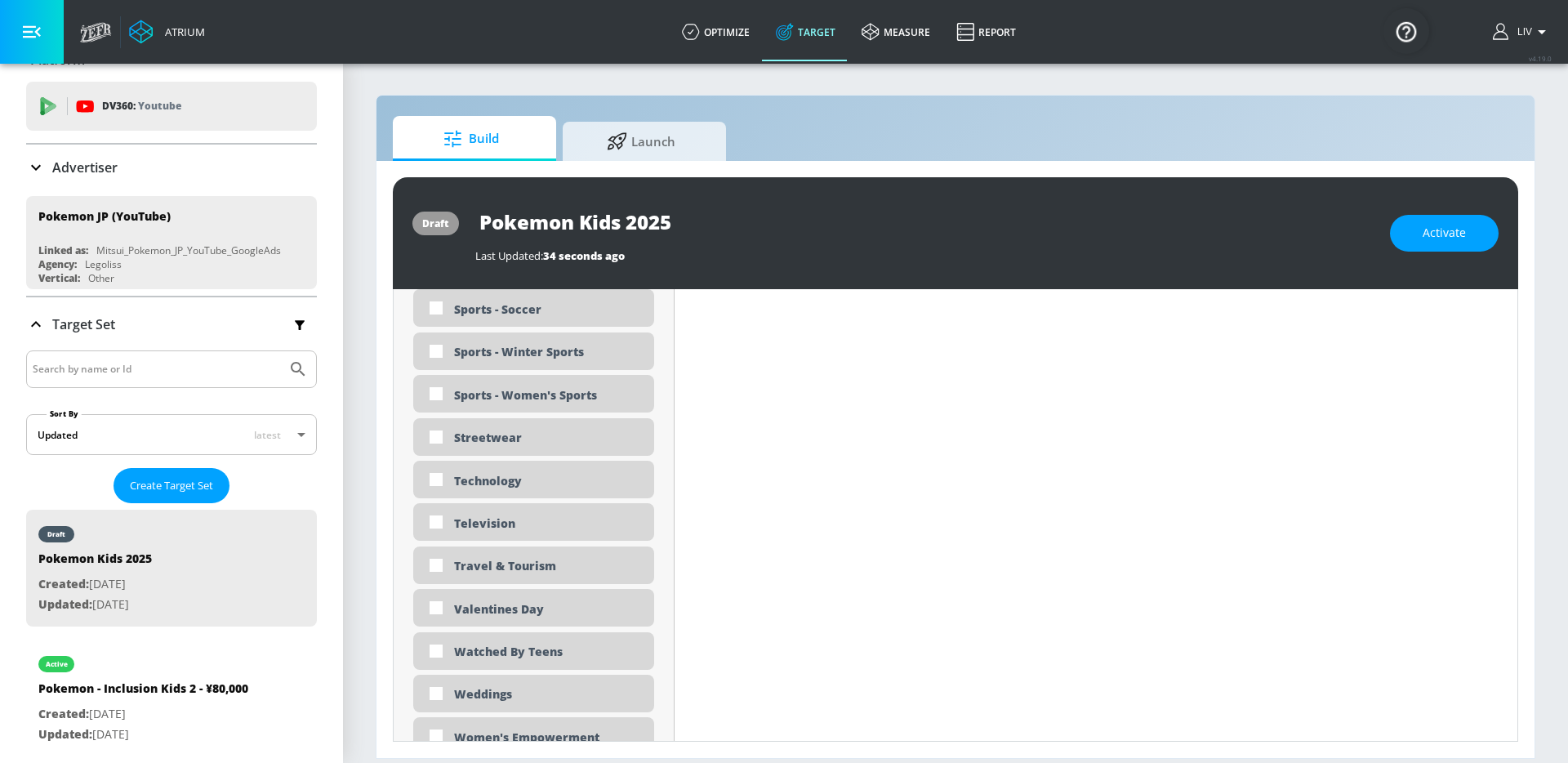
scroll to position [5159, 0]
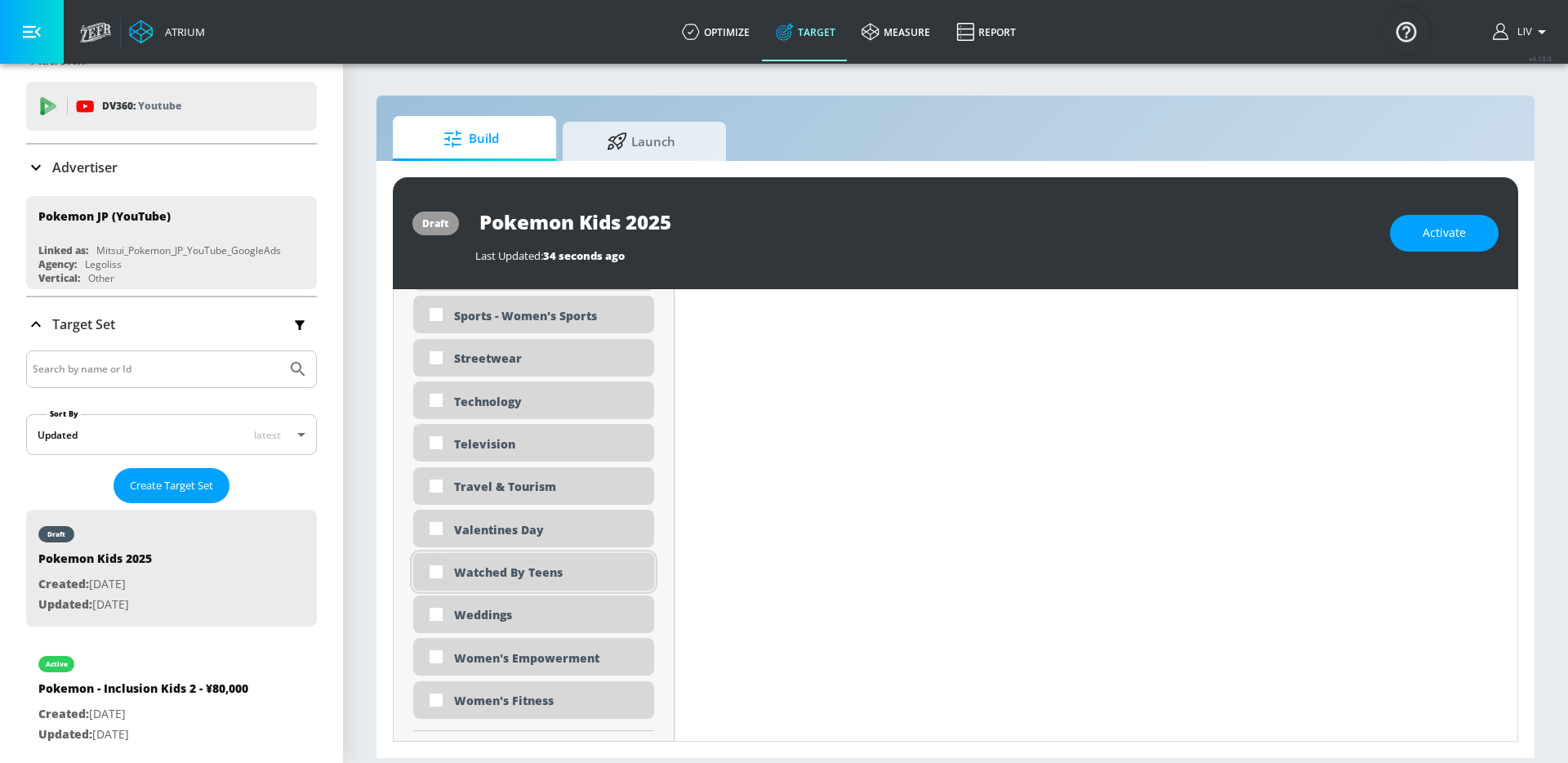
type input "back"
click at [439, 572] on input "checkbox" at bounding box center [436, 571] width 29 height 29
checkbox input "true"
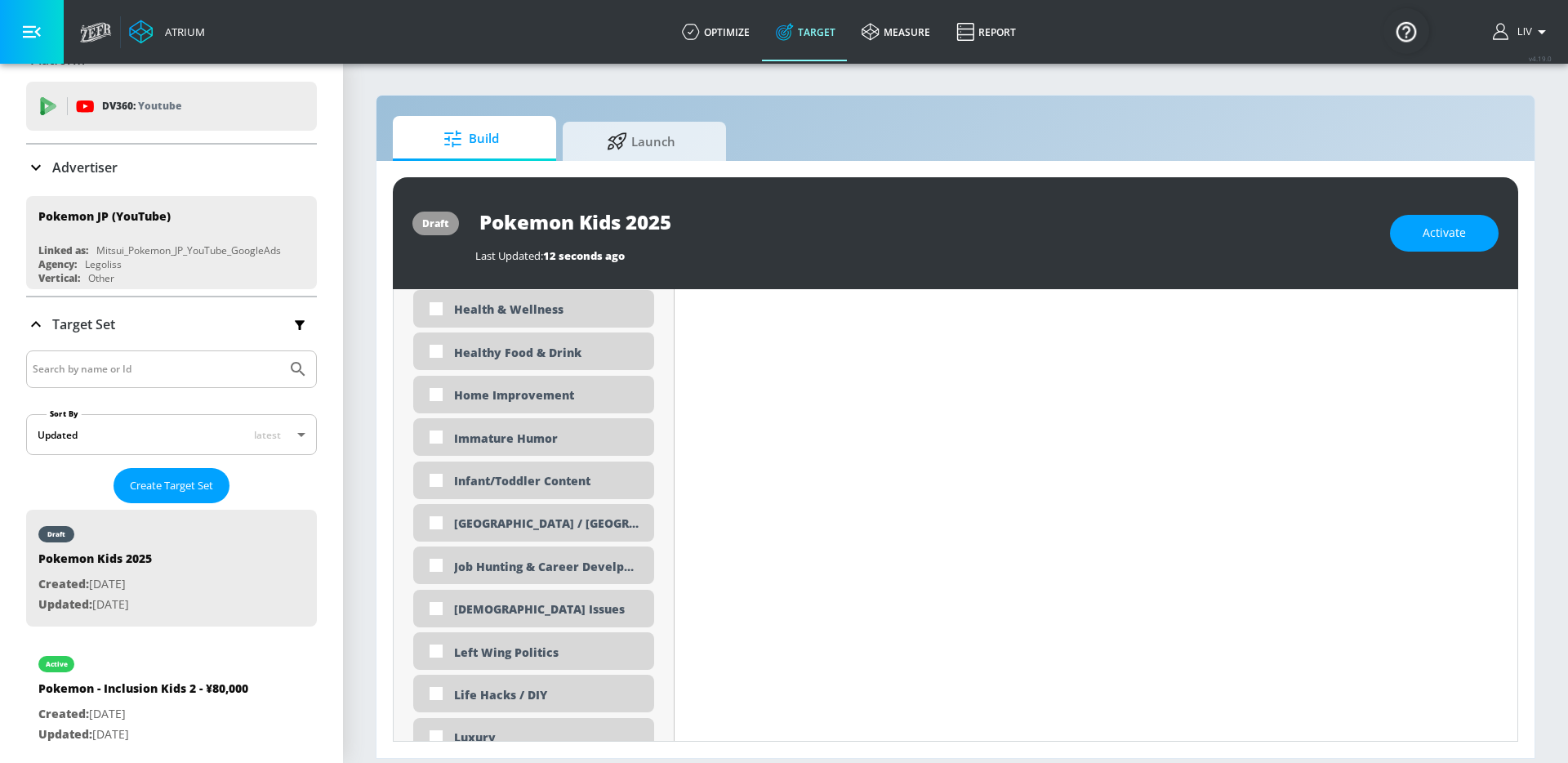
scroll to position [2918, 0]
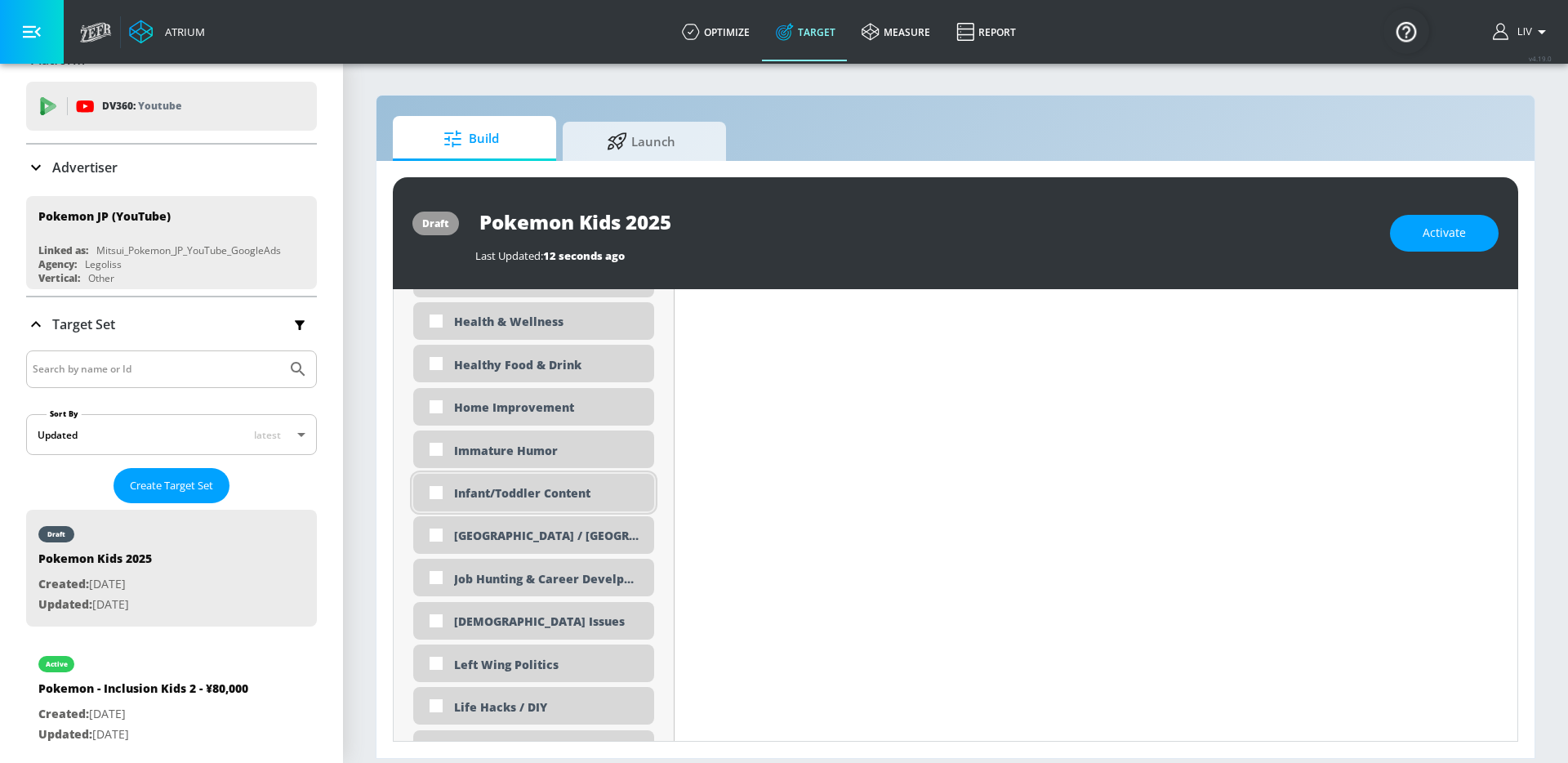
click at [461, 496] on div "Infant/Toddler Content" at bounding box center [548, 493] width 188 height 16
checkbox input "true"
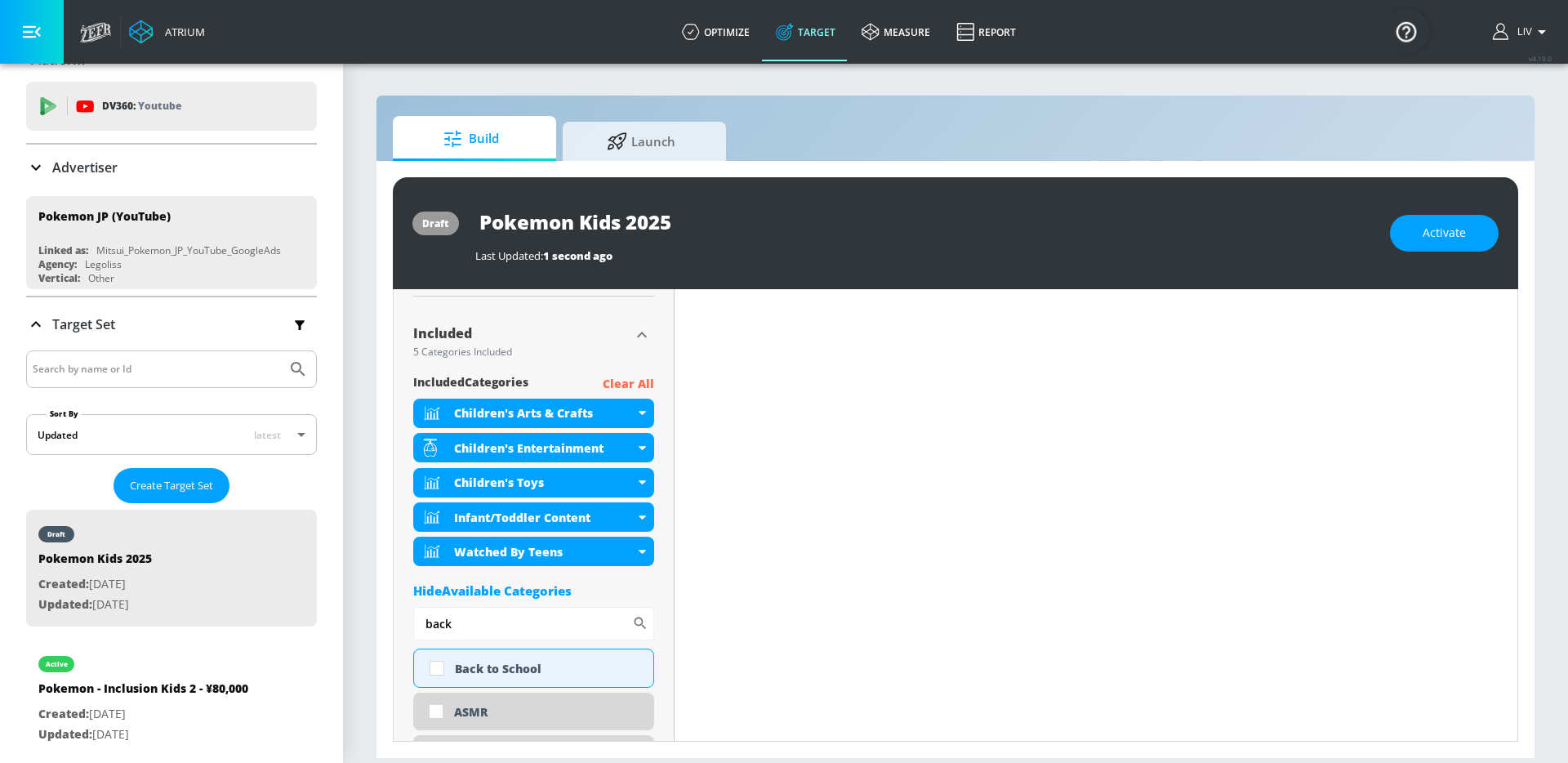
scroll to position [759, 0]
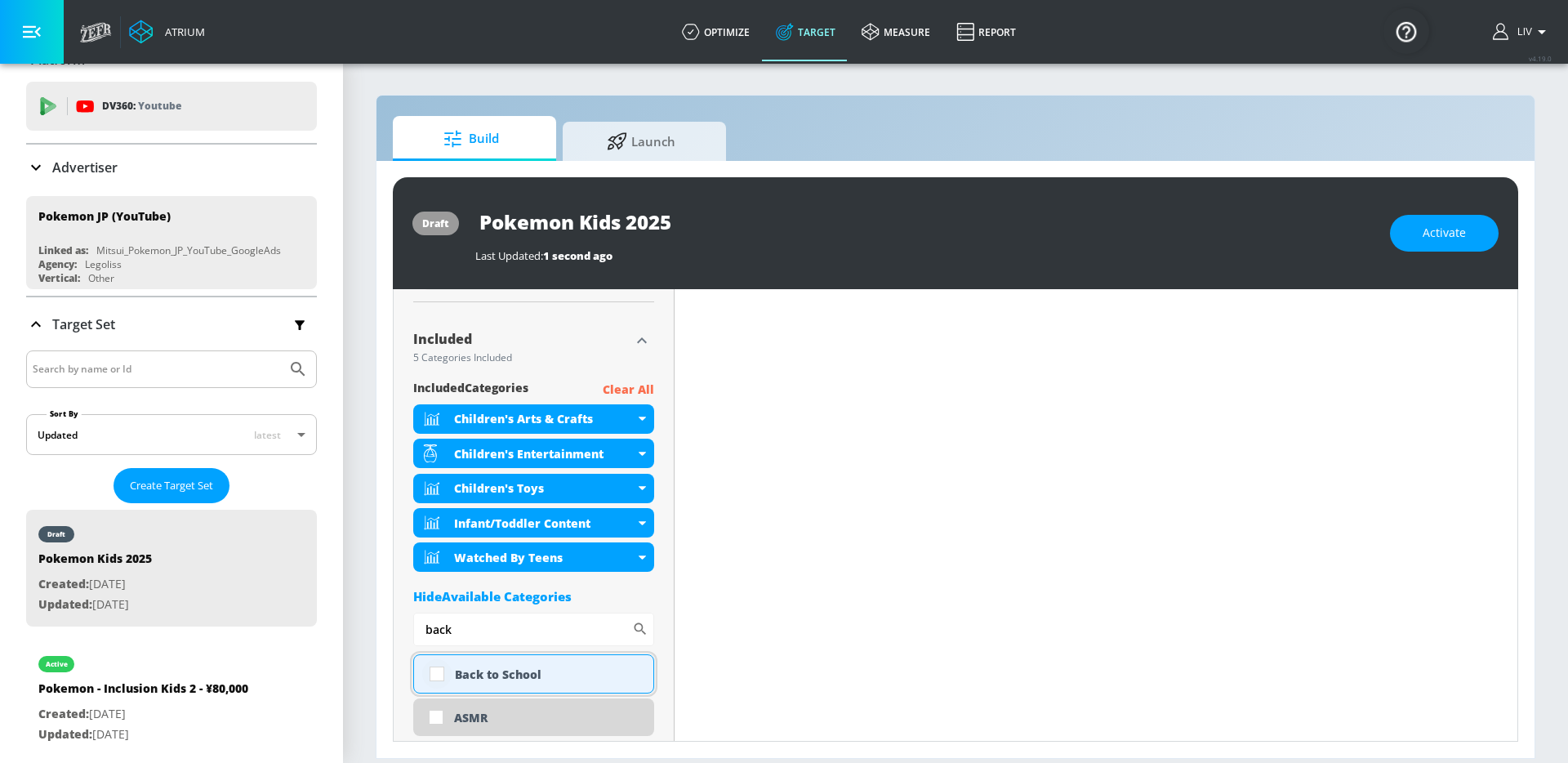
click at [434, 679] on input "checkbox" at bounding box center [437, 673] width 29 height 29
checkbox input "true"
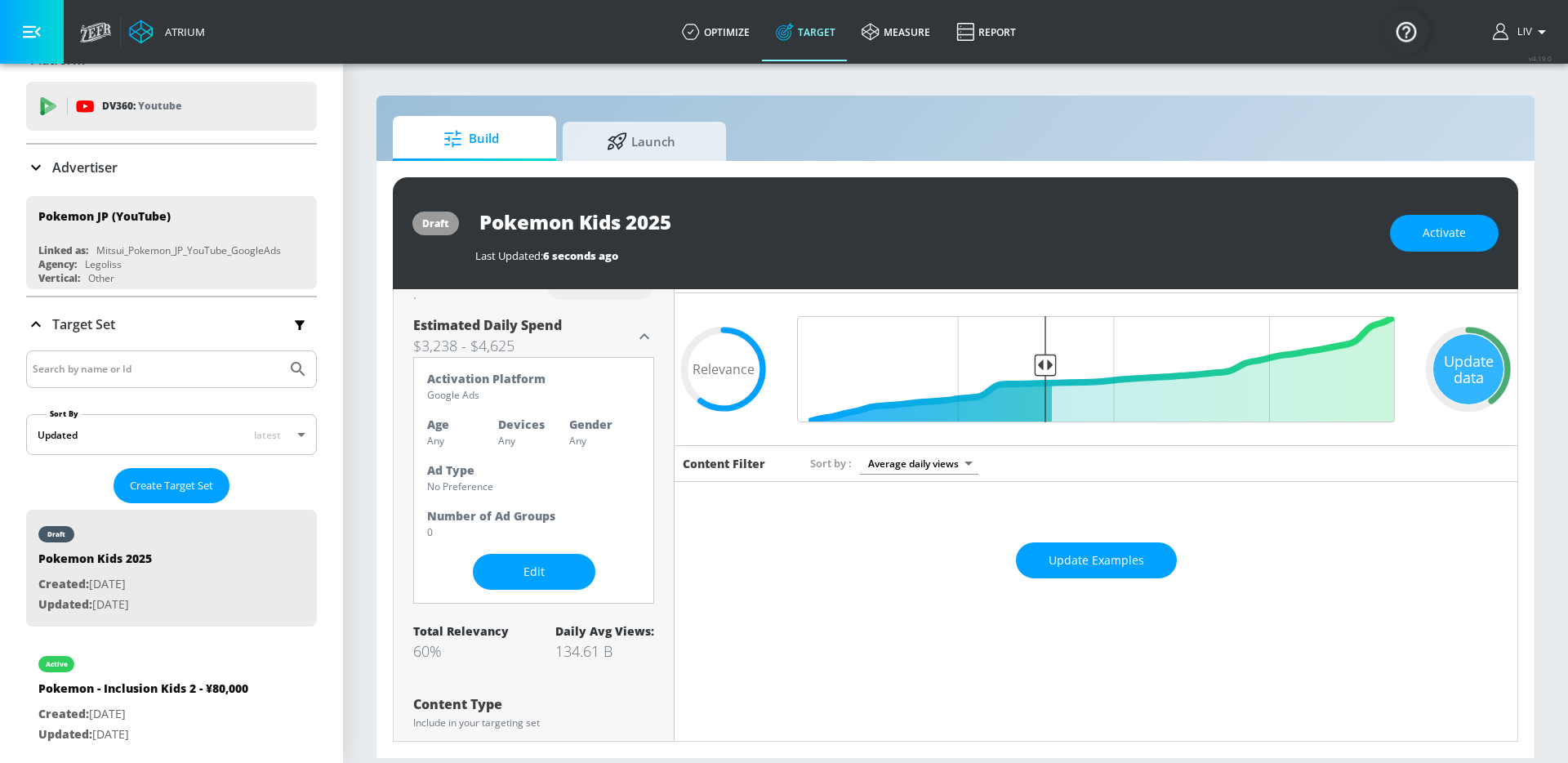
scroll to position [0, 0]
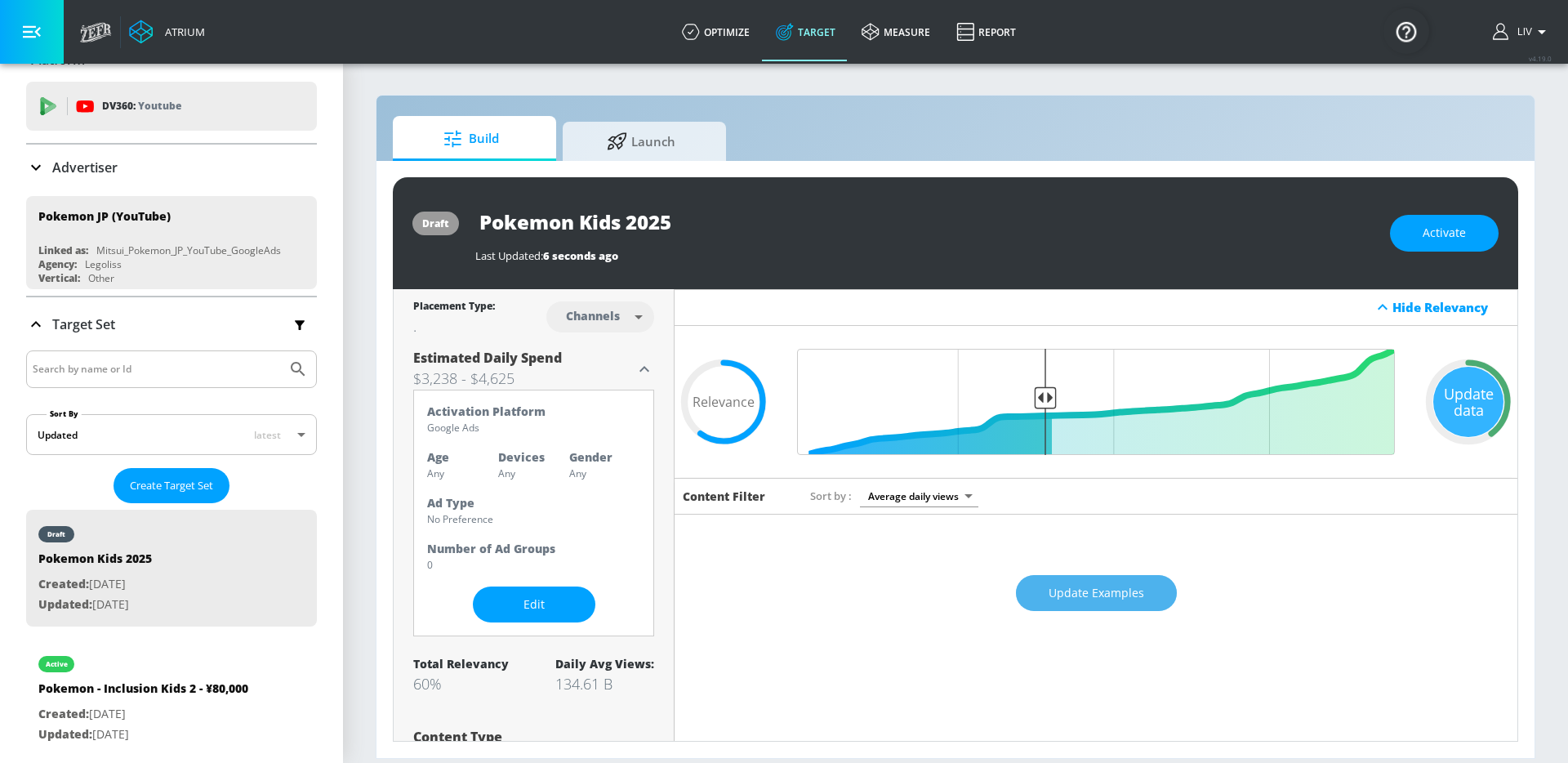
click at [1094, 601] on span "Update Examples" at bounding box center [1096, 593] width 95 height 20
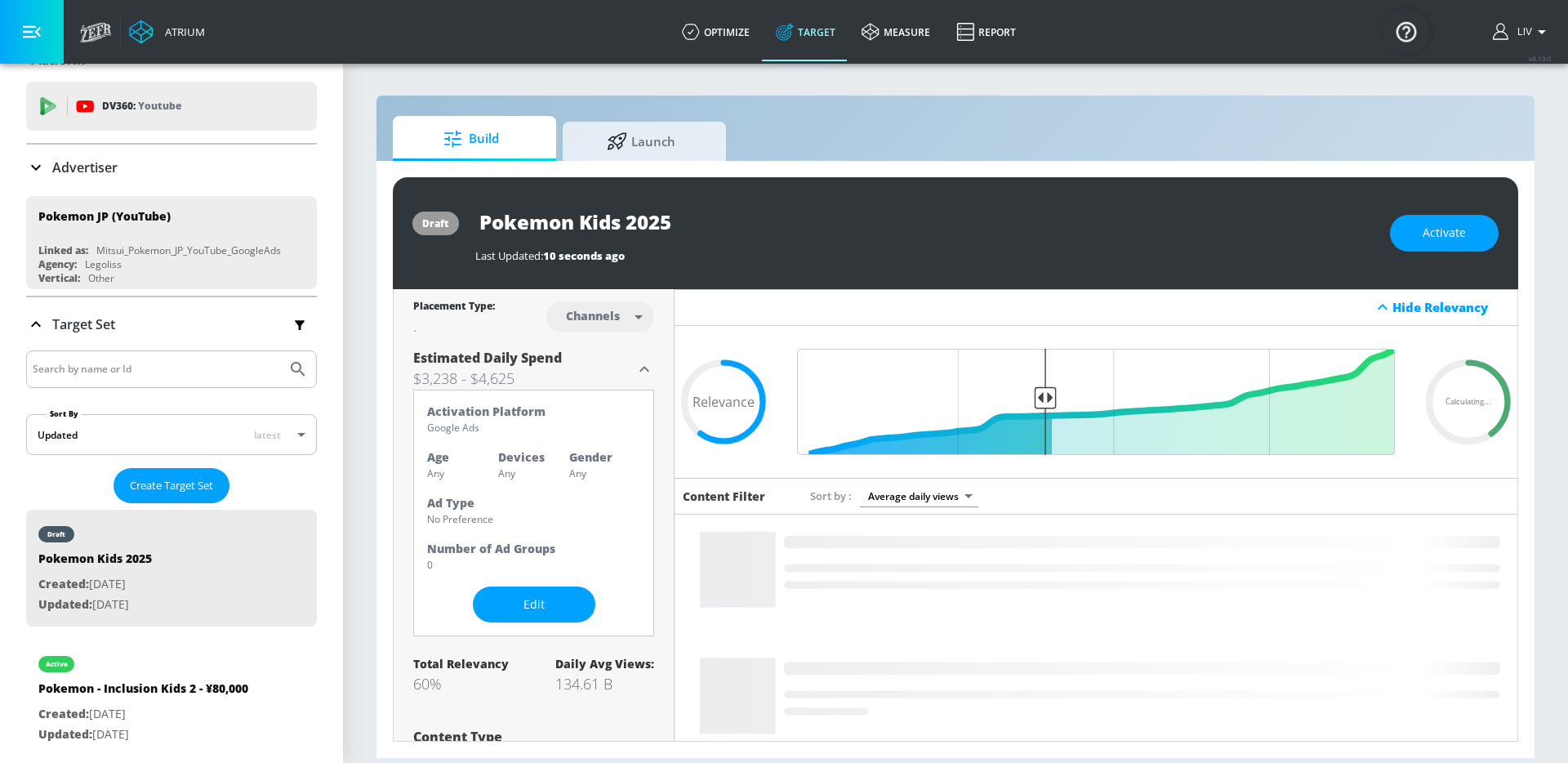
click at [636, 368] on icon at bounding box center [644, 369] width 19 height 19
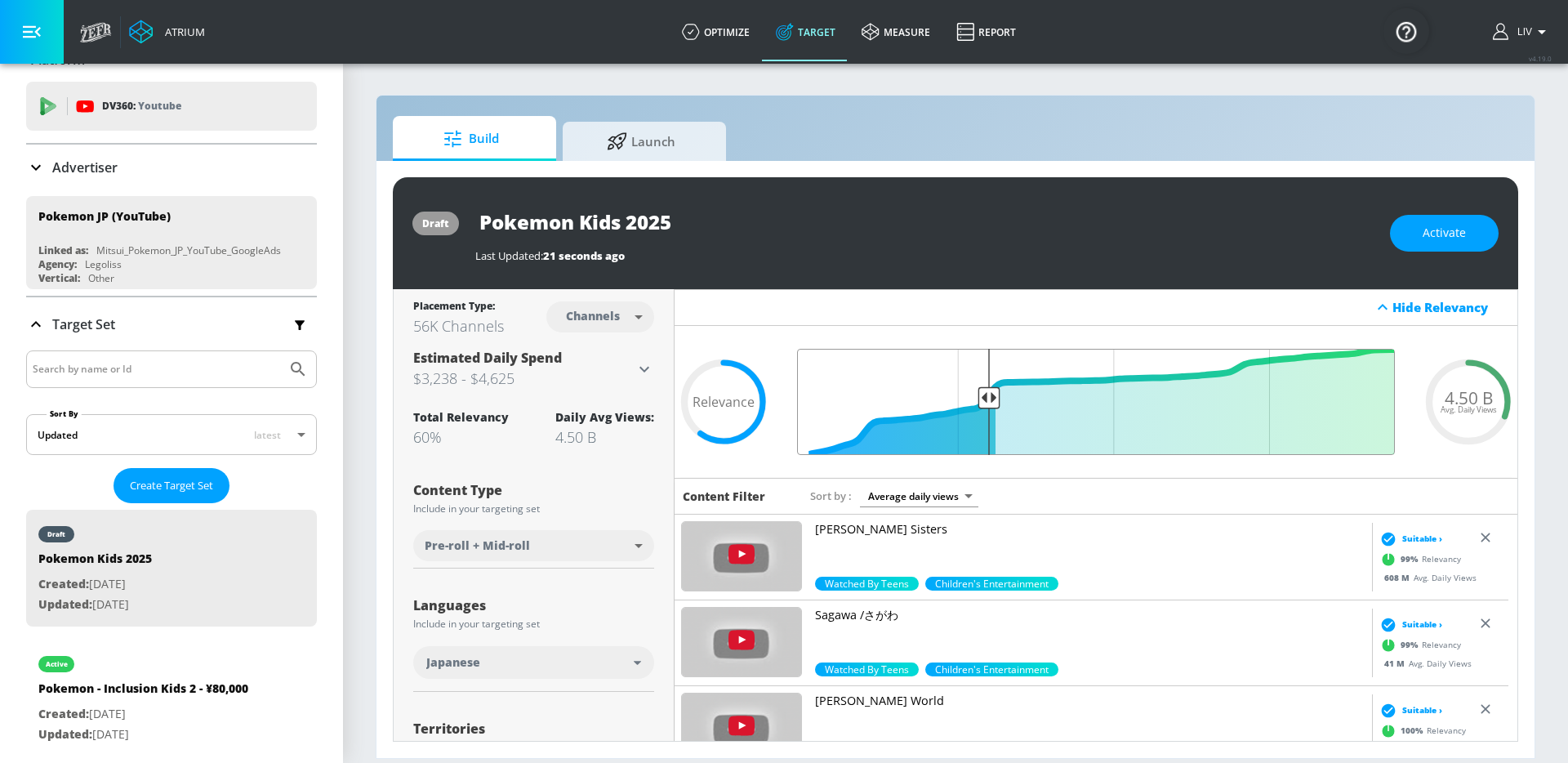
drag, startPoint x: 1035, startPoint y: 402, endPoint x: 980, endPoint y: 403, distance: 55.0
type input "0.69"
click at [980, 403] on input "Final Threshold" at bounding box center [1096, 402] width 614 height 106
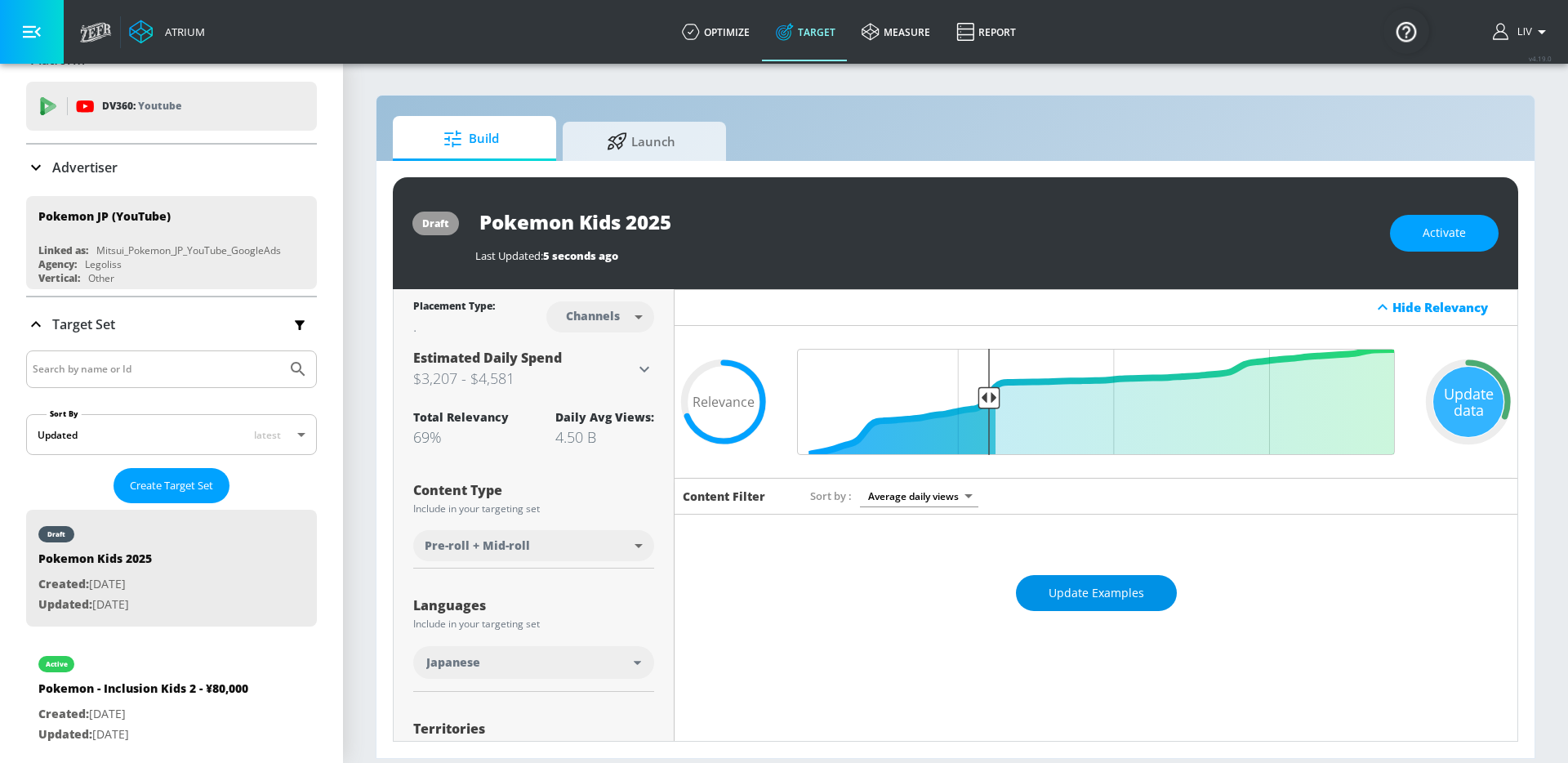
click at [1090, 579] on button "Update Examples" at bounding box center [1096, 593] width 161 height 37
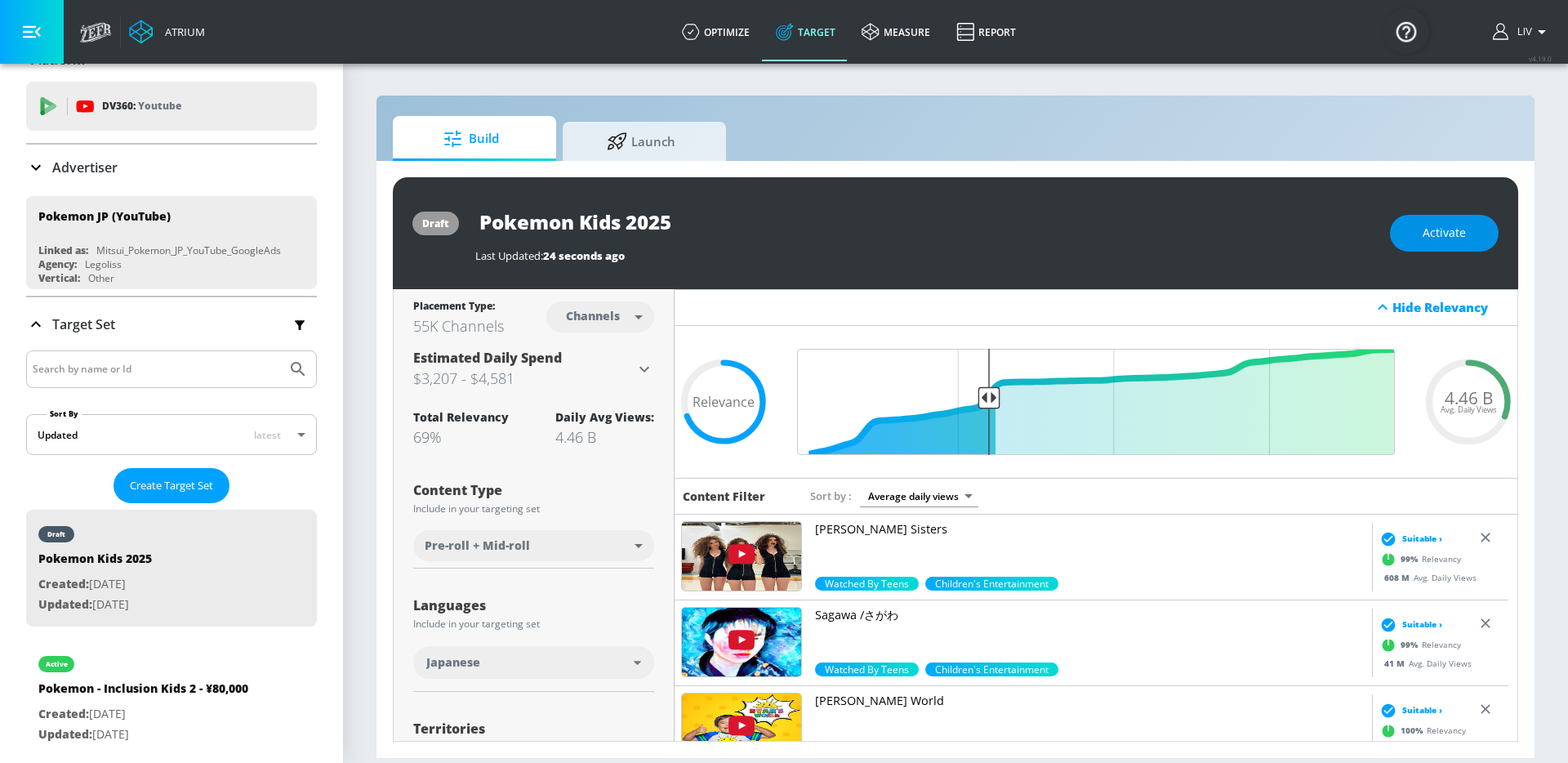
click at [1457, 240] on span "Activate" at bounding box center [1444, 233] width 43 height 20
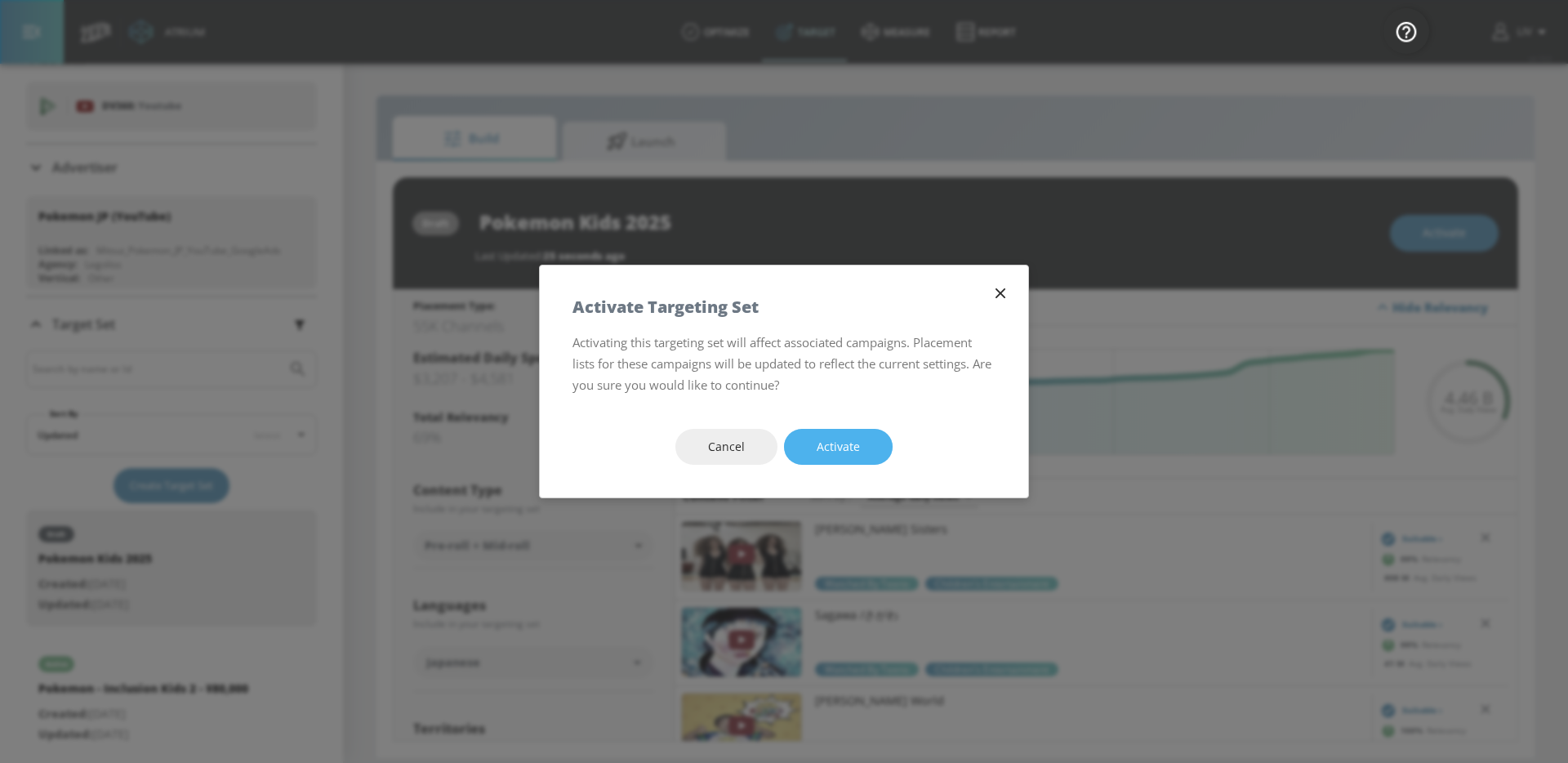
click at [836, 439] on span "Activate" at bounding box center [838, 447] width 43 height 20
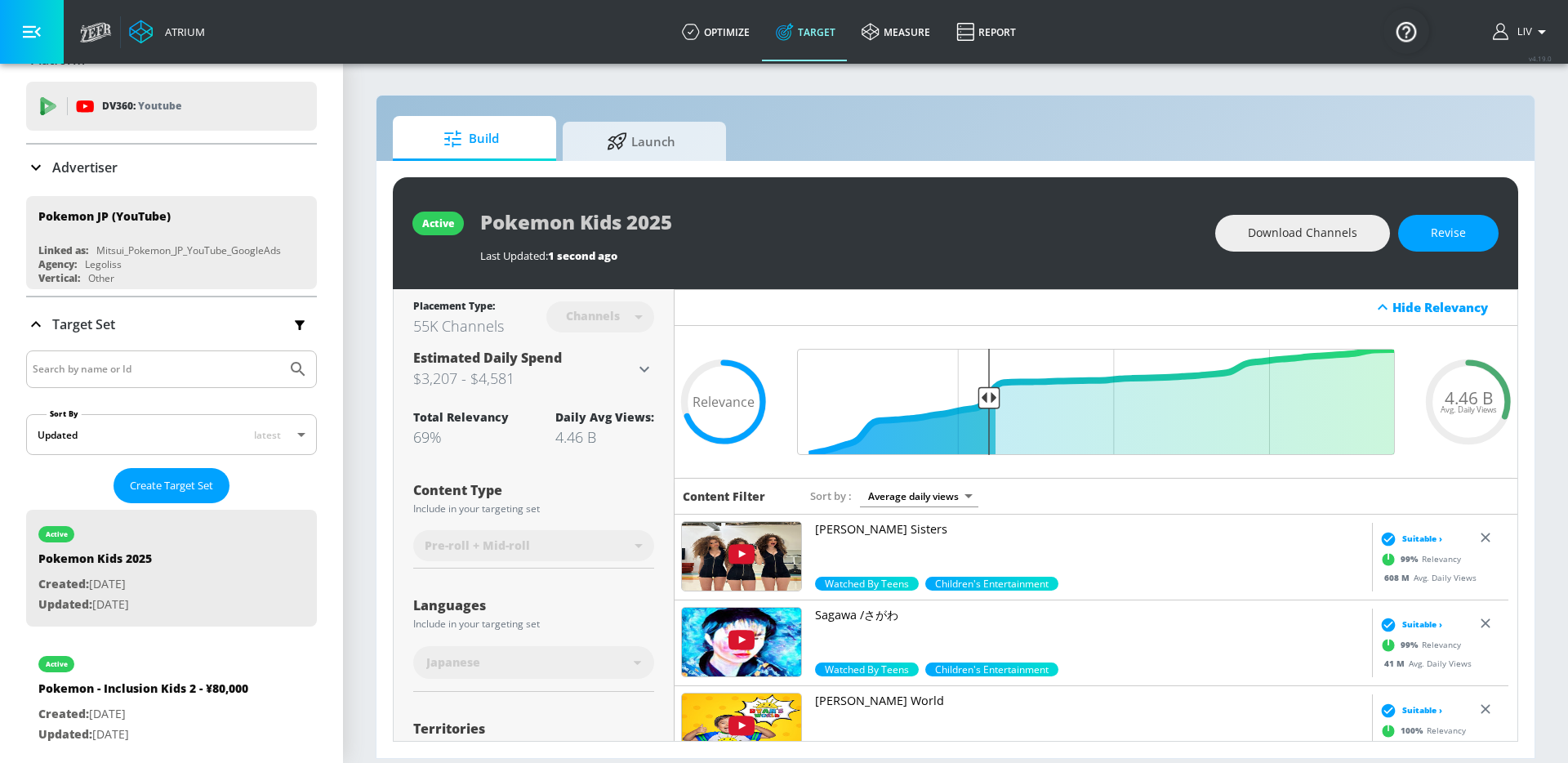
click at [646, 366] on icon at bounding box center [644, 369] width 19 height 19
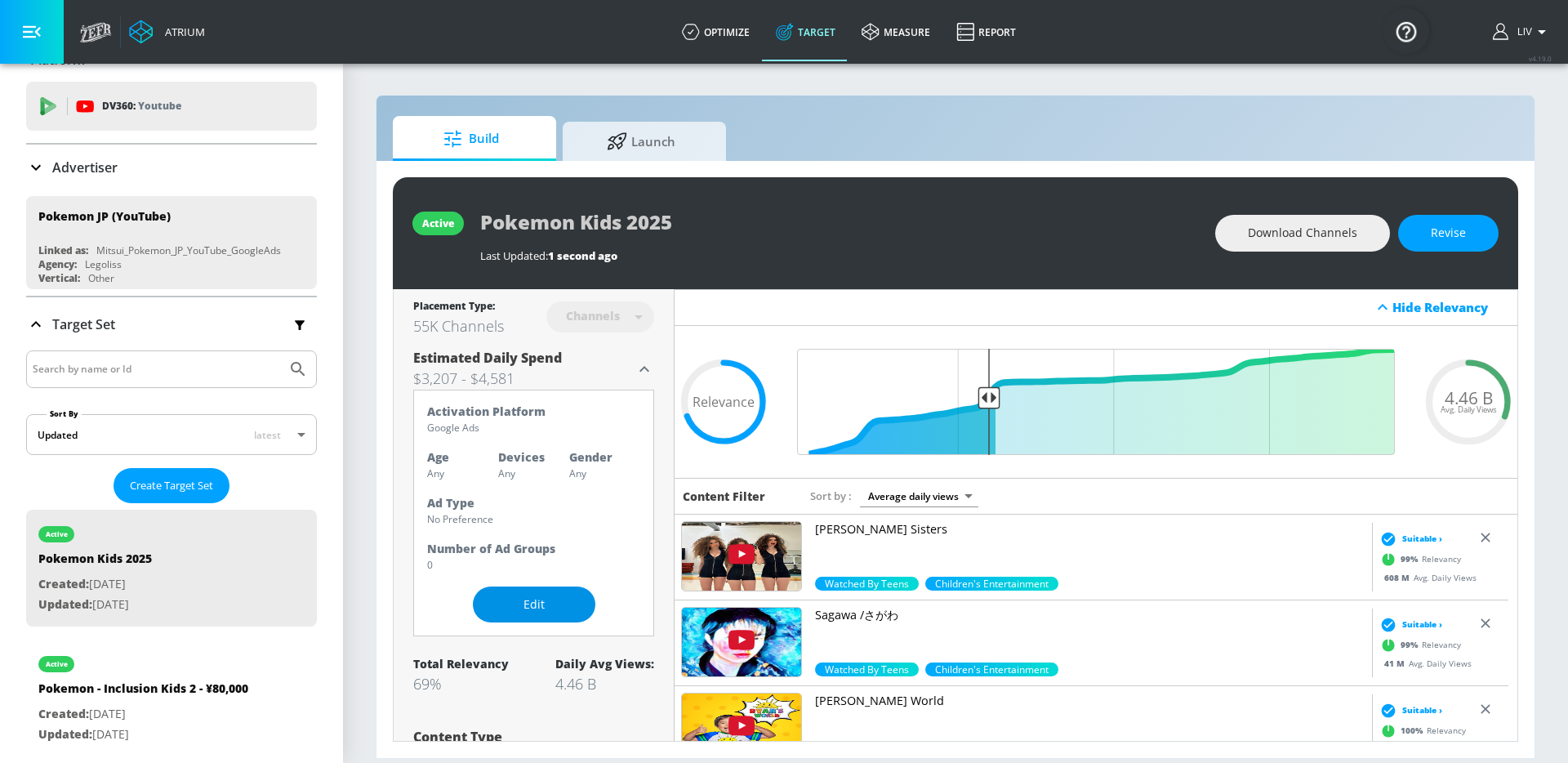
click at [530, 611] on span "Edit" at bounding box center [534, 605] width 57 height 20
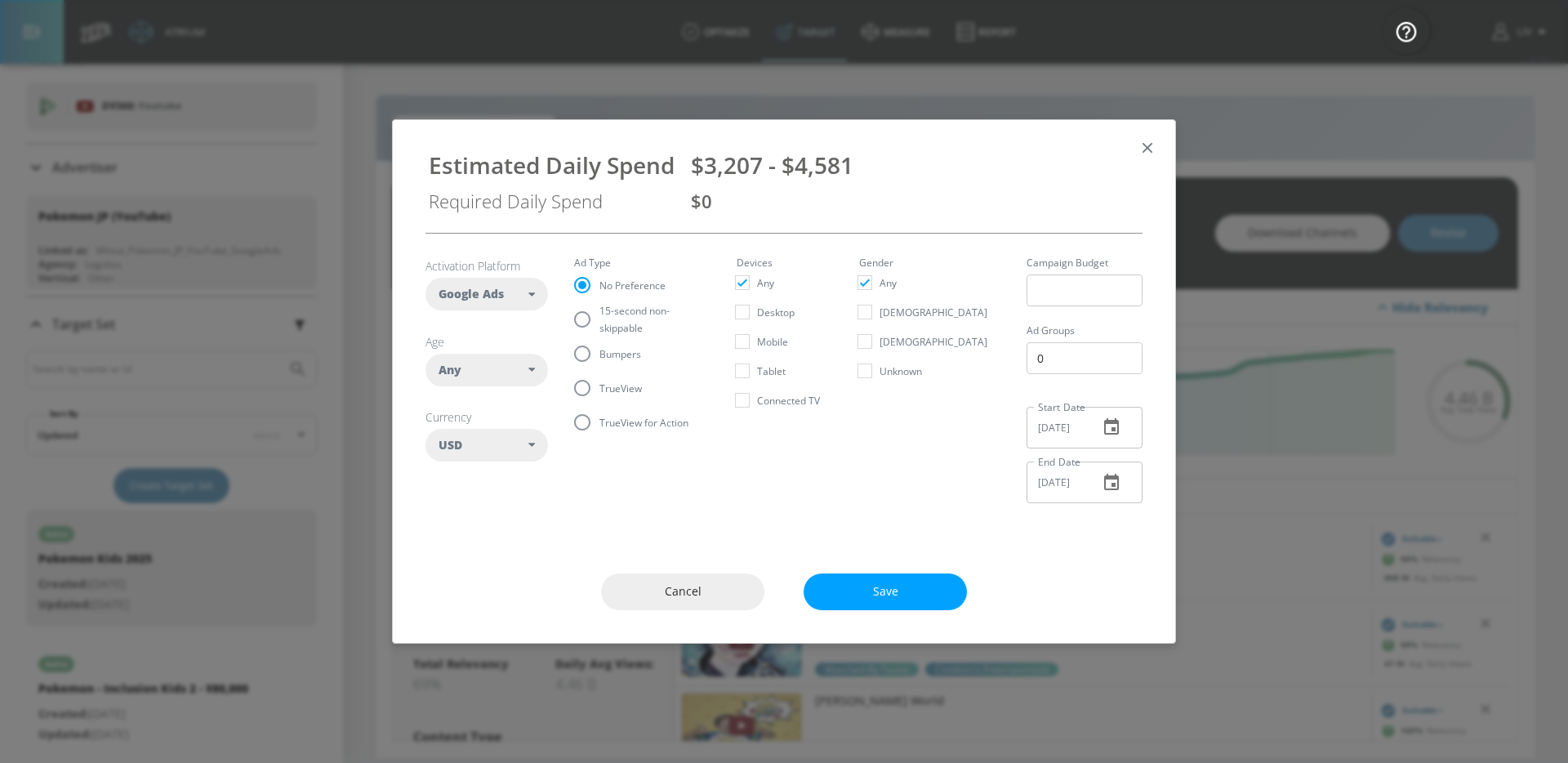
click at [492, 376] on div "Any" at bounding box center [483, 371] width 89 height 17
click at [502, 518] on button "25-34" at bounding box center [487, 505] width 121 height 29
checkbox input "false"
checkbox input "true"
click at [503, 529] on button "35-44" at bounding box center [487, 535] width 121 height 29
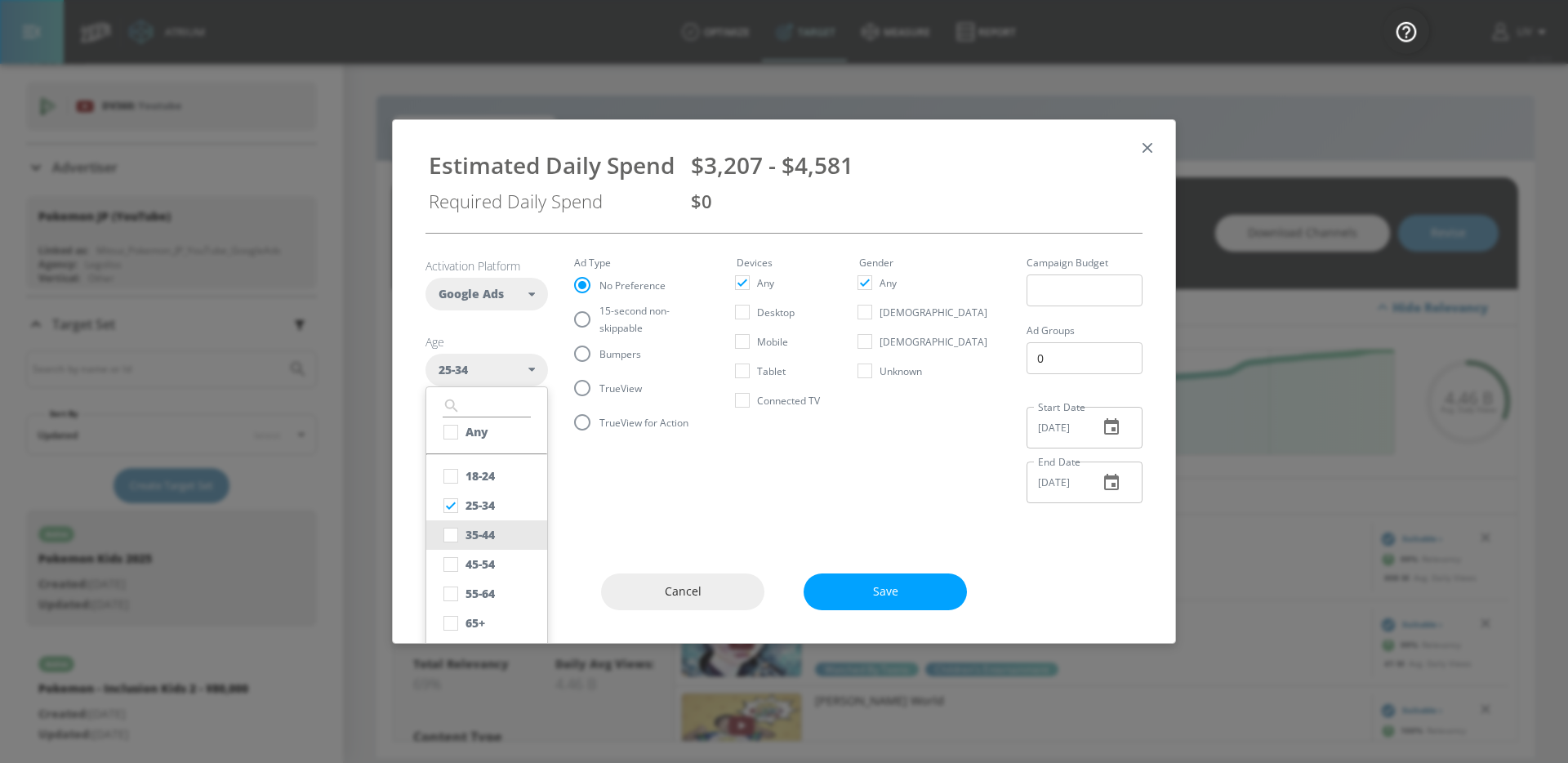
checkbox input "true"
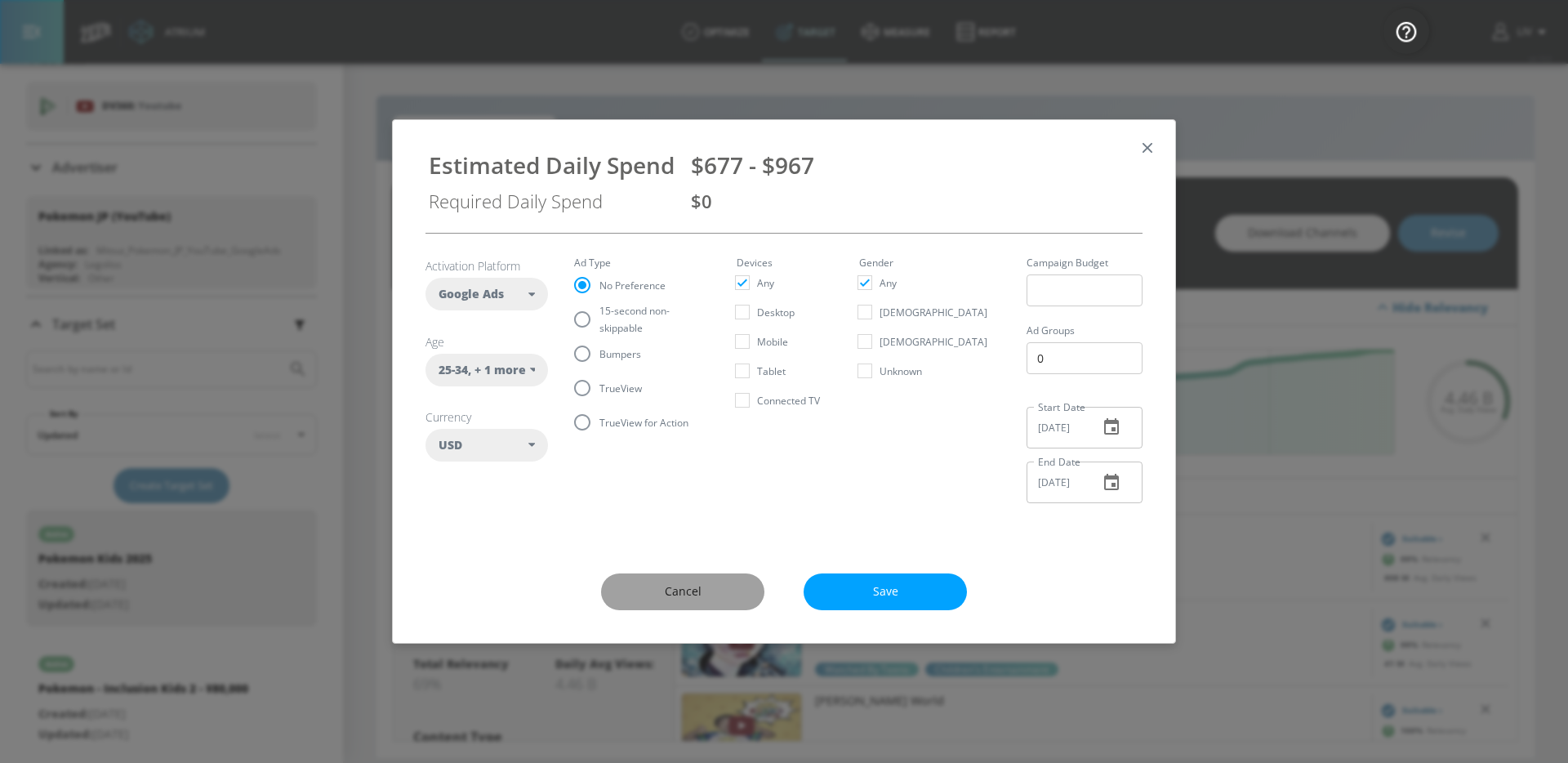
click at [642, 587] on span "Cancel" at bounding box center [682, 591] width 98 height 20
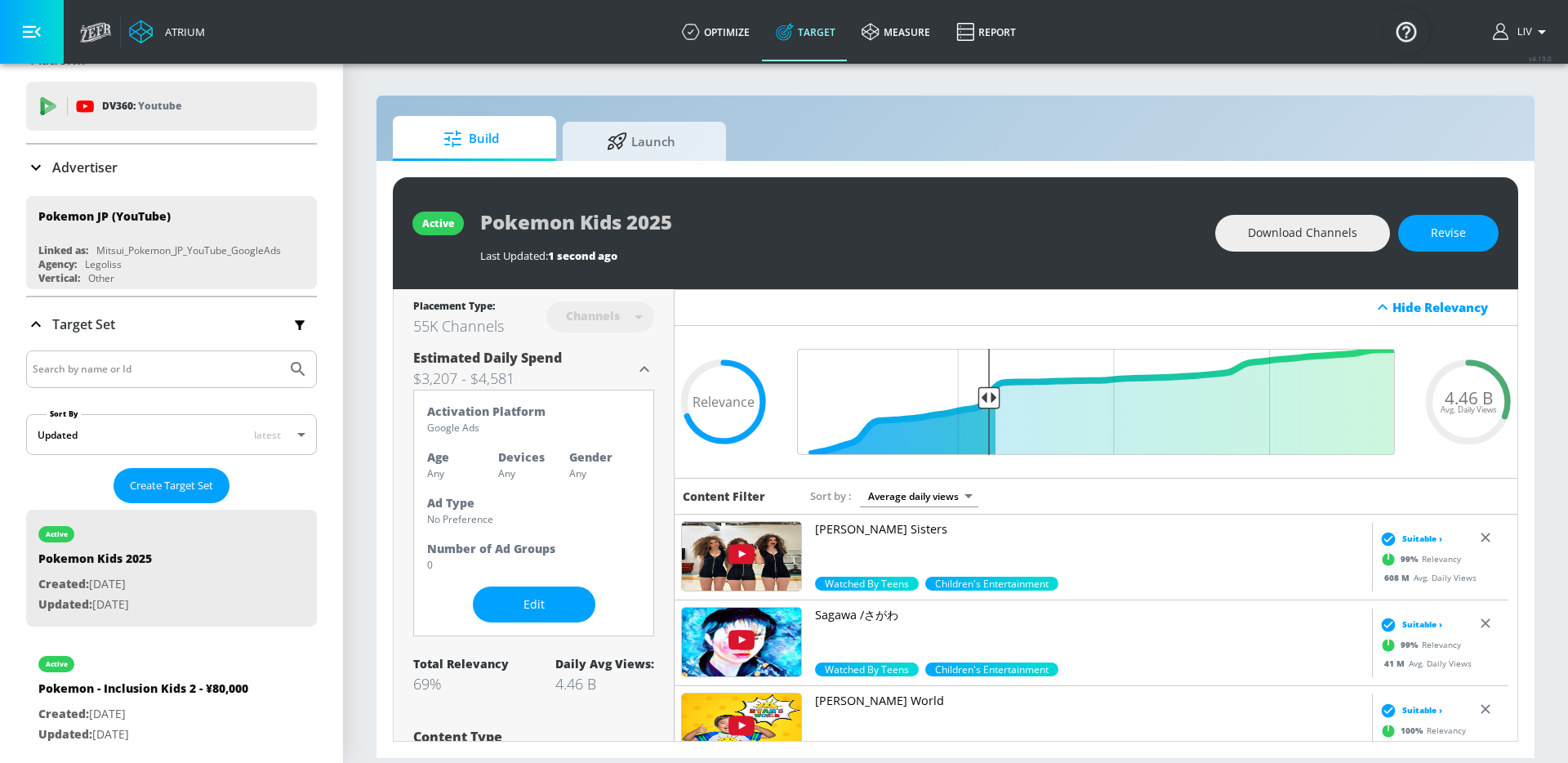
click at [644, 366] on icon at bounding box center [644, 369] width 19 height 19
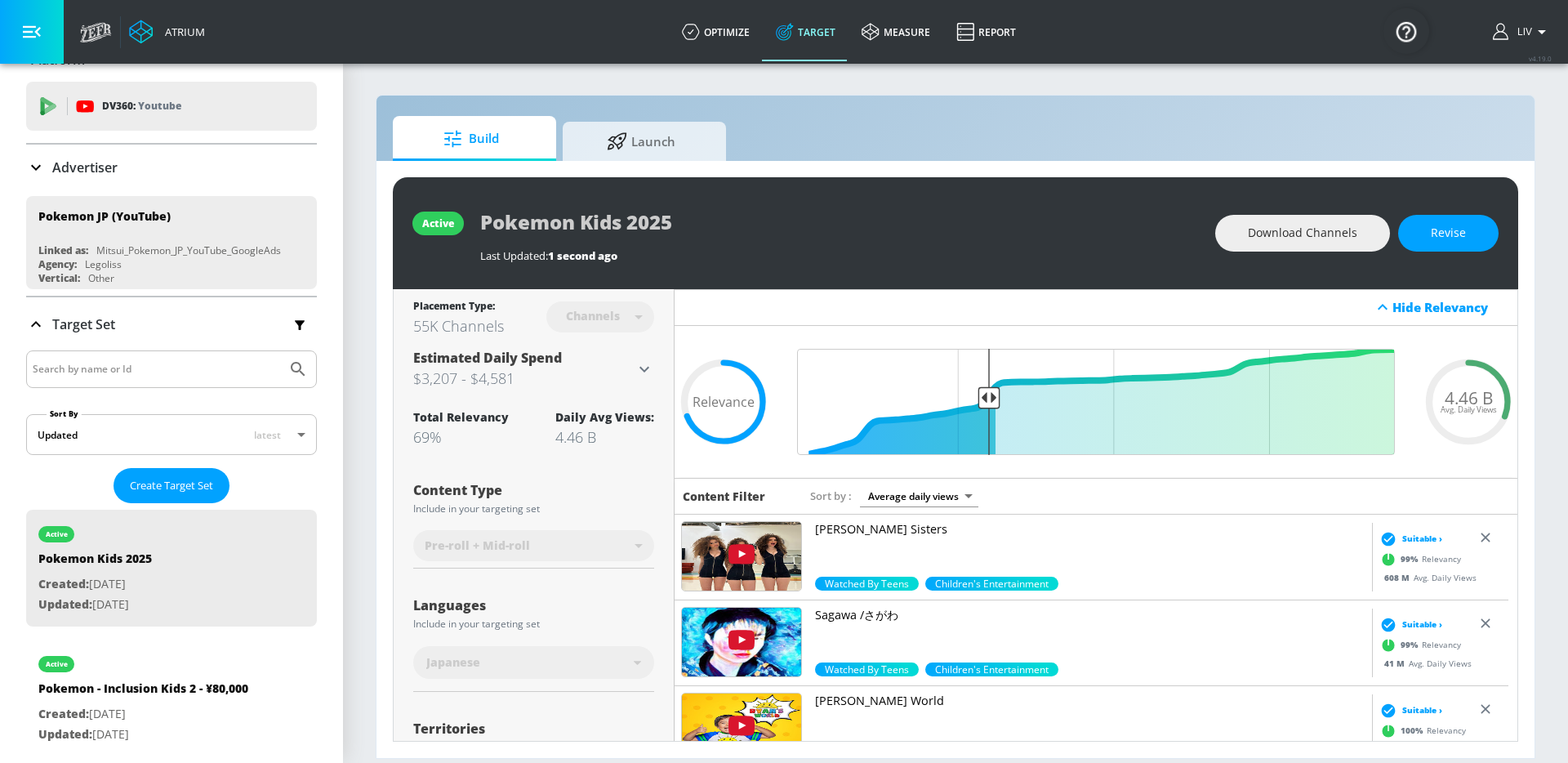
scroll to position [27, 0]
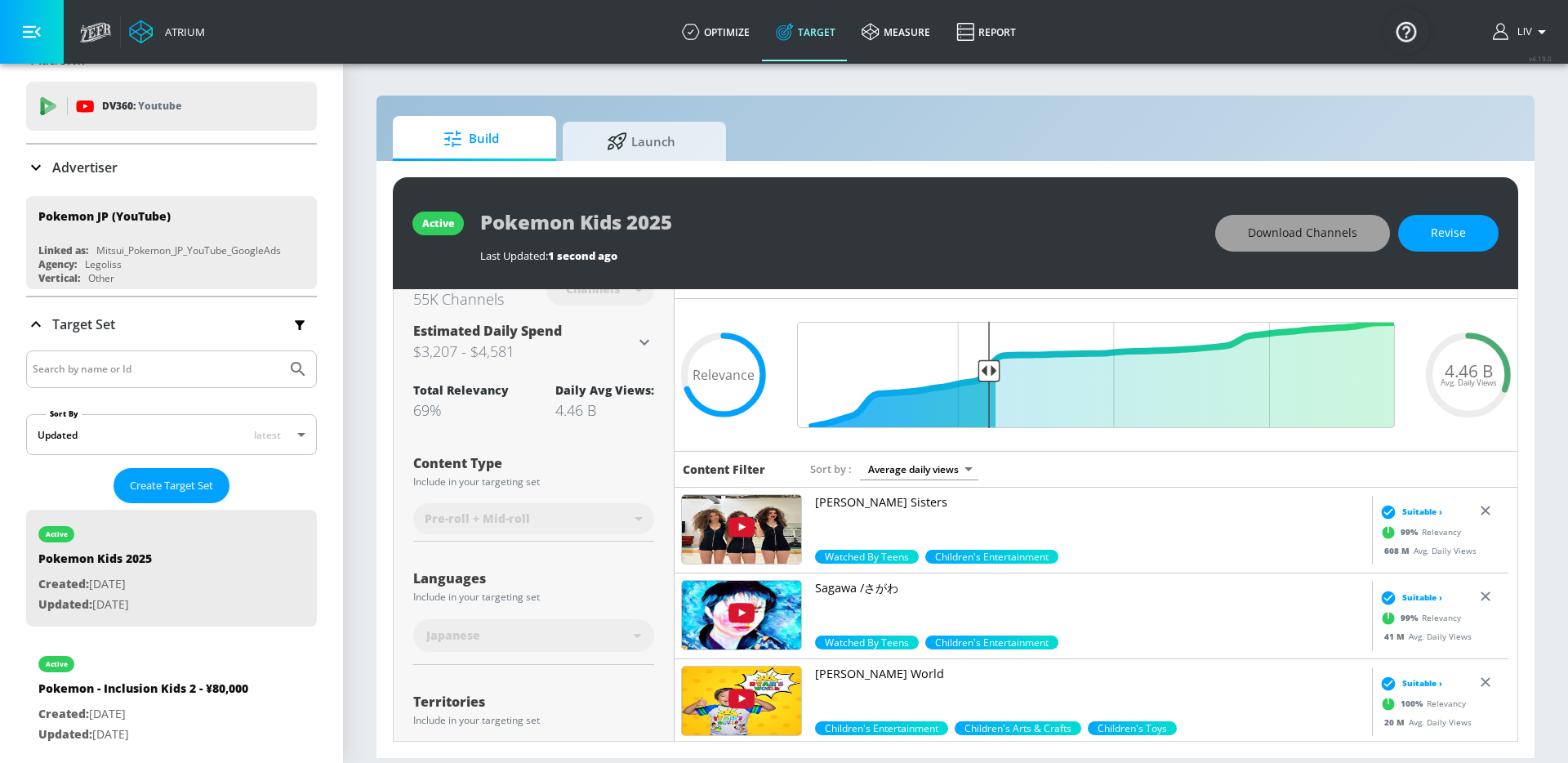
click at [1357, 239] on span "Download Channels" at bounding box center [1302, 233] width 110 height 20
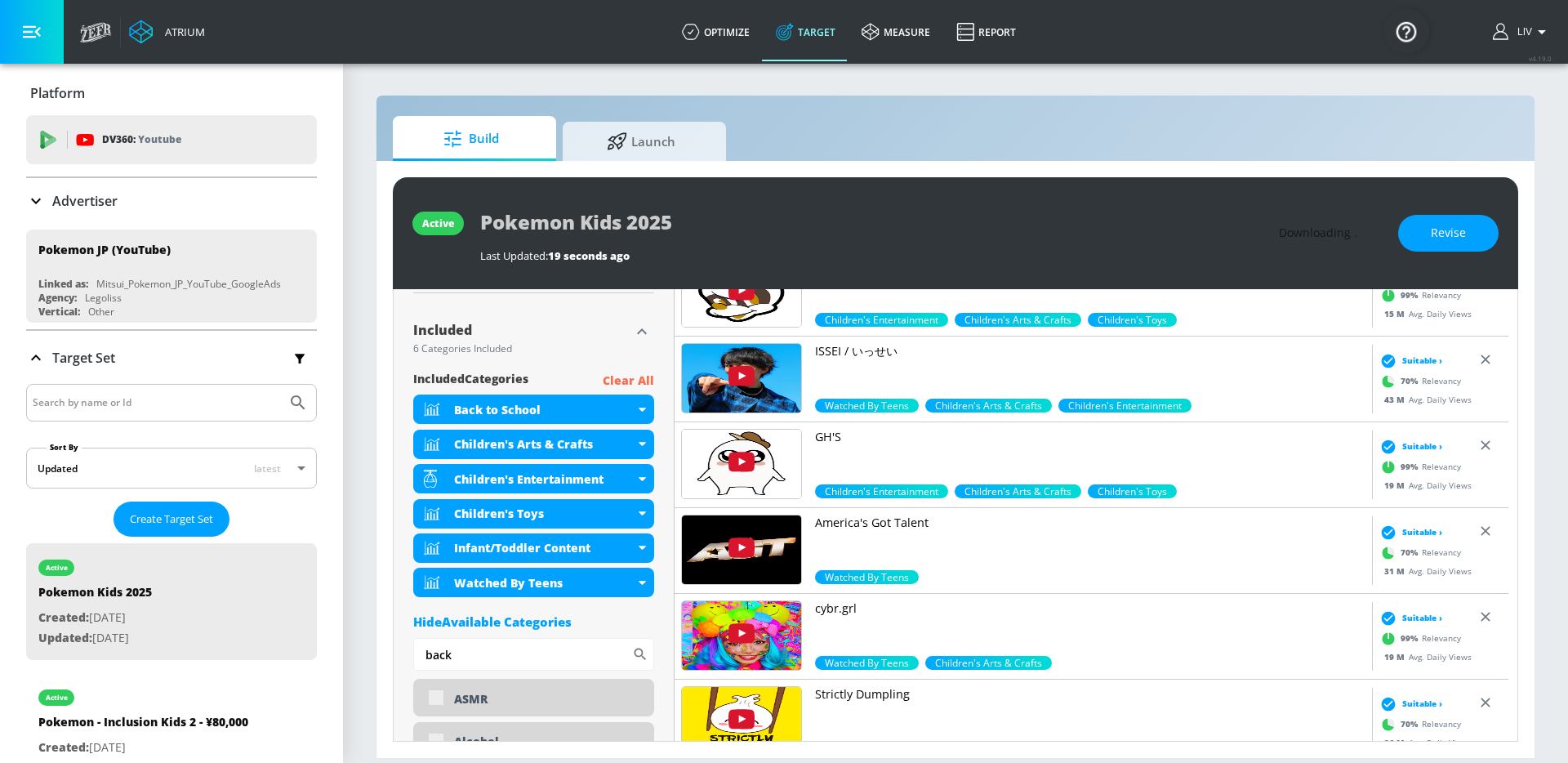
scroll to position [448, 0]
